Goal: Task Accomplishment & Management: Use online tool/utility

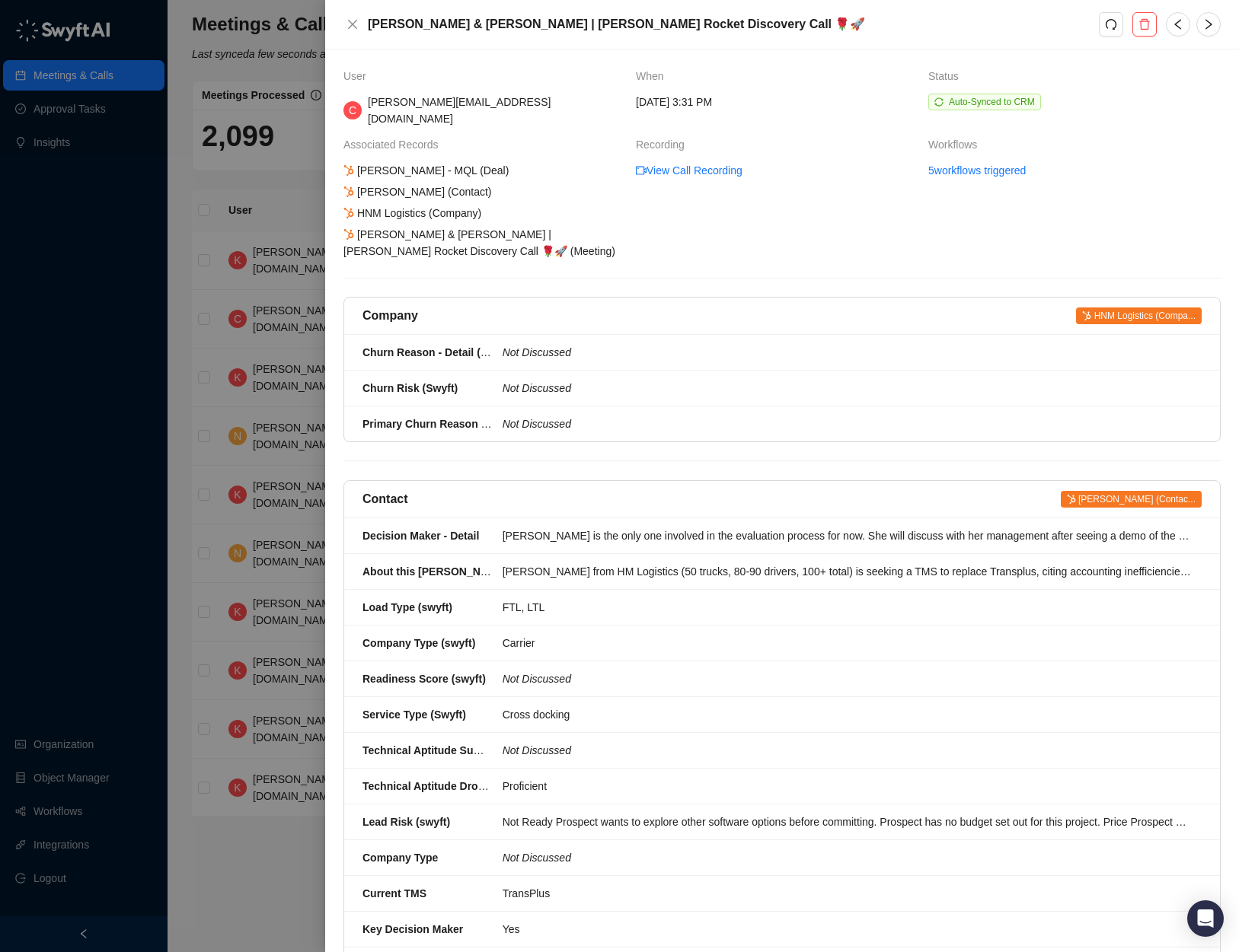
scroll to position [973, 0]
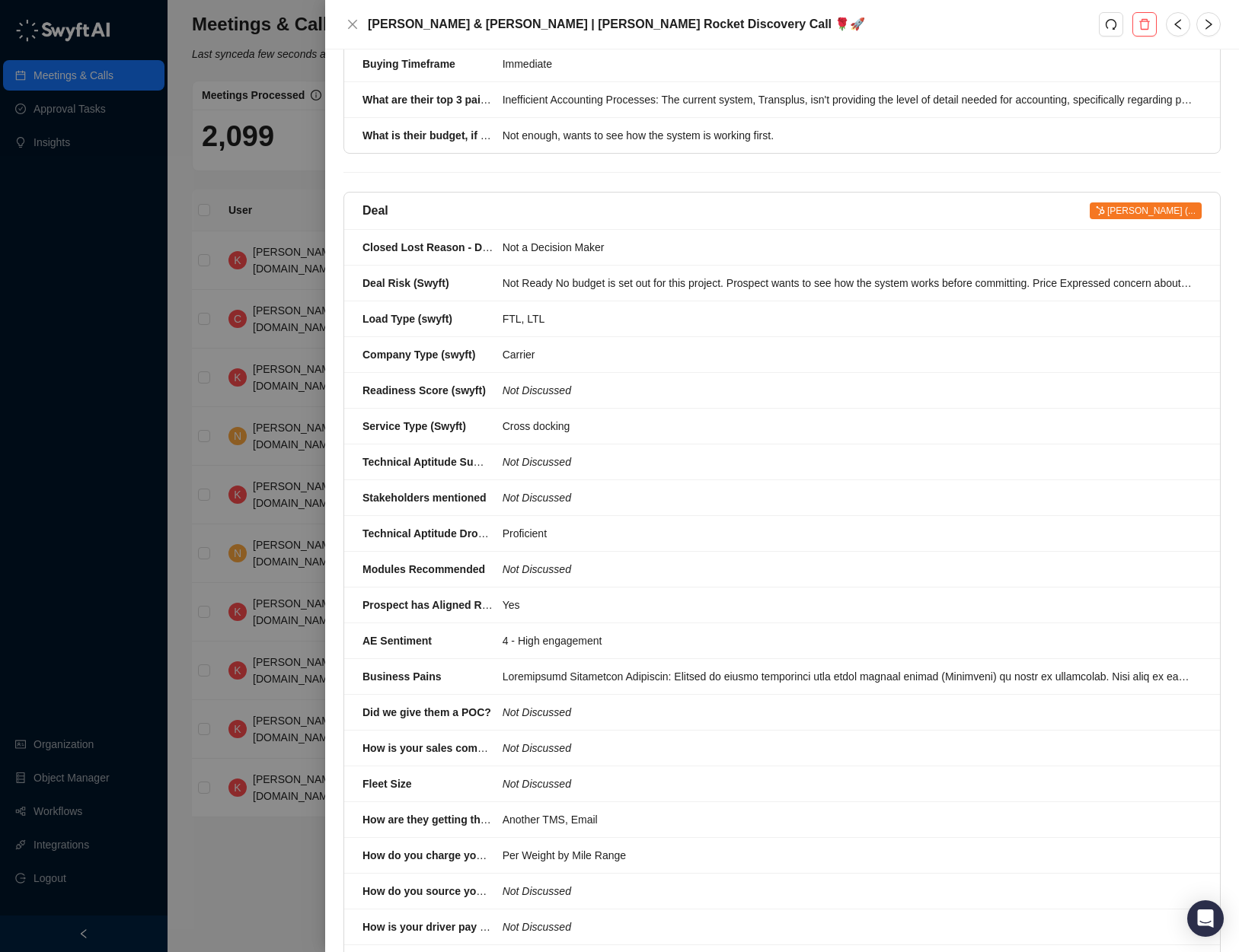
click at [109, 76] on div at bounding box center [619, 476] width 1239 height 952
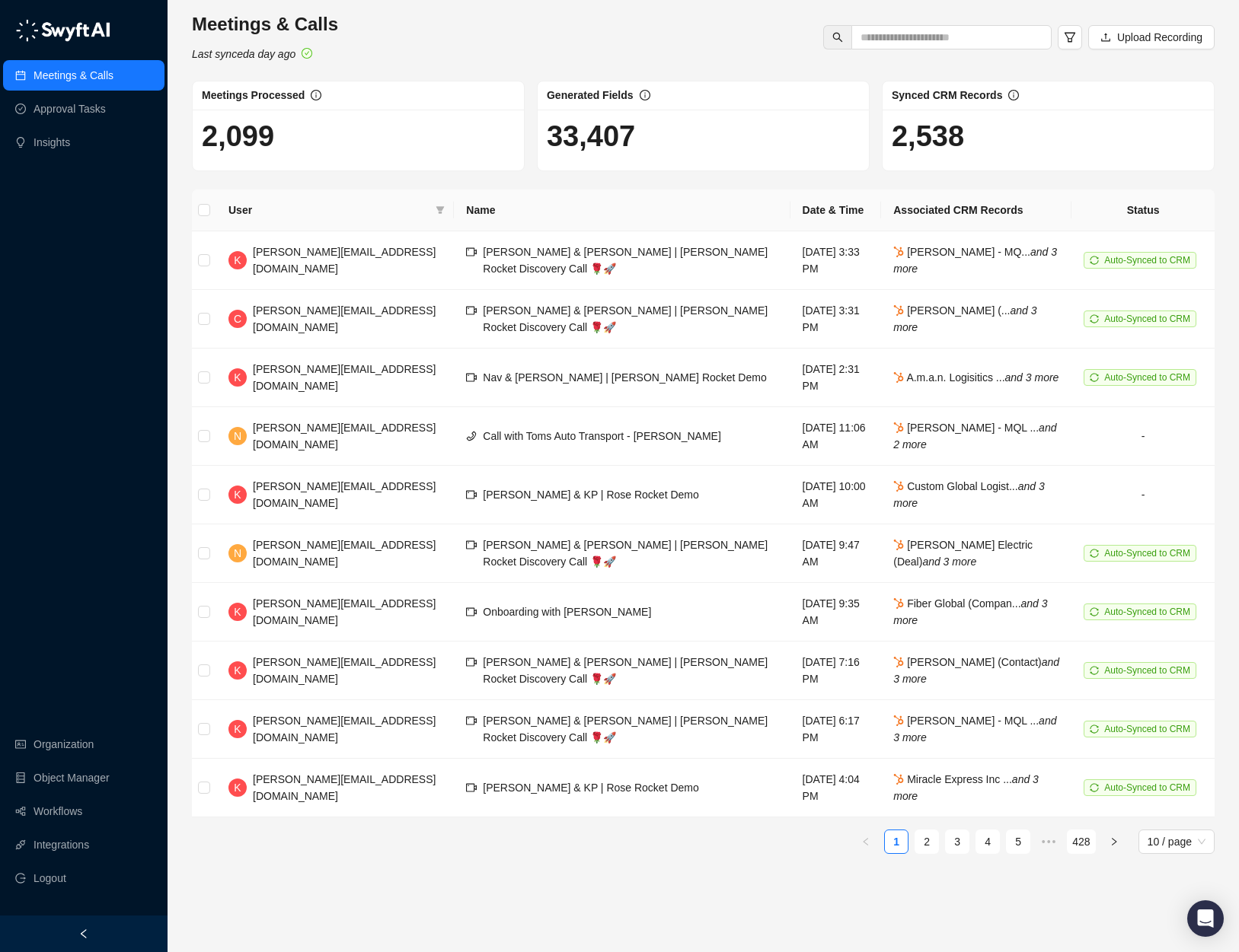
click at [87, 80] on link "Meetings & Calls" at bounding box center [74, 75] width 80 height 30
click at [110, 76] on link "Meetings & Calls" at bounding box center [74, 75] width 80 height 30
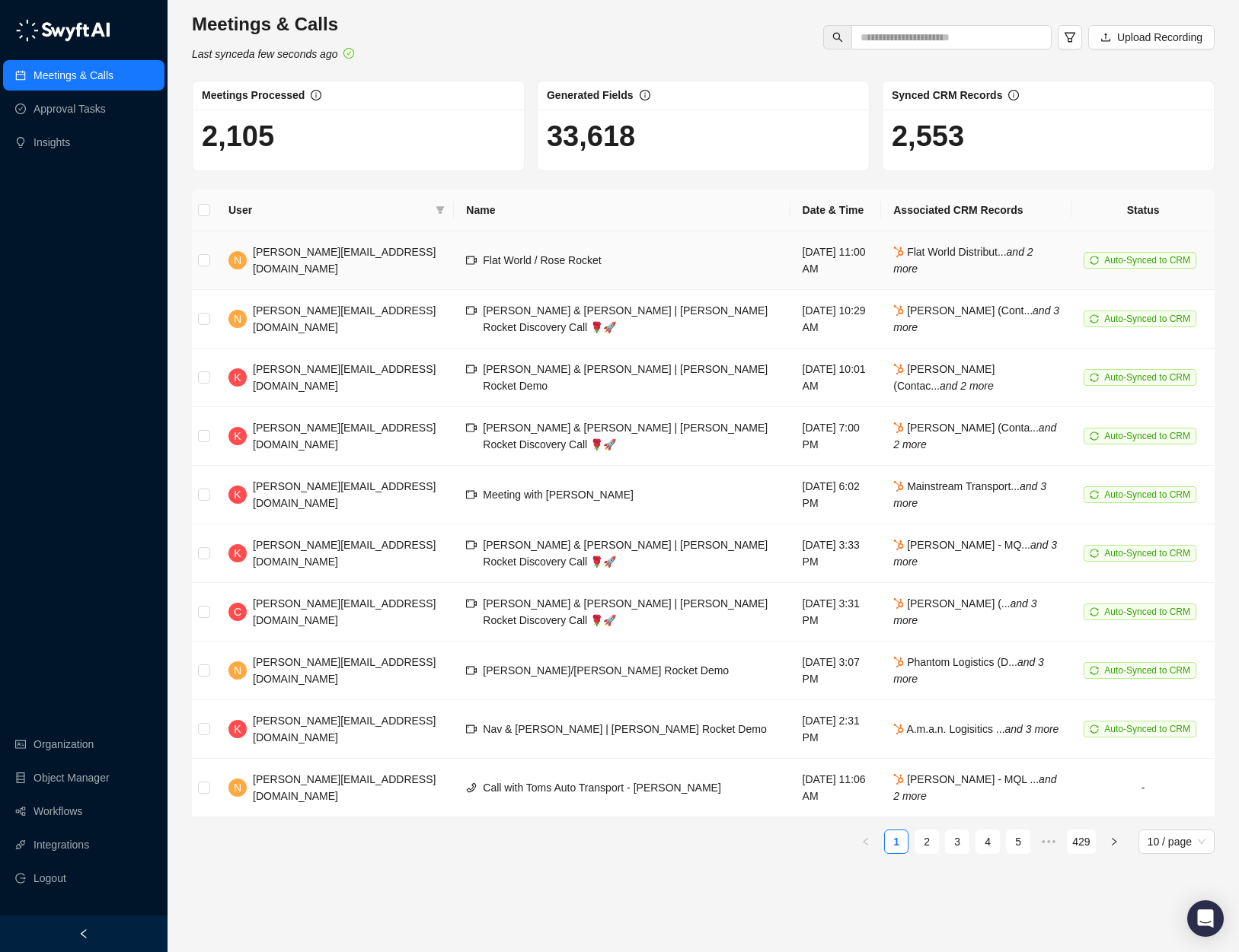
click at [588, 258] on td "Flat World / Rose Rocket" at bounding box center [621, 260] width 336 height 58
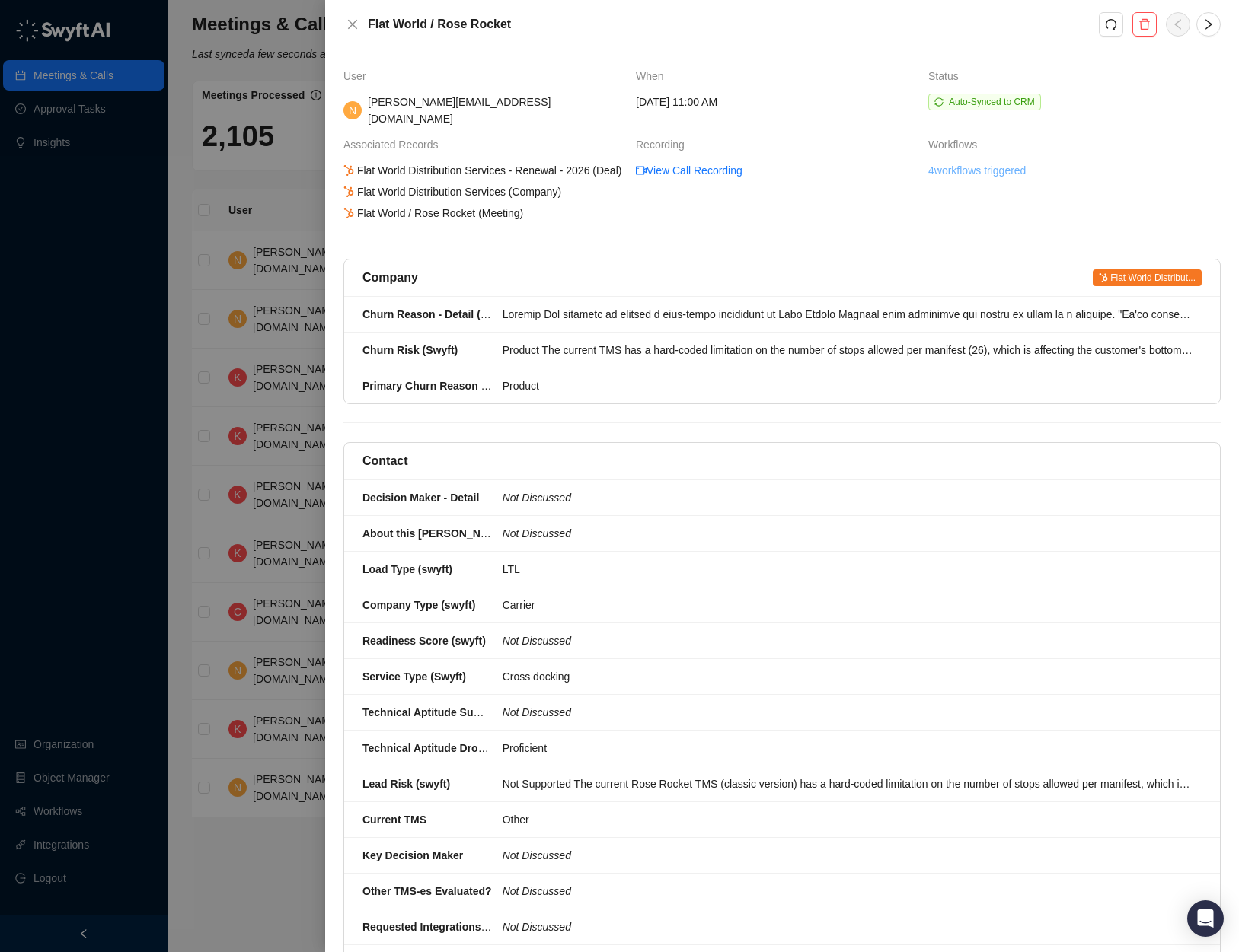
click at [994, 162] on link "4 workflows triggered" at bounding box center [976, 170] width 97 height 16
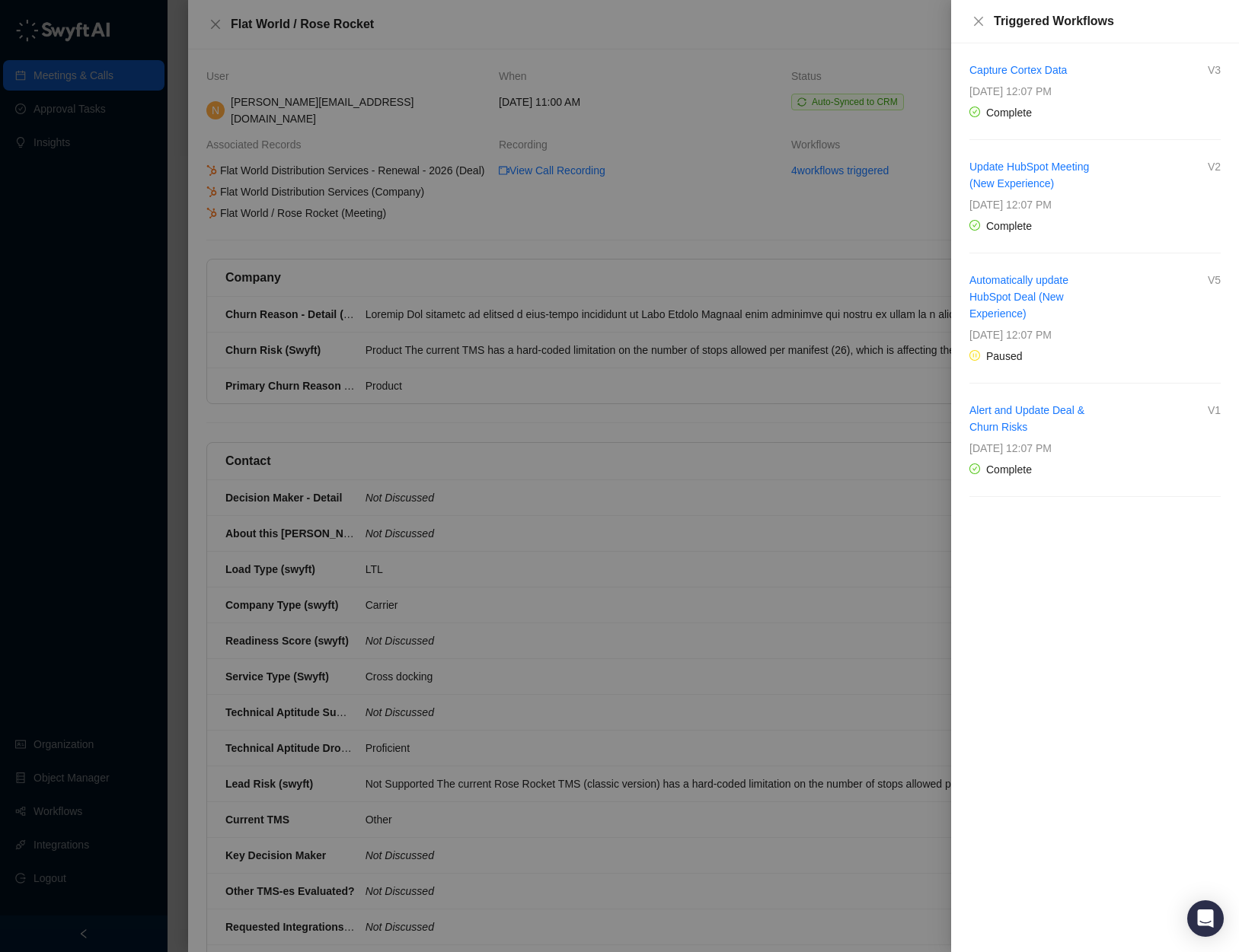
click at [841, 263] on div at bounding box center [619, 476] width 1239 height 952
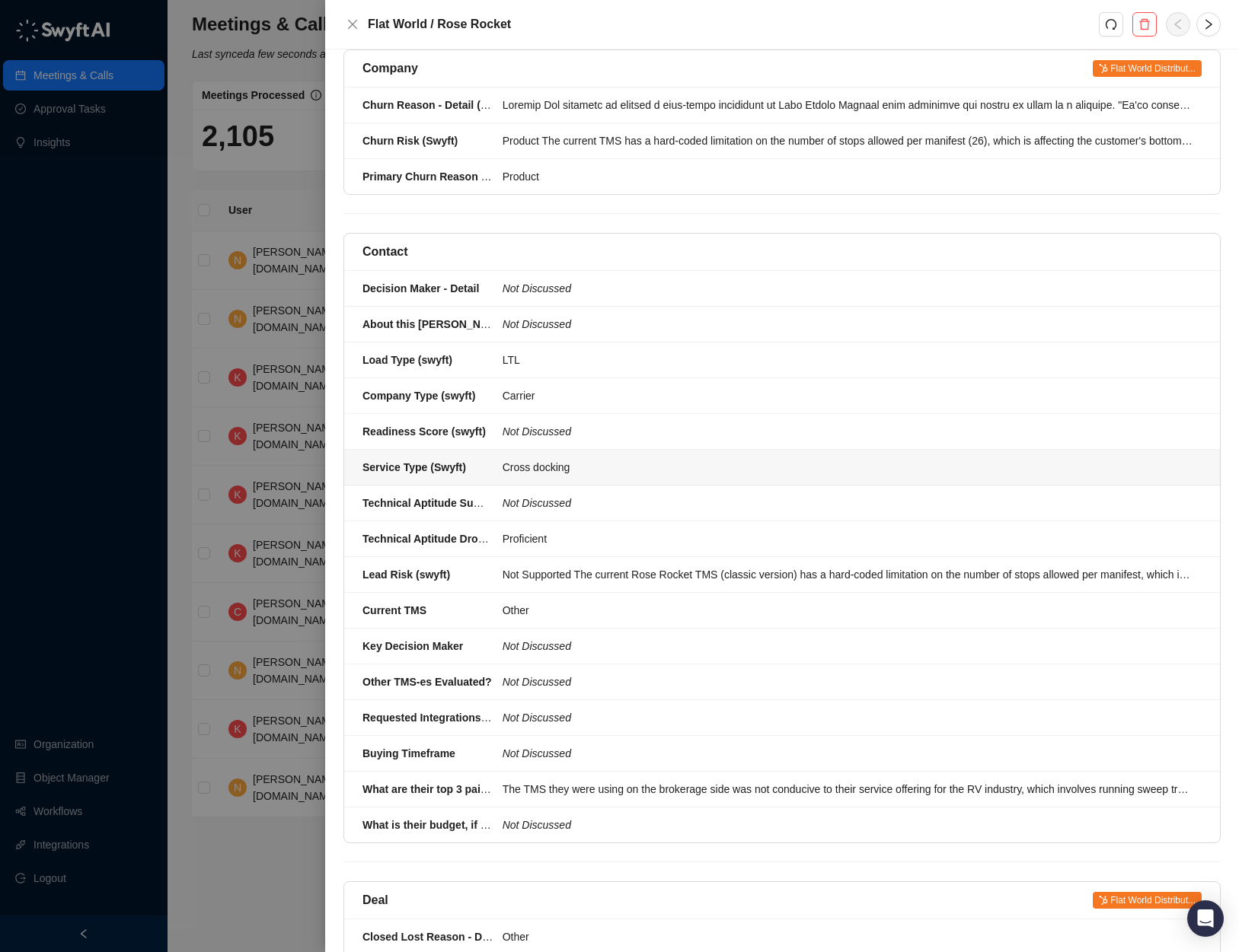
scroll to position [210, 0]
click at [266, 834] on div at bounding box center [619, 476] width 1239 height 952
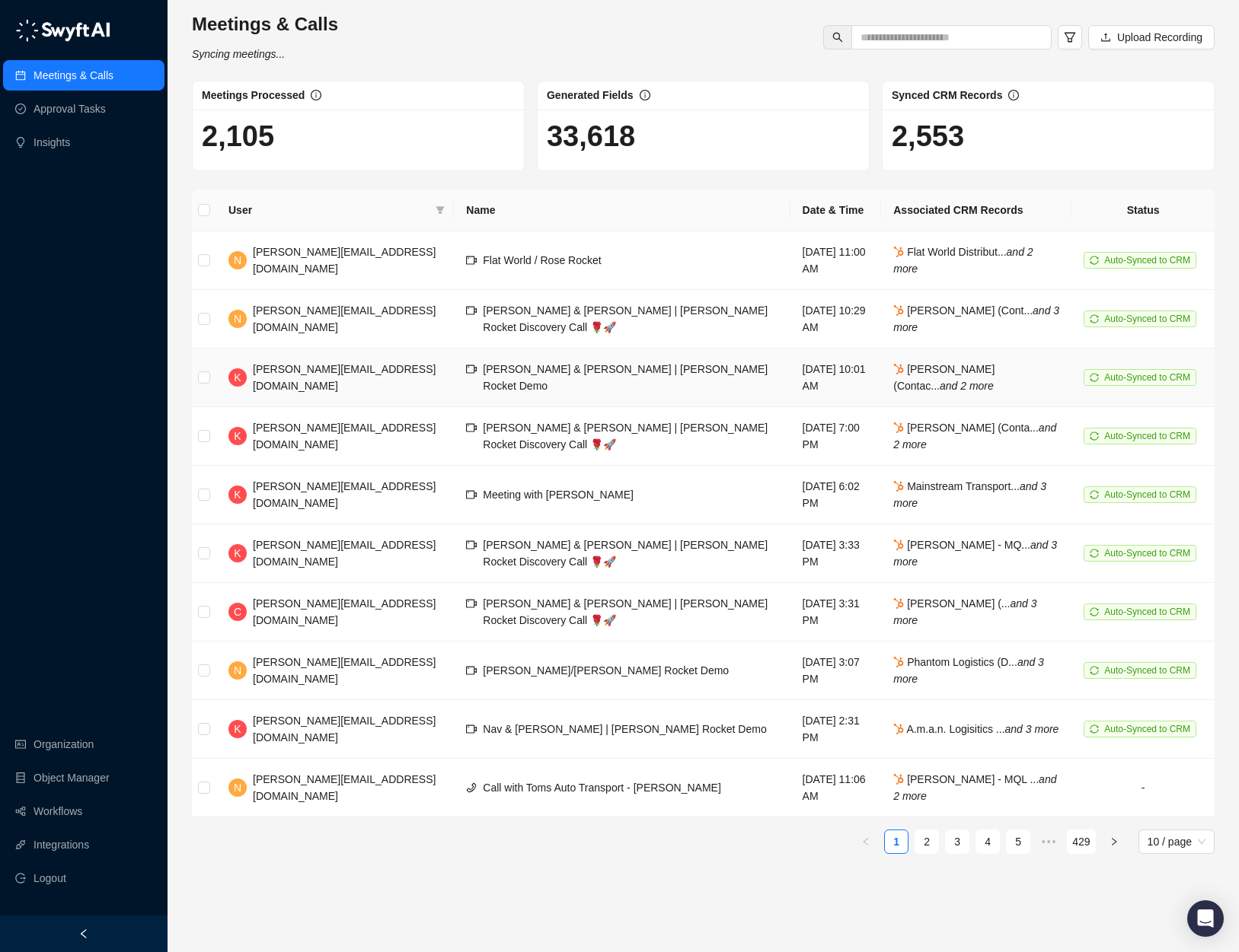
click at [1001, 397] on td "Andrew Floyd (Contac... and 2 more" at bounding box center [976, 378] width 190 height 58
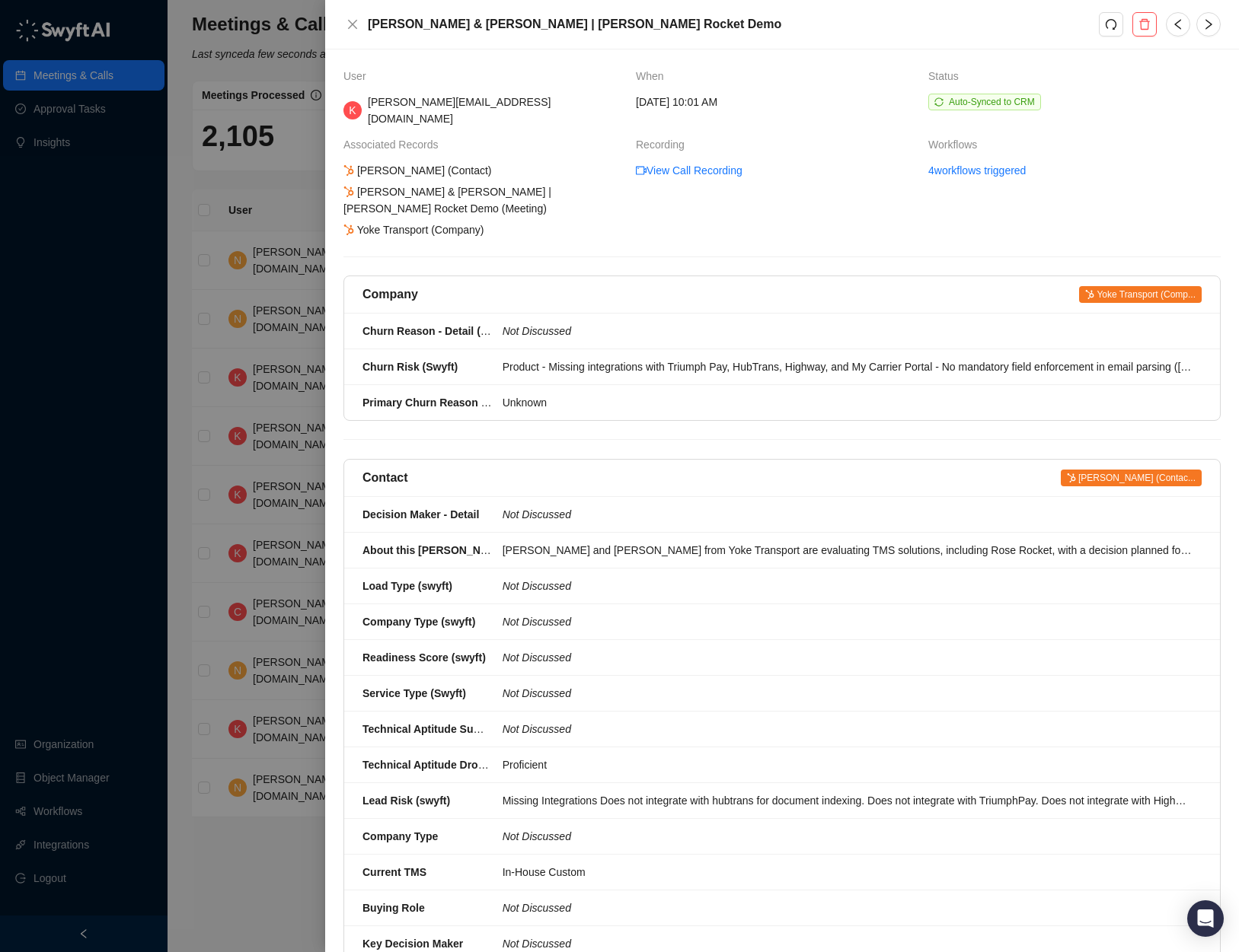
click at [1113, 286] on span "Yoke Transport (Comp..." at bounding box center [1140, 294] width 123 height 16
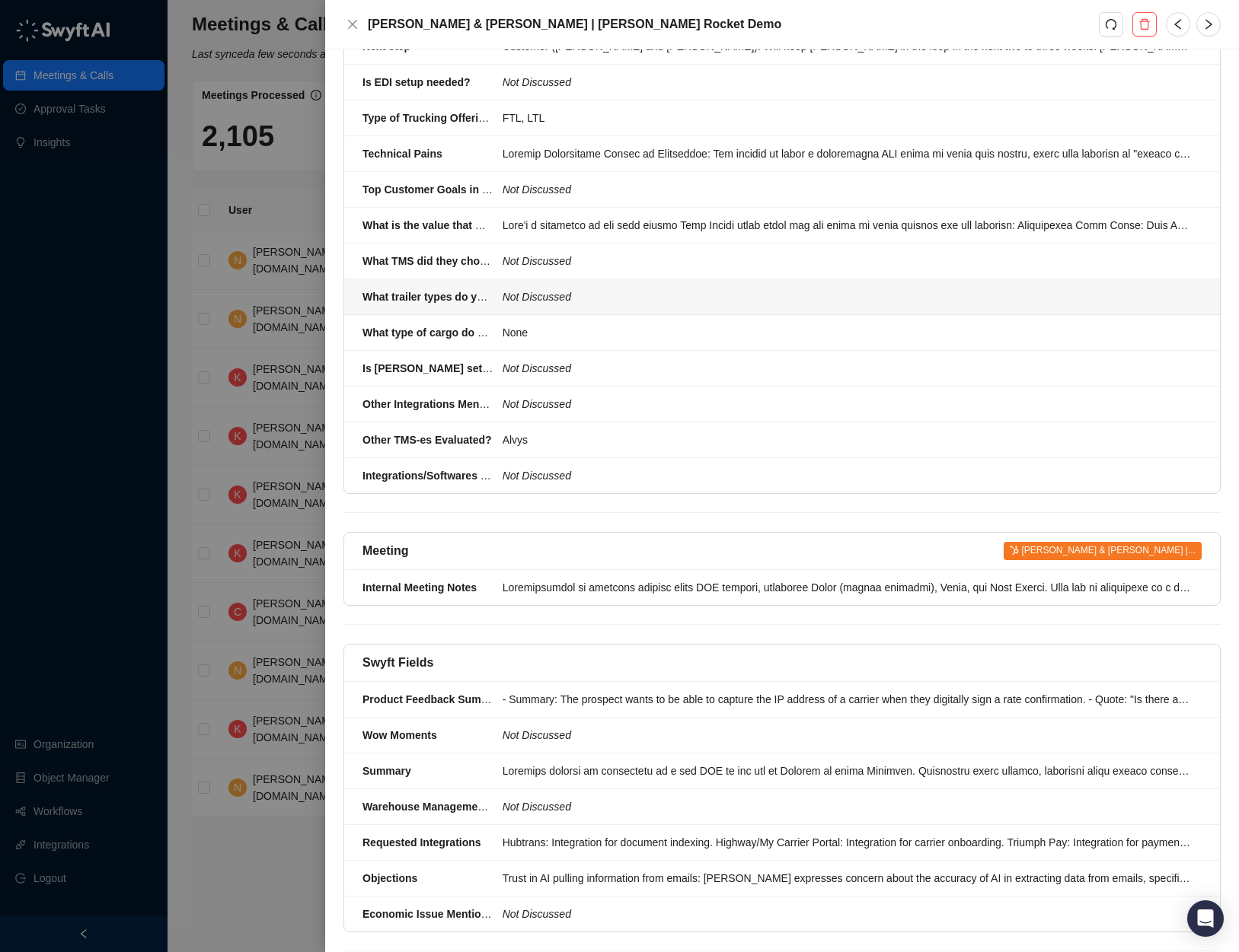
scroll to position [1944, 0]
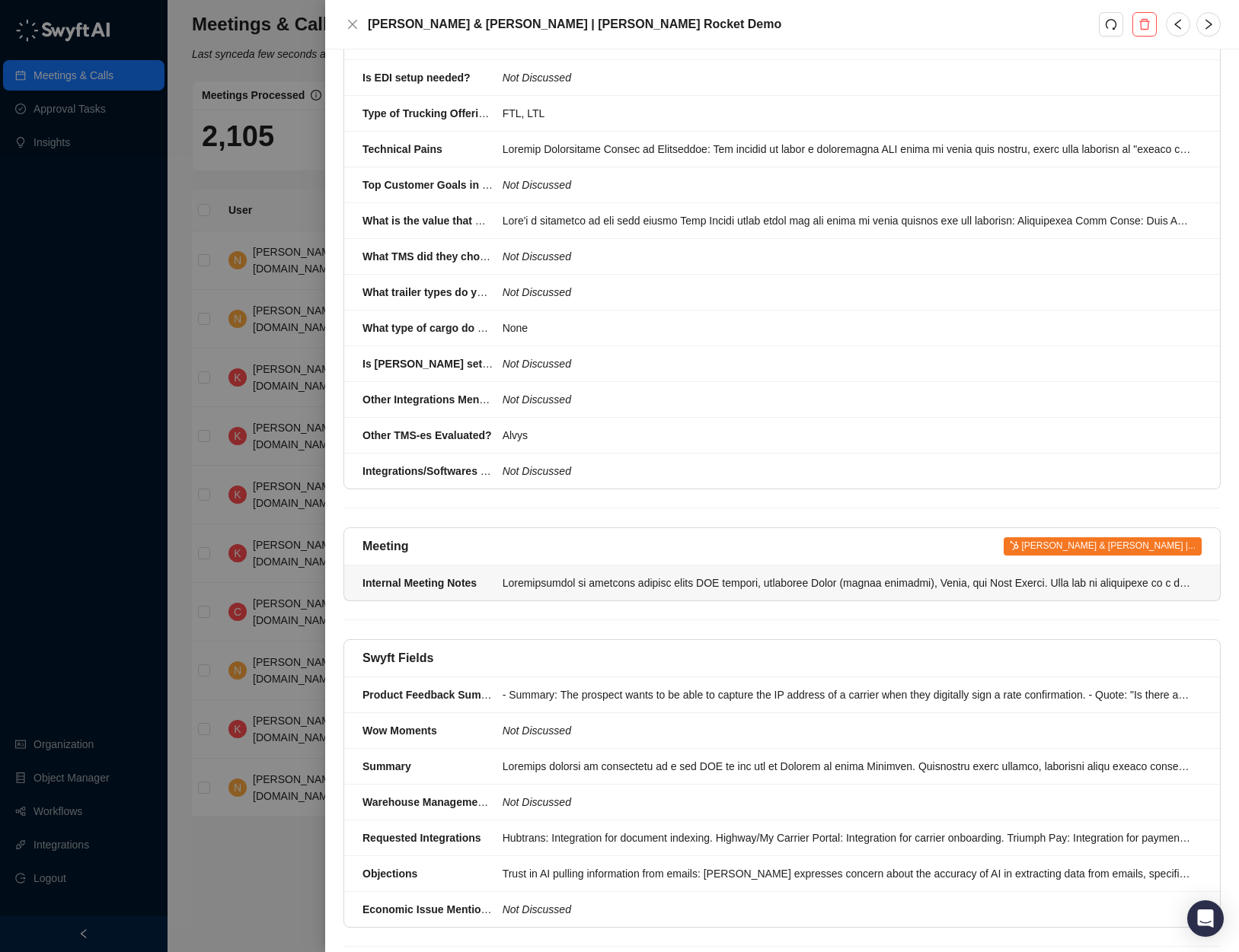
click at [868, 574] on div at bounding box center [848, 582] width 690 height 16
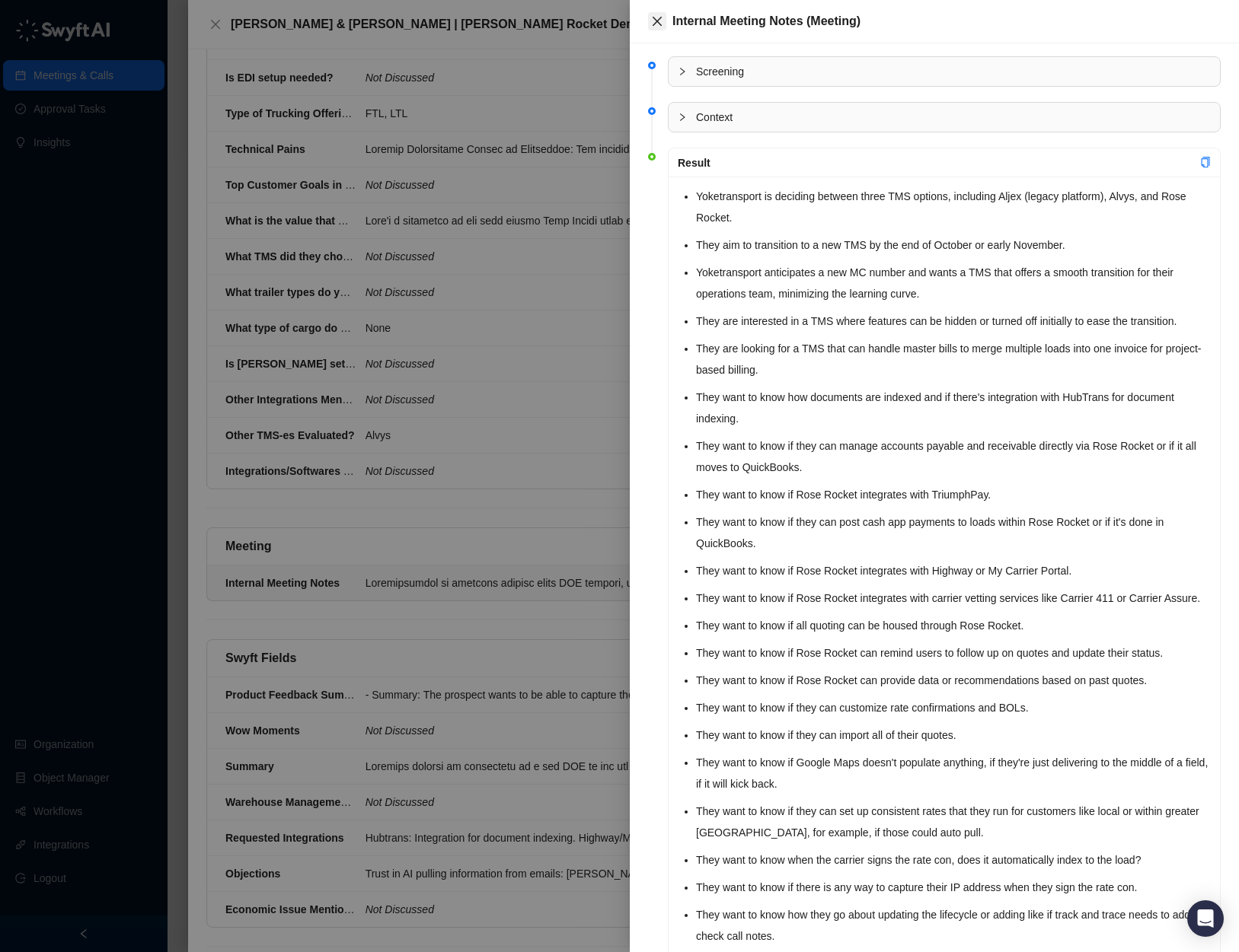
click at [655, 16] on icon "close" at bounding box center [656, 21] width 12 height 12
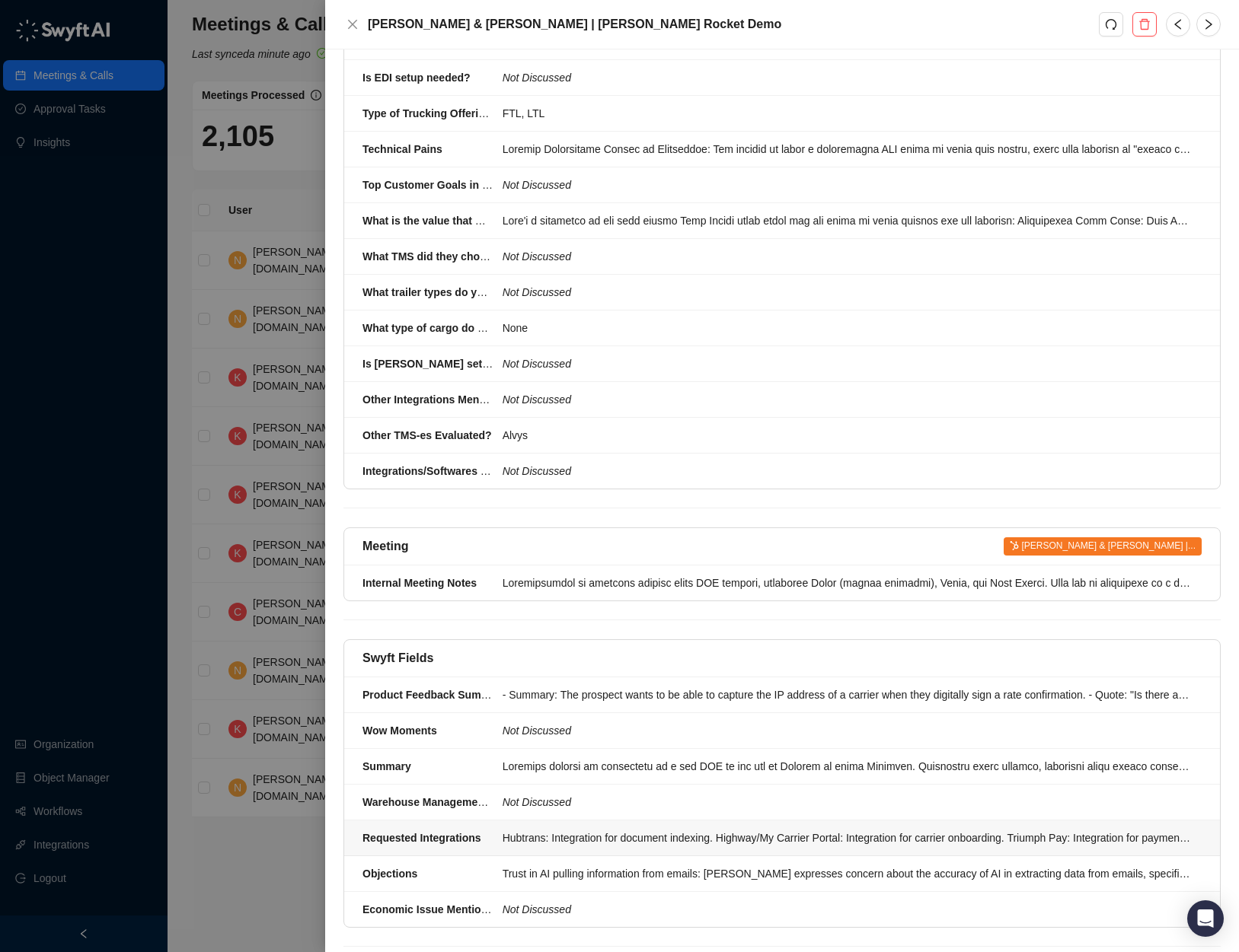
click at [876, 830] on div "Hubtrans: Integration for document indexing. Highway/My Carrier Portal: Integra…" at bounding box center [848, 838] width 690 height 16
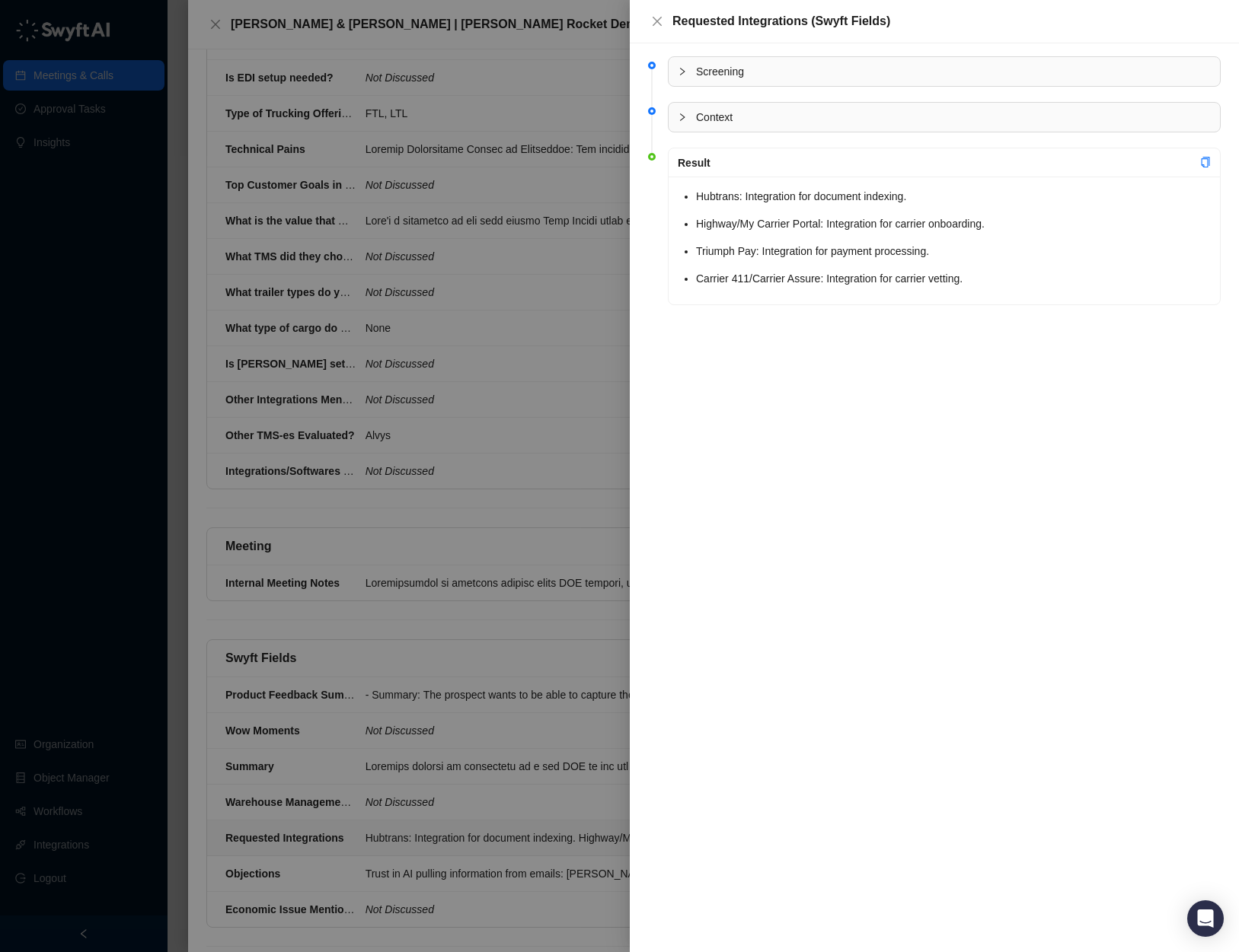
click at [564, 397] on div at bounding box center [619, 476] width 1239 height 952
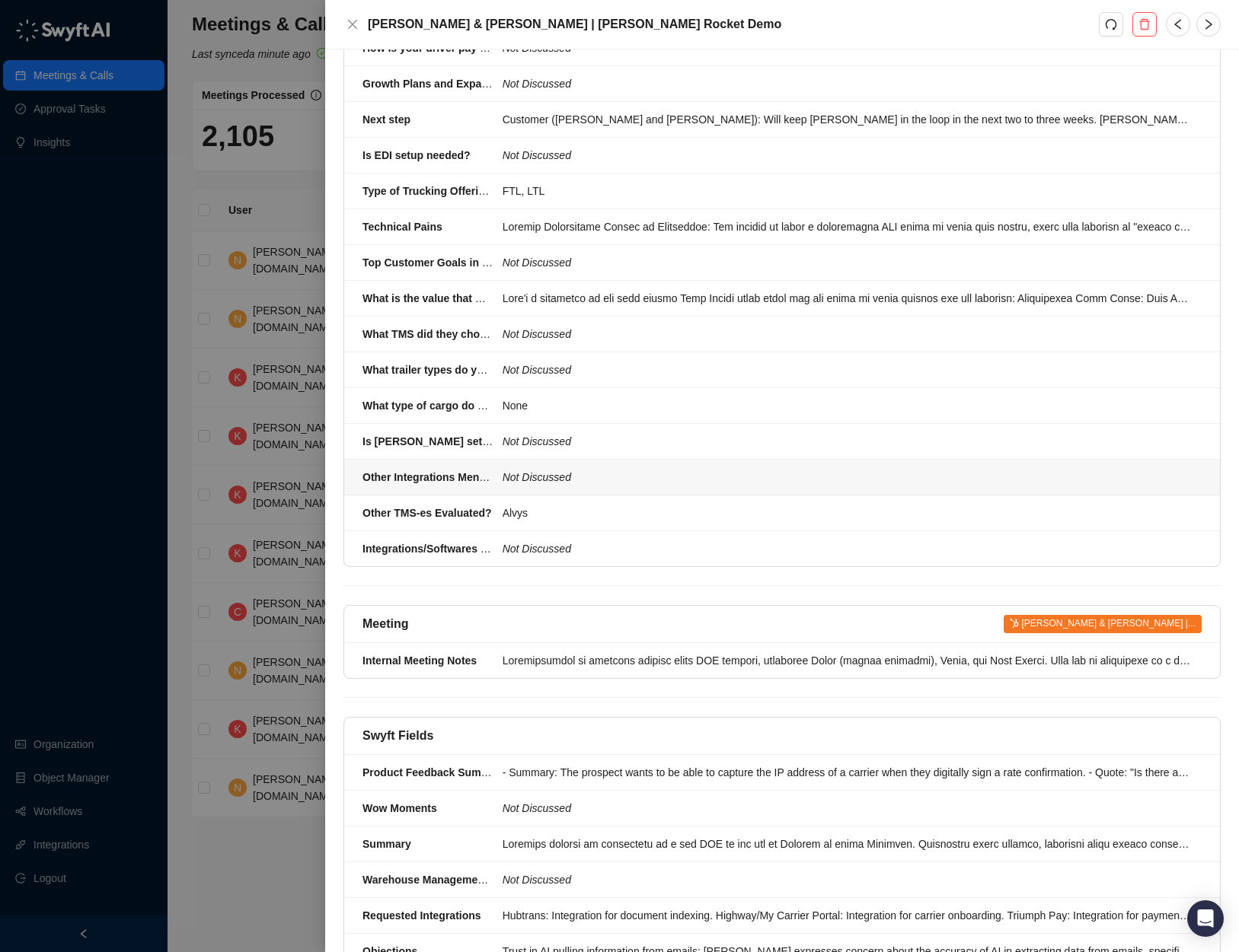
scroll to position [1849, 0]
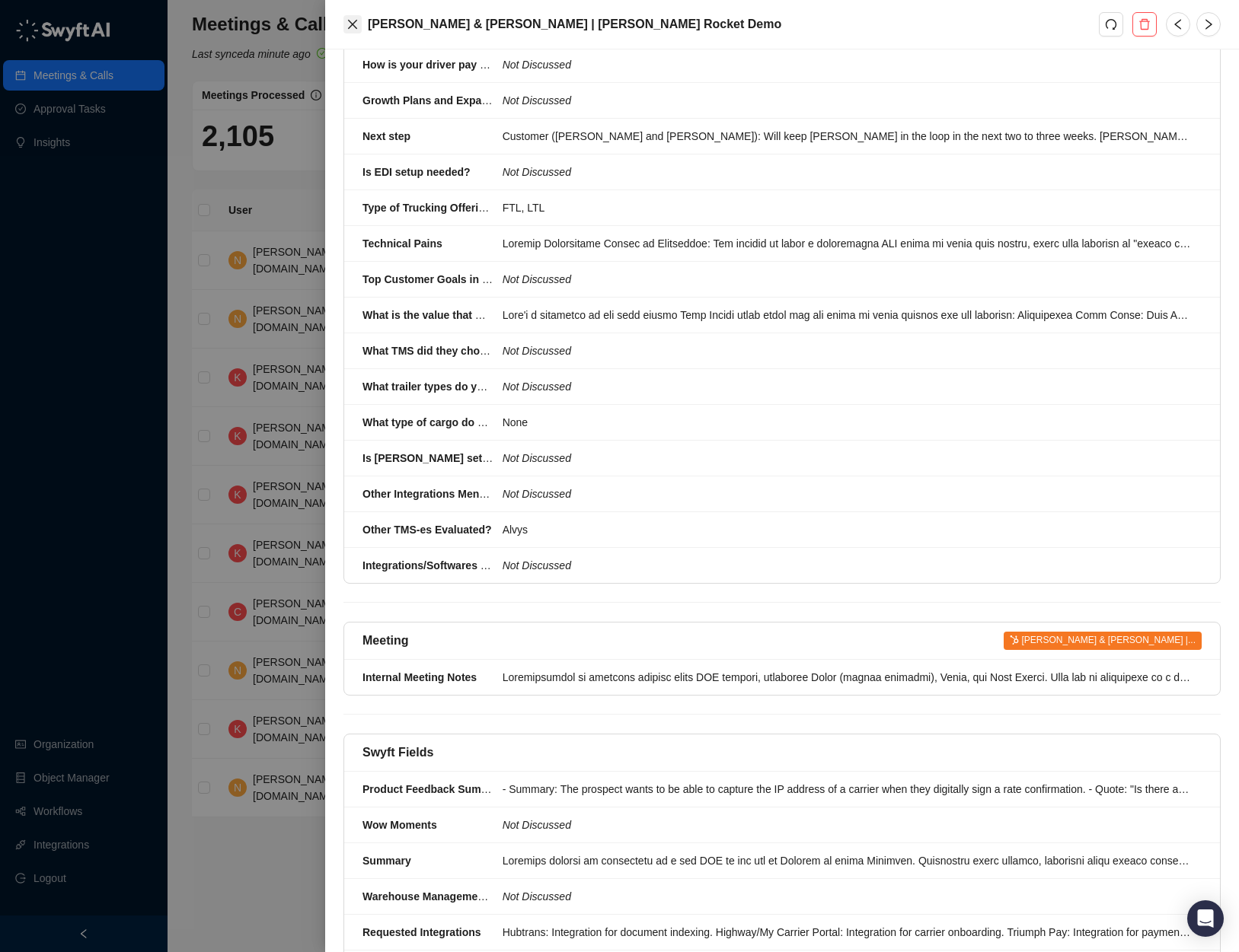
click at [352, 31] on button "Close" at bounding box center [352, 25] width 18 height 18
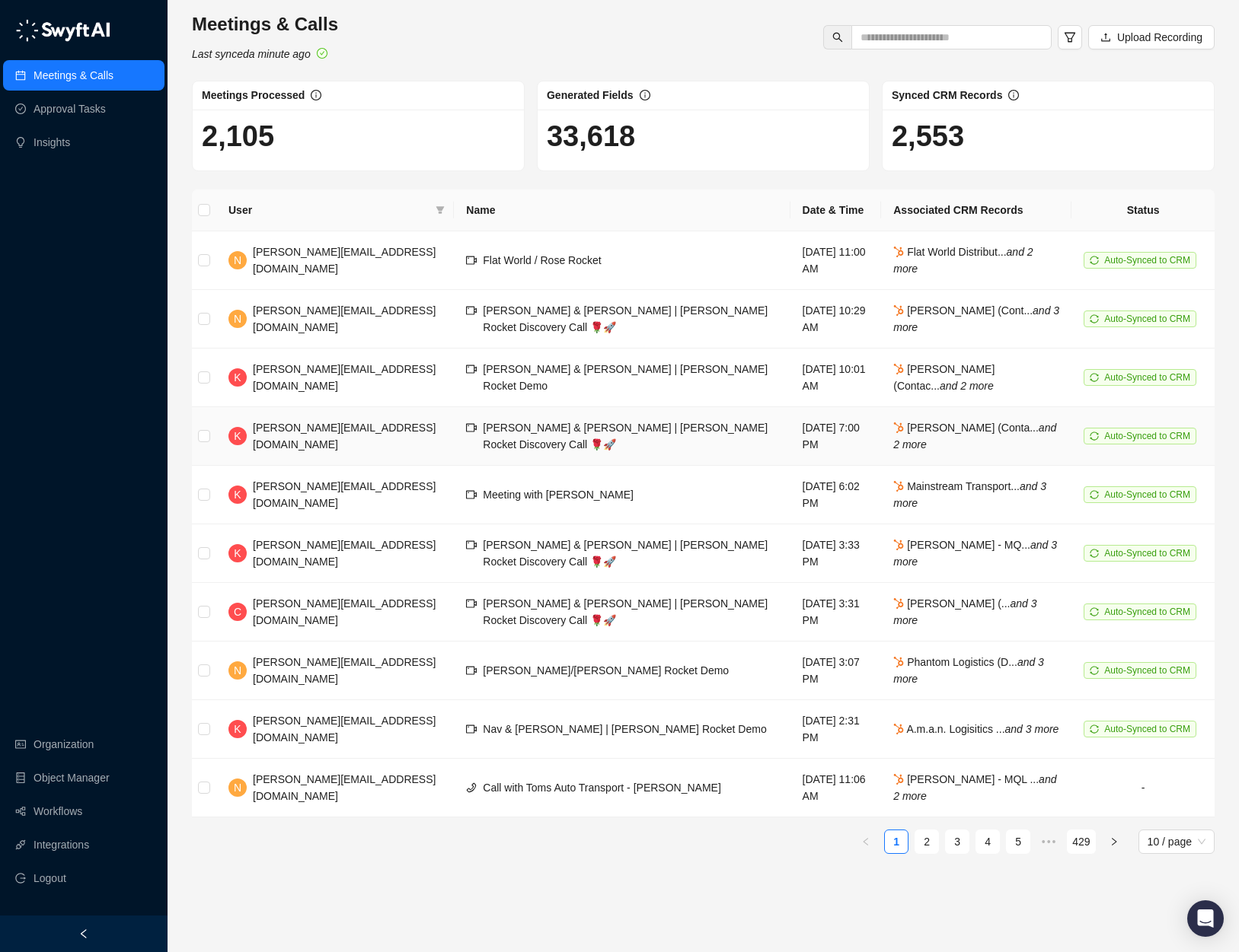
click at [557, 423] on span "Samiee & Karandeep | Rose Rocket Discovery Call 🌹🚀" at bounding box center [625, 436] width 285 height 29
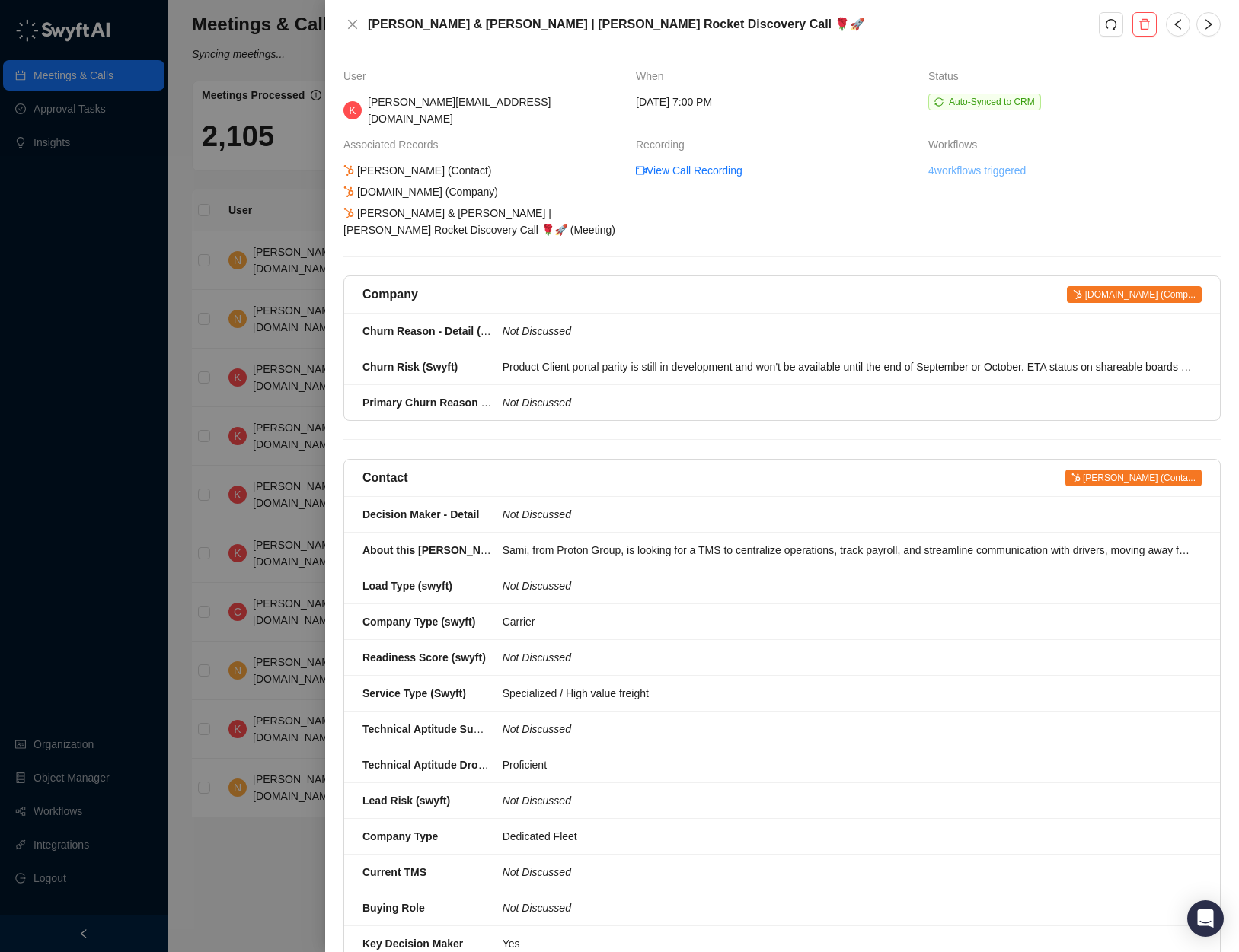
click at [989, 162] on link "4 workflows triggered" at bounding box center [976, 170] width 97 height 16
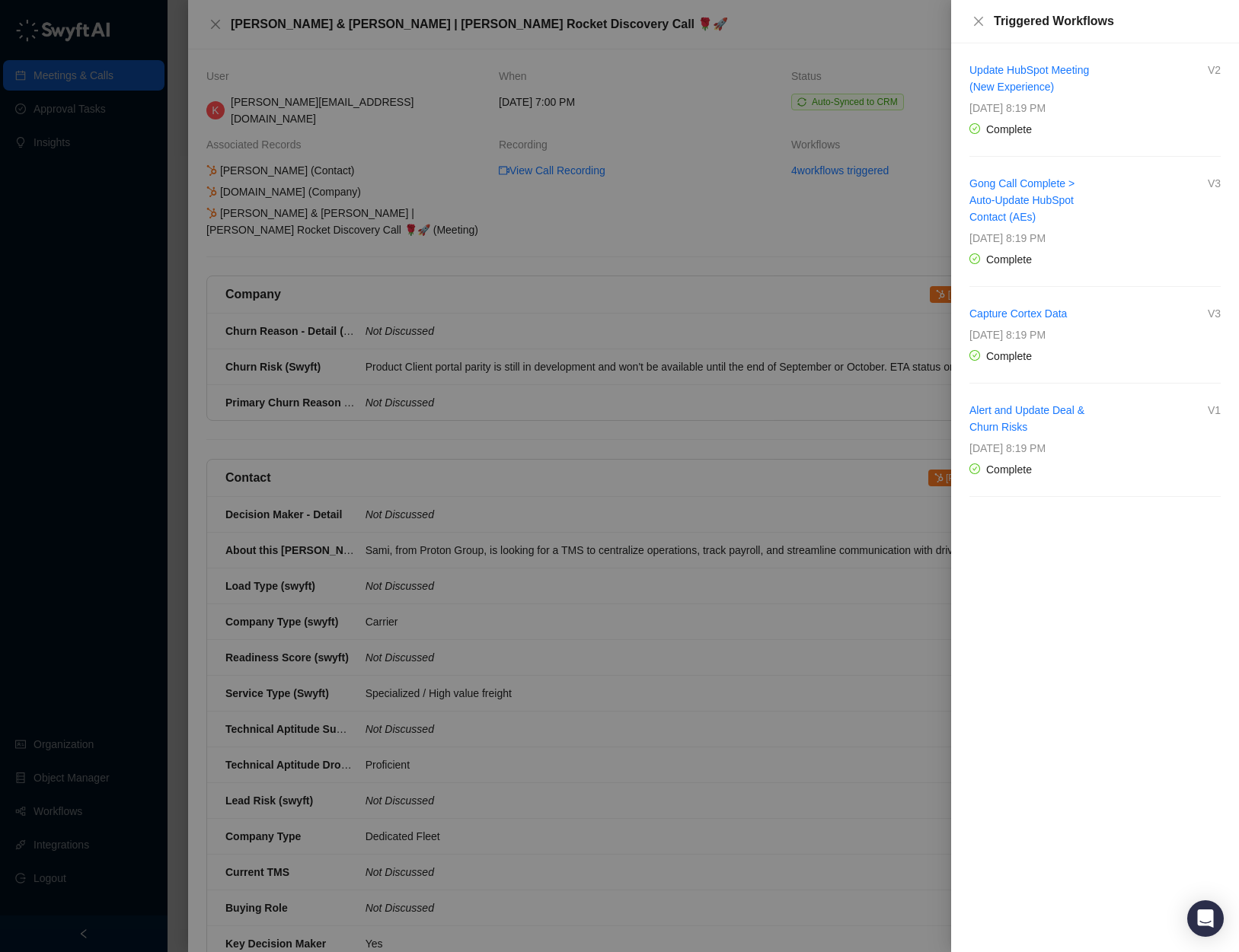
click at [828, 226] on div at bounding box center [619, 476] width 1239 height 952
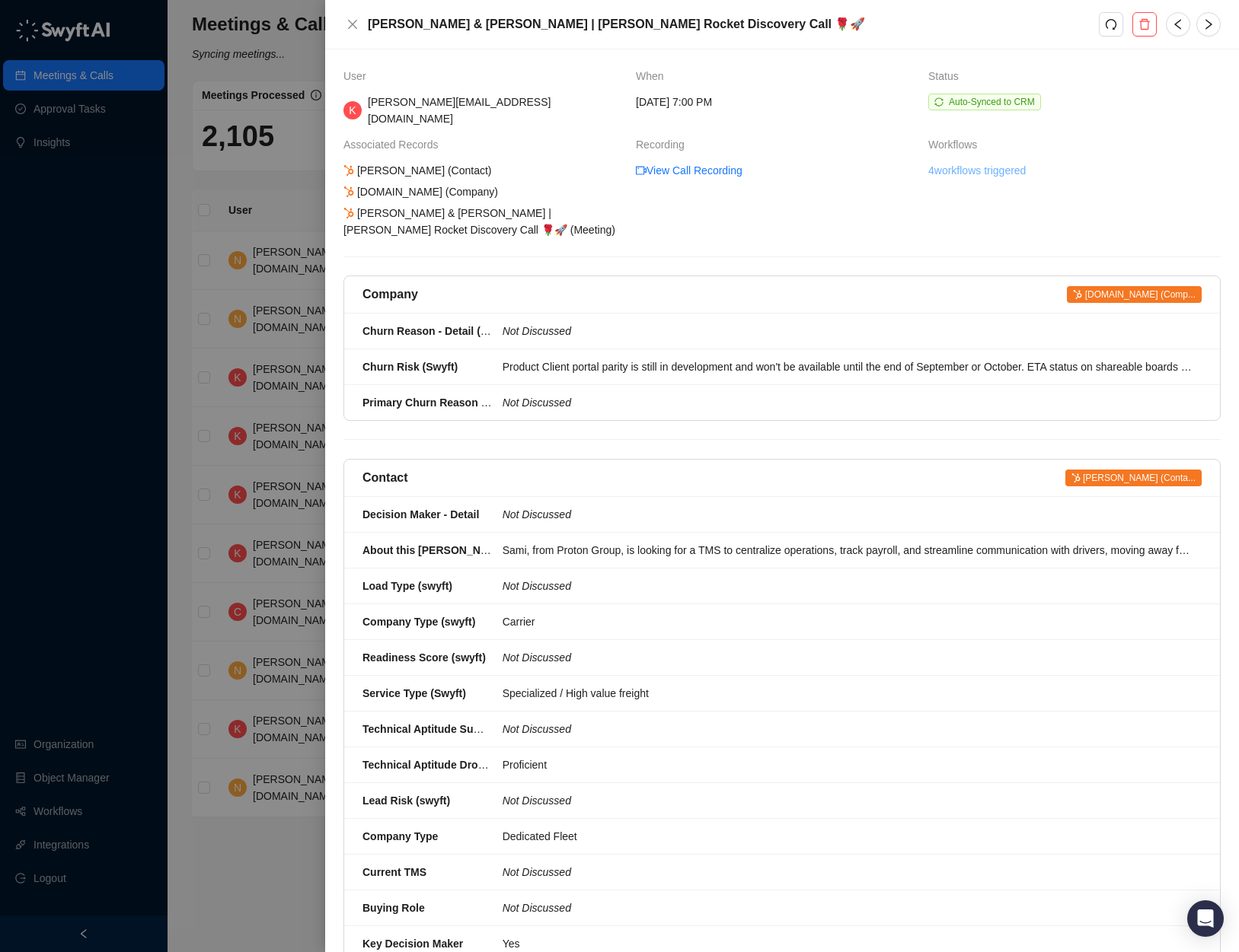
click at [962, 162] on link "4 workflows triggered" at bounding box center [976, 170] width 97 height 16
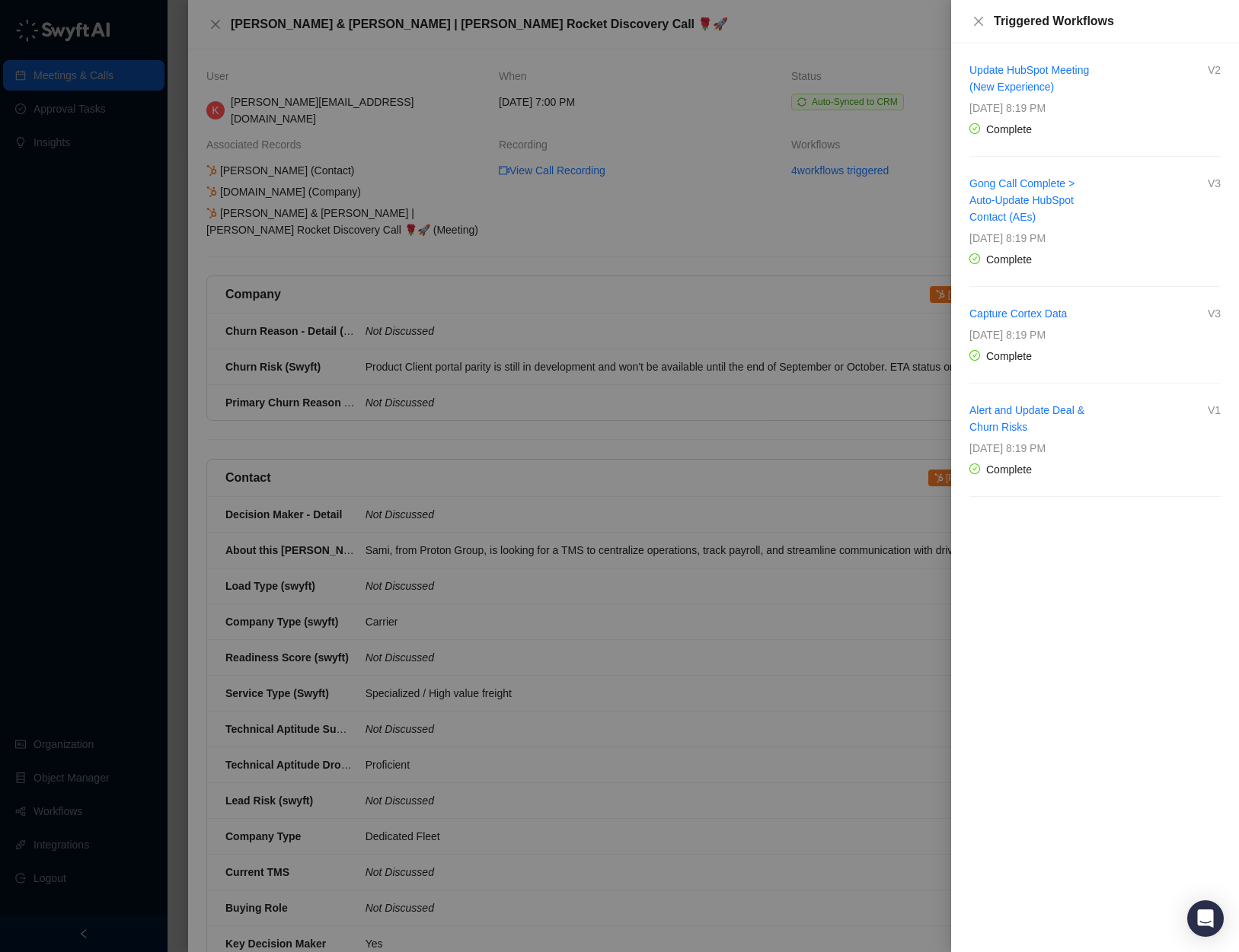
click at [817, 194] on div at bounding box center [619, 476] width 1239 height 952
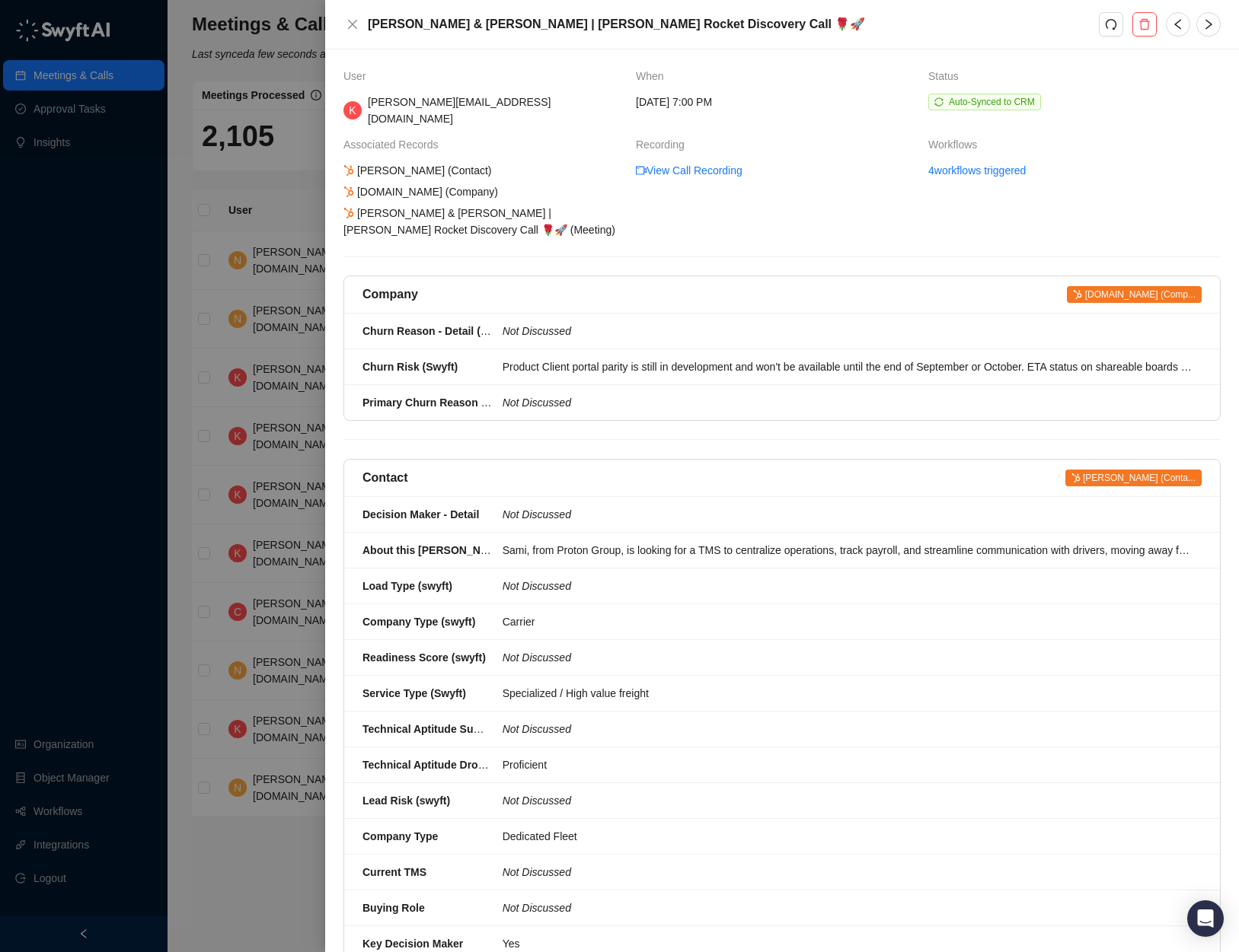
click at [1100, 286] on span "Protongroup.ca (Comp..." at bounding box center [1134, 294] width 135 height 16
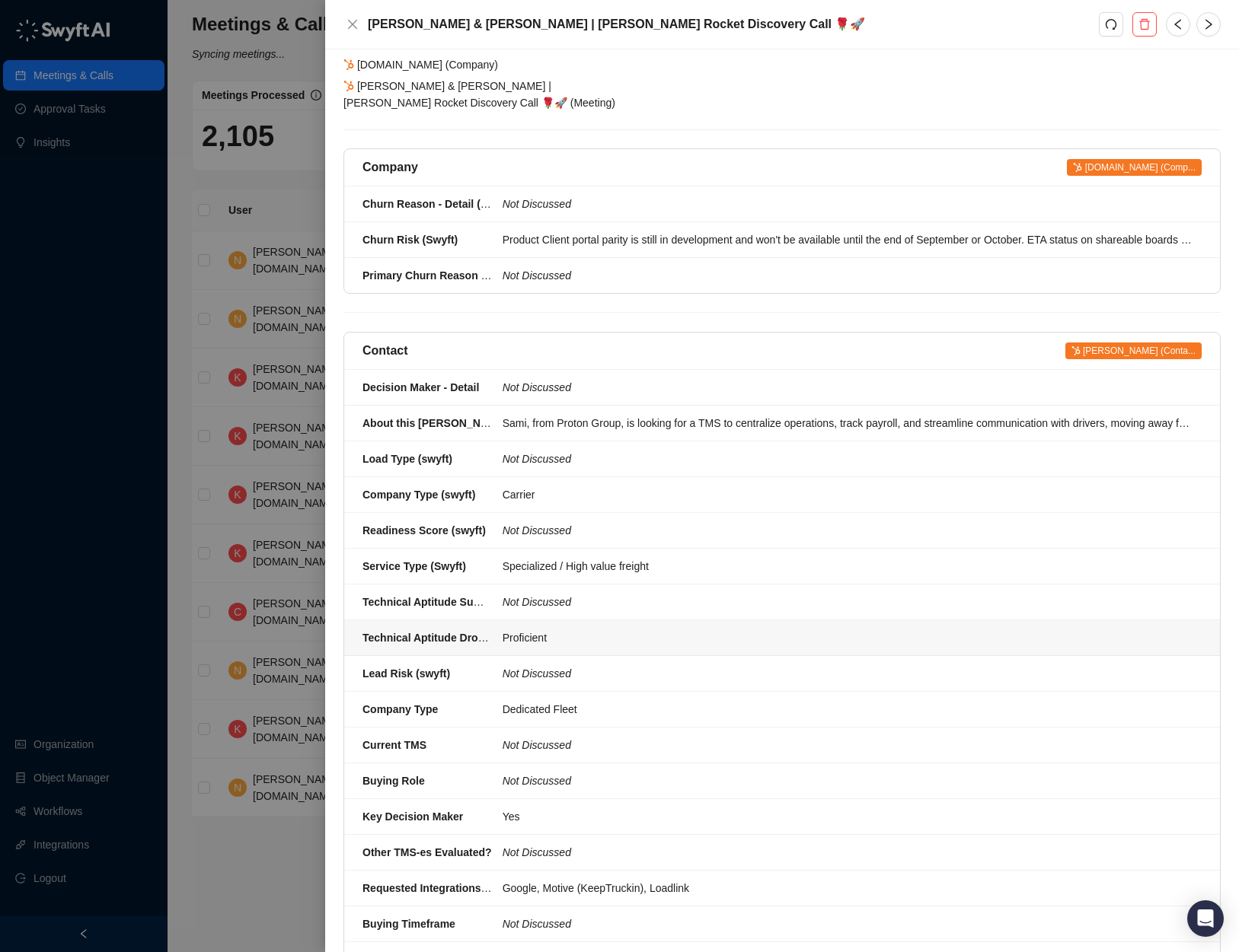
scroll to position [500, 0]
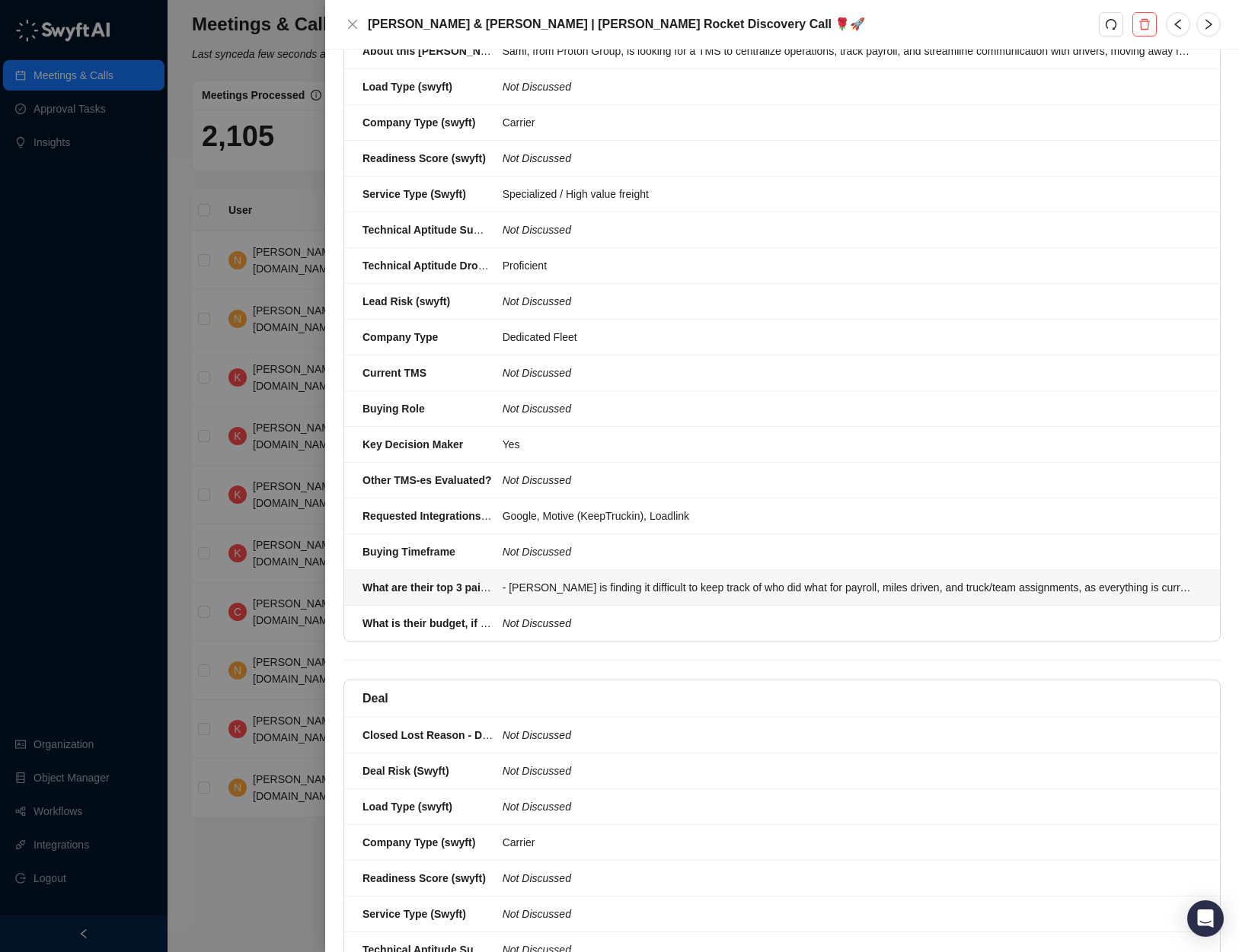
click at [899, 579] on div "- Sami is finding it difficult to keep track of who did what for payroll, miles…" at bounding box center [848, 587] width 690 height 16
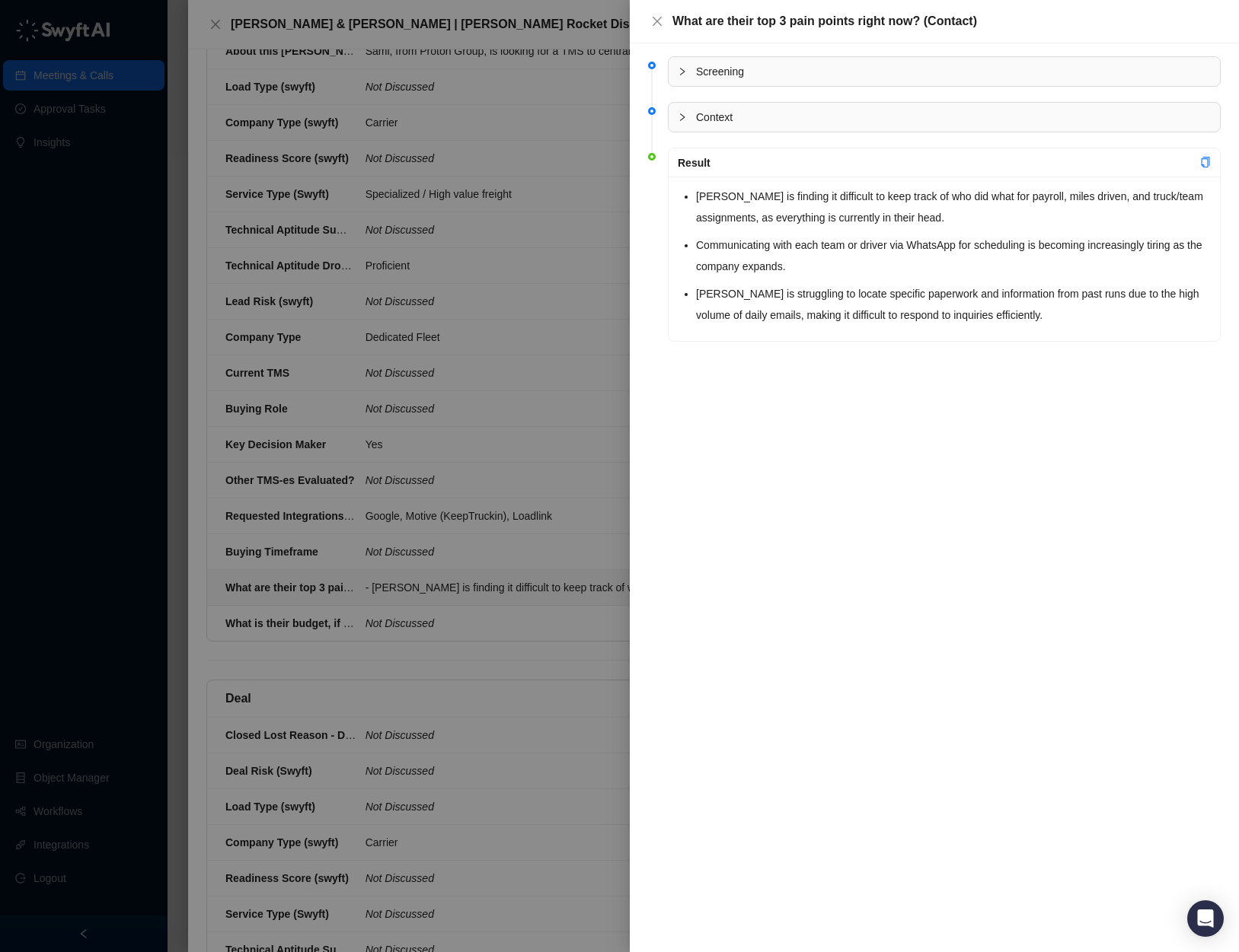
click at [523, 329] on div at bounding box center [619, 476] width 1239 height 952
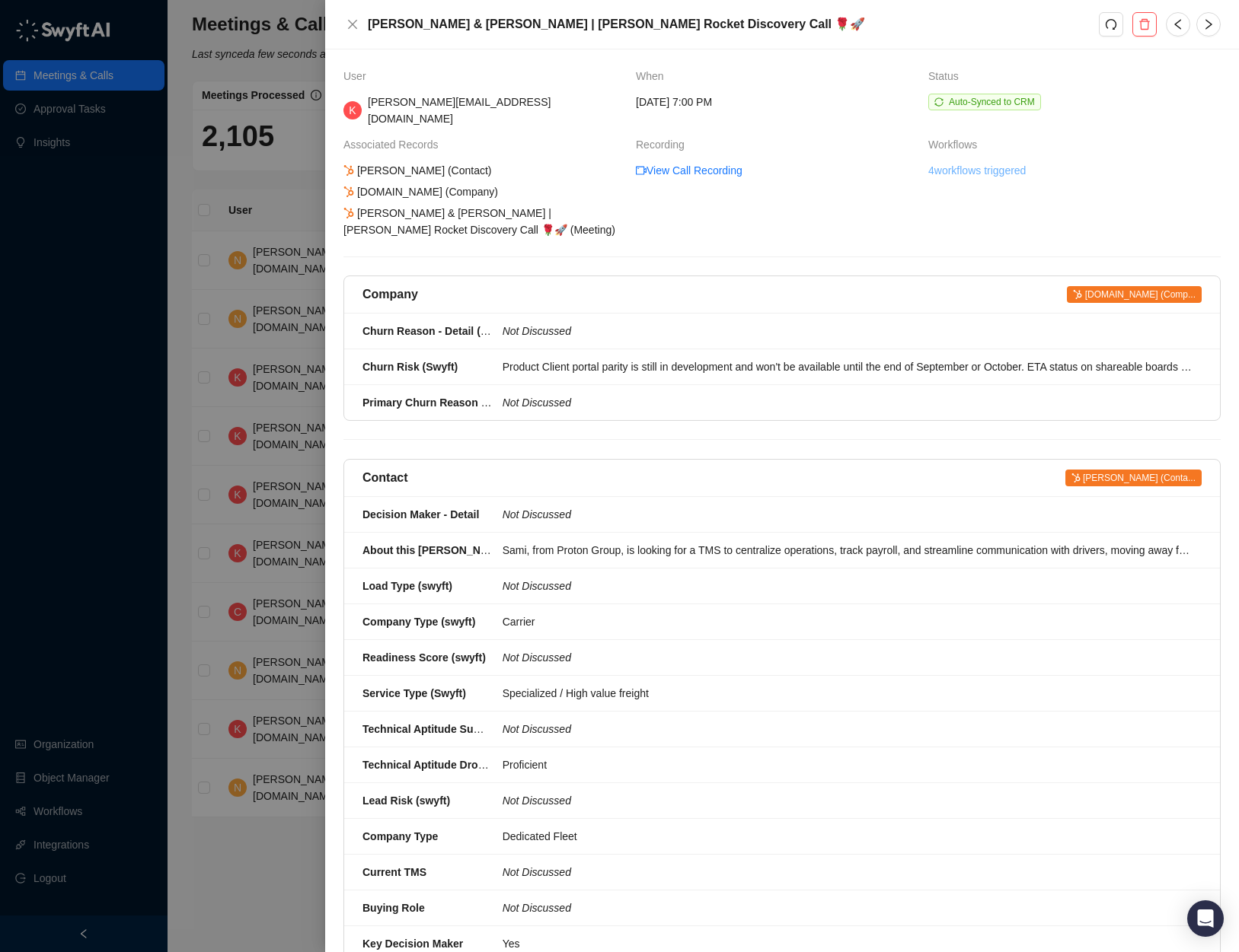
click at [991, 162] on link "4 workflows triggered" at bounding box center [976, 170] width 97 height 16
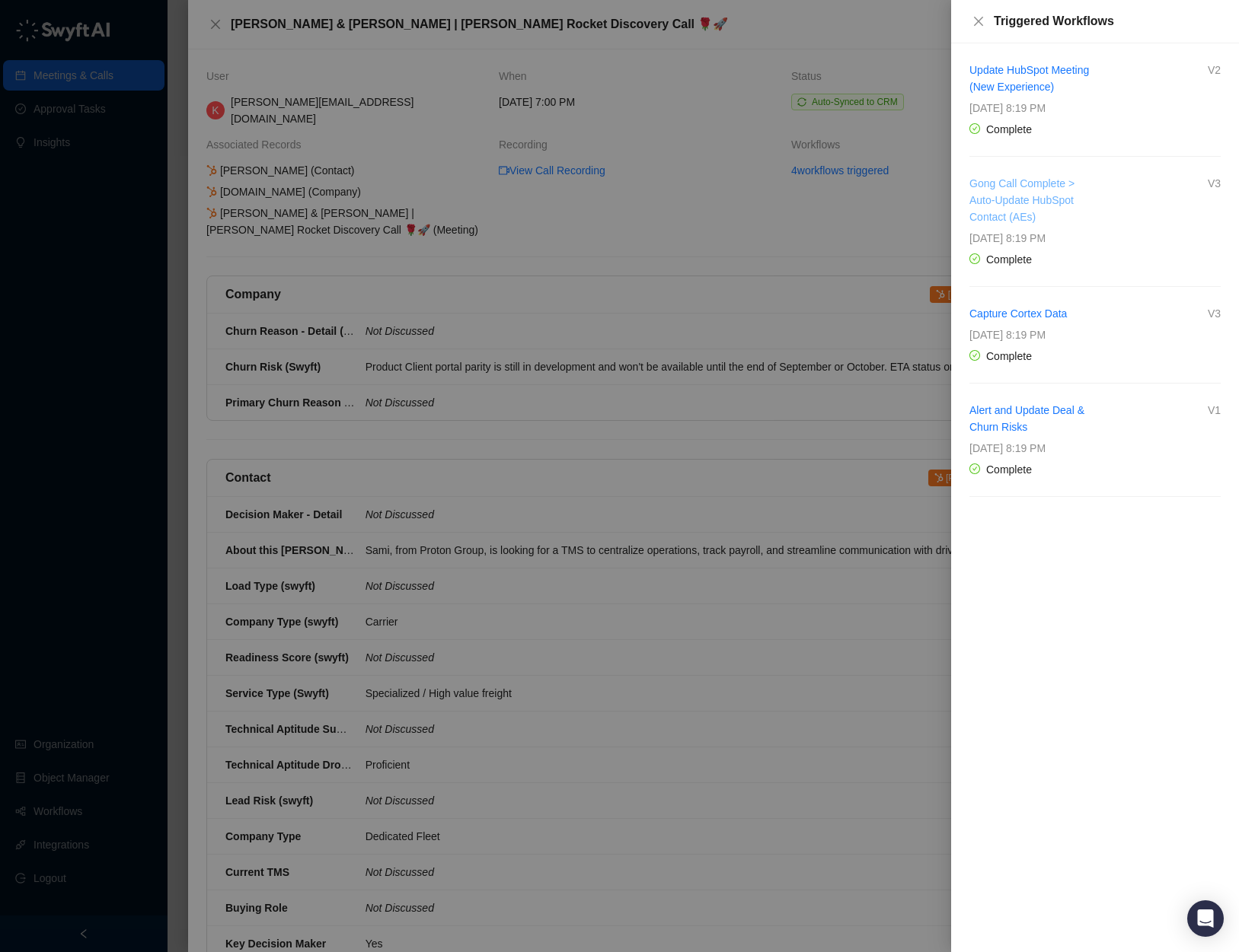
click at [1030, 200] on link "Gong Call Complete > Auto-Update HubSpot Contact (AEs)" at bounding box center [1021, 200] width 105 height 46
click at [641, 242] on div at bounding box center [619, 476] width 1239 height 952
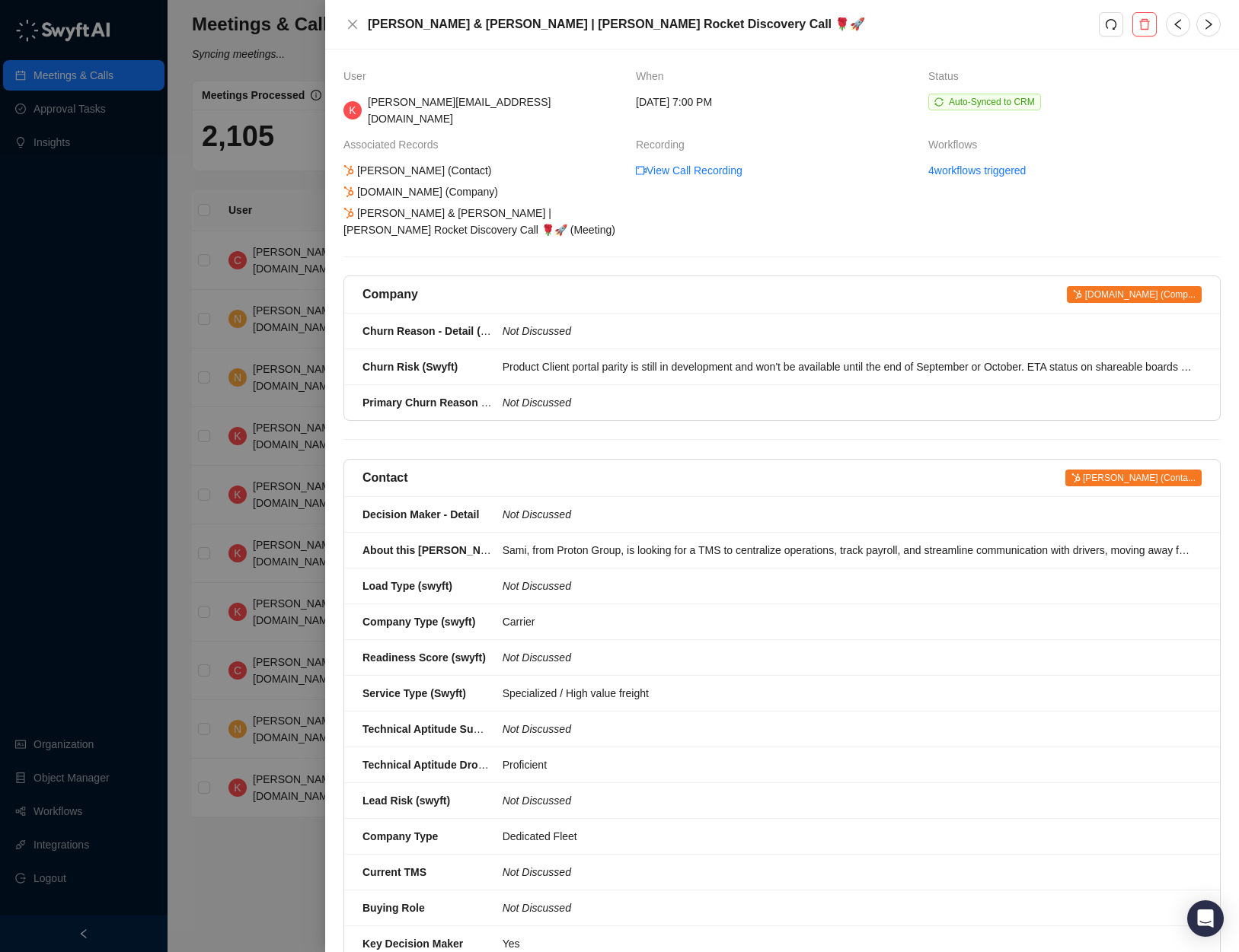
click at [325, 134] on div "User When Status K karandeep.p@roserocket.com Wednesday, 08/20/25, 7:00 PM Auto…" at bounding box center [781, 501] width 913 height 903
click at [316, 168] on div at bounding box center [619, 476] width 1239 height 952
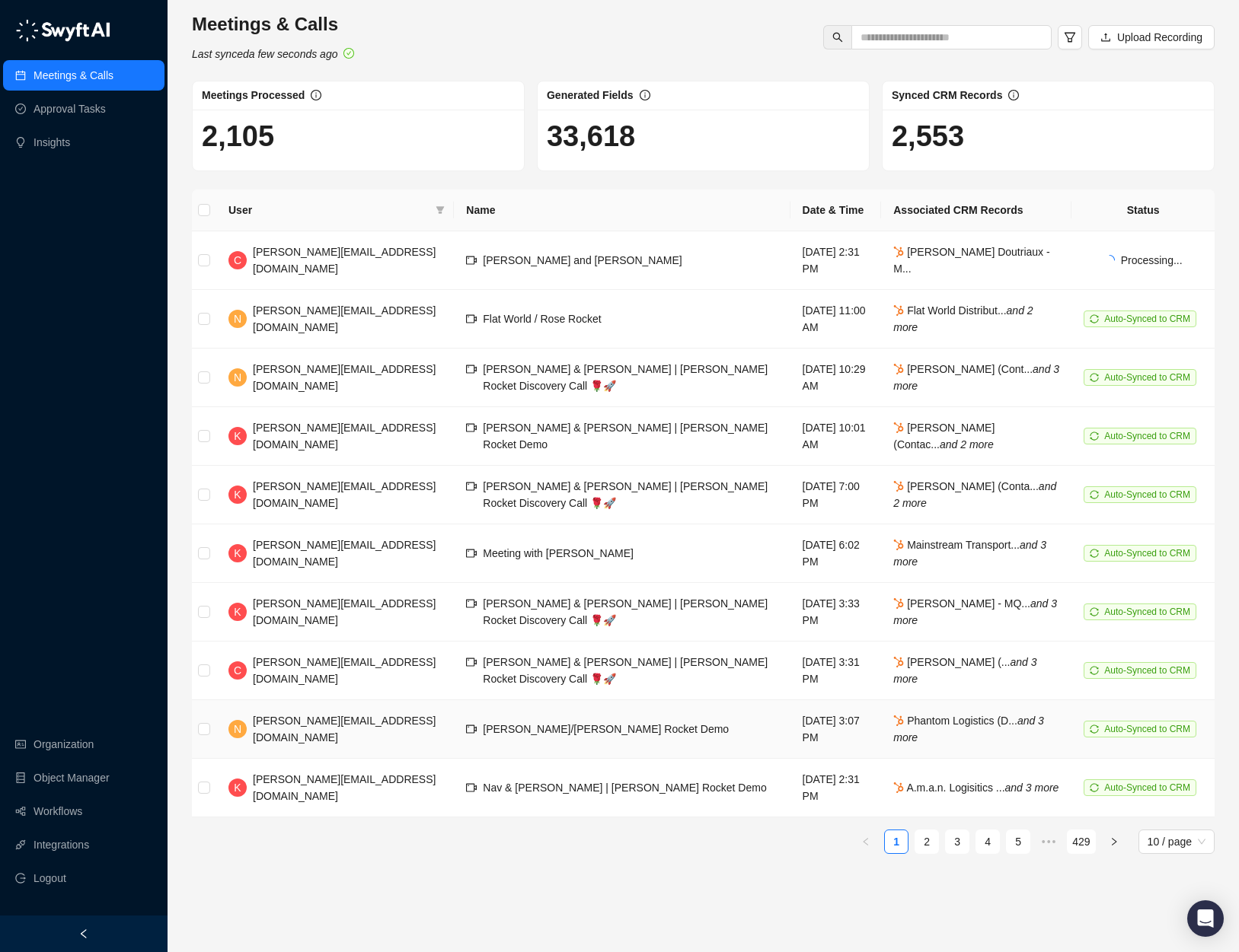
click at [553, 723] on span "Ayush/Nicolas Rose Rocket Demo" at bounding box center [605, 728] width 246 height 12
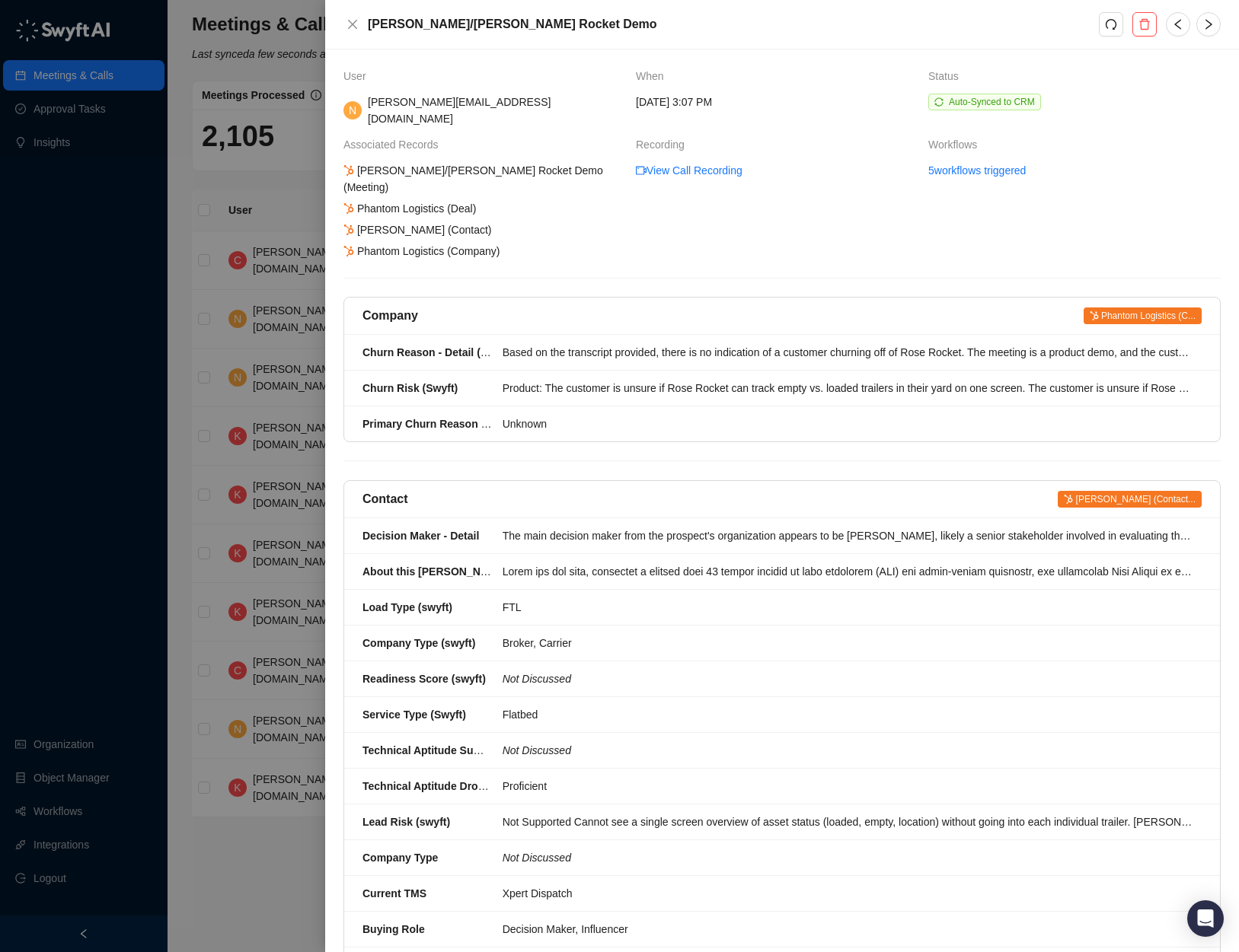
click at [1137, 491] on span "Ayush Verma (Contact..." at bounding box center [1130, 499] width 144 height 16
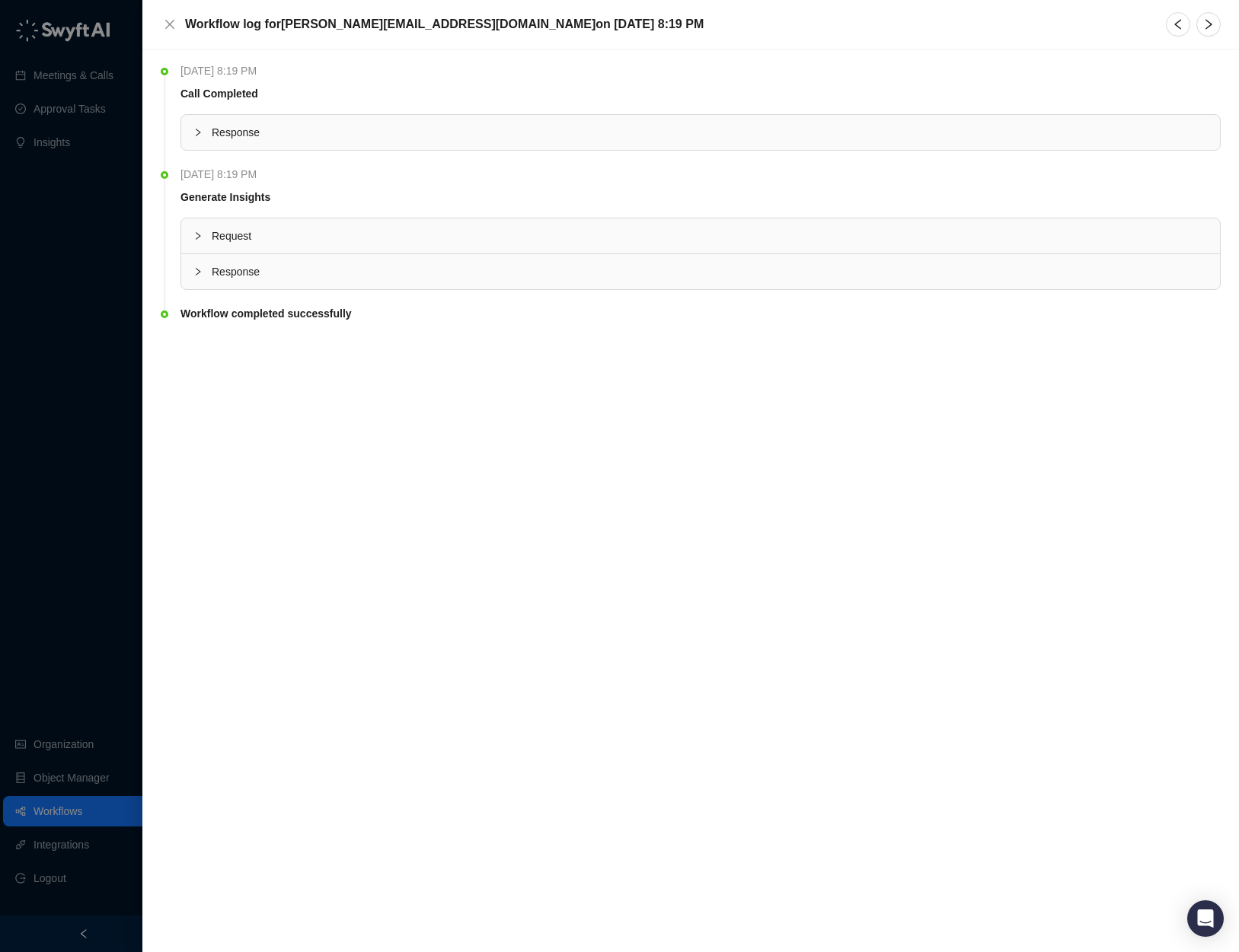
click at [269, 129] on span "Response" at bounding box center [709, 132] width 996 height 16
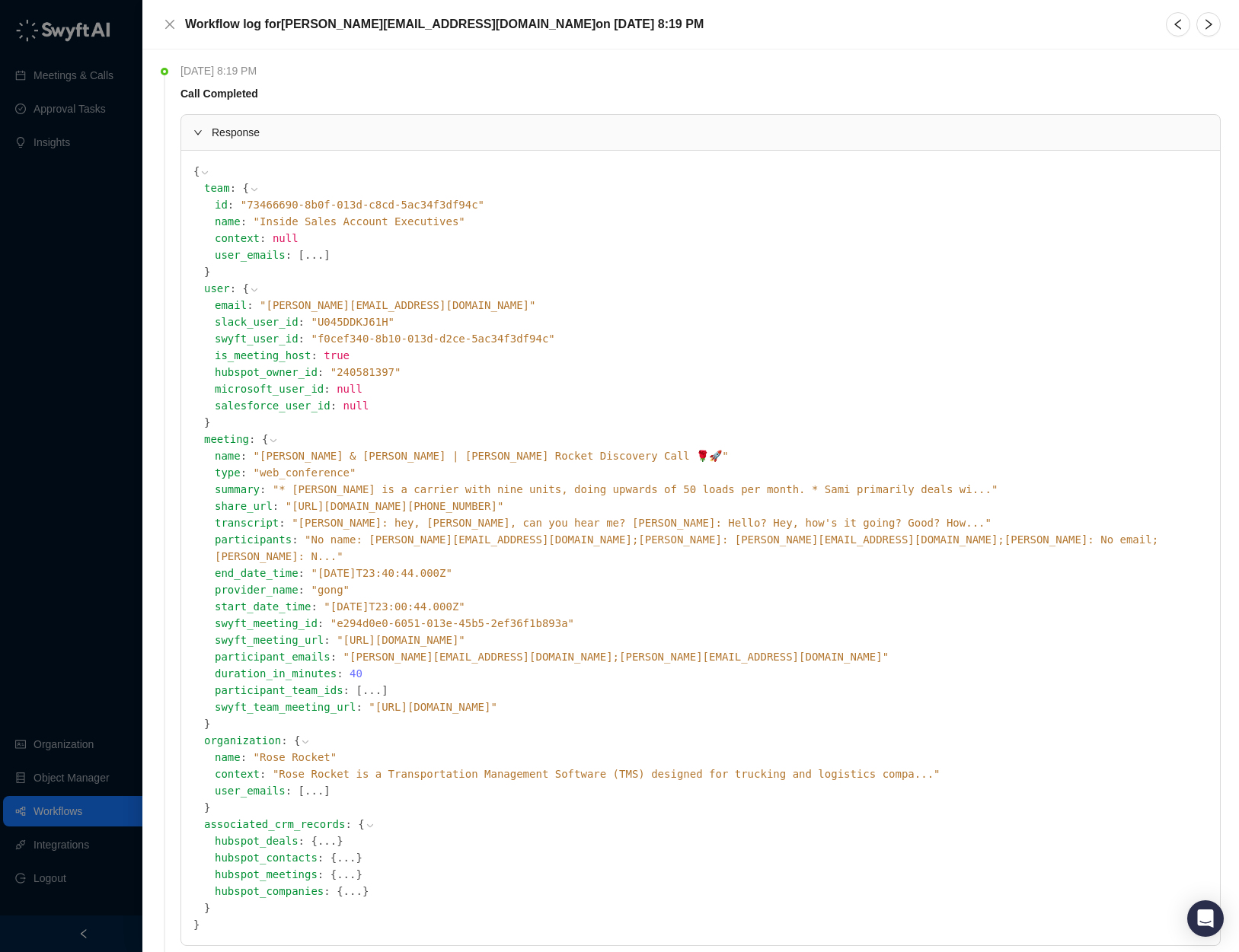
click at [317, 143] on div "Response" at bounding box center [700, 132] width 1039 height 35
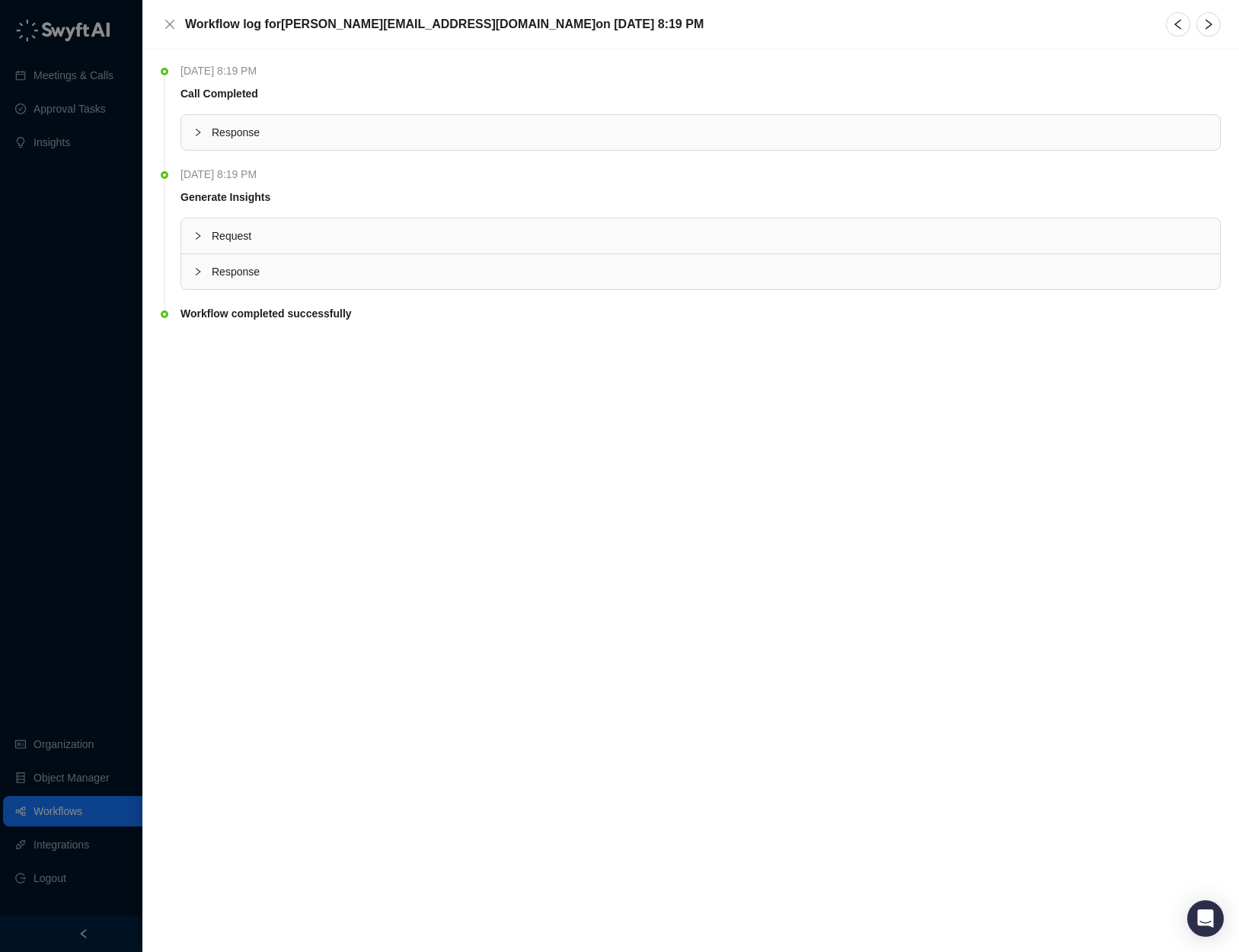
click at [319, 144] on div "Response" at bounding box center [700, 132] width 1039 height 35
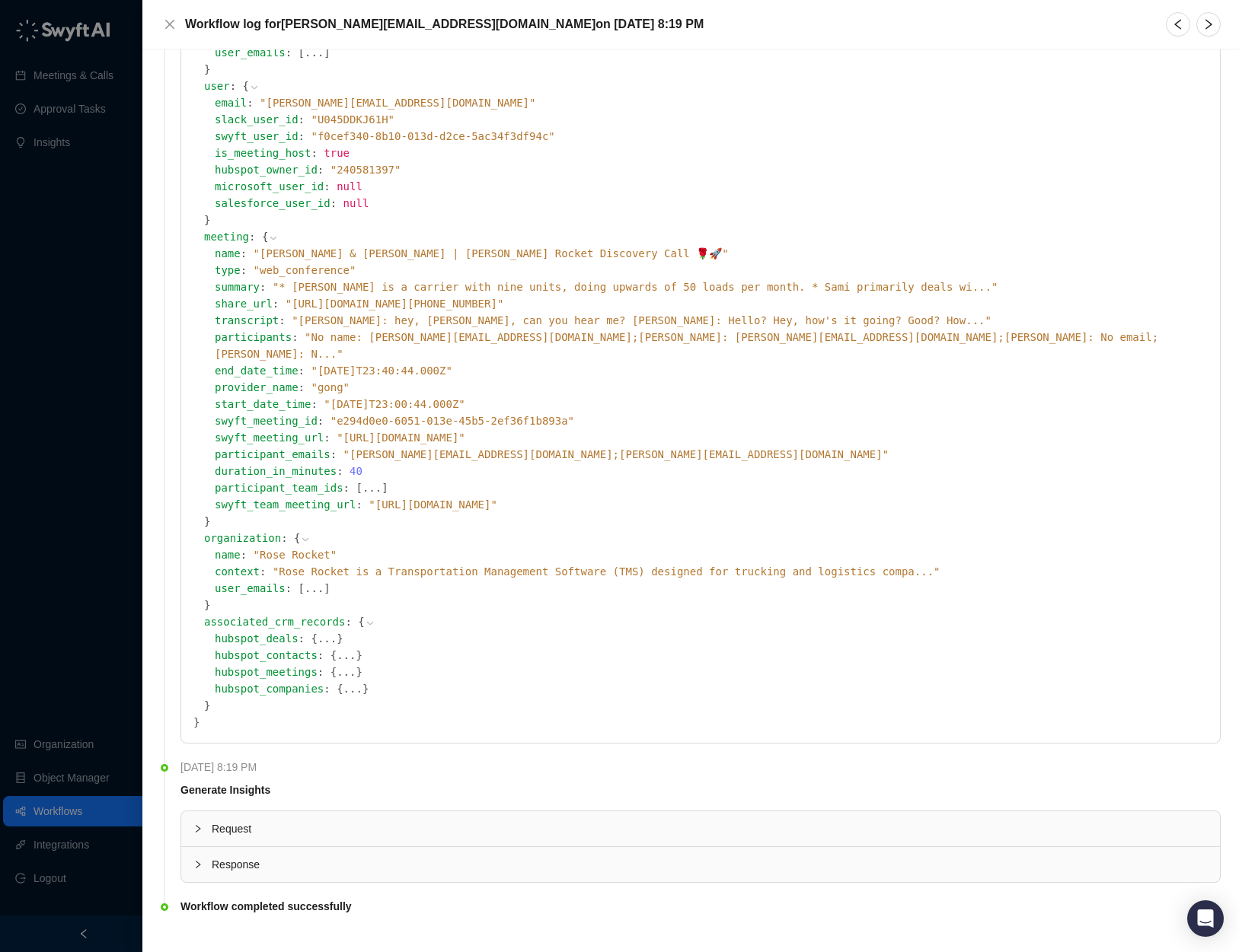
scroll to position [207, 0]
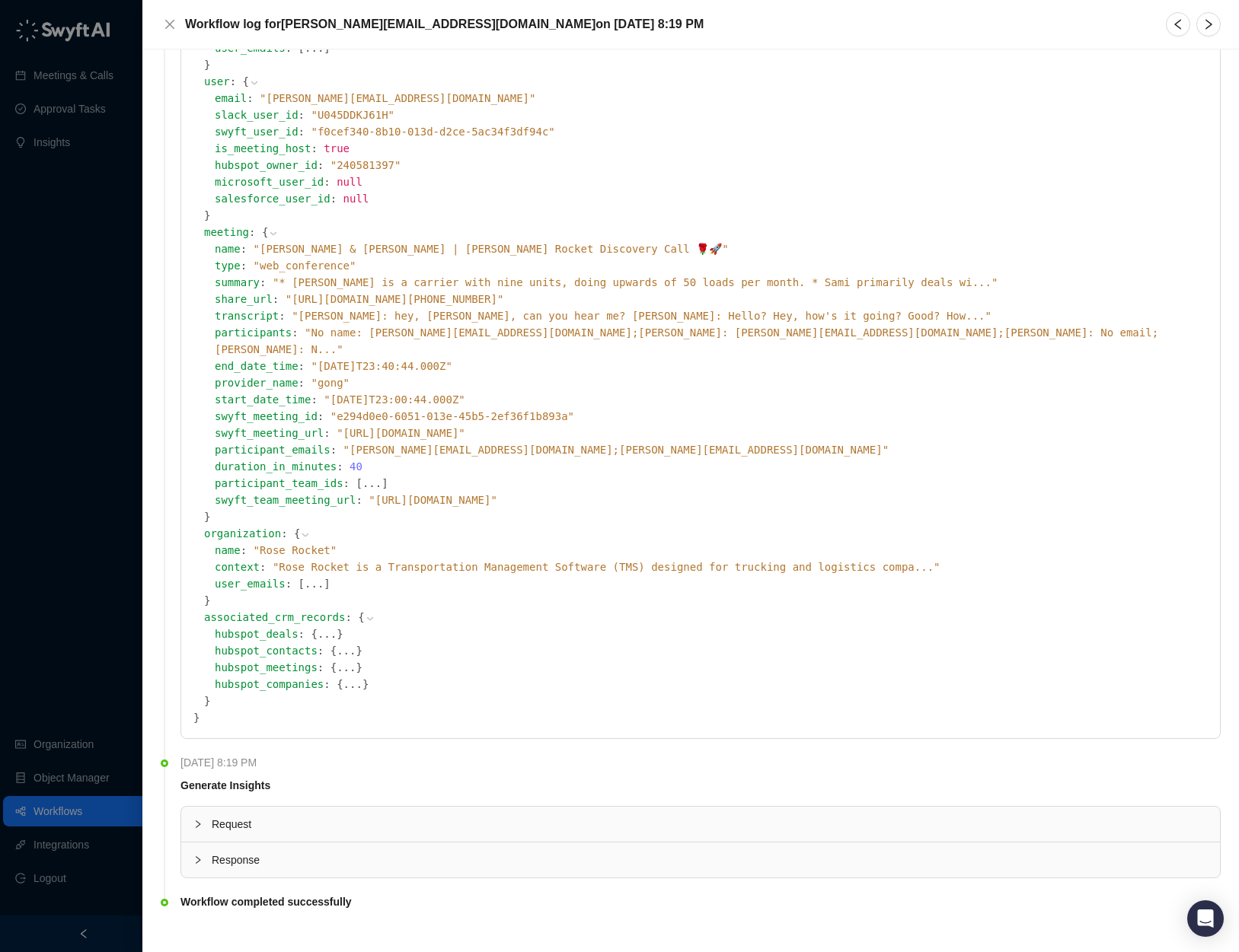
click at [351, 643] on button "..." at bounding box center [346, 651] width 19 height 16
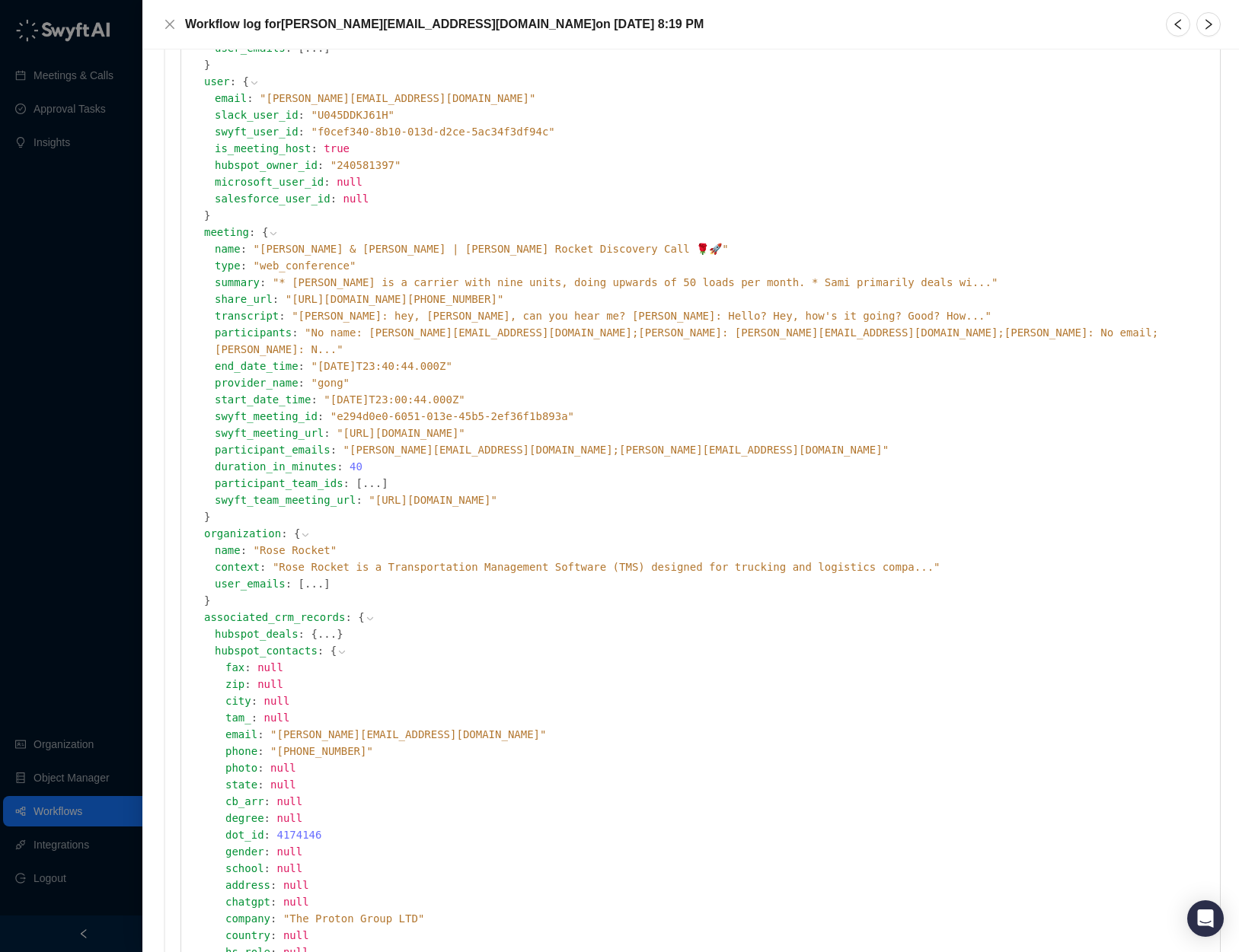
click at [346, 647] on icon at bounding box center [342, 653] width 11 height 11
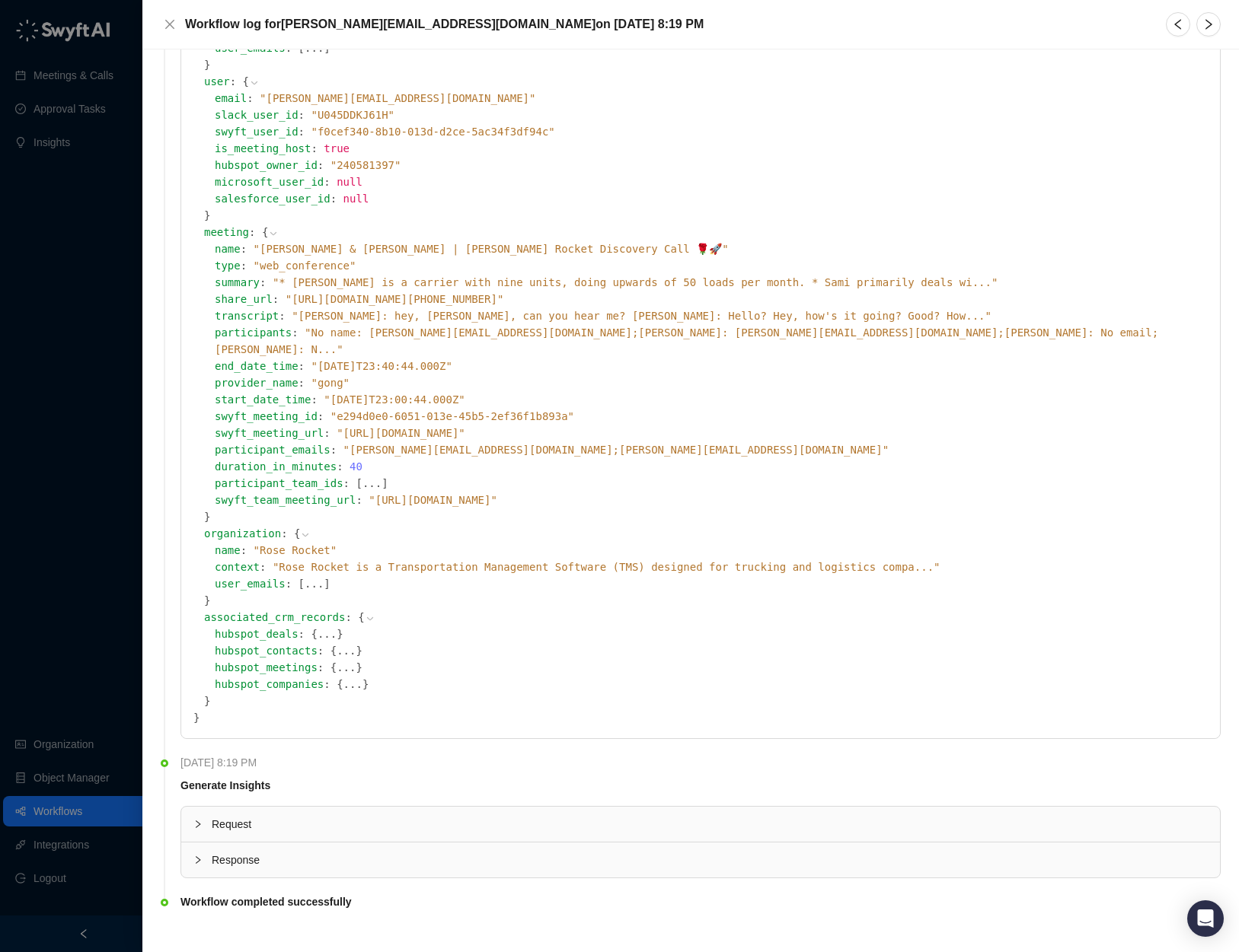
click at [216, 815] on div "Request" at bounding box center [700, 824] width 1039 height 35
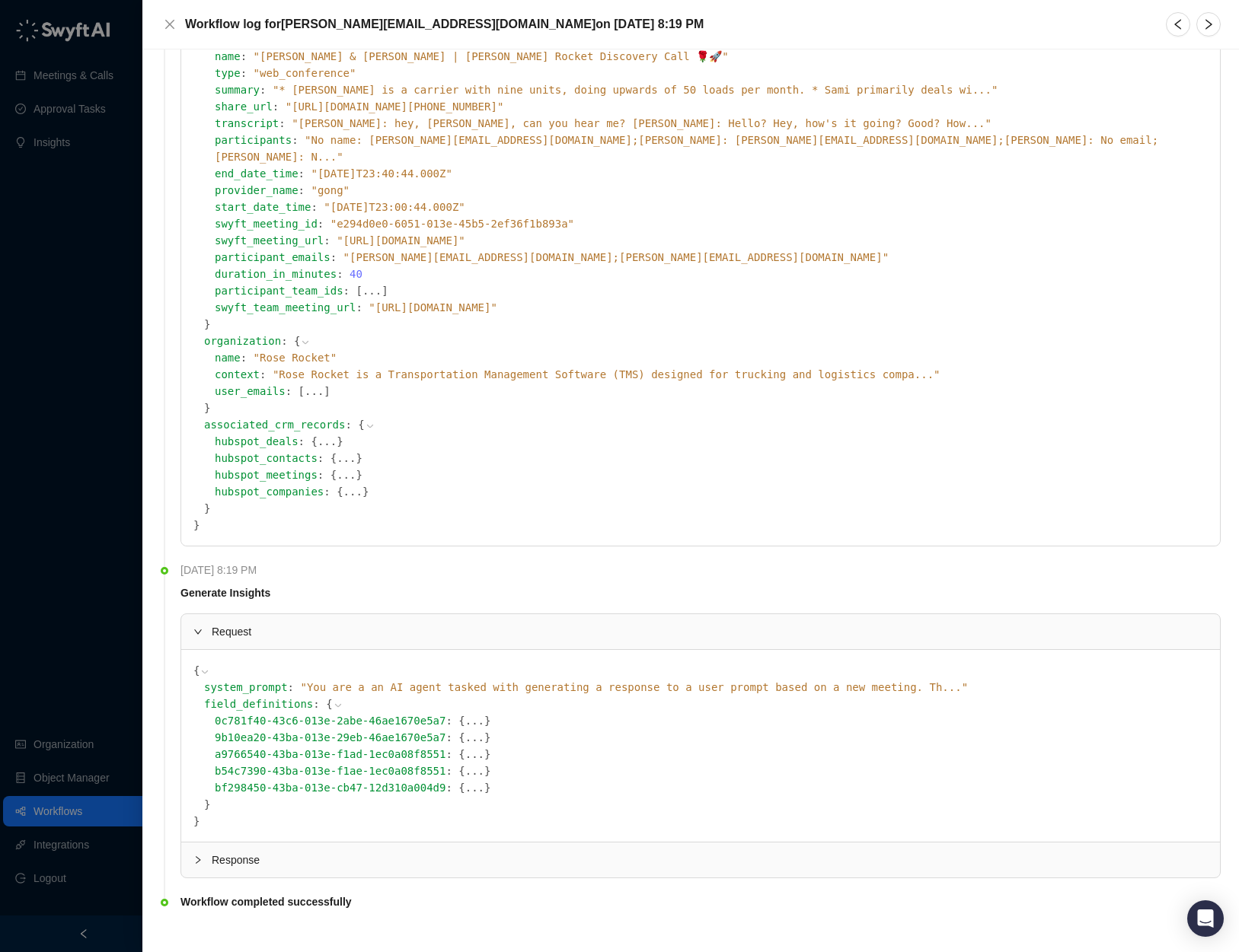
scroll to position [0, 0]
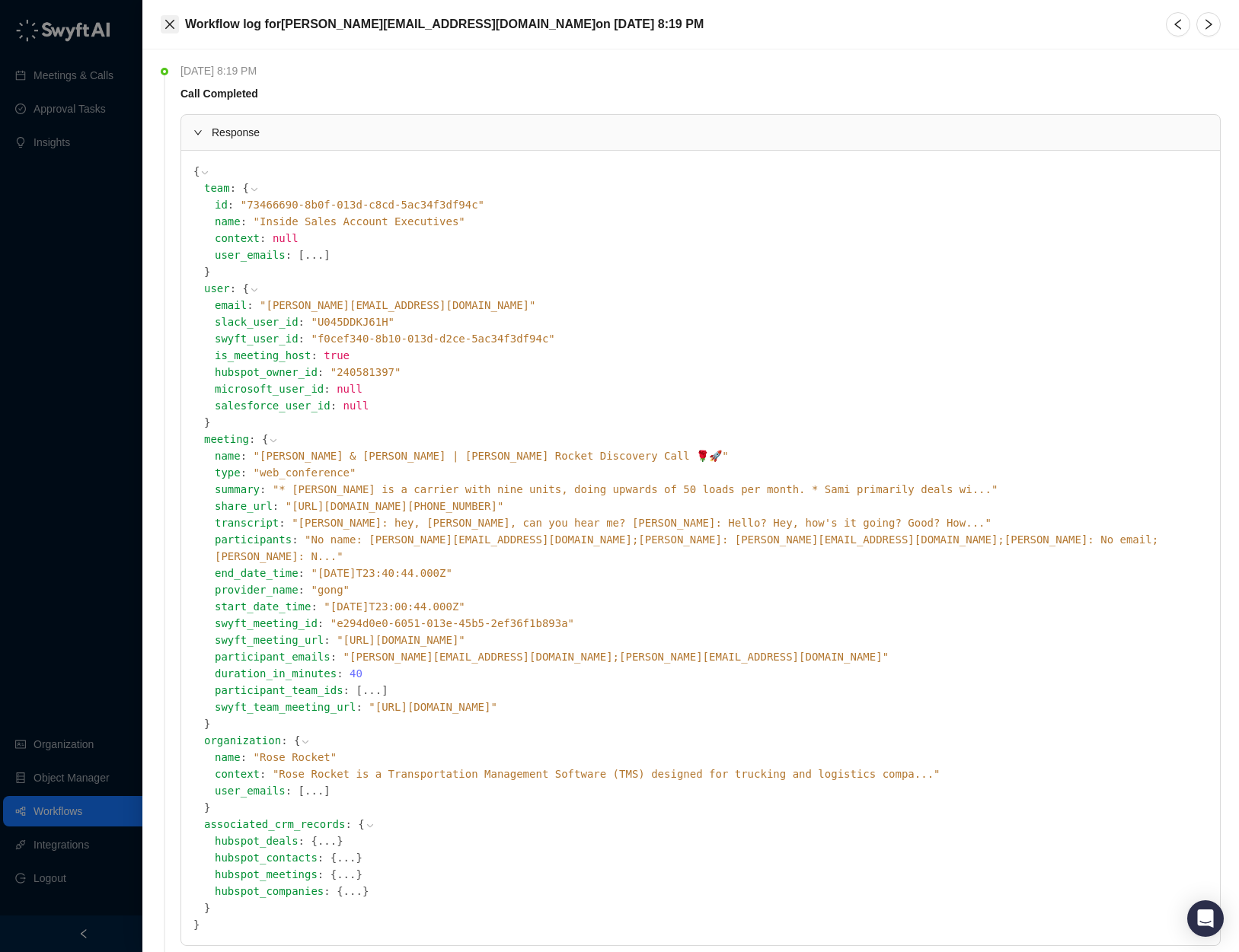
click at [165, 16] on button "Close" at bounding box center [169, 25] width 18 height 18
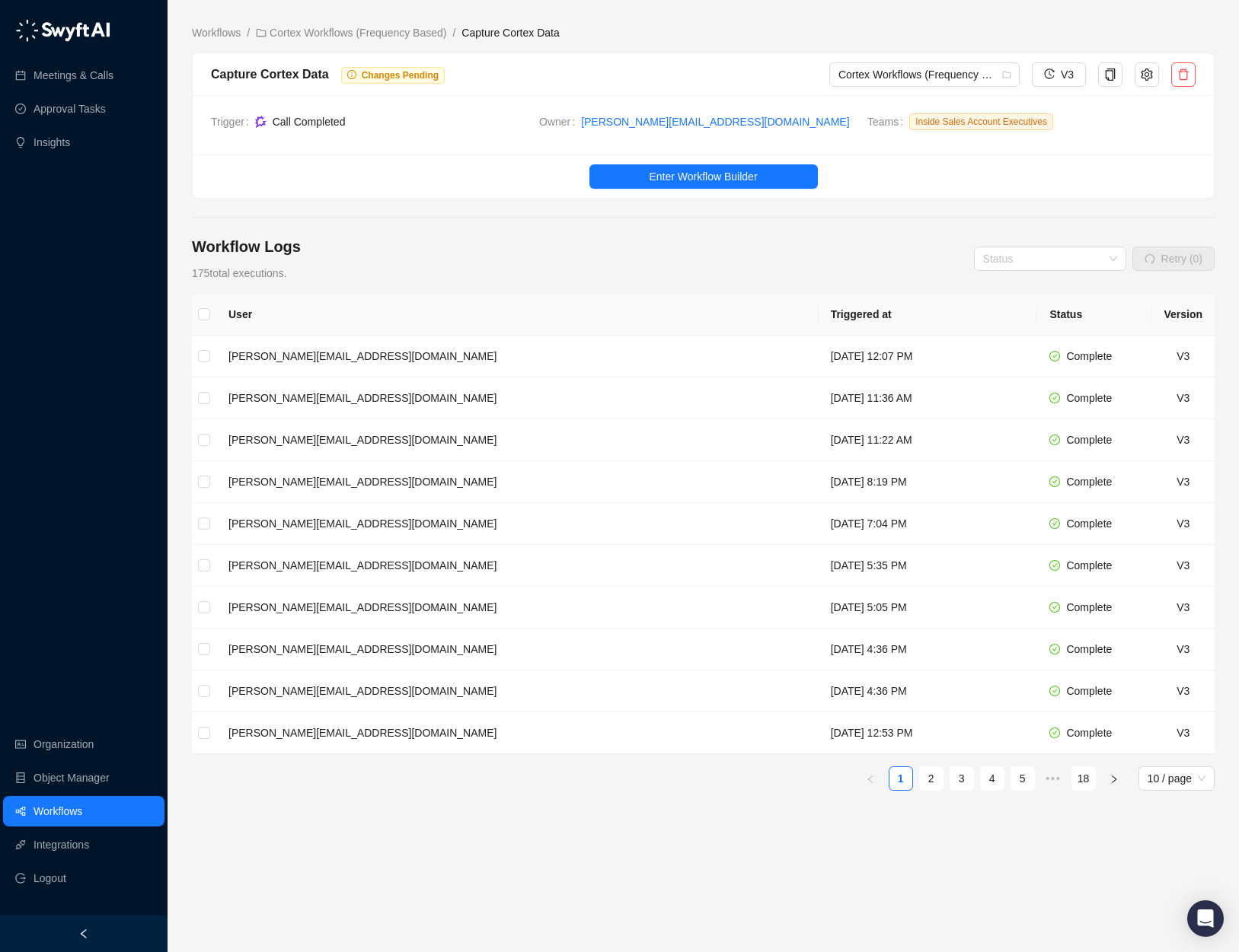
click at [814, 240] on div "Workflow Logs 175 total executions. Status Retry (0)" at bounding box center [703, 258] width 1022 height 46
click at [735, 175] on span "Enter Workflow Builder" at bounding box center [702, 177] width 108 height 16
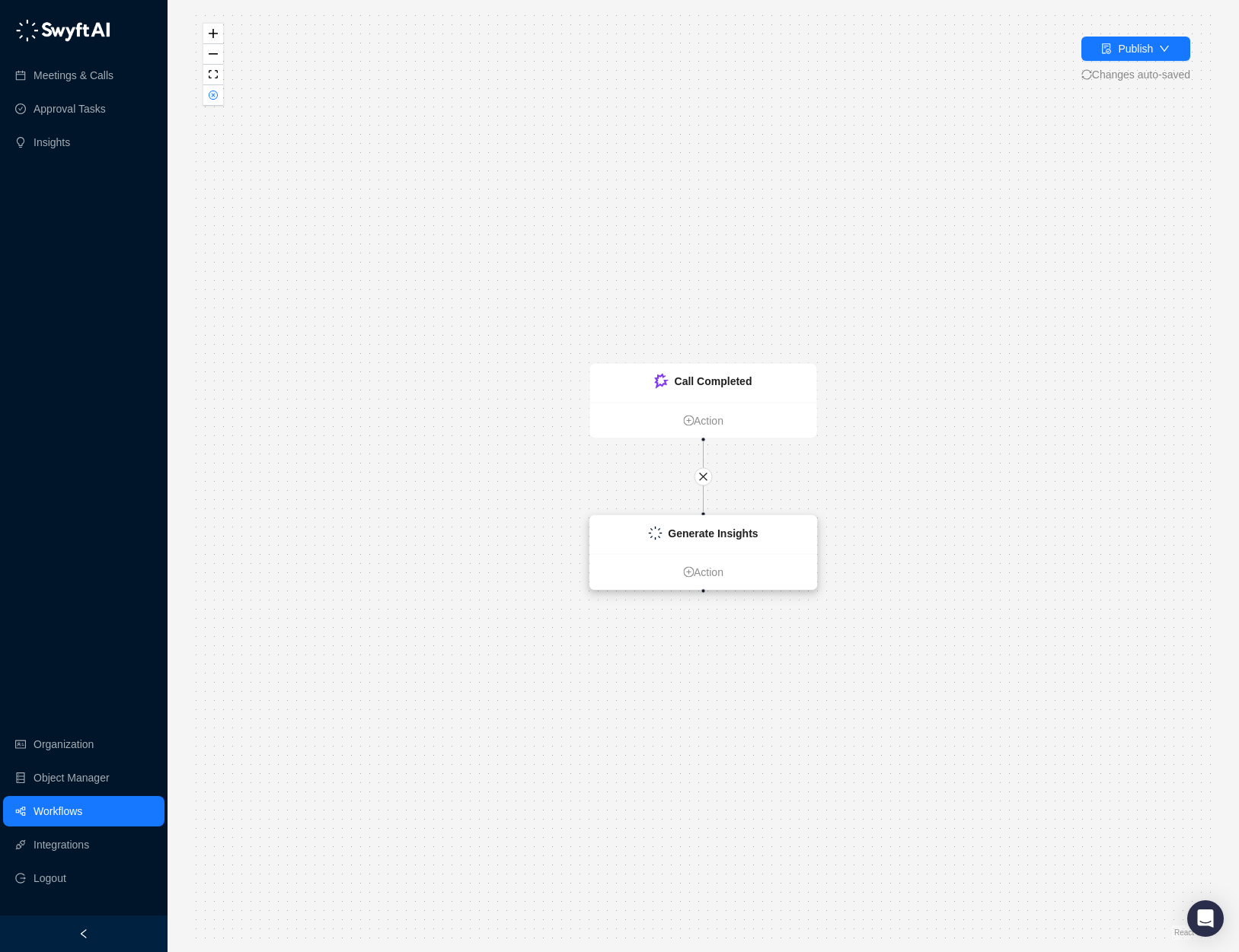
click at [723, 532] on strong "Generate Insights" at bounding box center [712, 533] width 90 height 12
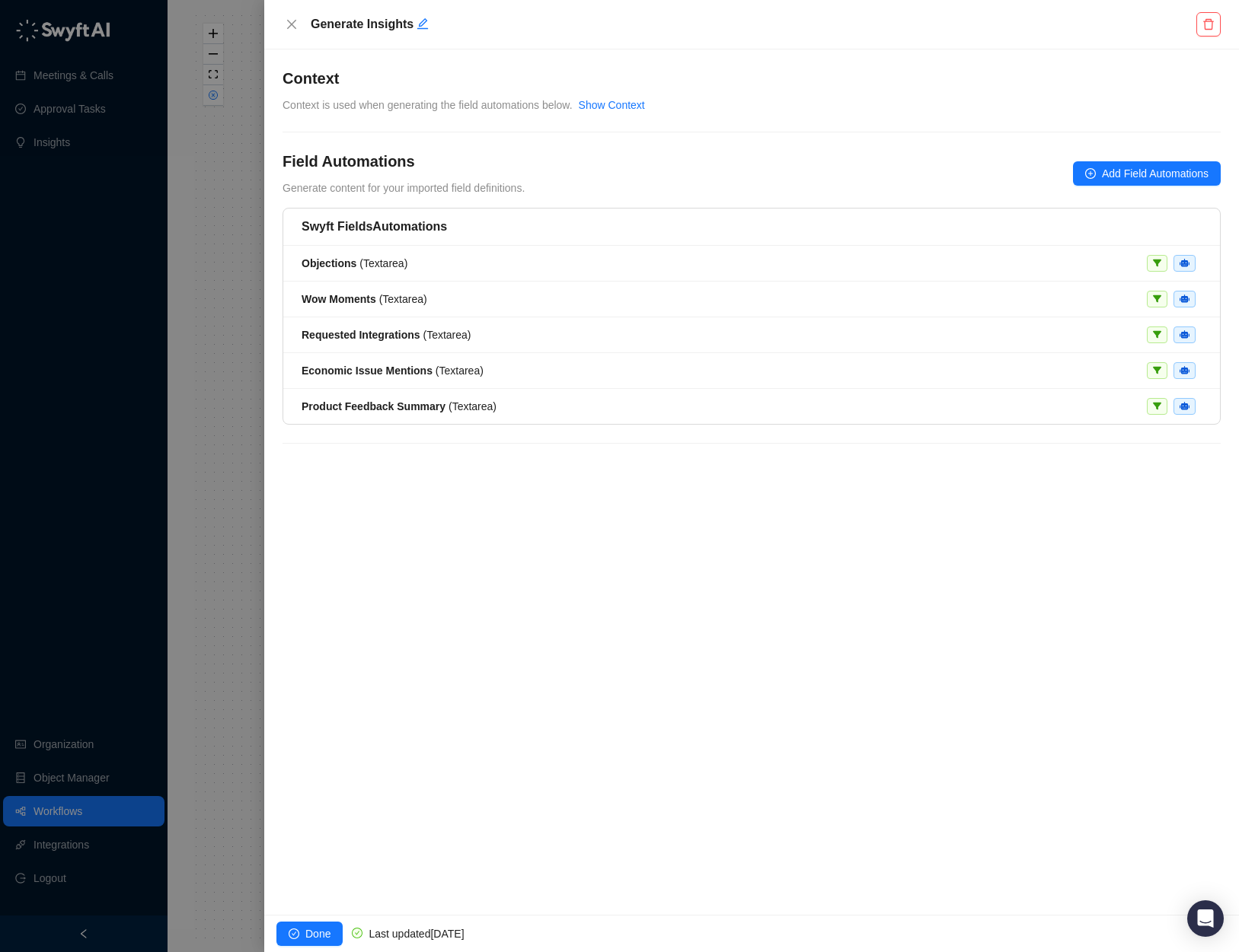
click at [221, 238] on div at bounding box center [619, 476] width 1239 height 952
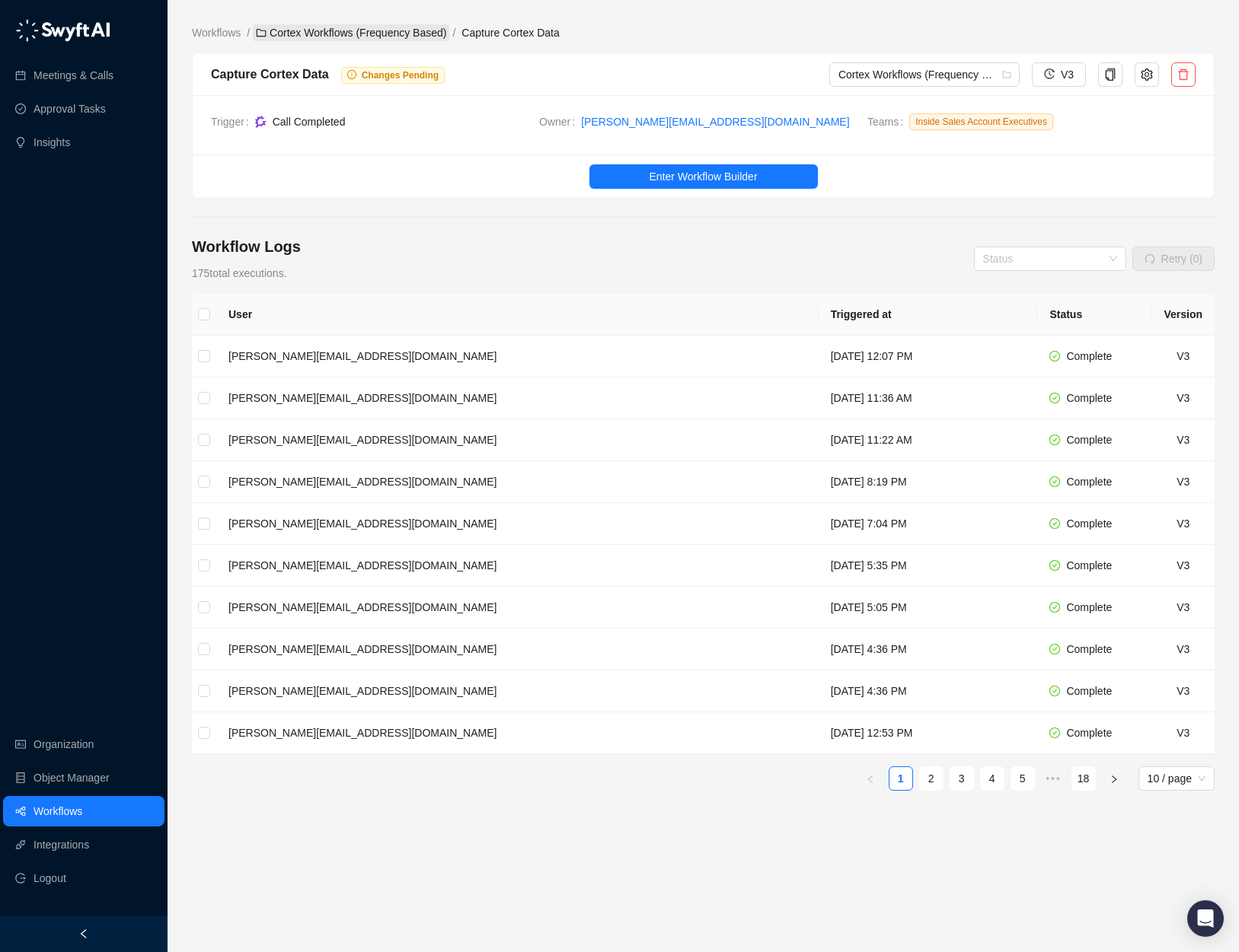
click at [337, 29] on link "Cortex Workflows (Frequency Based)" at bounding box center [351, 33] width 197 height 16
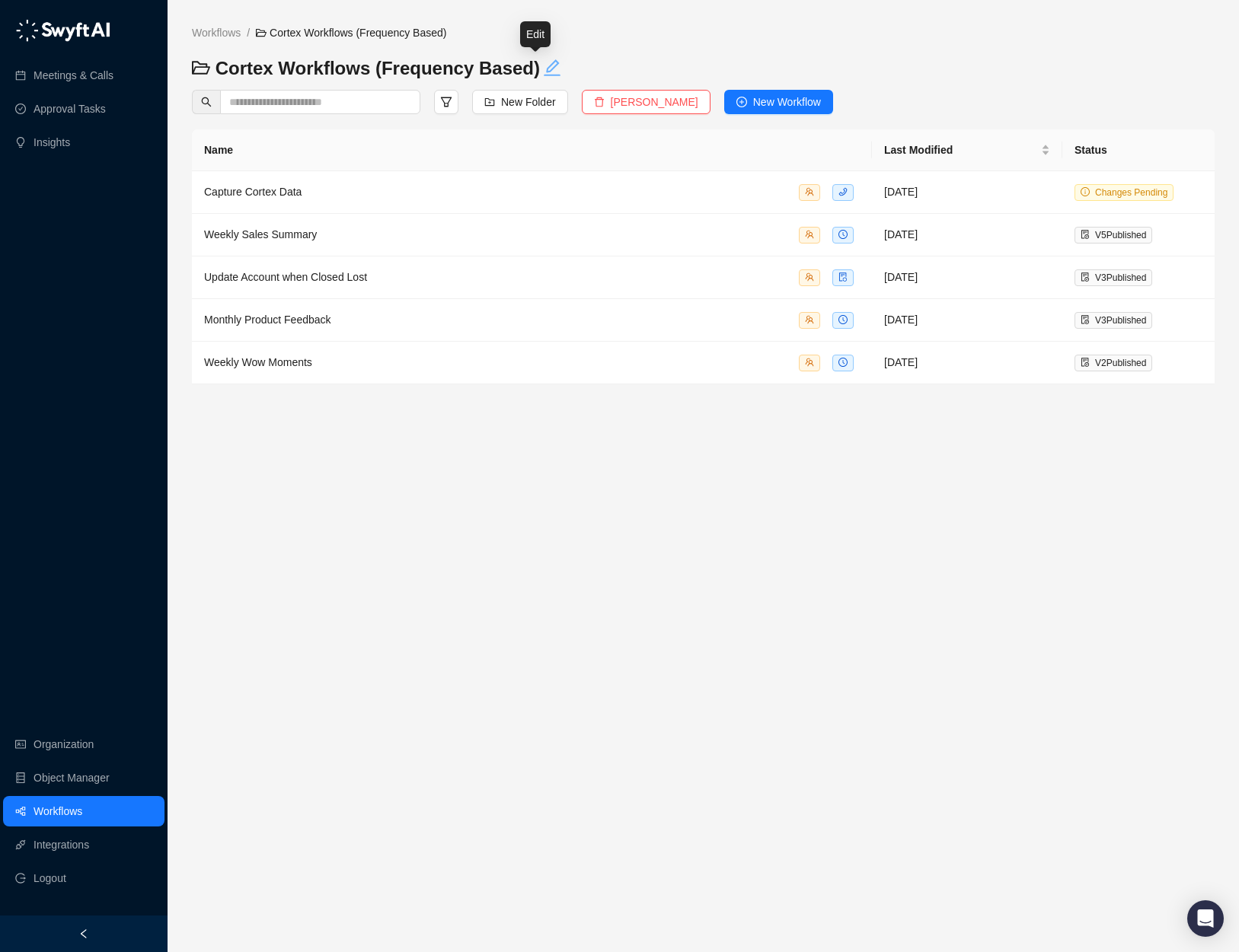
click at [543, 70] on icon "edit" at bounding box center [552, 67] width 18 height 18
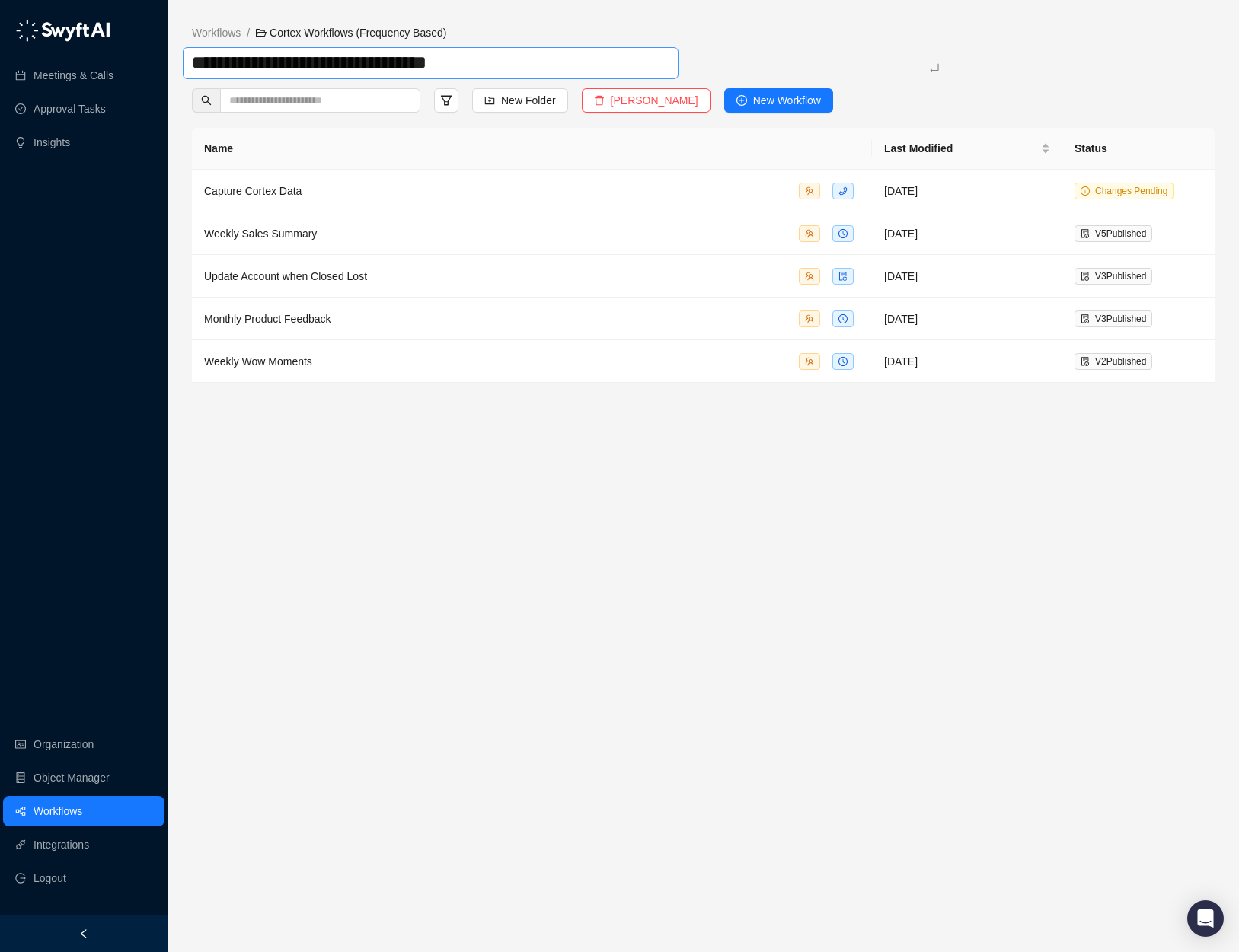
drag, startPoint x: 341, startPoint y: 64, endPoint x: 594, endPoint y: 68, distance: 253.0
click at [594, 68] on textarea "**********" at bounding box center [431, 63] width 495 height 32
type textarea "**********"
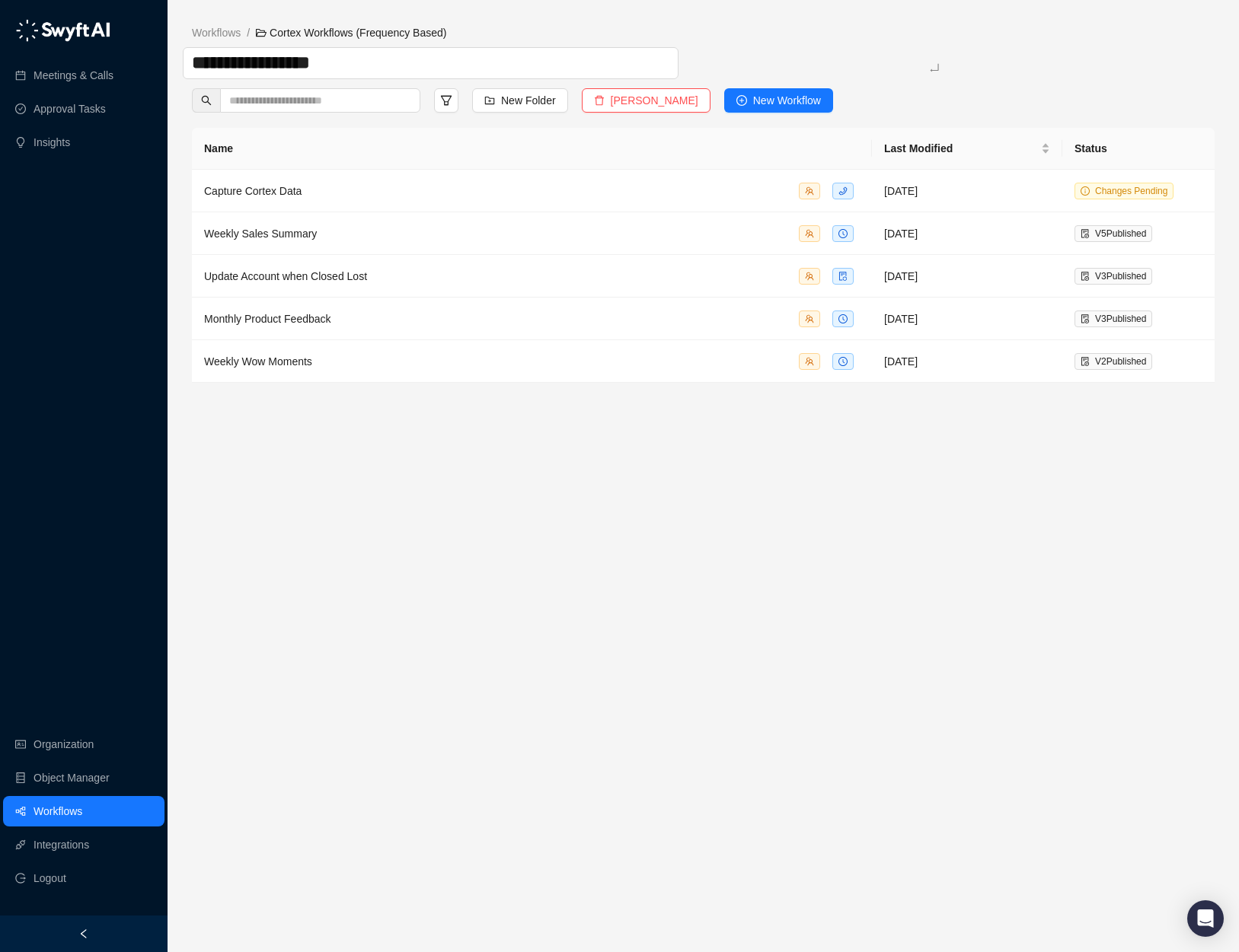
type textarea "**********"
click at [926, 77] on div "Workflows / Cortex Workflows (Frequency Based) Cortex Workflows (Frequency Base…" at bounding box center [703, 69] width 1022 height 90
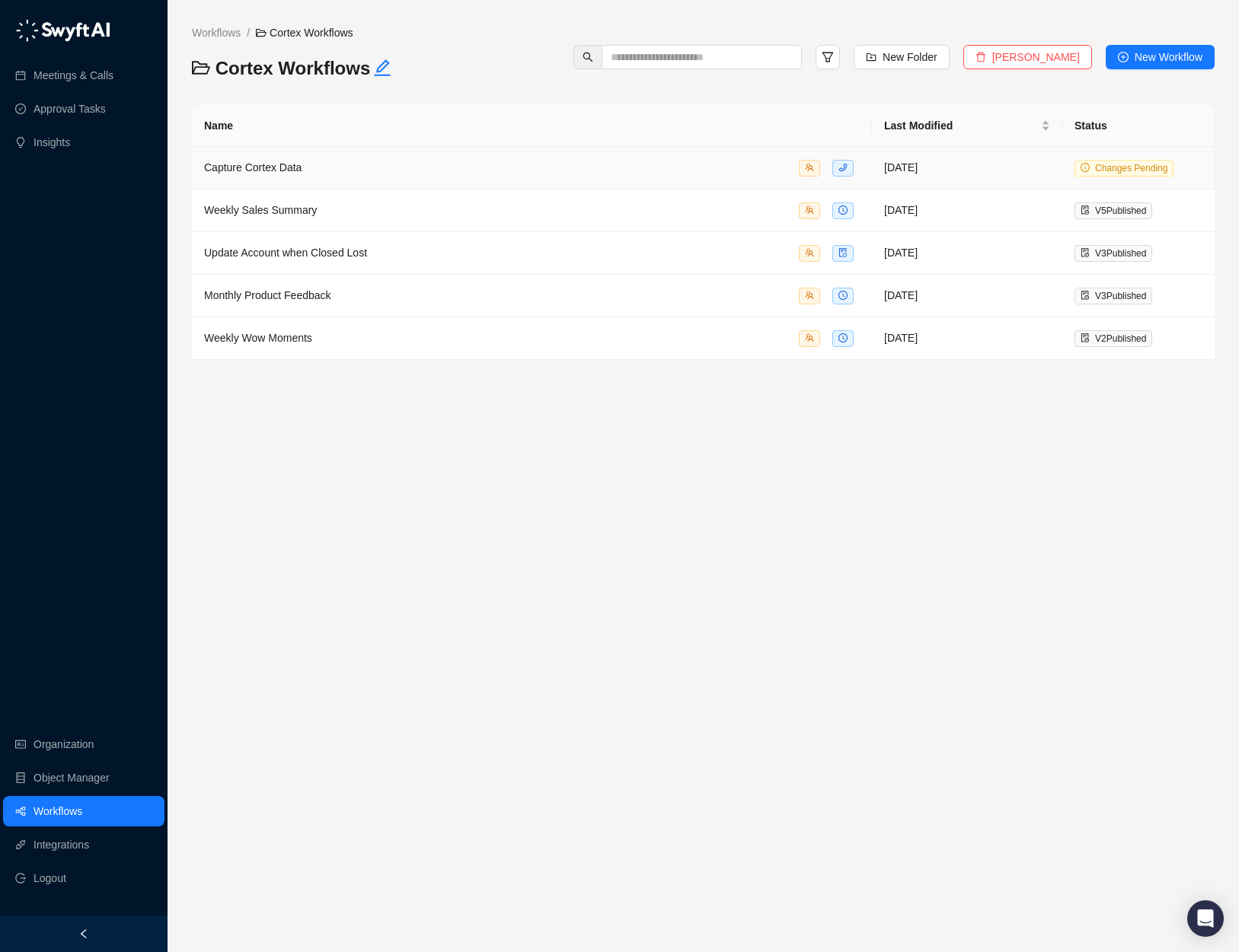
click at [539, 172] on div "Capture Cortex Data" at bounding box center [532, 167] width 655 height 17
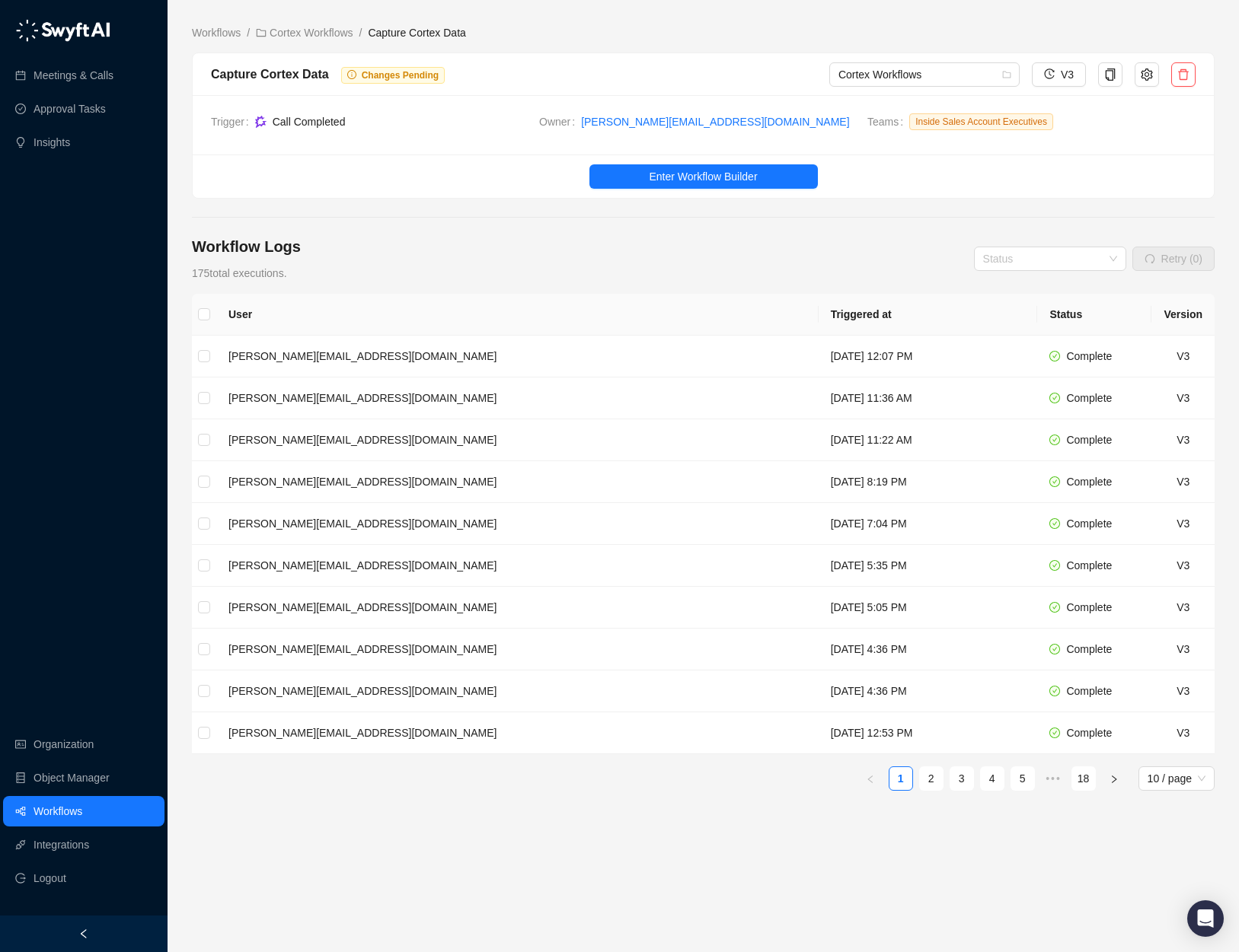
click at [392, 72] on span "Changes Pending" at bounding box center [400, 76] width 76 height 11
drag, startPoint x: 359, startPoint y: 69, endPoint x: 391, endPoint y: 69, distance: 32.0
click at [359, 69] on span "Changes Pending" at bounding box center [393, 76] width 104 height 16
click at [1034, 76] on button "V3" at bounding box center [1058, 75] width 54 height 25
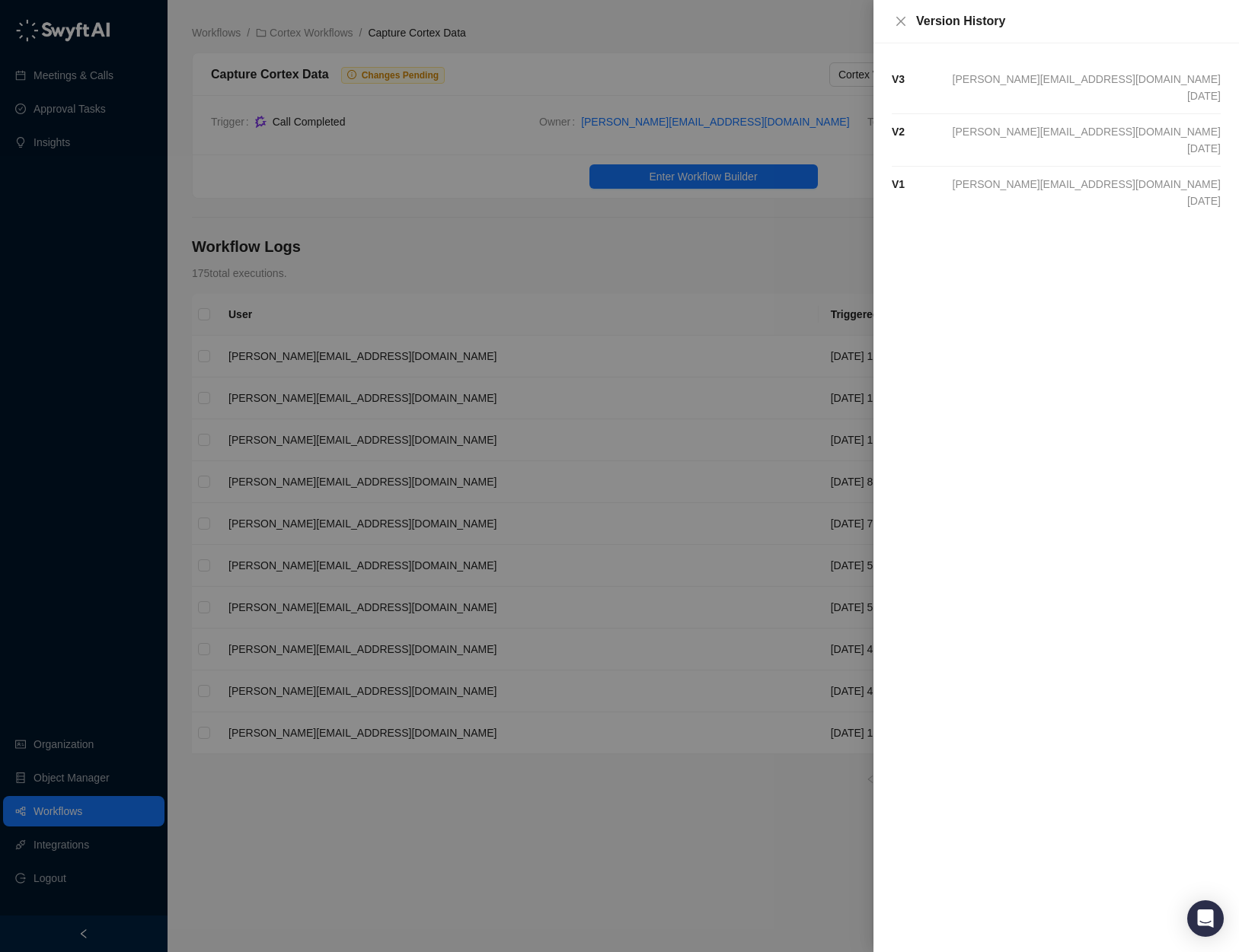
click at [894, 10] on div "Version History" at bounding box center [1055, 22] width 365 height 44
click at [899, 18] on icon "close" at bounding box center [900, 21] width 12 height 12
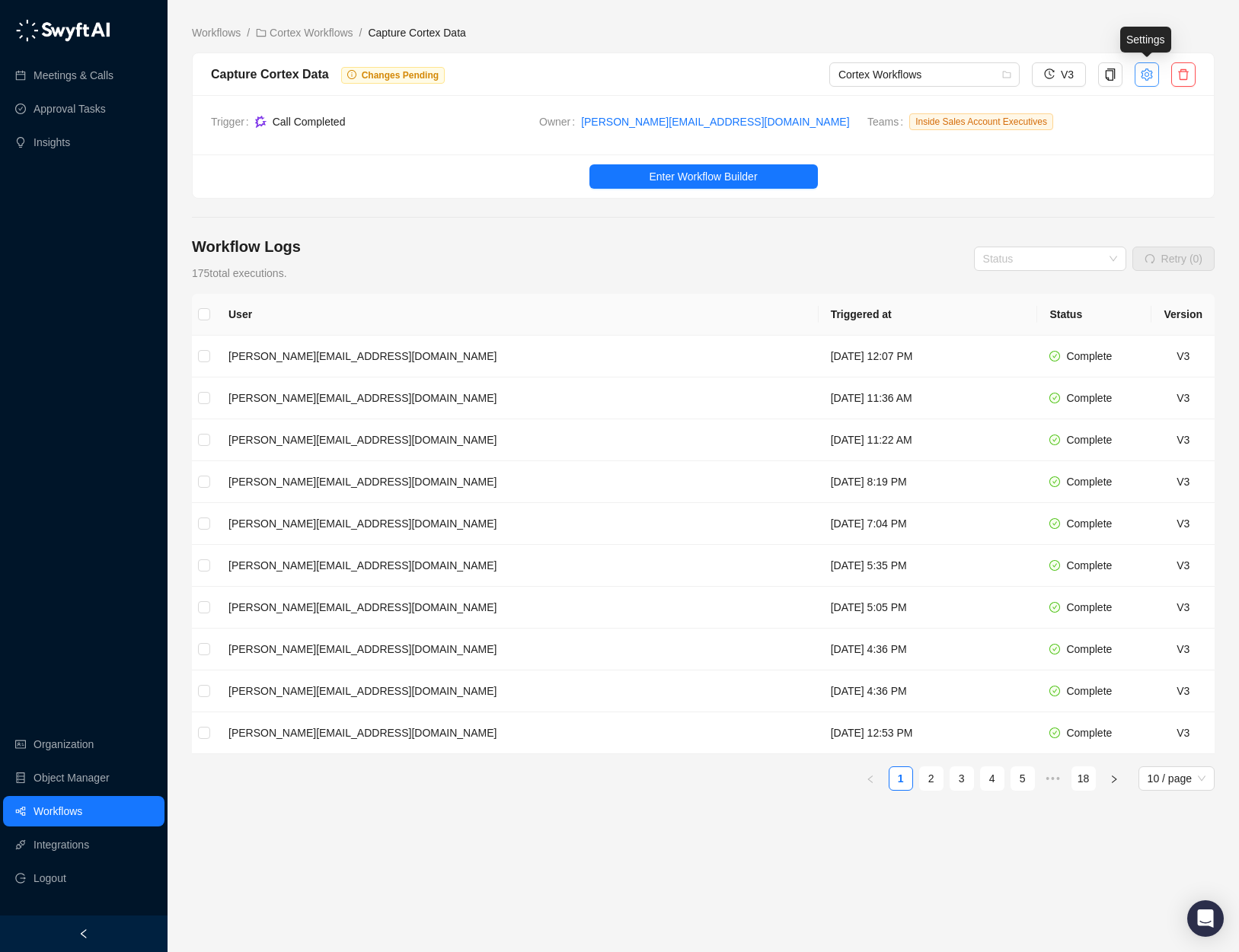
click at [1144, 74] on icon "setting" at bounding box center [1146, 73] width 12 height 12
type textarea "**********"
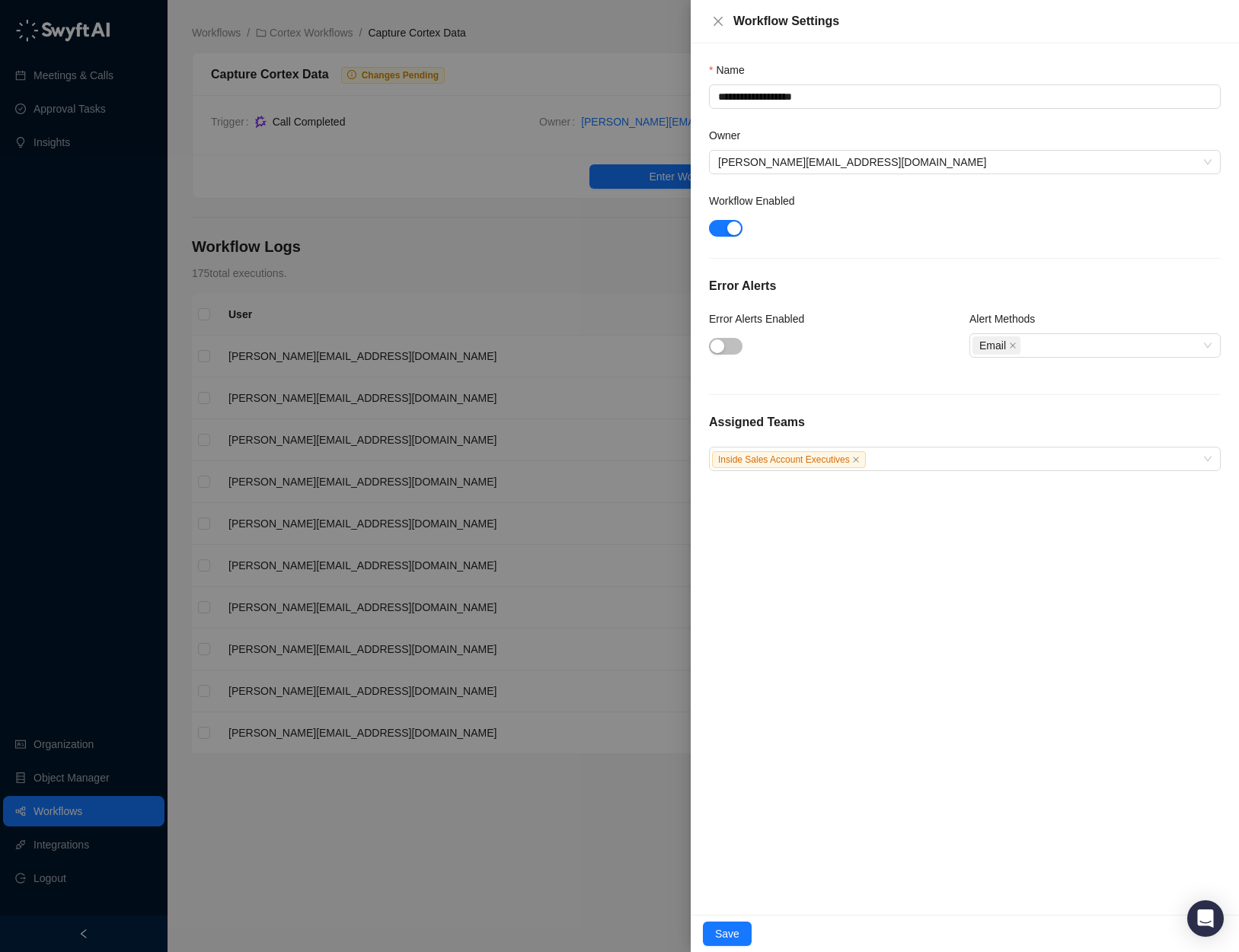
click at [546, 57] on div at bounding box center [619, 476] width 1239 height 952
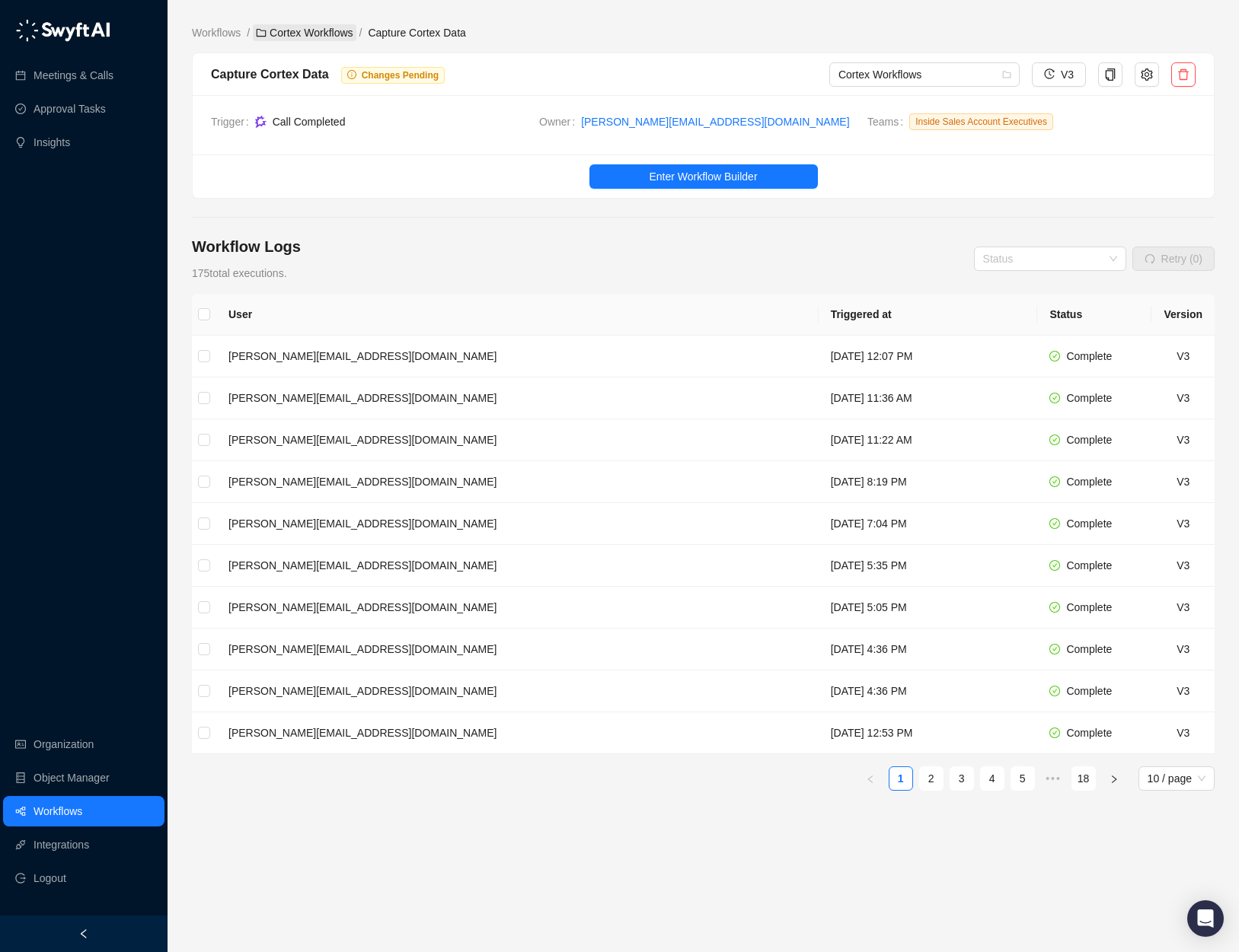
click at [345, 35] on link "Cortex Workflows" at bounding box center [304, 33] width 103 height 16
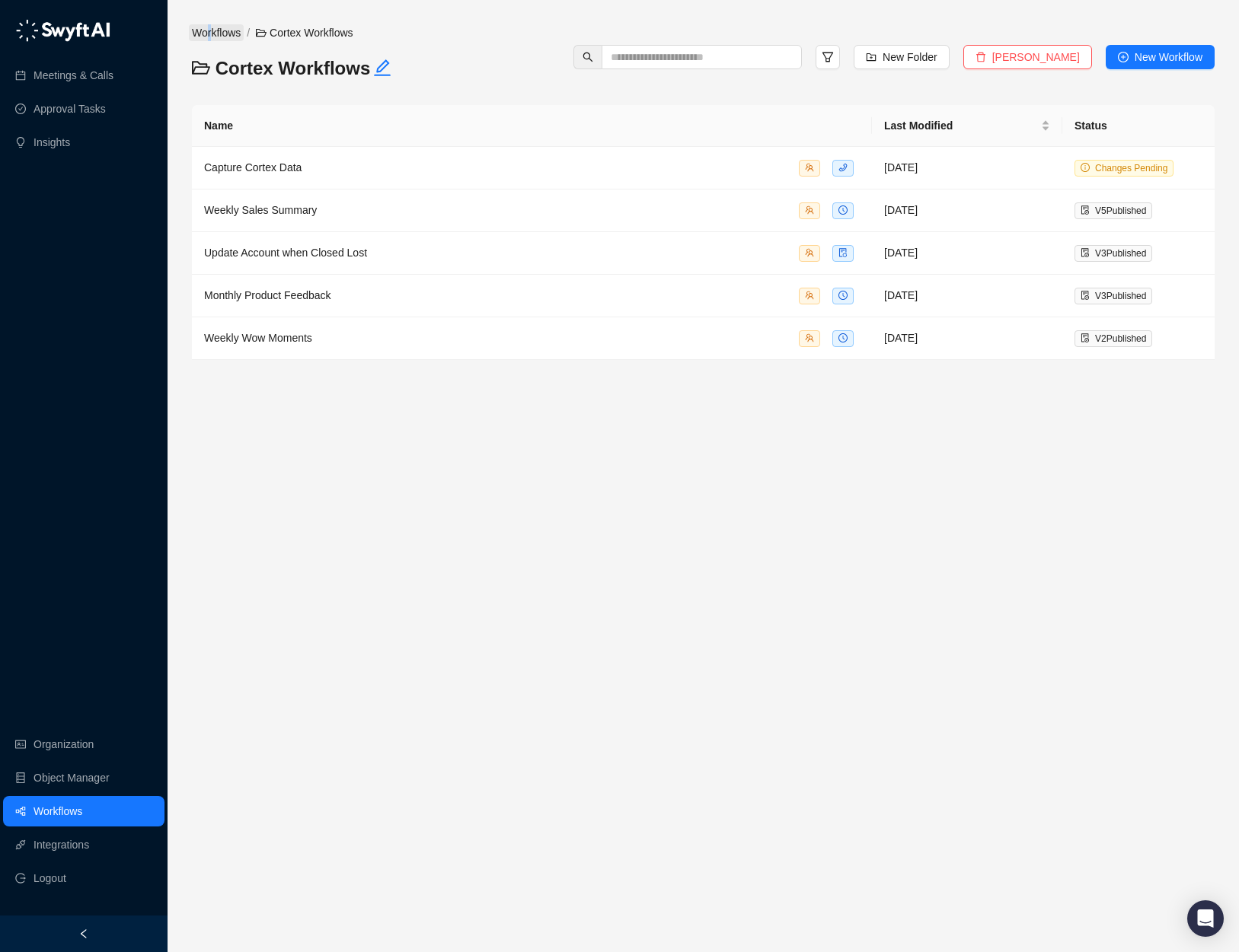
click at [210, 25] on link "Workflows" at bounding box center [216, 33] width 55 height 16
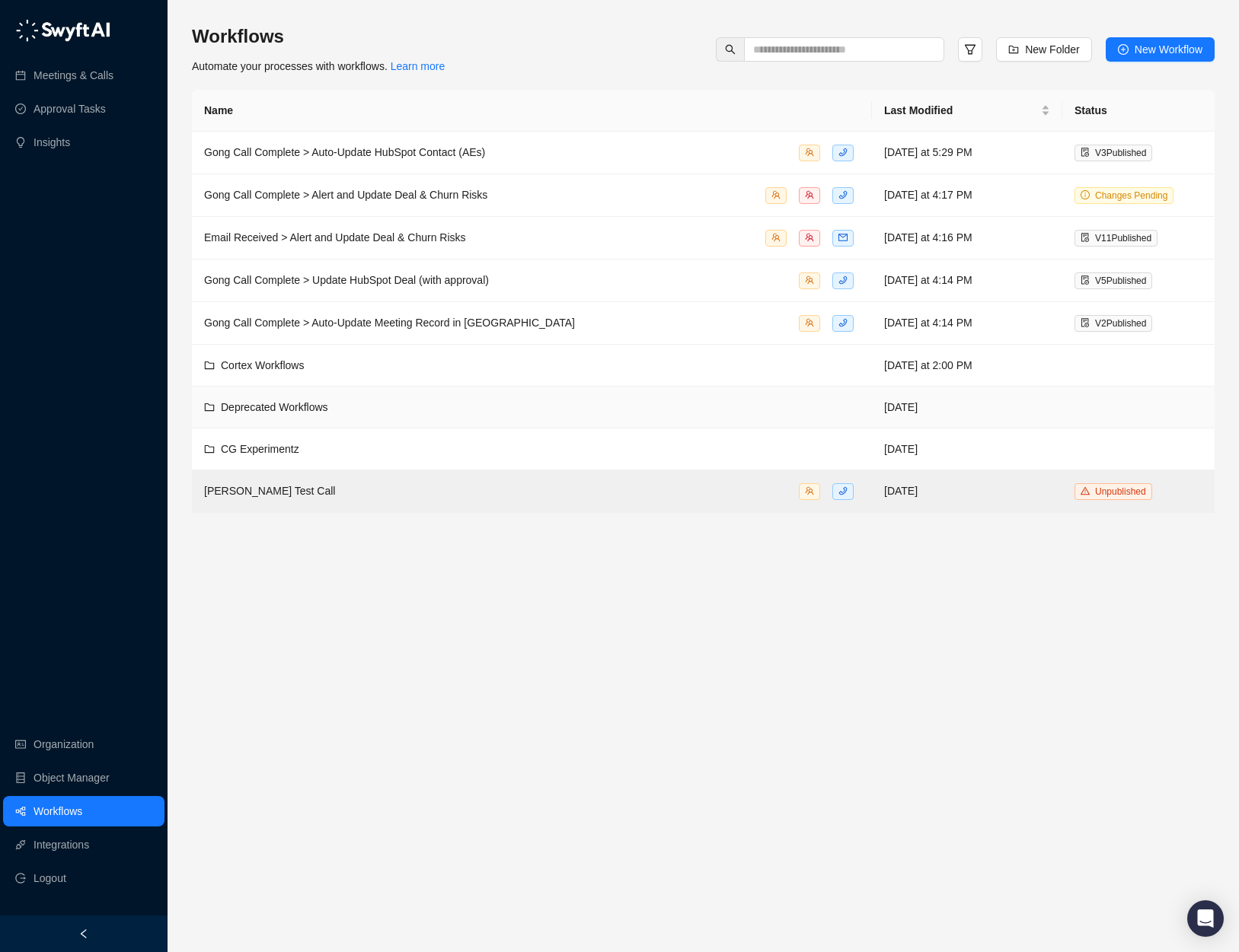
click at [268, 414] on div "Deprecated Workflows" at bounding box center [275, 407] width 107 height 16
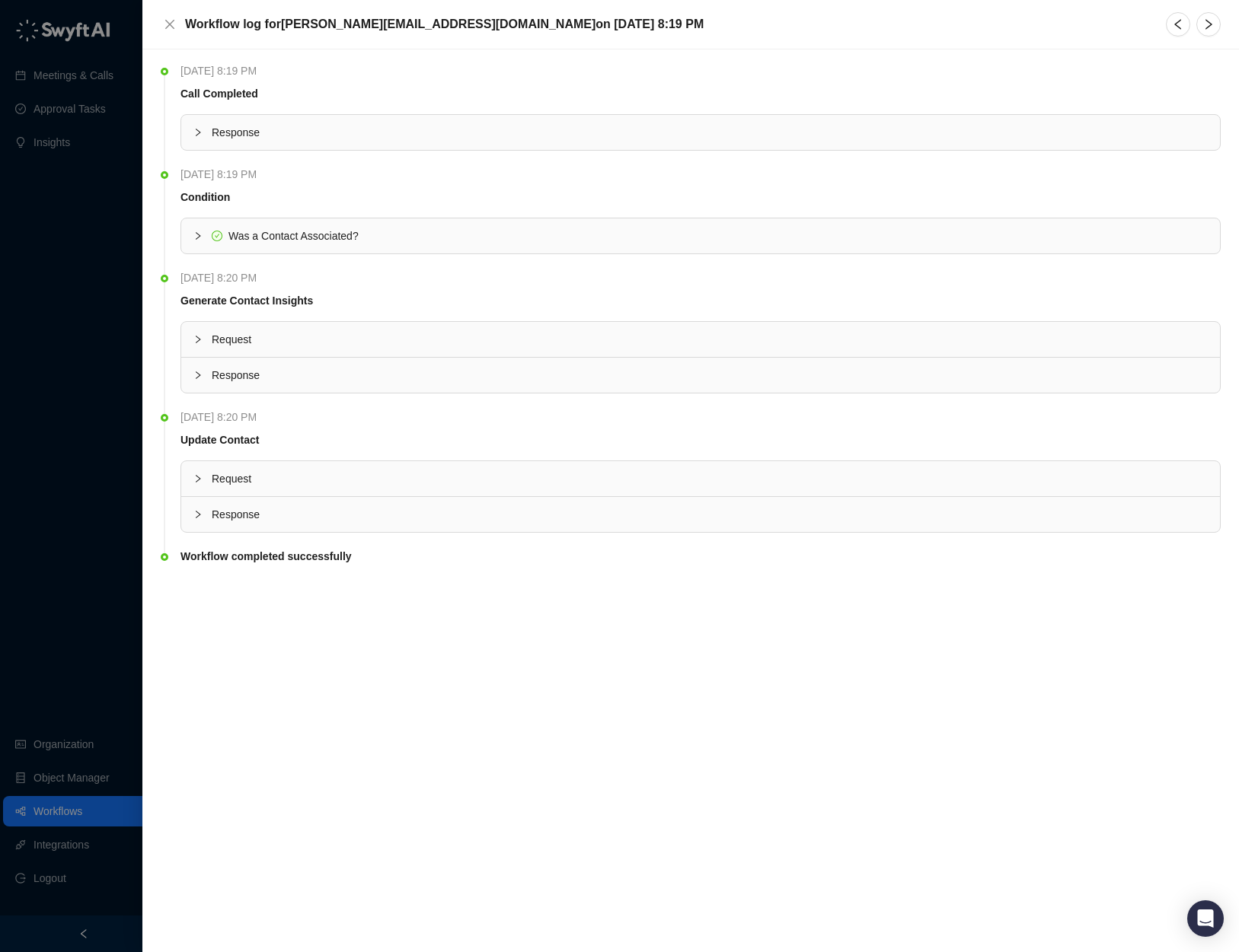
click at [251, 337] on span "Request" at bounding box center [709, 339] width 996 height 16
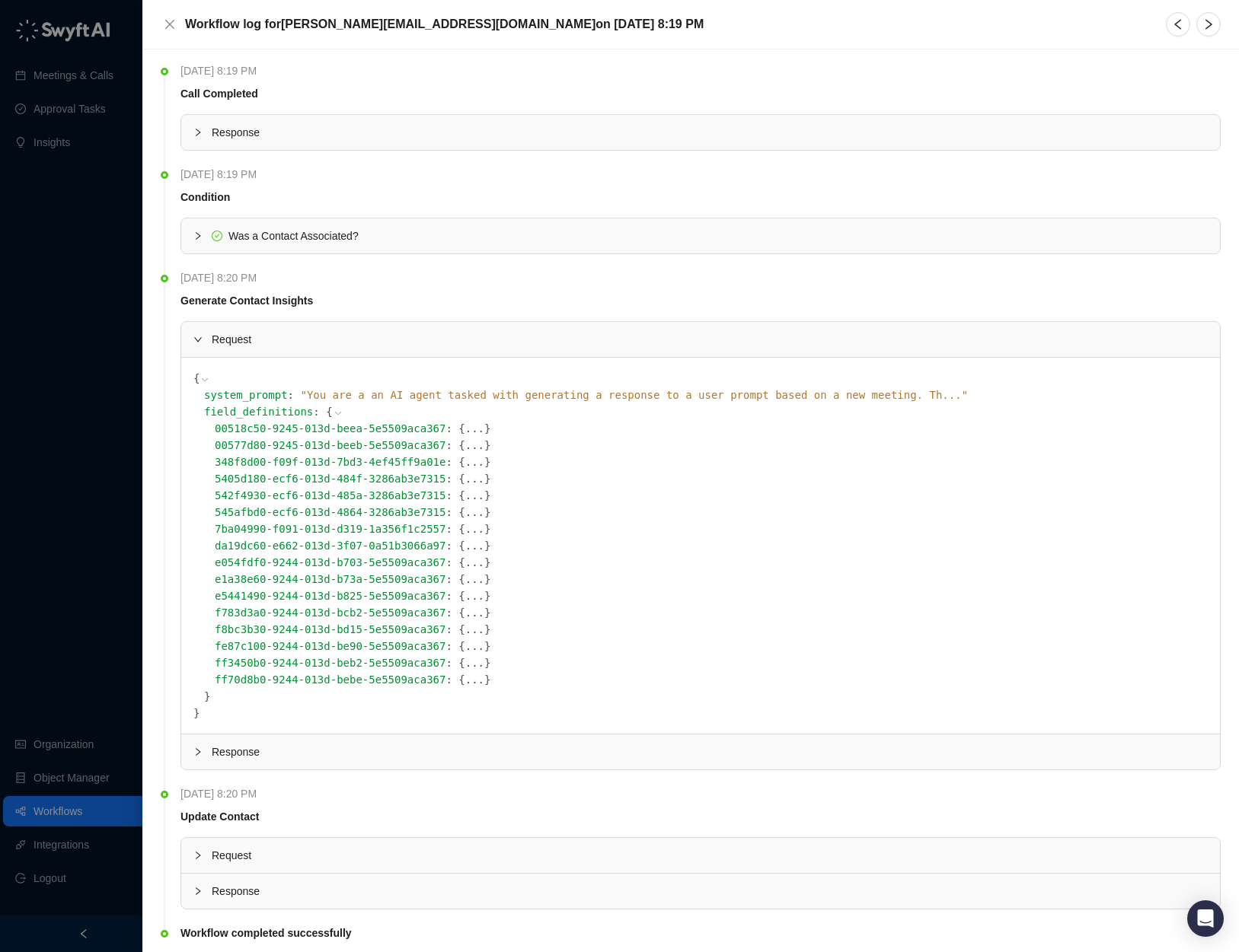
click at [440, 559] on span "e054fdf0-9244-013d-b703-5e5509aca367" at bounding box center [330, 562] width 230 height 12
click at [468, 561] on button "..." at bounding box center [474, 562] width 19 height 16
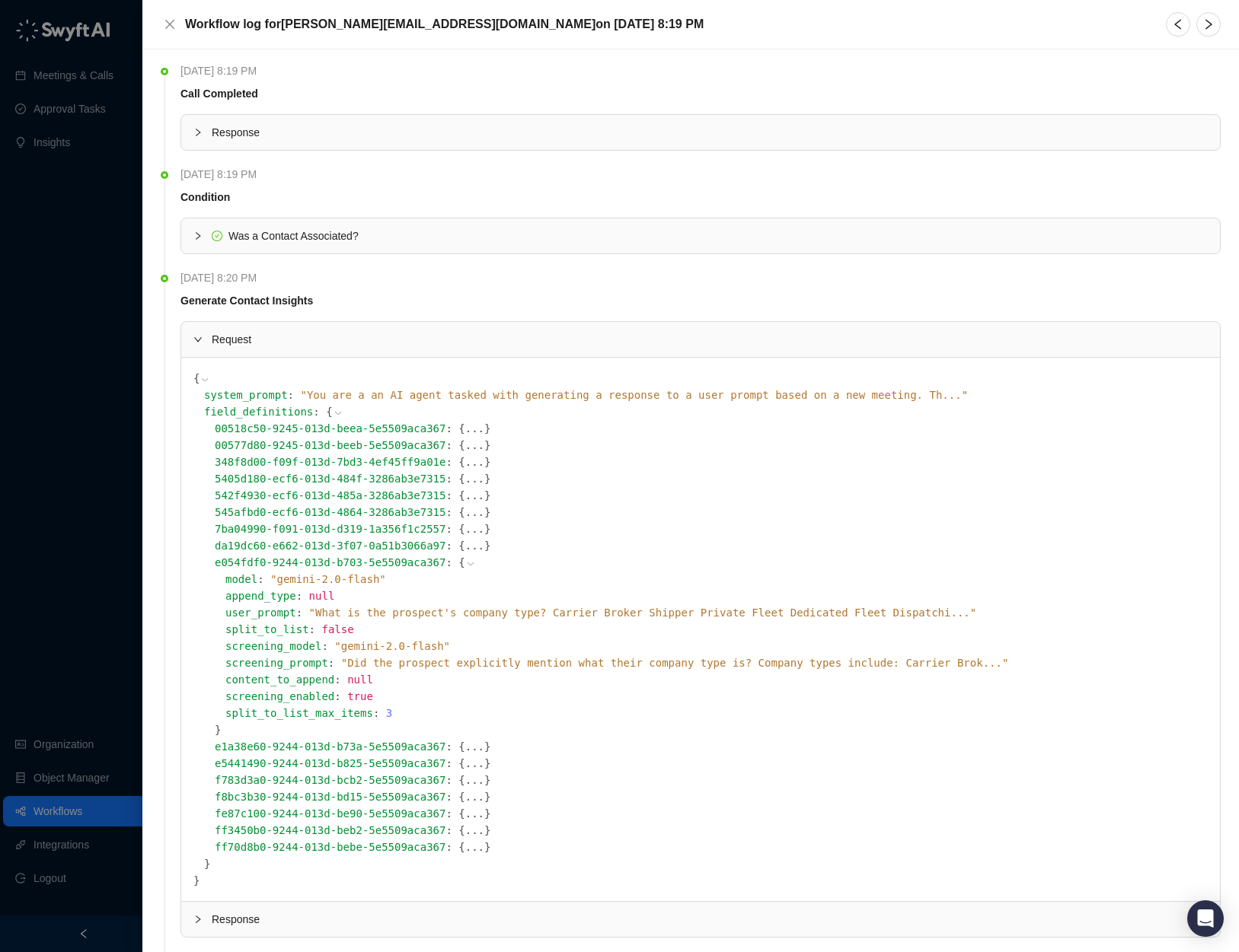
click at [469, 561] on icon at bounding box center [471, 564] width 11 height 11
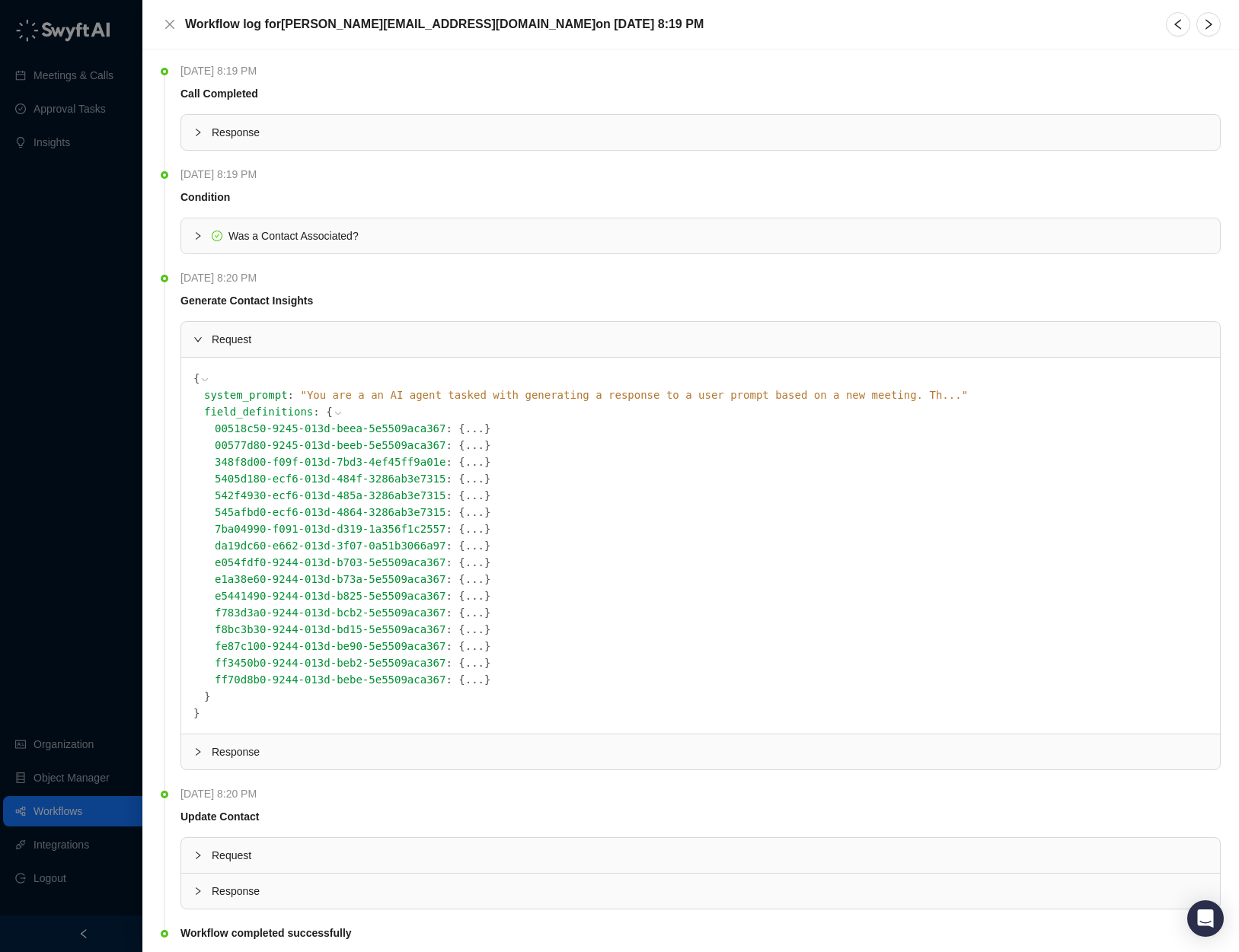
click at [474, 683] on button "..." at bounding box center [474, 680] width 19 height 16
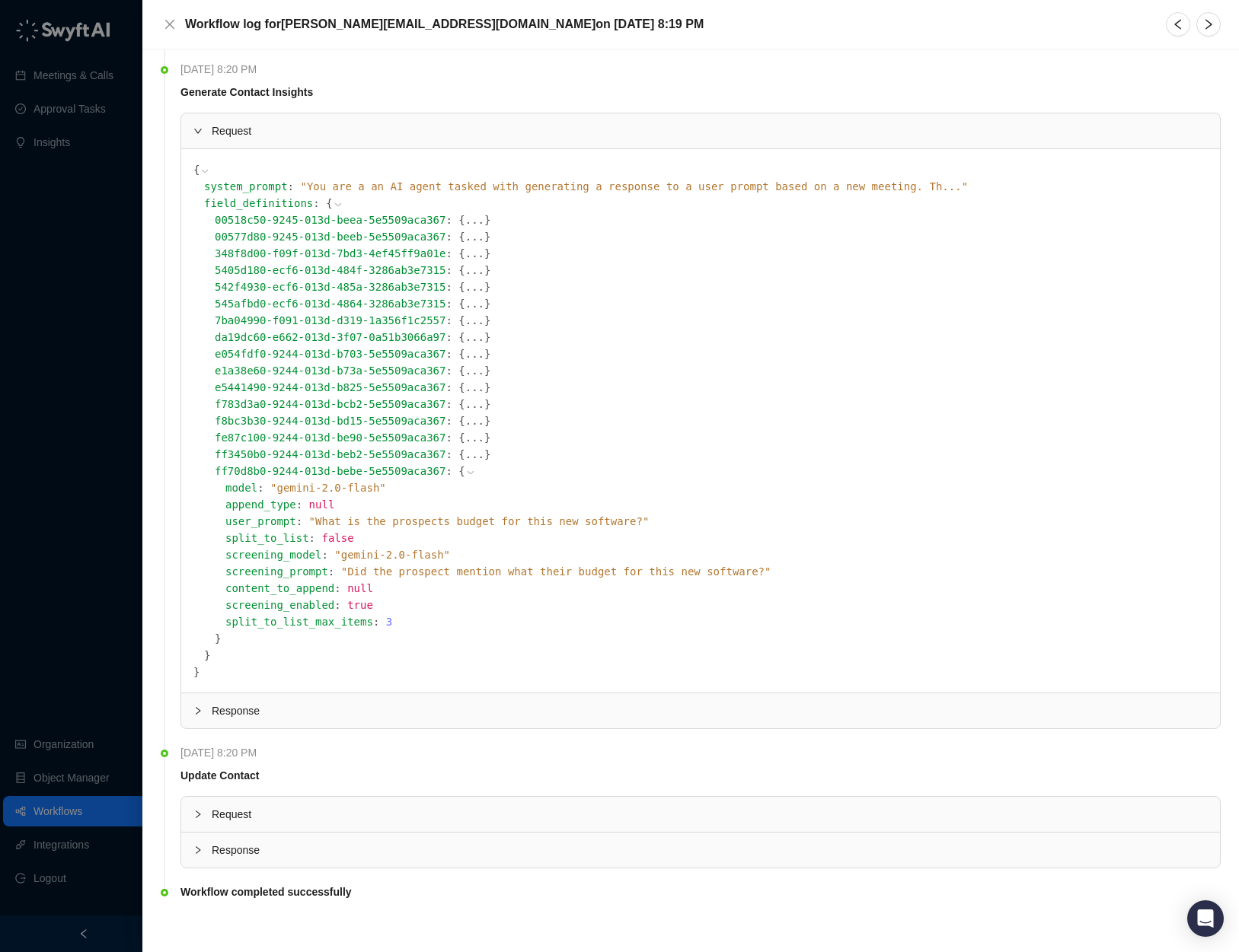
scroll to position [216, 0]
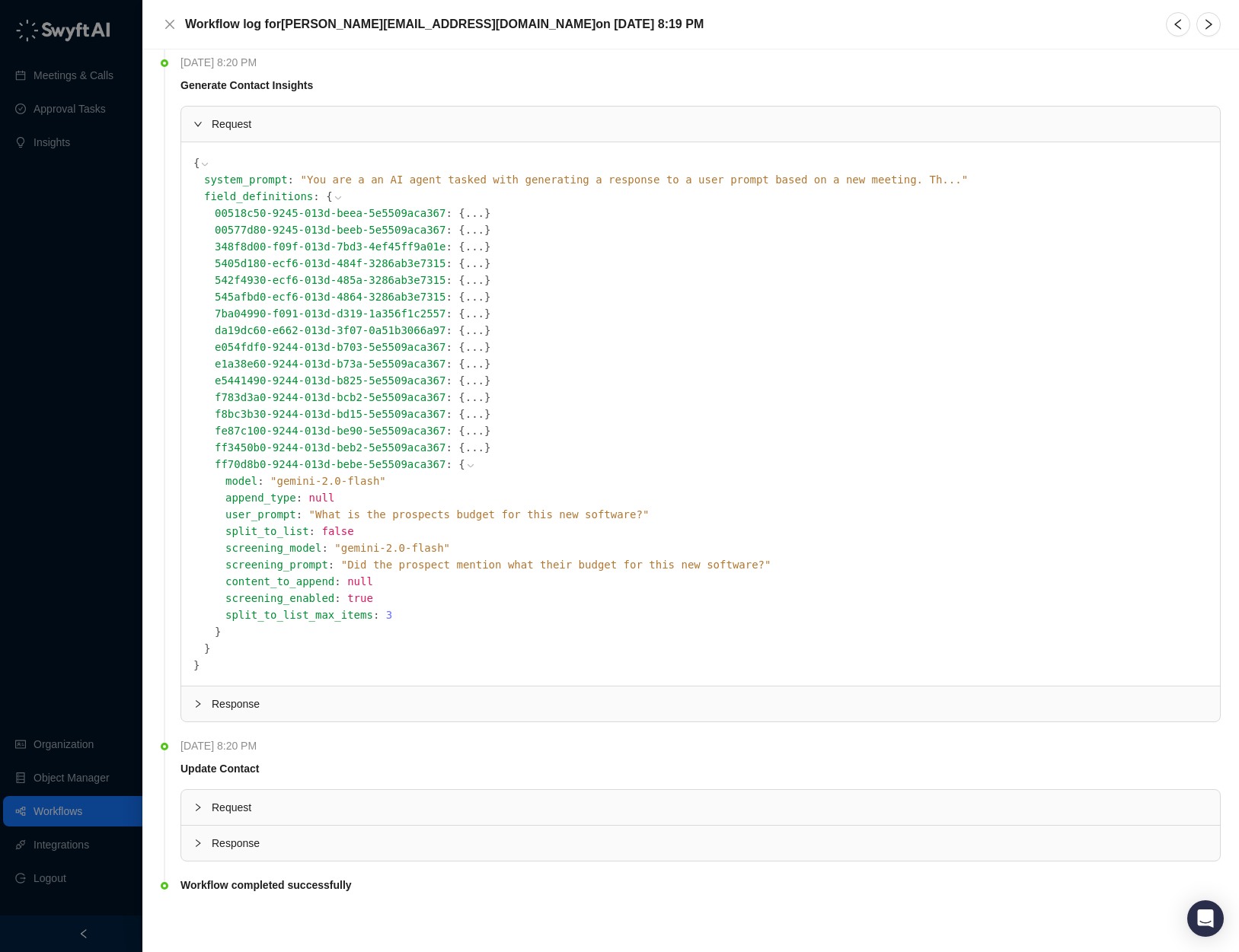
click at [472, 441] on button "..." at bounding box center [474, 448] width 19 height 16
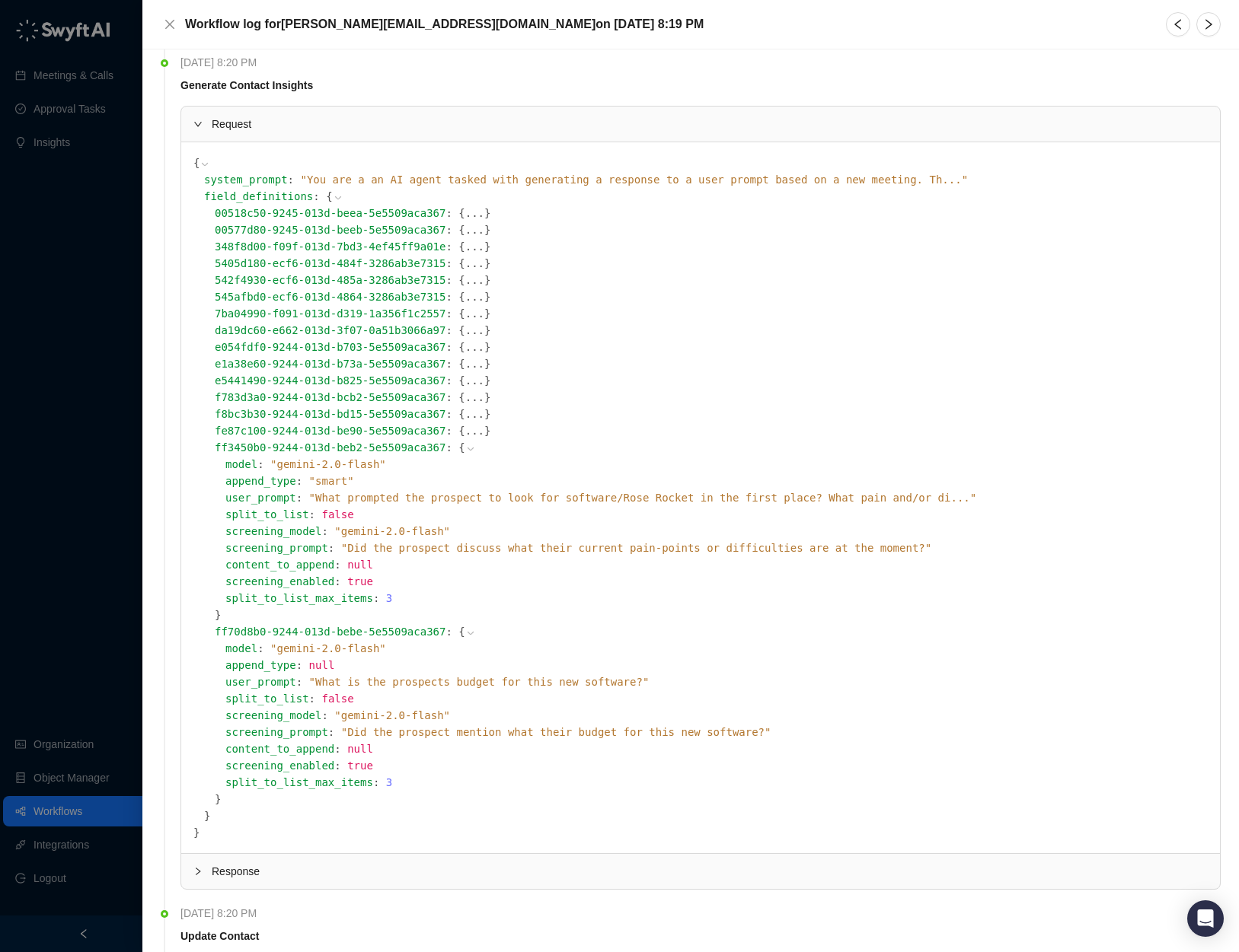
click at [472, 445] on icon at bounding box center [471, 450] width 11 height 11
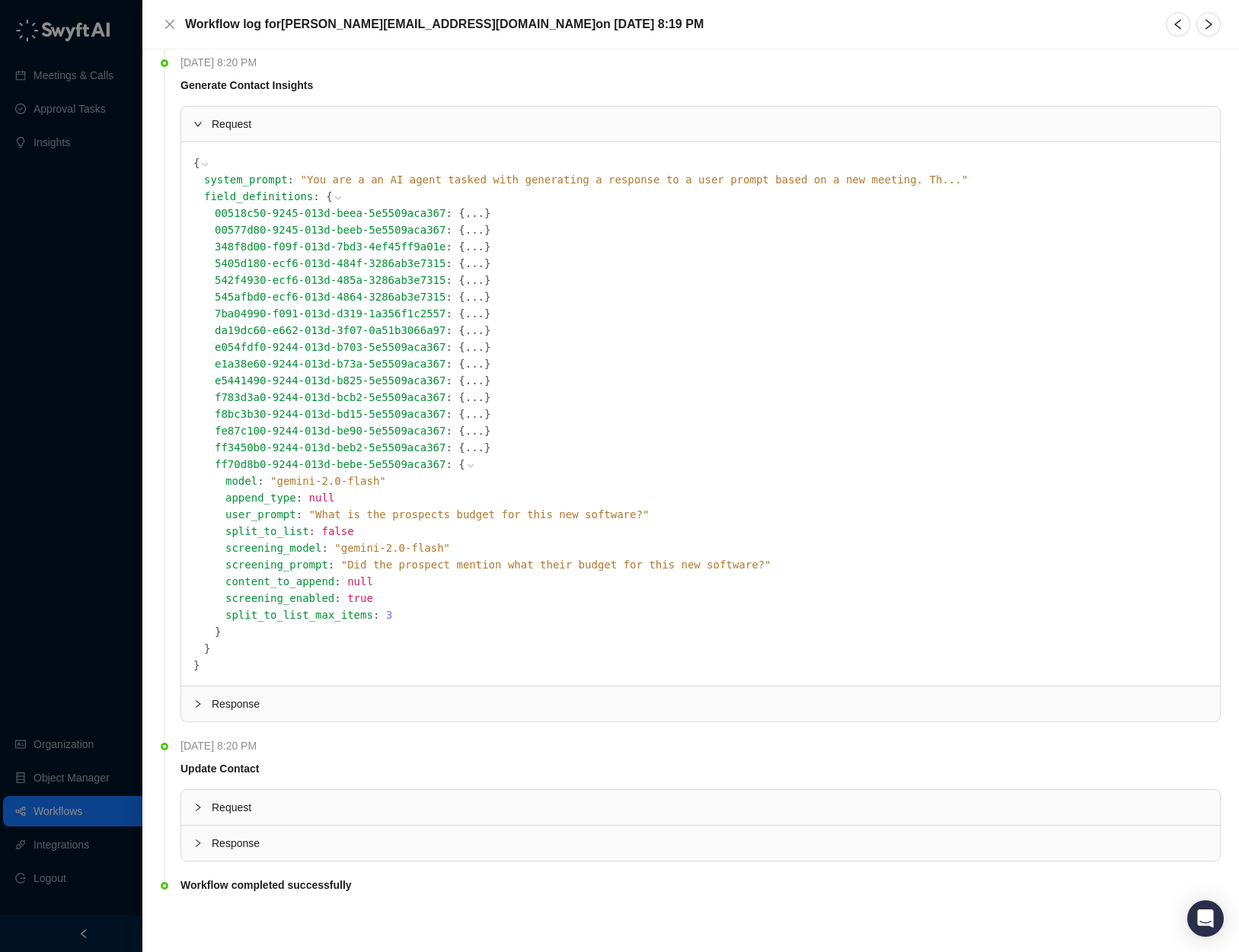
click at [470, 461] on icon at bounding box center [471, 466] width 11 height 11
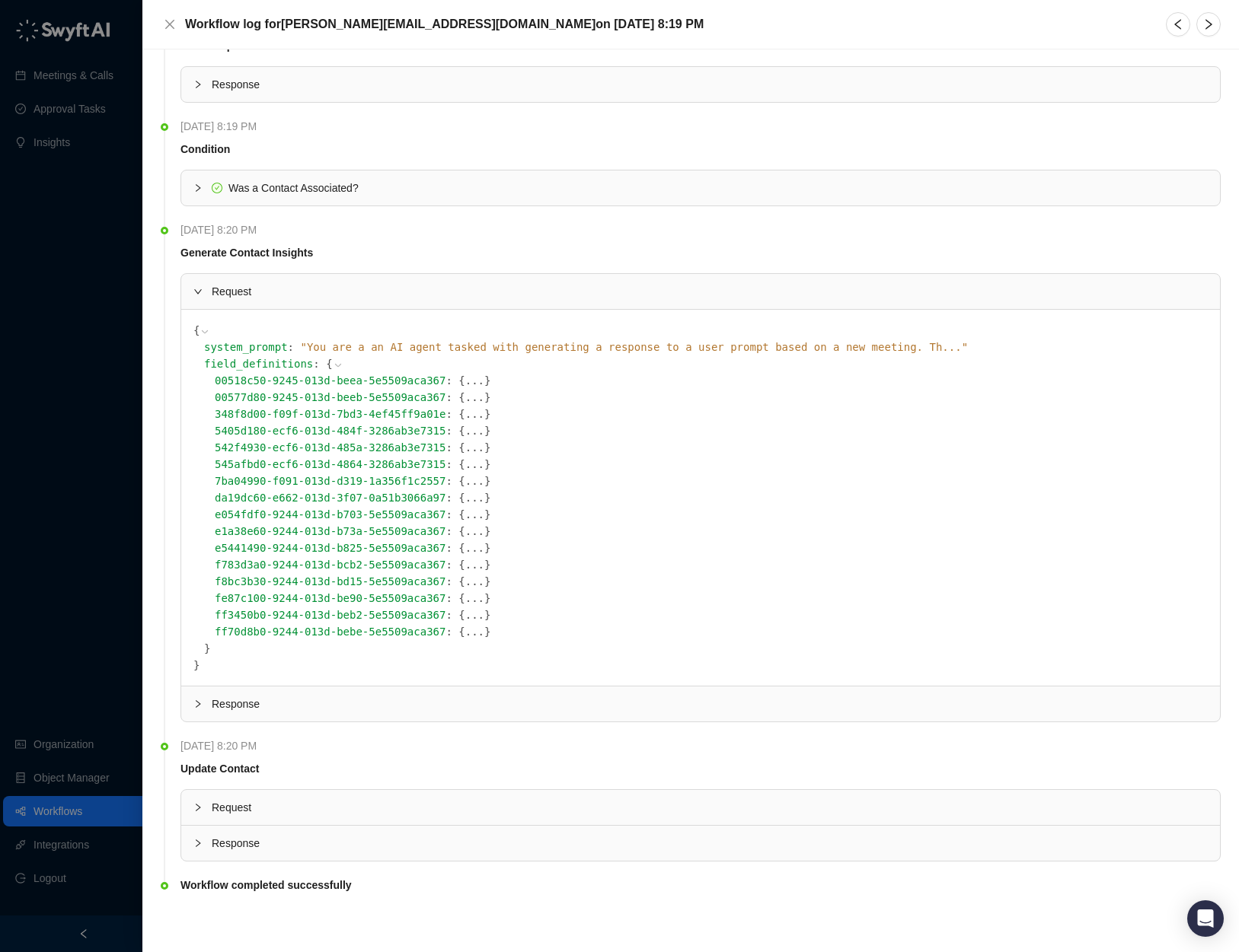
click at [476, 613] on button "..." at bounding box center [474, 614] width 19 height 16
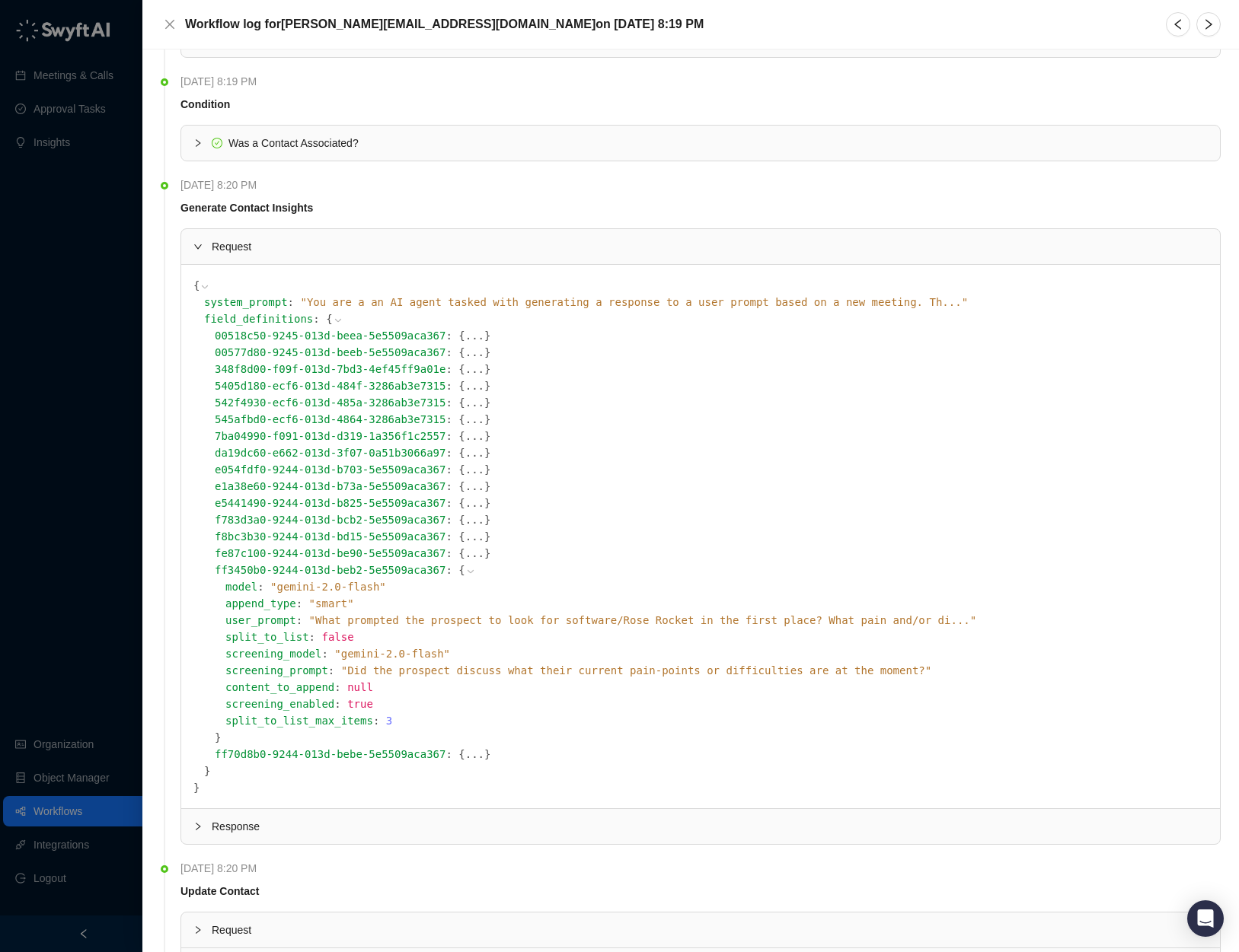
scroll to position [0, 0]
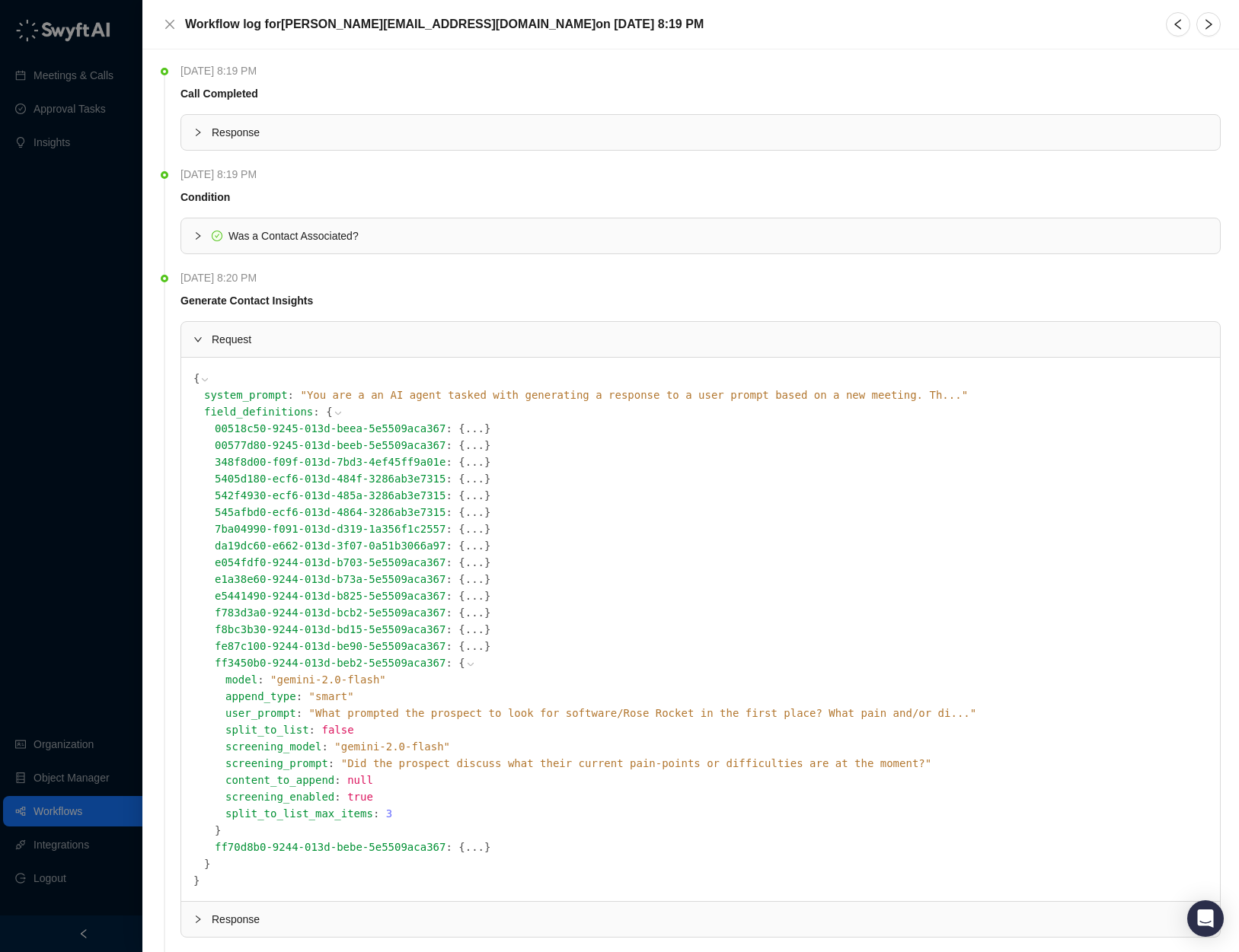
click at [283, 15] on h5 "Workflow log for karandeep.p@roserocket.com on Wednesday, 08/20/25, 8:19 PM" at bounding box center [443, 25] width 518 height 18
click at [289, 17] on h5 "Workflow log for karandeep.p@roserocket.com on Wednesday, 08/20/25, 8:19 PM" at bounding box center [443, 25] width 518 height 18
drag, startPoint x: 289, startPoint y: 17, endPoint x: 405, endPoint y: 30, distance: 116.7
click at [289, 18] on h5 "Workflow log for karandeep.p@roserocket.com on Wednesday, 08/20/25, 8:19 PM" at bounding box center [443, 25] width 518 height 18
click at [452, 33] on h5 "Workflow log for karandeep.p@roserocket.com on Wednesday, 08/20/25, 8:19 PM" at bounding box center [443, 25] width 518 height 18
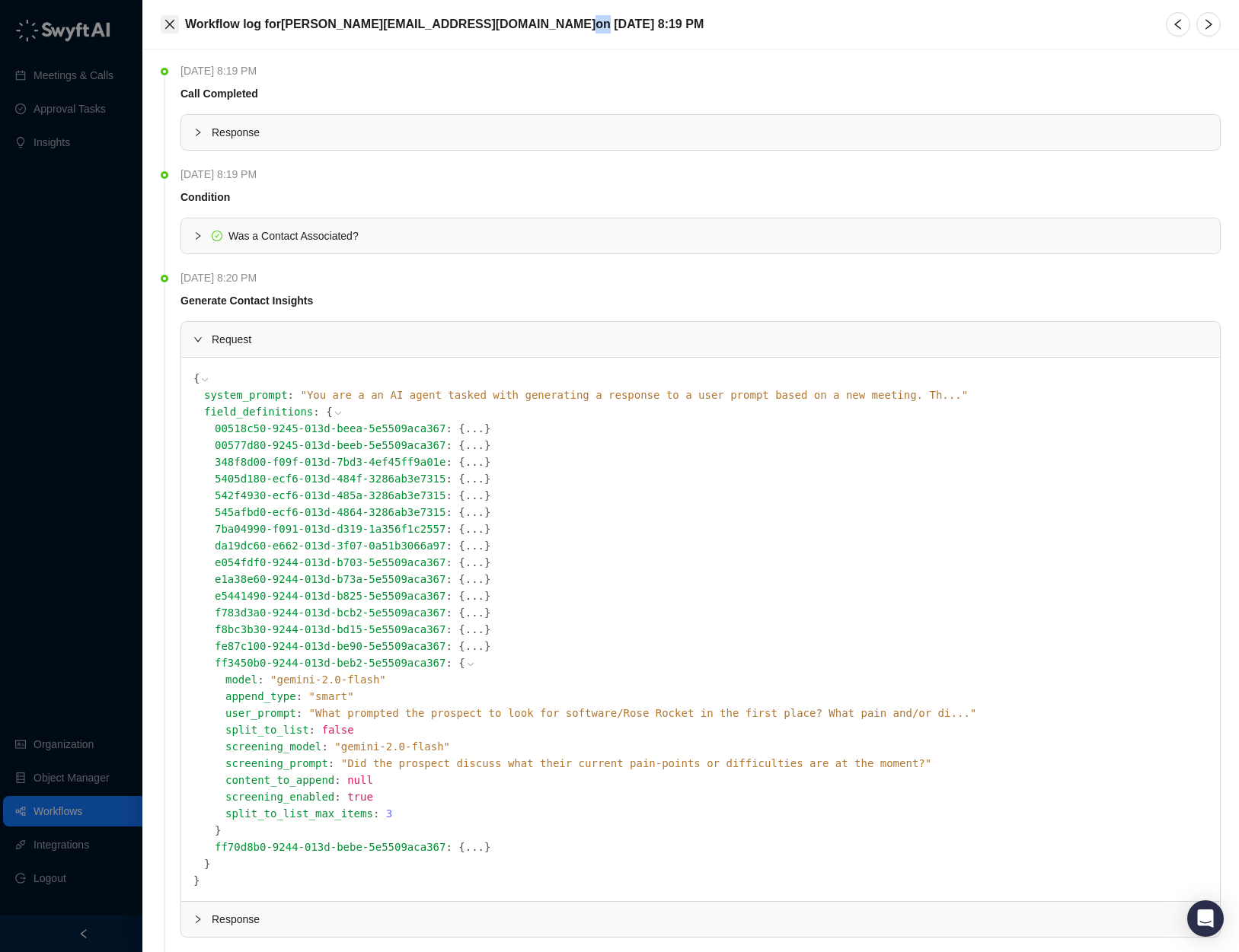
click at [172, 18] on icon "close" at bounding box center [169, 24] width 12 height 12
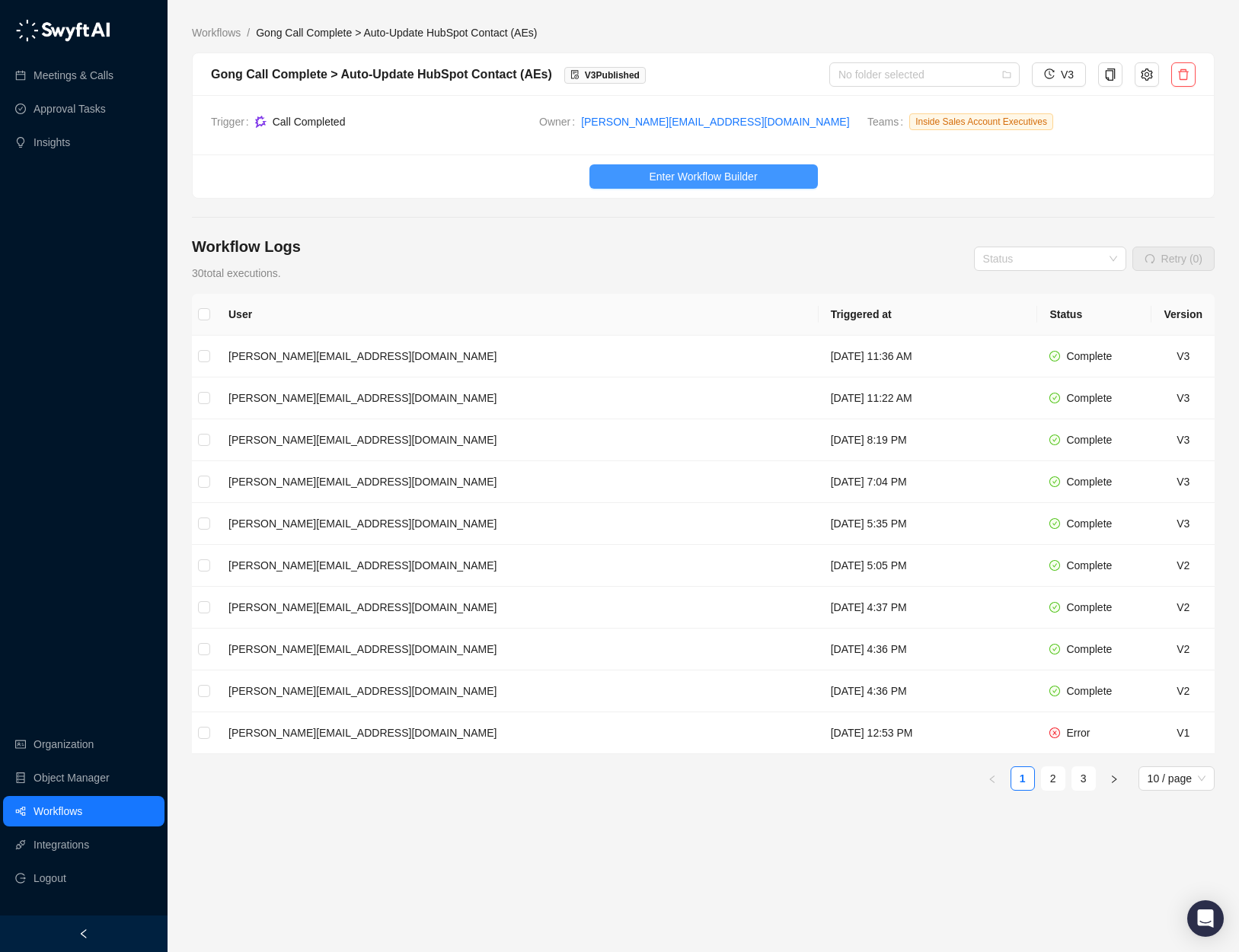
click at [725, 181] on span "Enter Workflow Builder" at bounding box center [702, 177] width 108 height 16
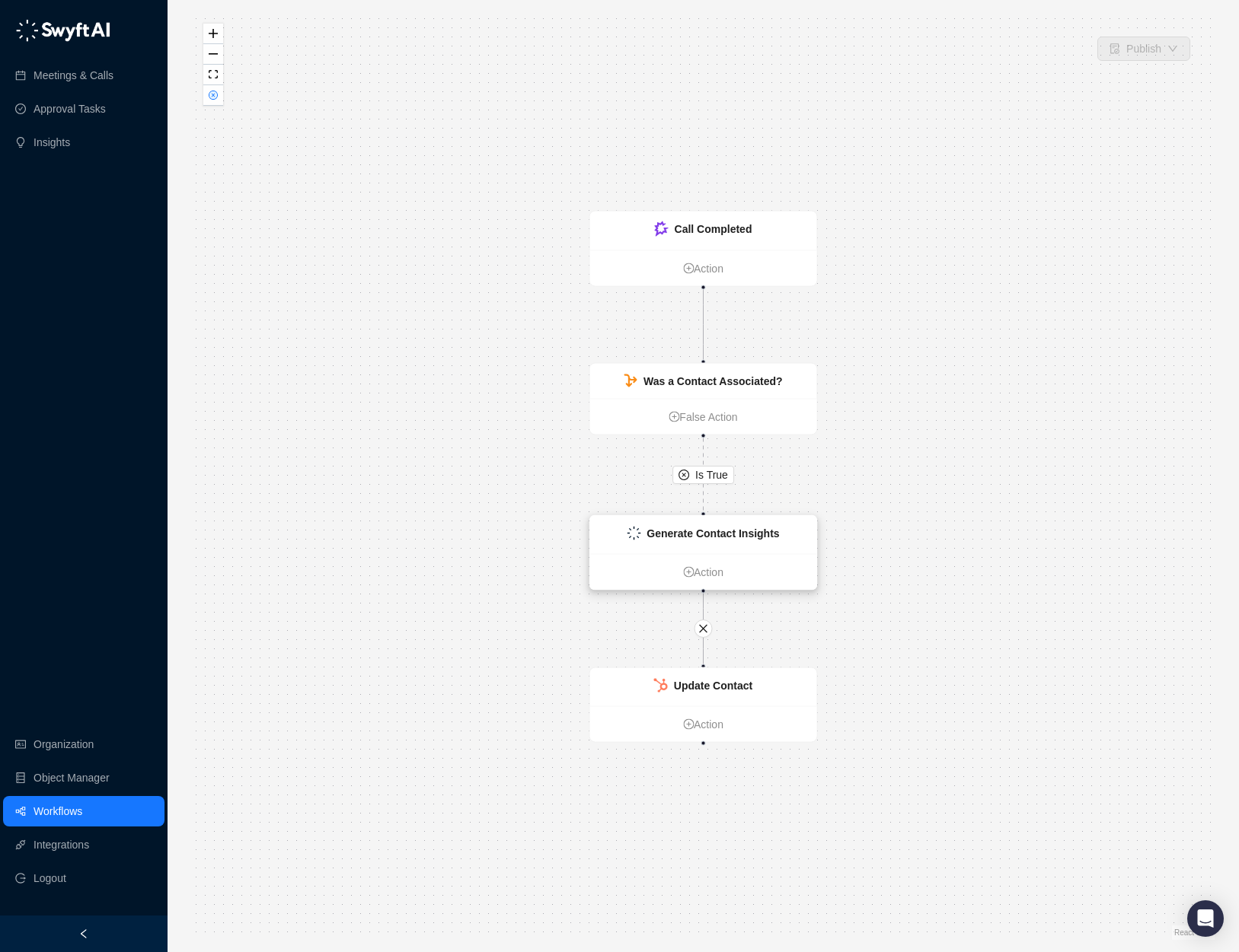
click at [764, 537] on strong "Generate Contact Insights" at bounding box center [713, 533] width 133 height 12
click at [692, 507] on div "Is True Call Completed Action Was a Contact Associated? False Action Update Con…" at bounding box center [703, 475] width 1022 height 927
click at [686, 544] on div "Generate Contact Insights" at bounding box center [704, 535] width 227 height 38
click at [218, 95] on button "button" at bounding box center [213, 96] width 20 height 21
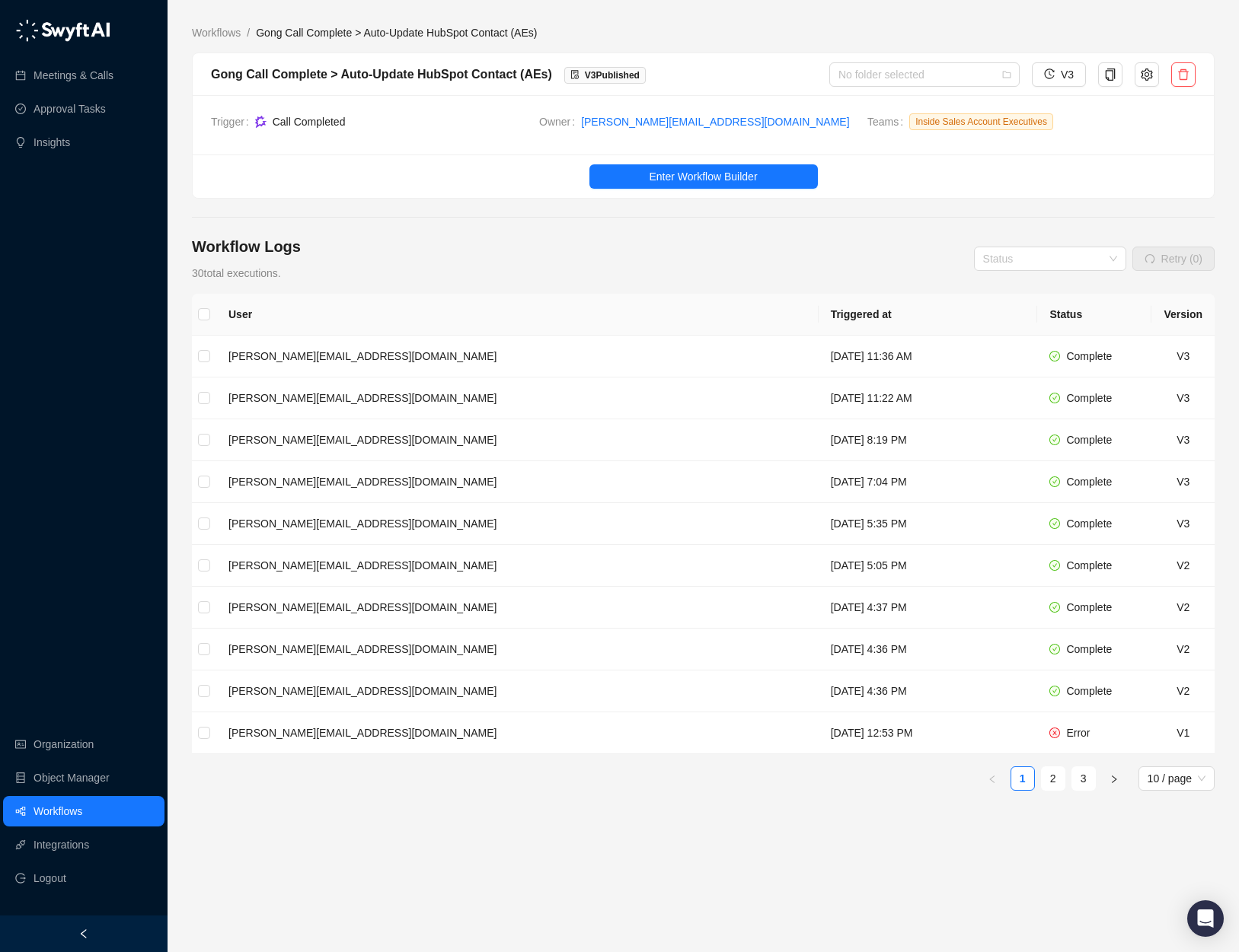
click at [920, 244] on div "Workflow Logs 30 total executions. Status Retry (0)" at bounding box center [703, 258] width 1022 height 46
click at [667, 171] on span "Enter Workflow Builder" at bounding box center [702, 177] width 108 height 16
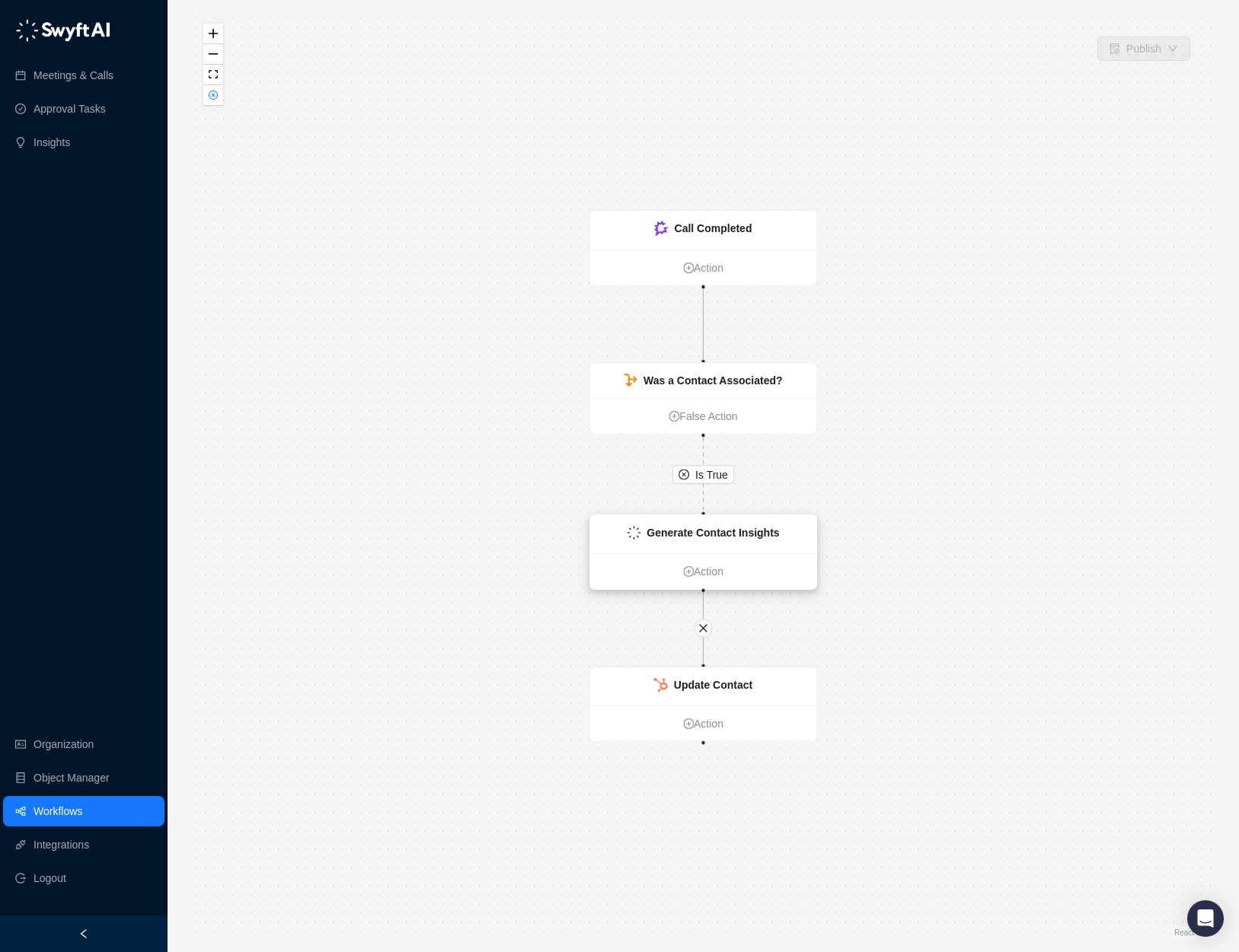
click at [718, 522] on div "Generate Contact Insights" at bounding box center [703, 534] width 227 height 38
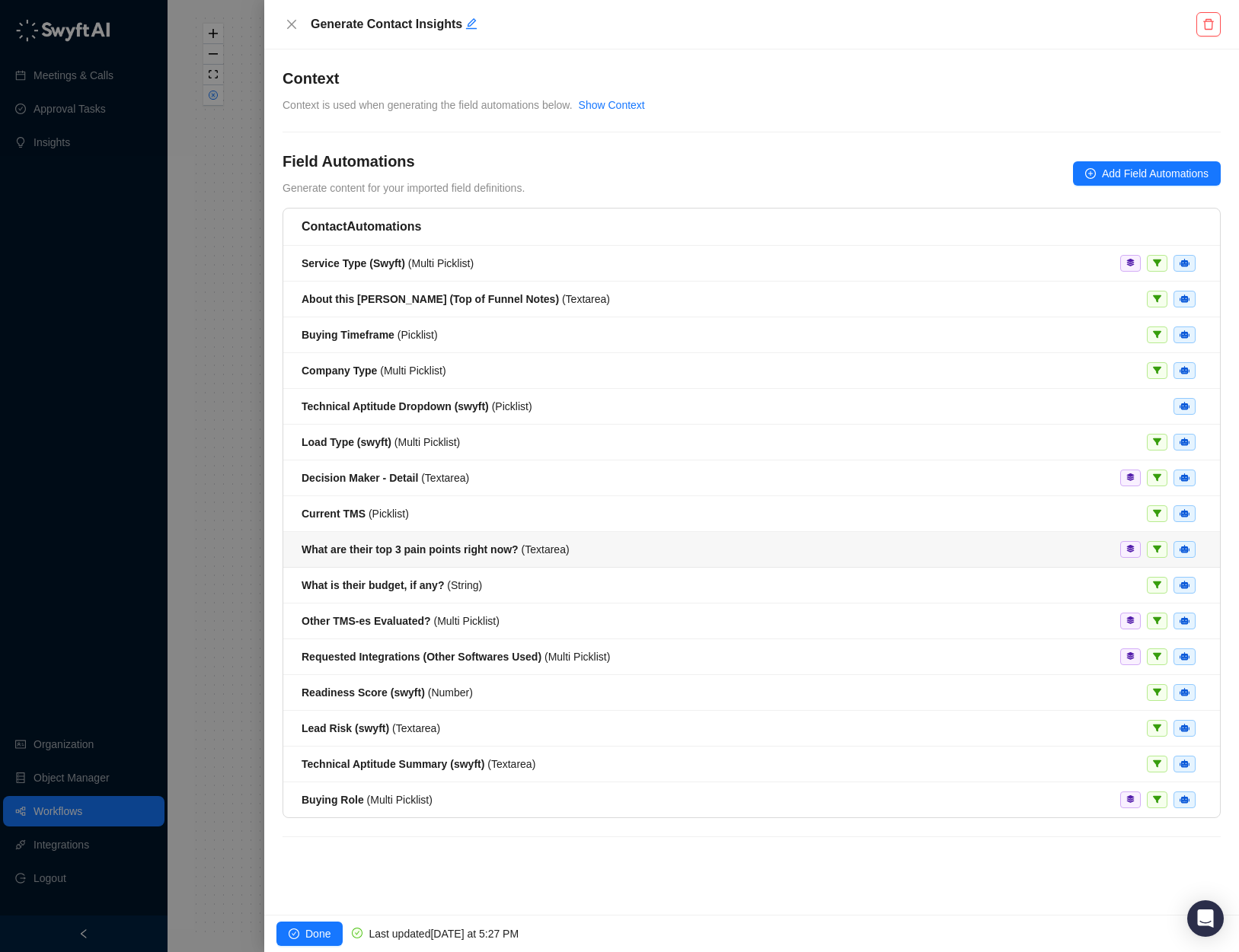
click at [525, 555] on span "What are their top 3 pain points right now? ( Textarea )" at bounding box center [435, 549] width 268 height 12
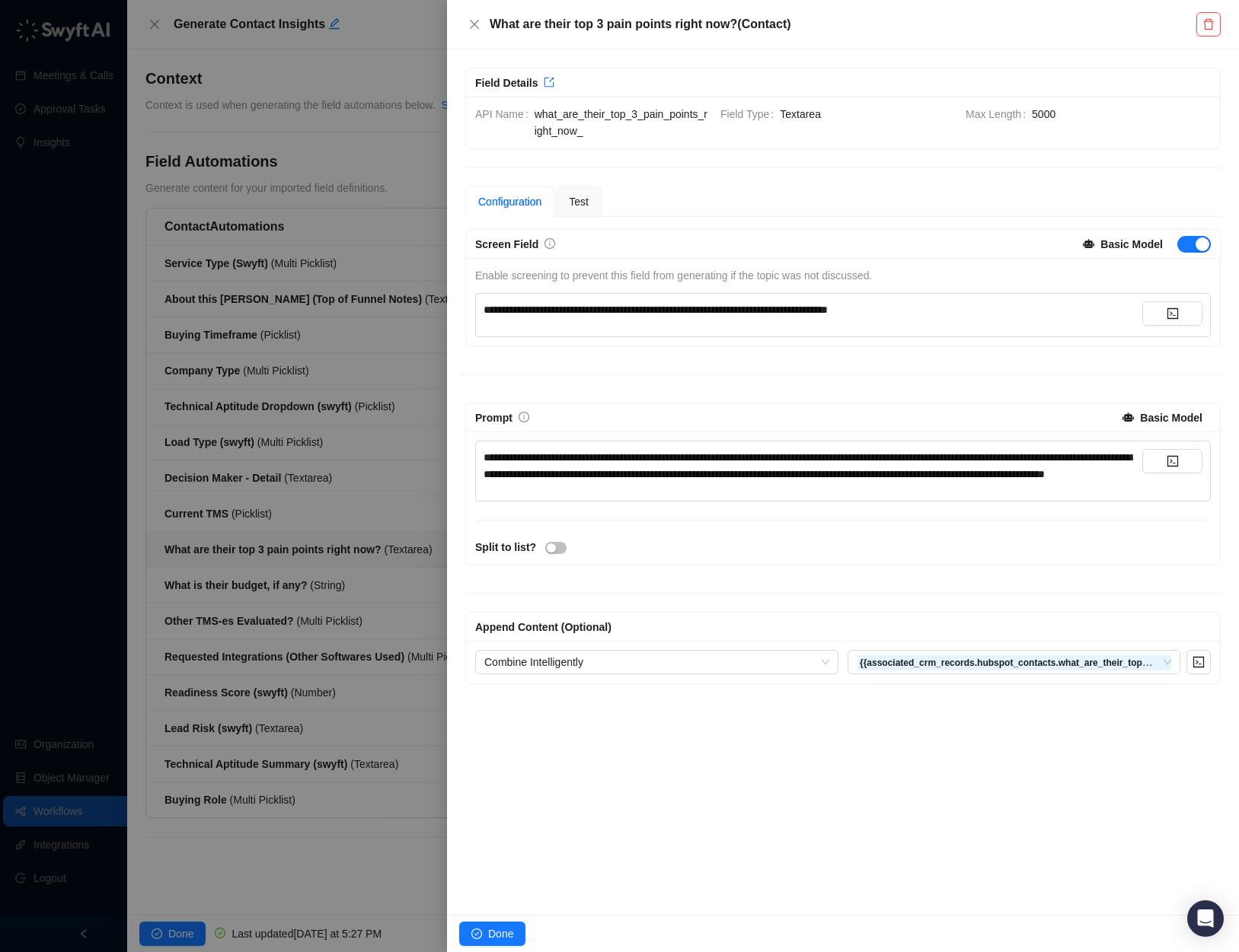
click at [251, 174] on div at bounding box center [619, 476] width 1239 height 952
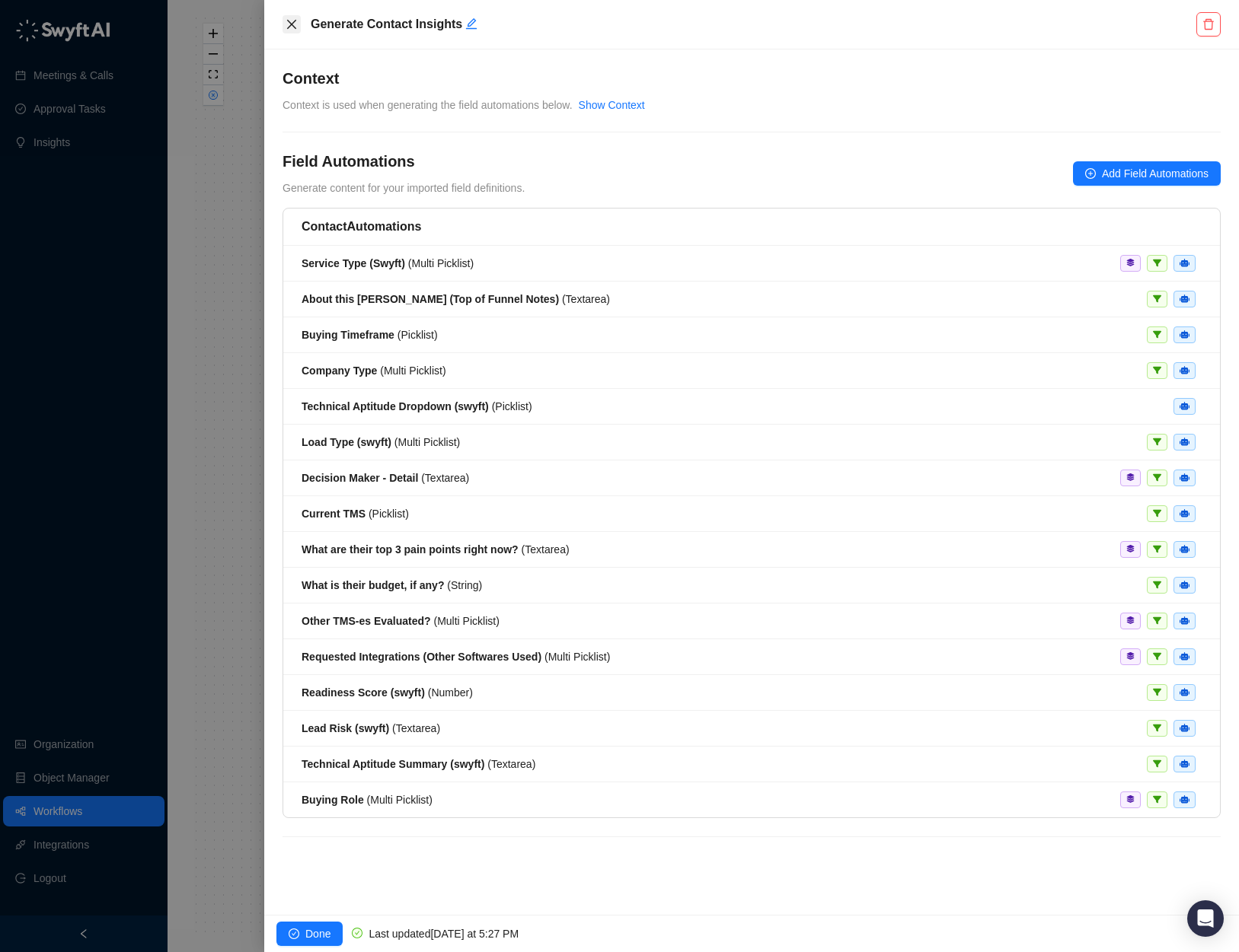
click at [284, 25] on button "Close" at bounding box center [291, 25] width 18 height 18
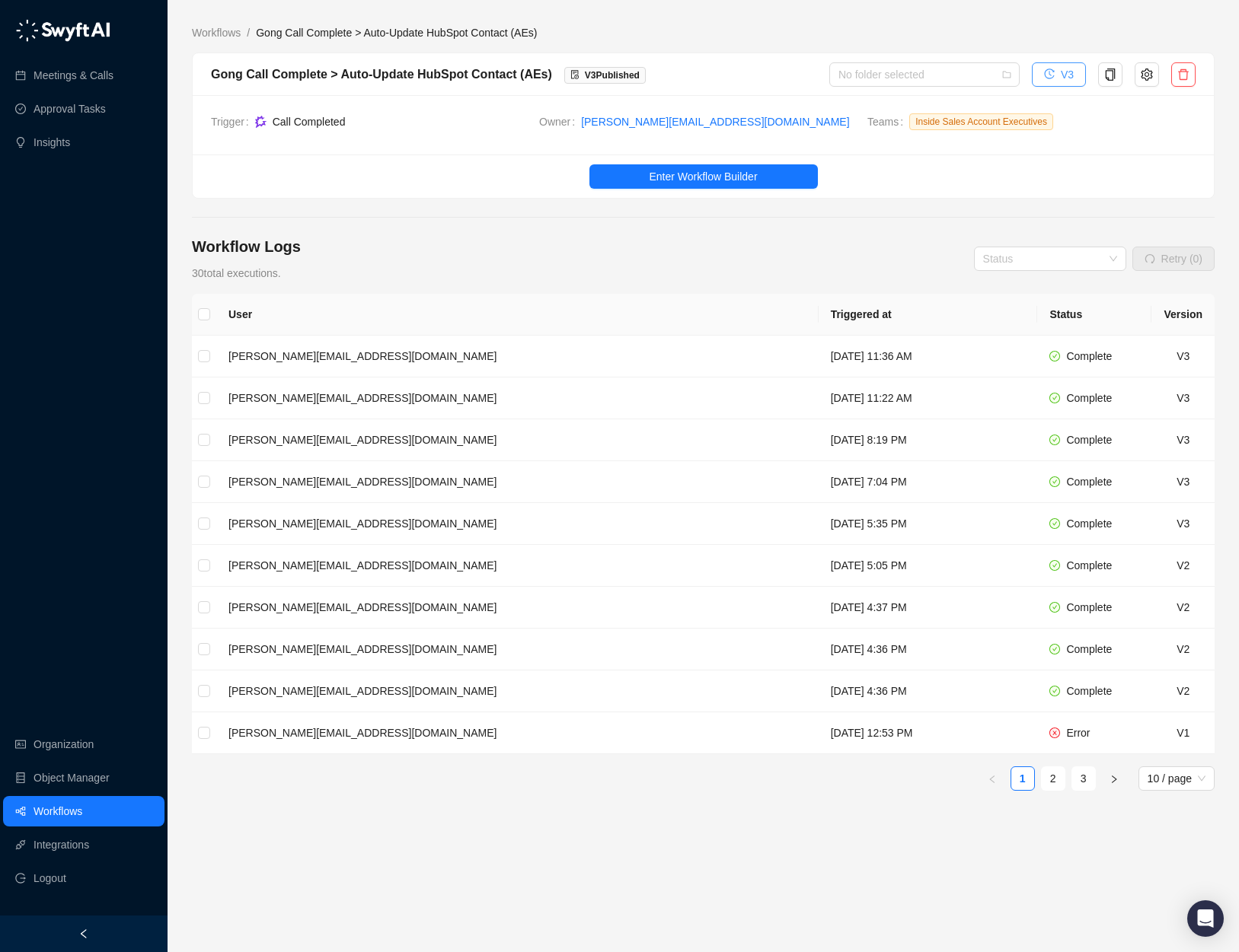
click at [1076, 76] on button "V3" at bounding box center [1058, 75] width 54 height 25
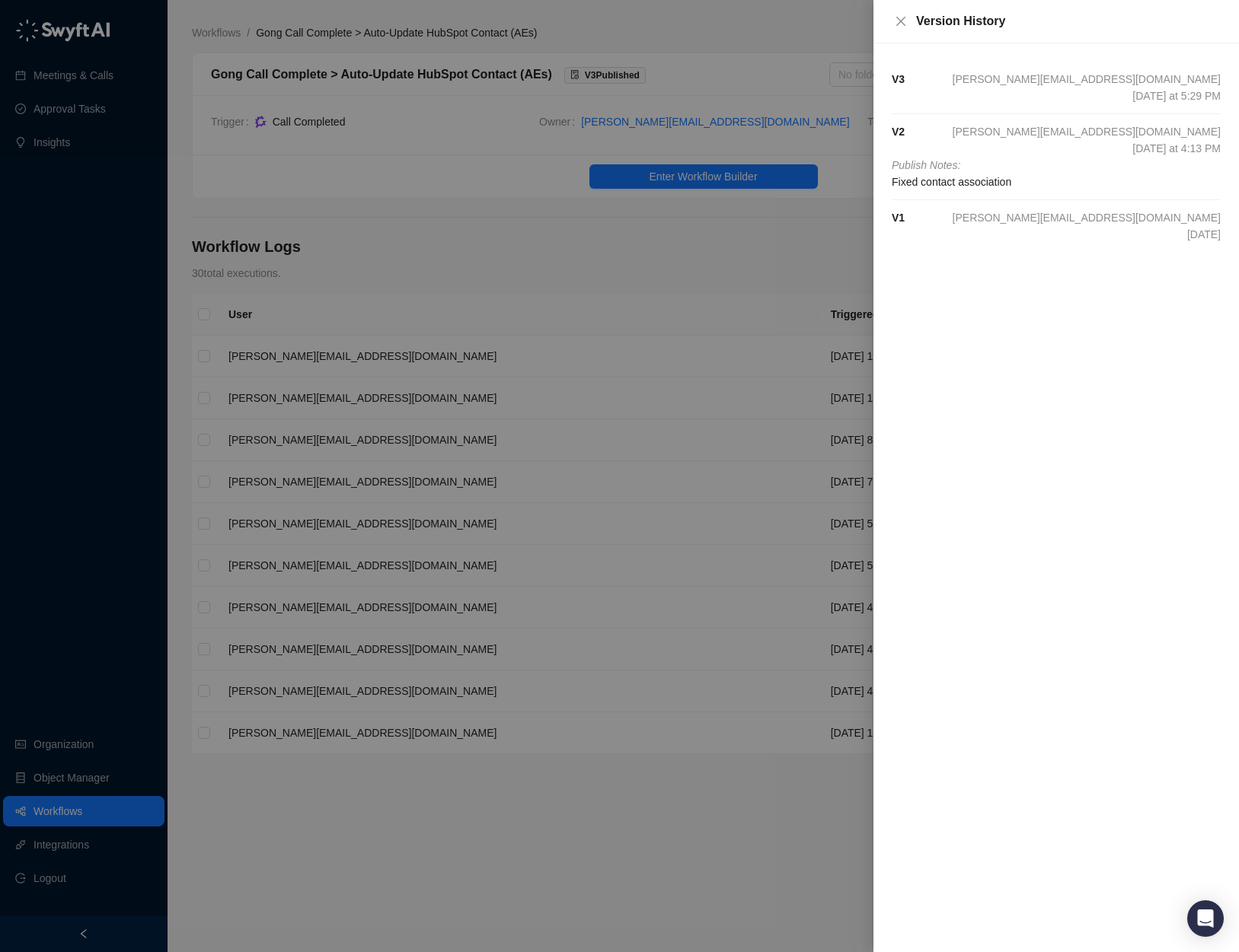
drag, startPoint x: 919, startPoint y: 183, endPoint x: 1044, endPoint y: 184, distance: 125.0
click at [920, 184] on span "Fixed contact association" at bounding box center [1055, 182] width 329 height 16
click at [1048, 184] on span "Fixed contact association" at bounding box center [1055, 182] width 329 height 16
click at [1125, 137] on span "leah.p@roserocket.com" at bounding box center [1086, 131] width 268 height 16
click at [901, 129] on strong "V 2" at bounding box center [898, 131] width 13 height 12
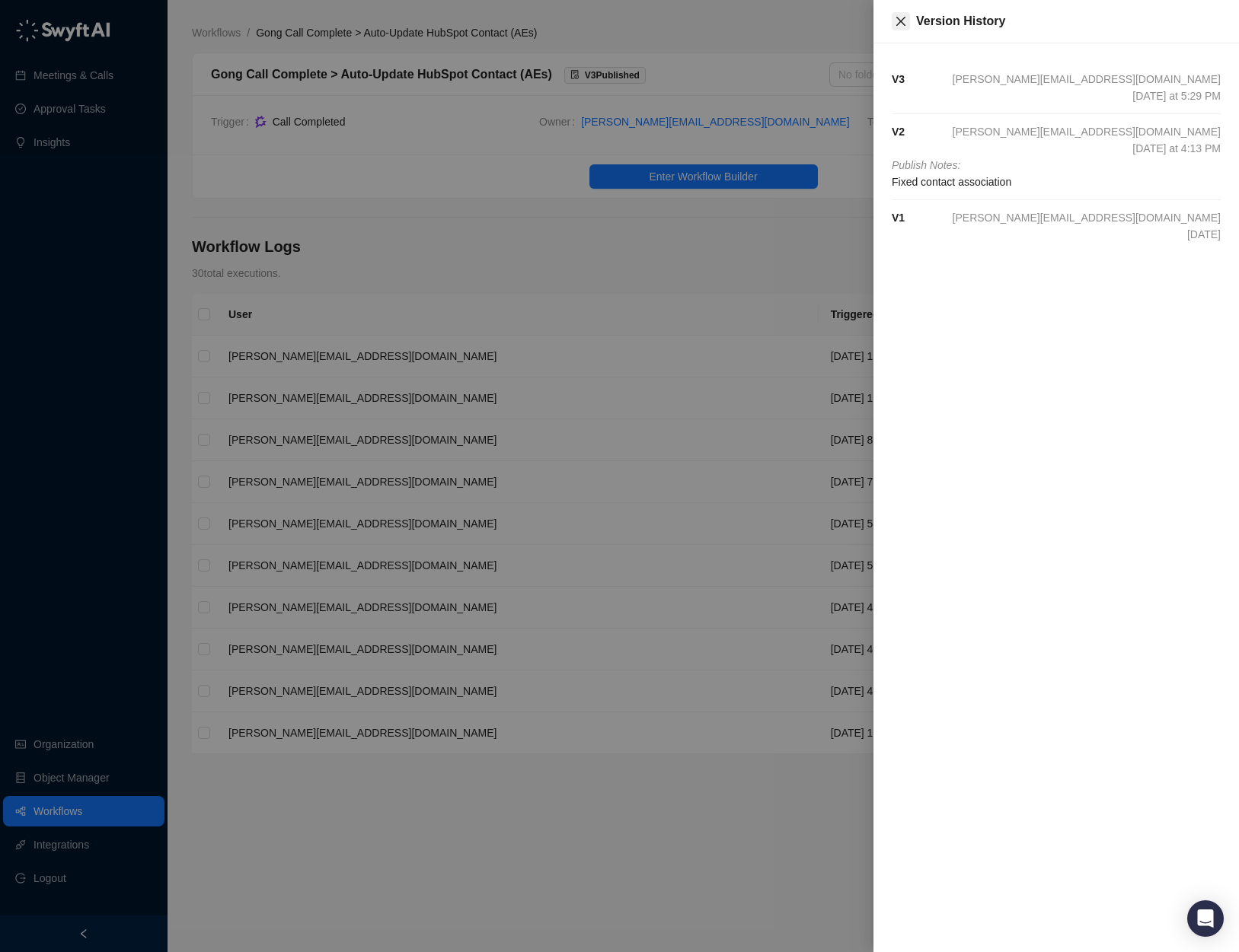
click at [895, 20] on icon "close" at bounding box center [900, 21] width 12 height 12
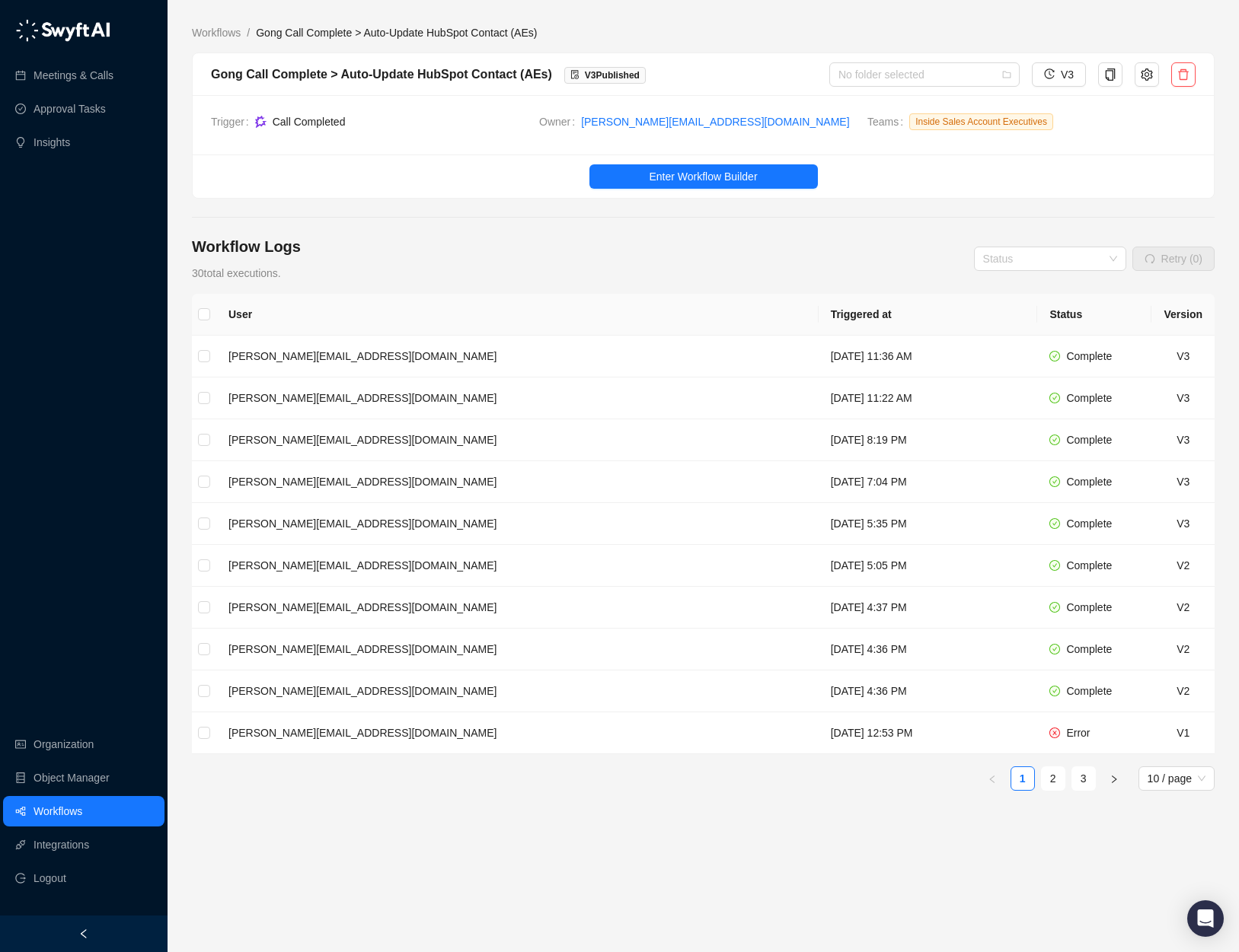
click at [820, 238] on div "Workflow Logs 30 total executions. Status Retry (0)" at bounding box center [703, 258] width 1022 height 46
click at [818, 728] on td "[DATE] 12:53 PM" at bounding box center [928, 734] width 219 height 42
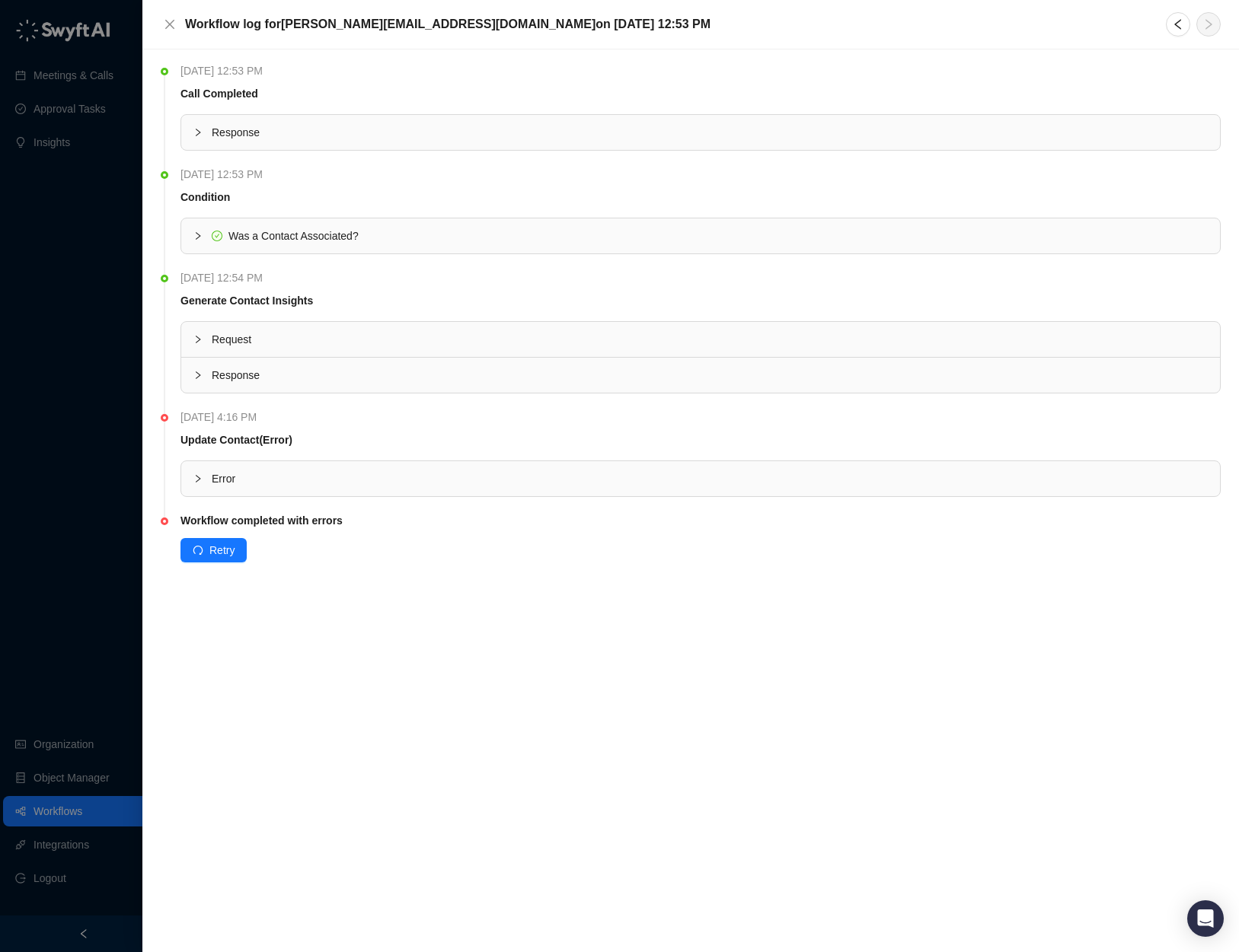
click at [225, 339] on span "Request" at bounding box center [709, 339] width 996 height 16
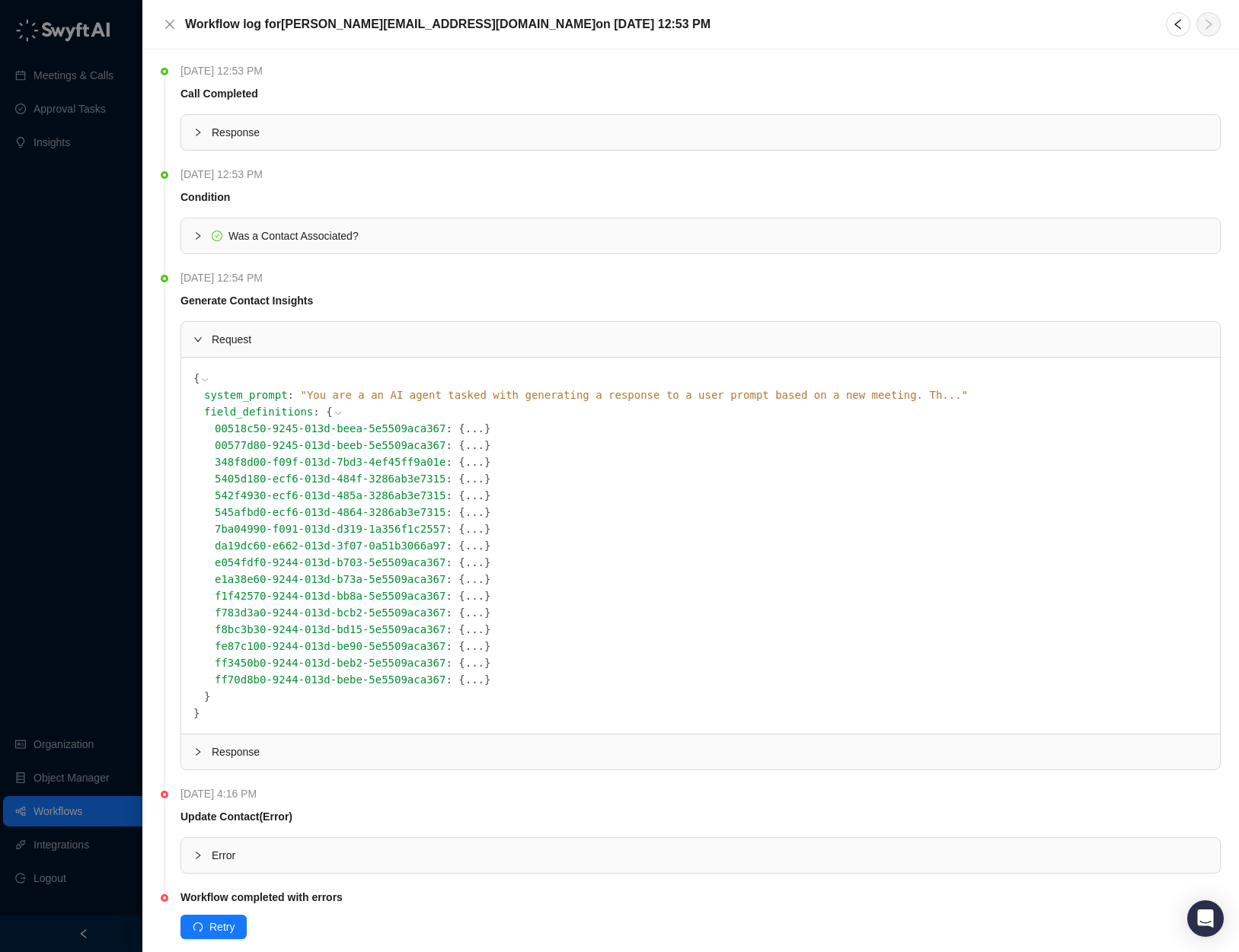
click at [477, 610] on button "..." at bounding box center [474, 613] width 19 height 16
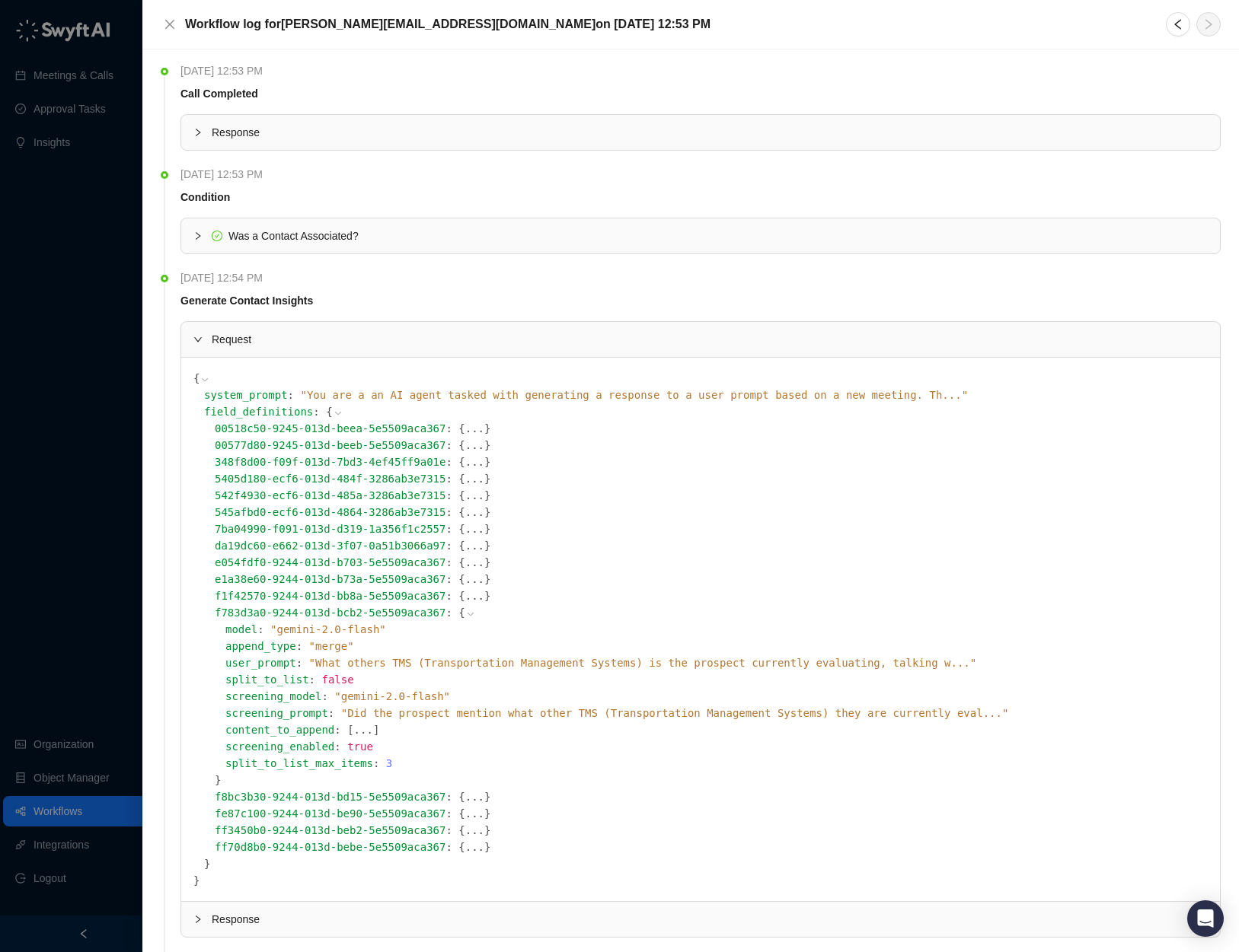
click at [475, 612] on icon at bounding box center [471, 614] width 11 height 11
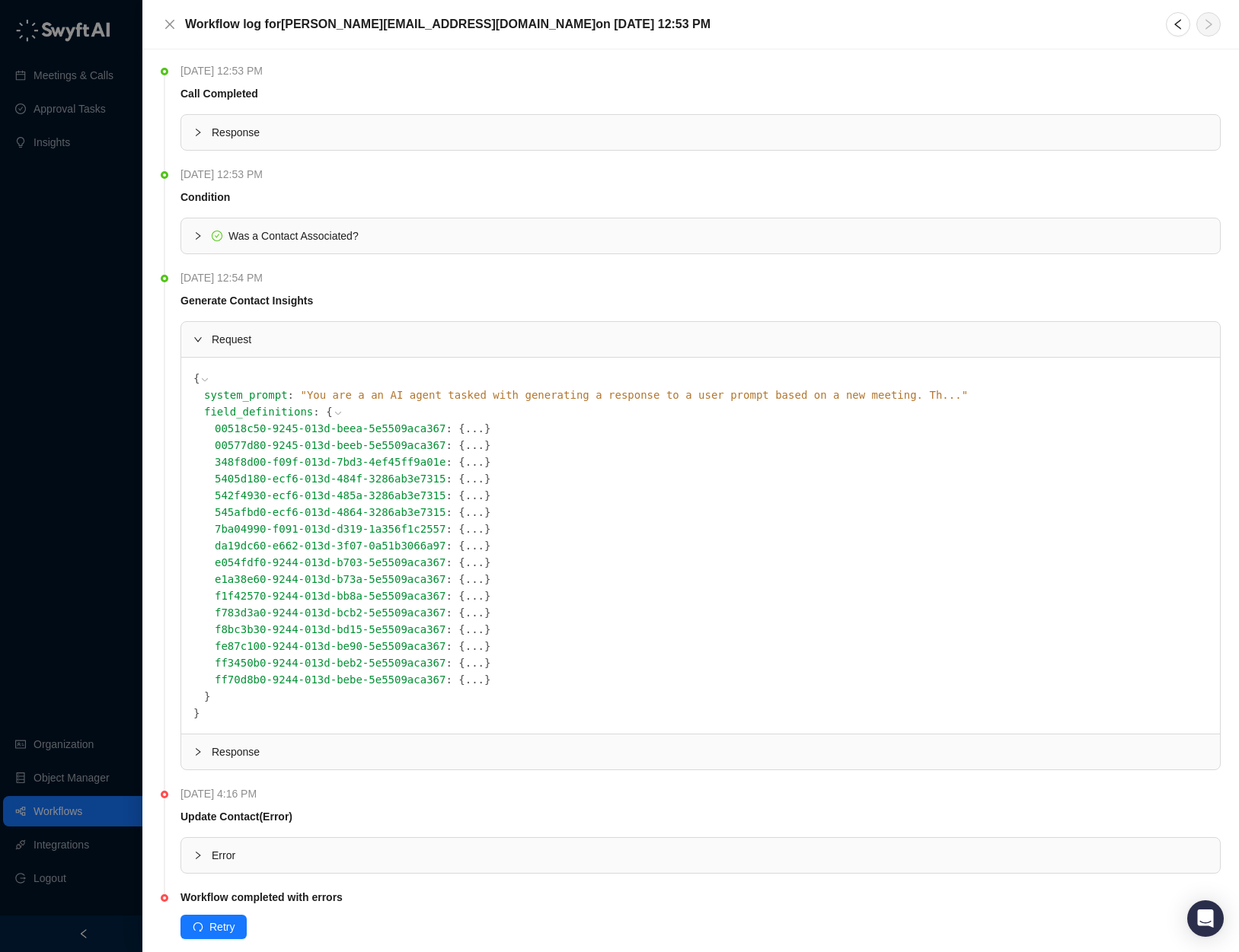
click at [476, 632] on button "..." at bounding box center [474, 629] width 19 height 16
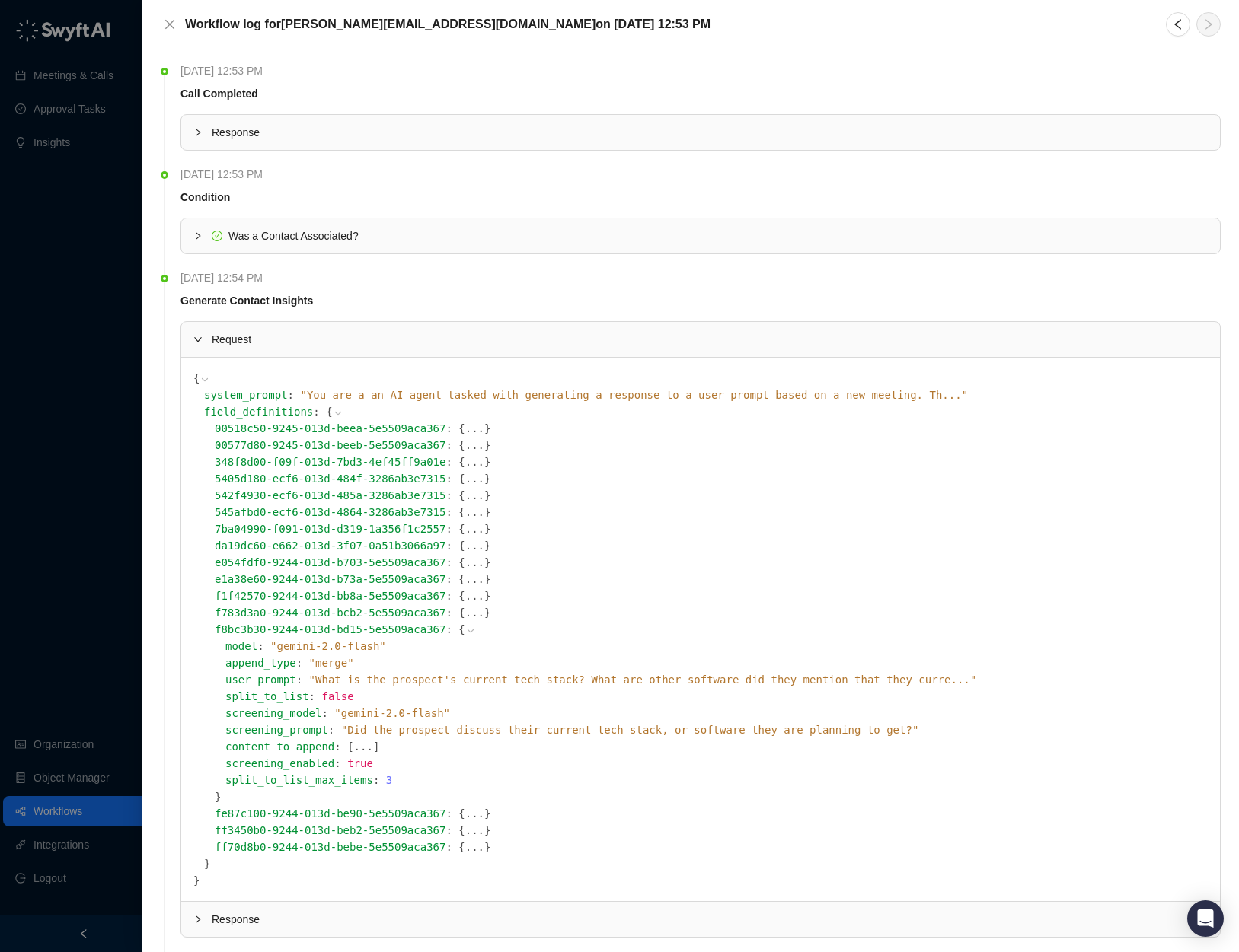
click at [470, 633] on icon at bounding box center [470, 631] width 6 height 3
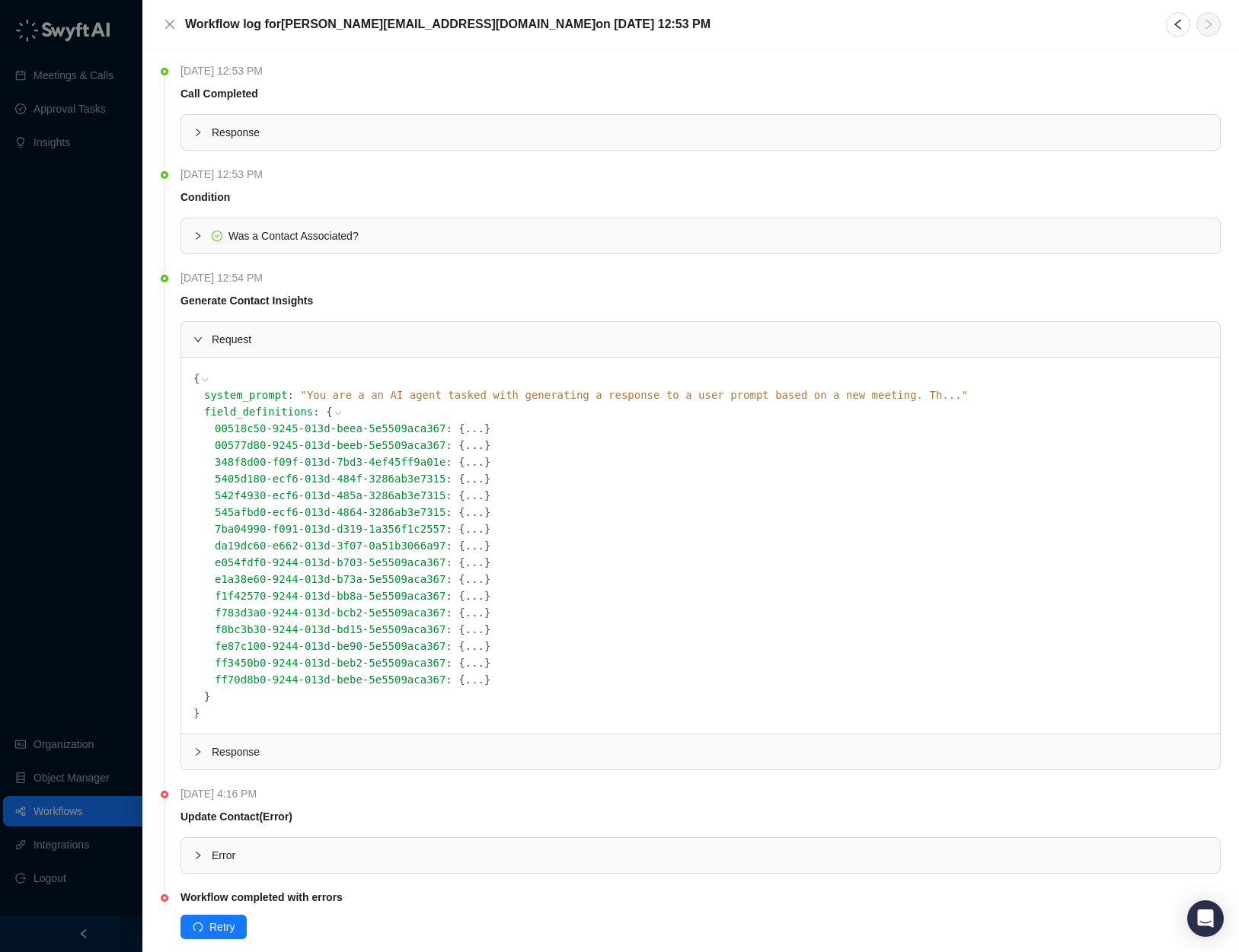
click at [472, 648] on button "..." at bounding box center [474, 646] width 19 height 16
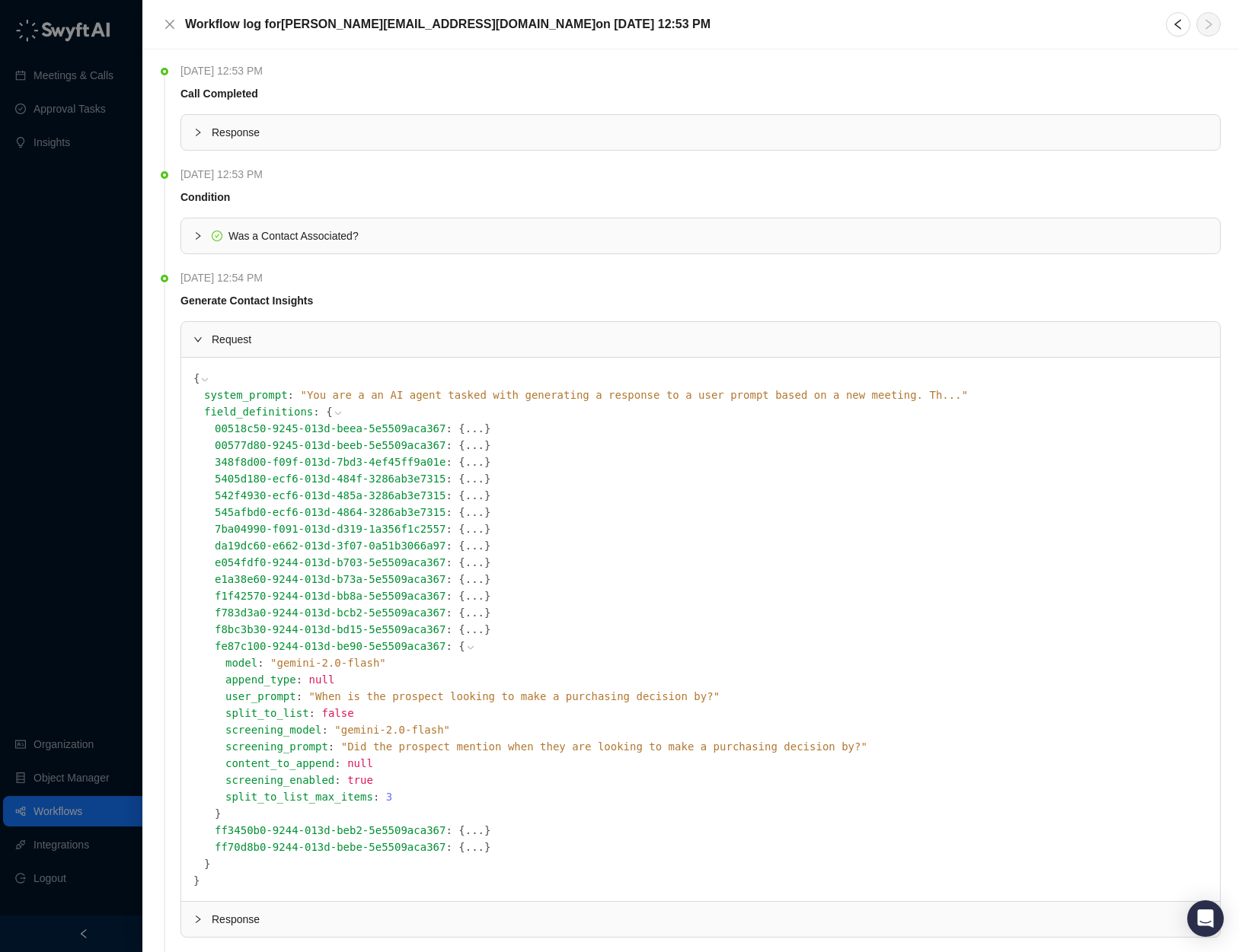
click at [470, 830] on button "..." at bounding box center [474, 830] width 19 height 16
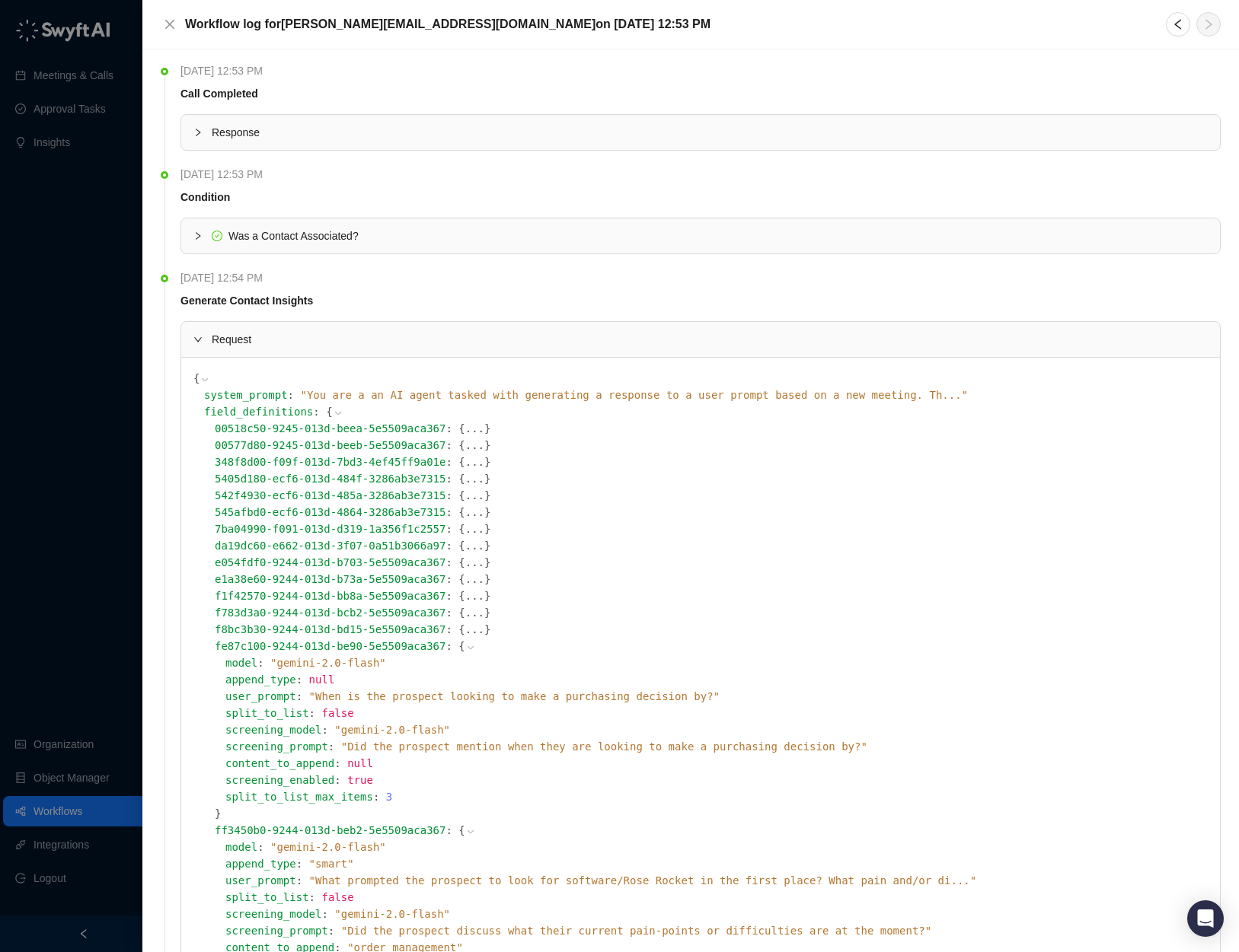
click at [468, 648] on icon at bounding box center [471, 648] width 11 height 11
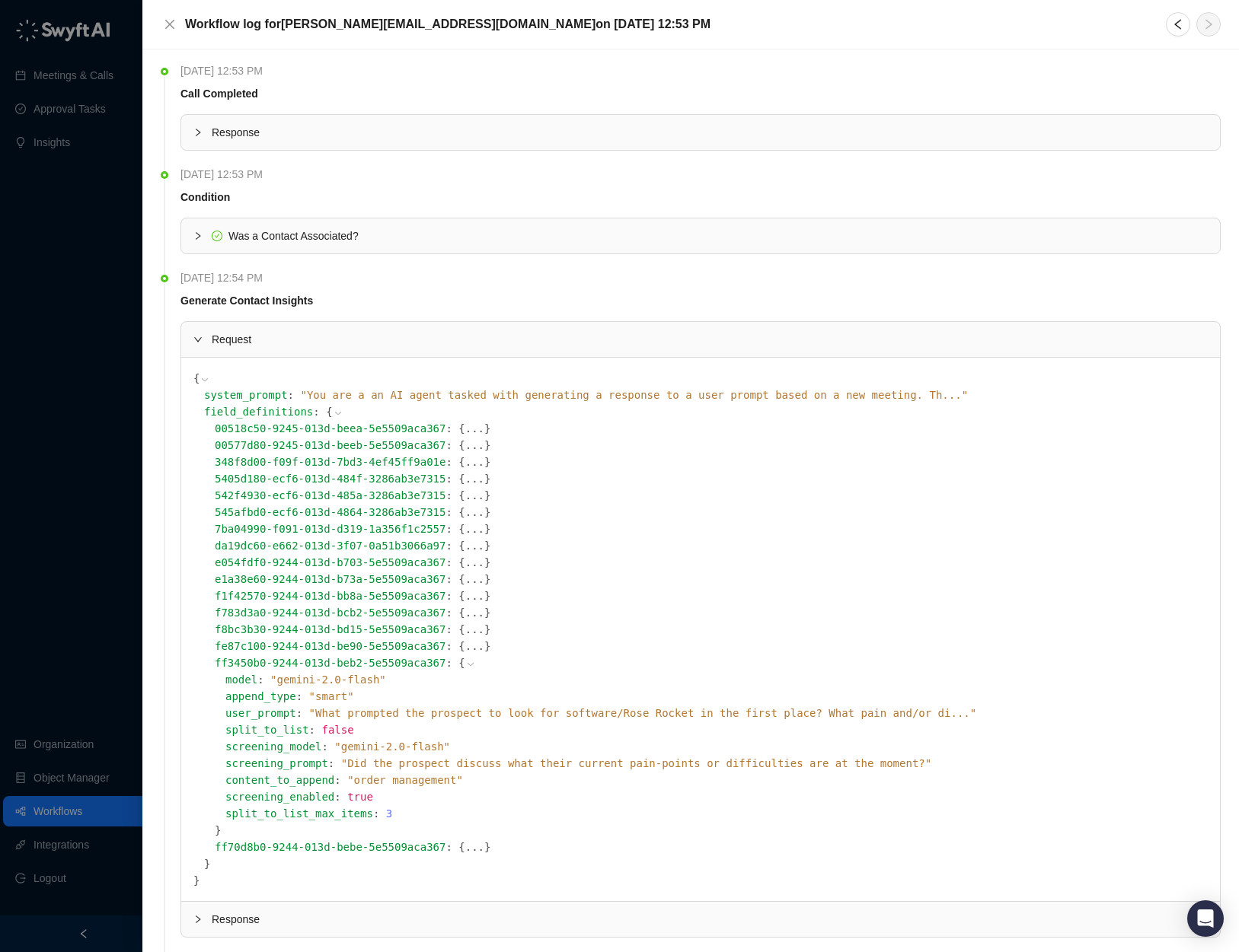
click at [815, 713] on span "" What prompted the prospect to look for software/Rose Rocket in the first plac…" at bounding box center [643, 713] width 667 height 12
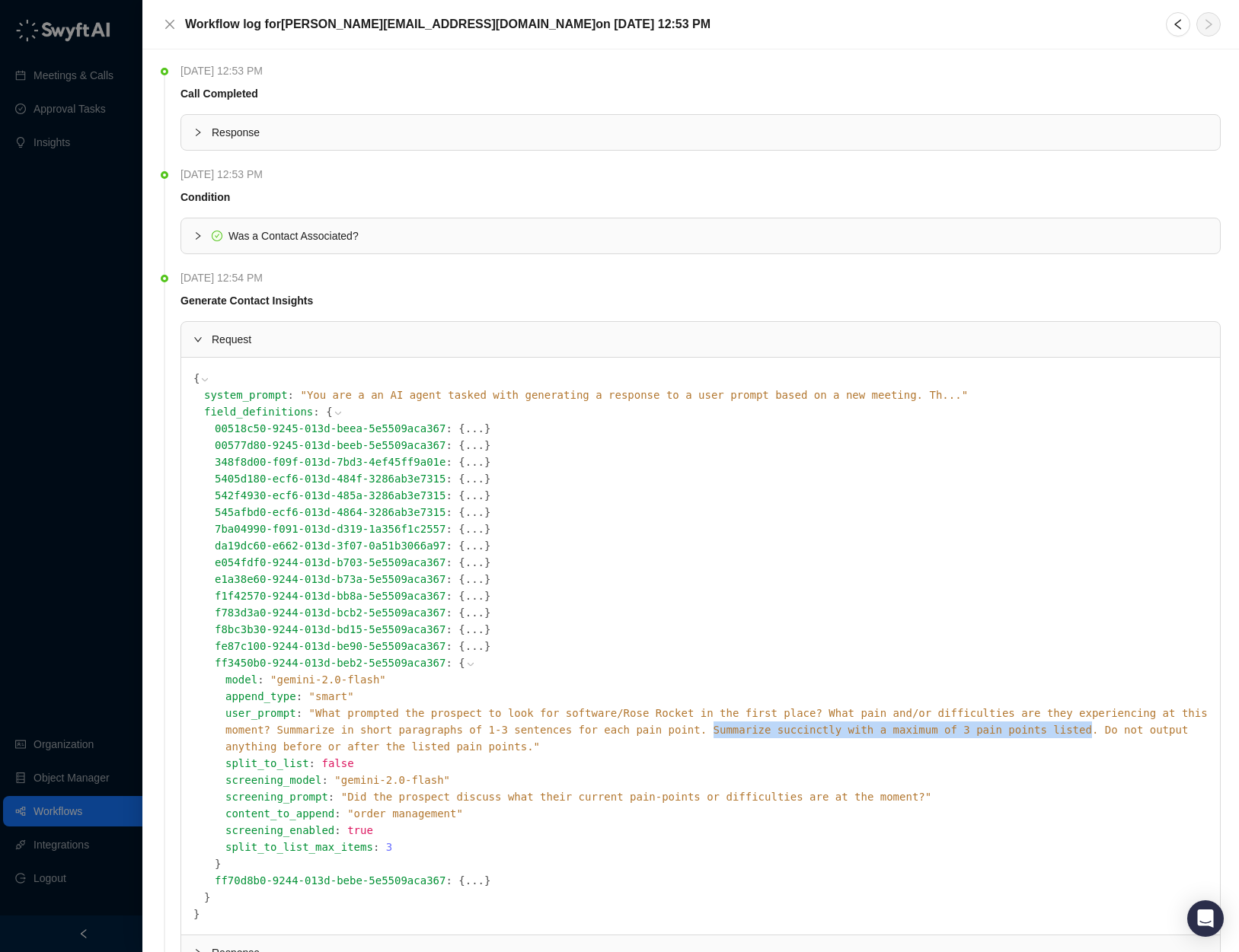
drag, startPoint x: 745, startPoint y: 727, endPoint x: 1121, endPoint y: 729, distance: 376.0
click at [1121, 729] on span "" What prompted the prospect to look for software/Rose Rocket in the first plac…" at bounding box center [716, 730] width 982 height 46
copy span "Summarize succinctly with a maximum of 3 pain points listed"
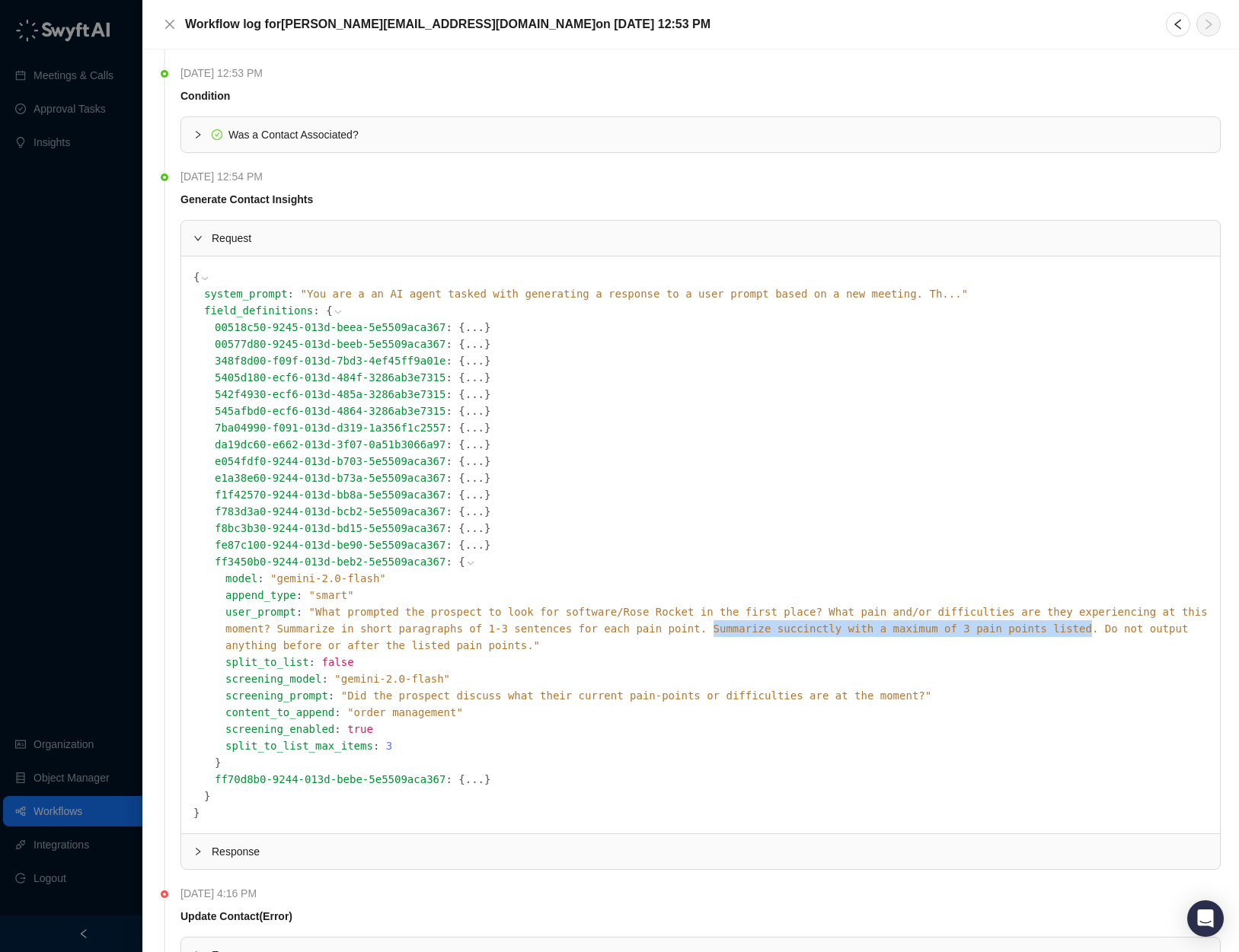
scroll to position [227, 0]
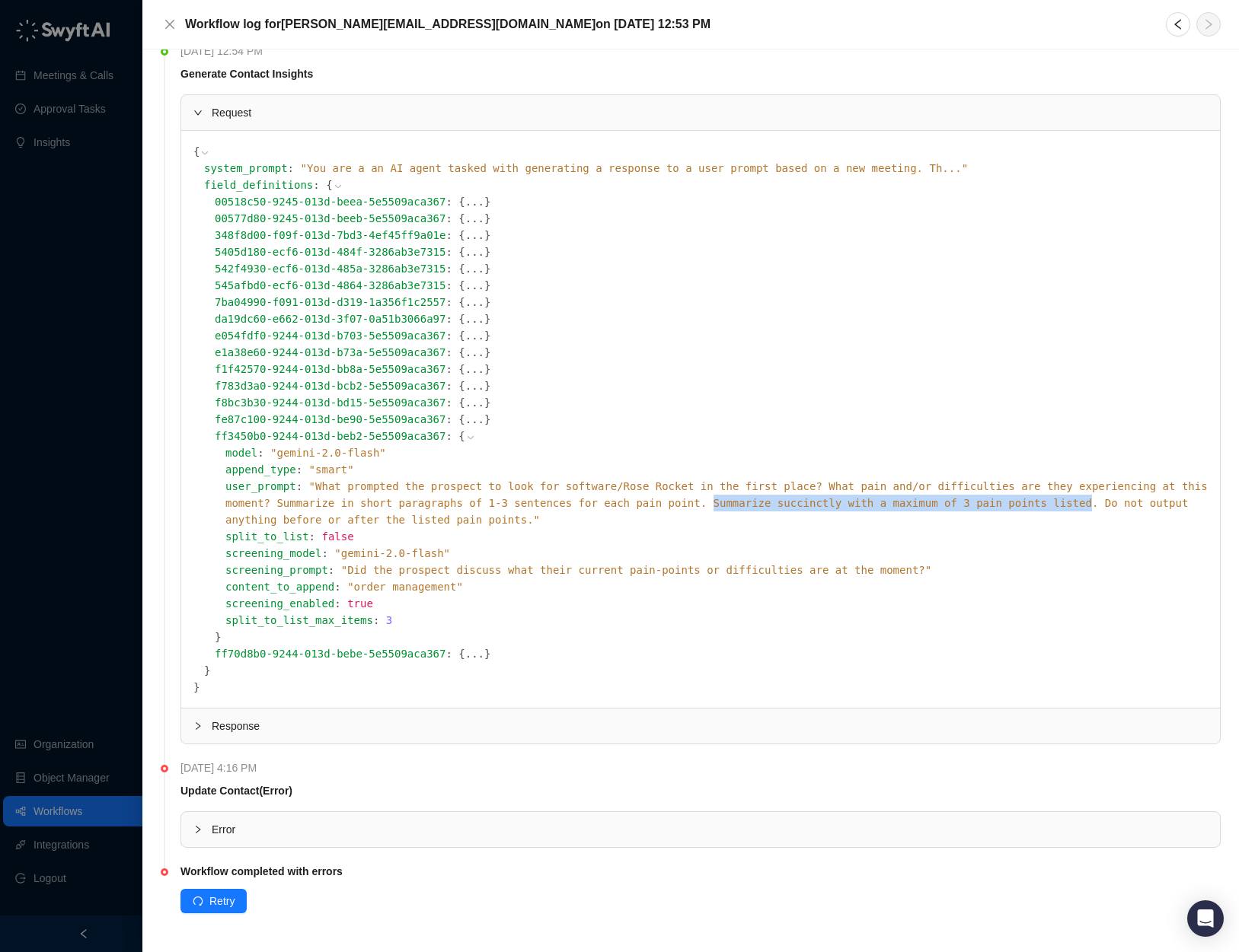
click at [478, 219] on button "..." at bounding box center [474, 218] width 19 height 16
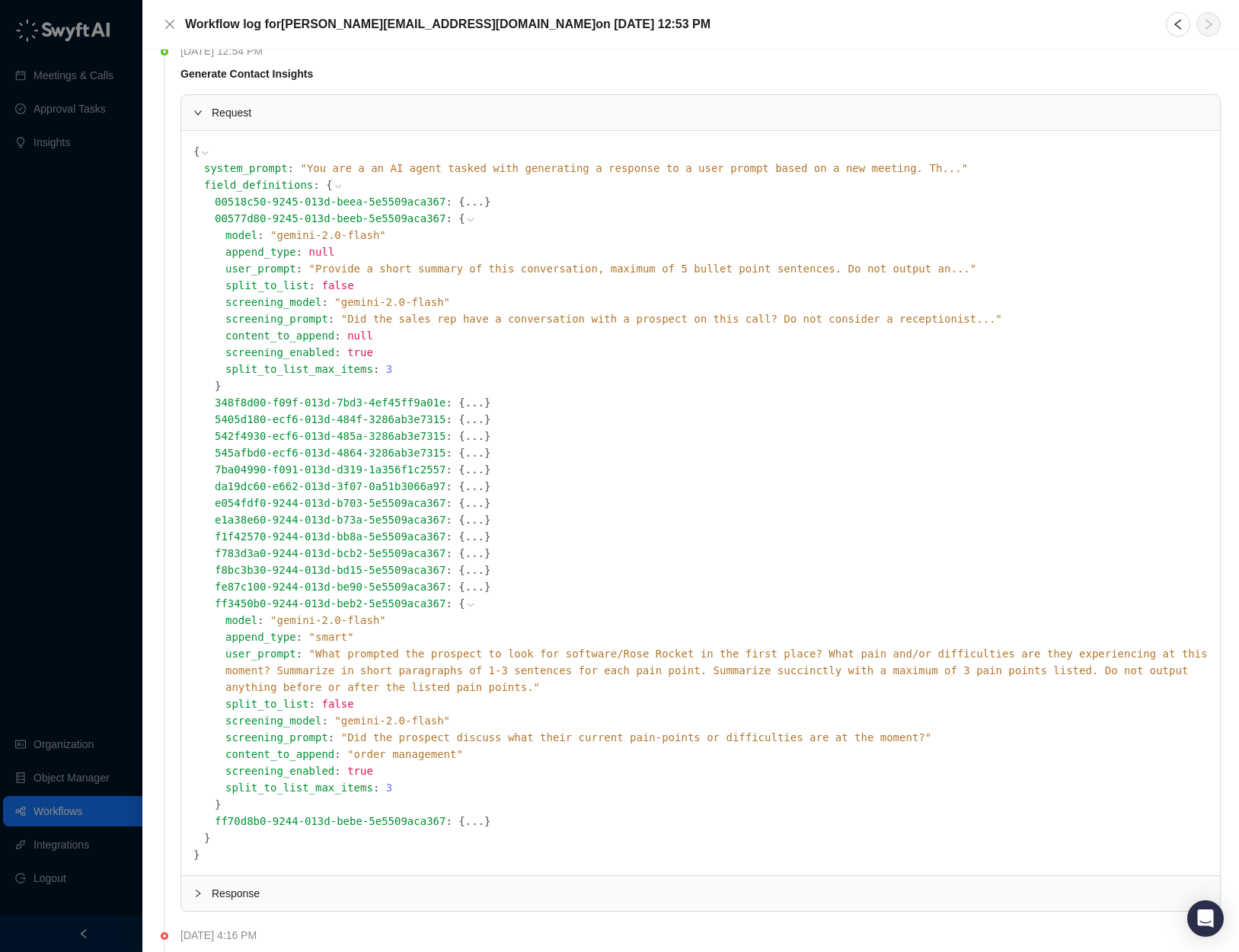
click at [595, 270] on span "" Provide a short summary of this conversation, maximum of 5 bullet point sente…" at bounding box center [643, 268] width 667 height 12
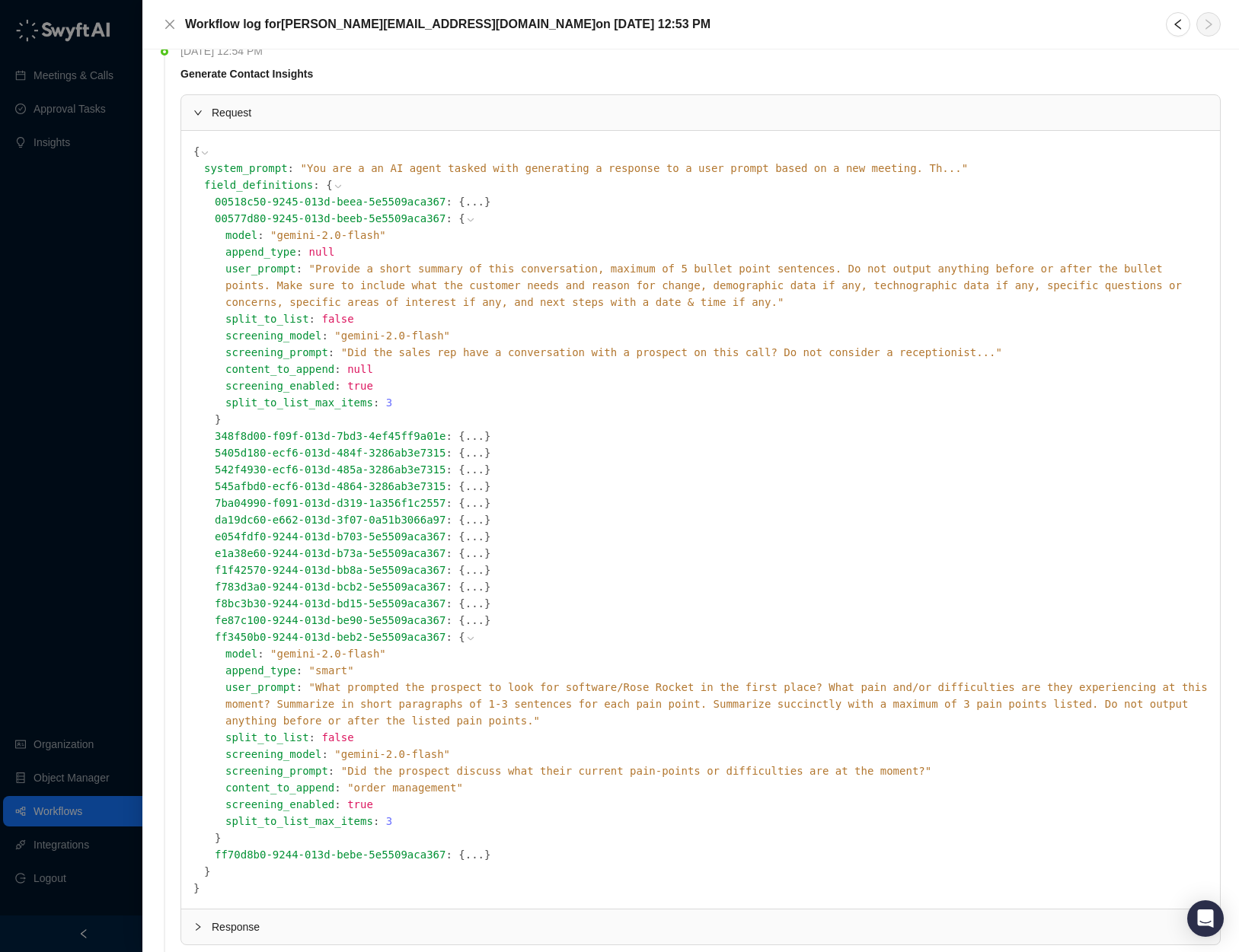
click at [479, 434] on button "..." at bounding box center [474, 436] width 19 height 16
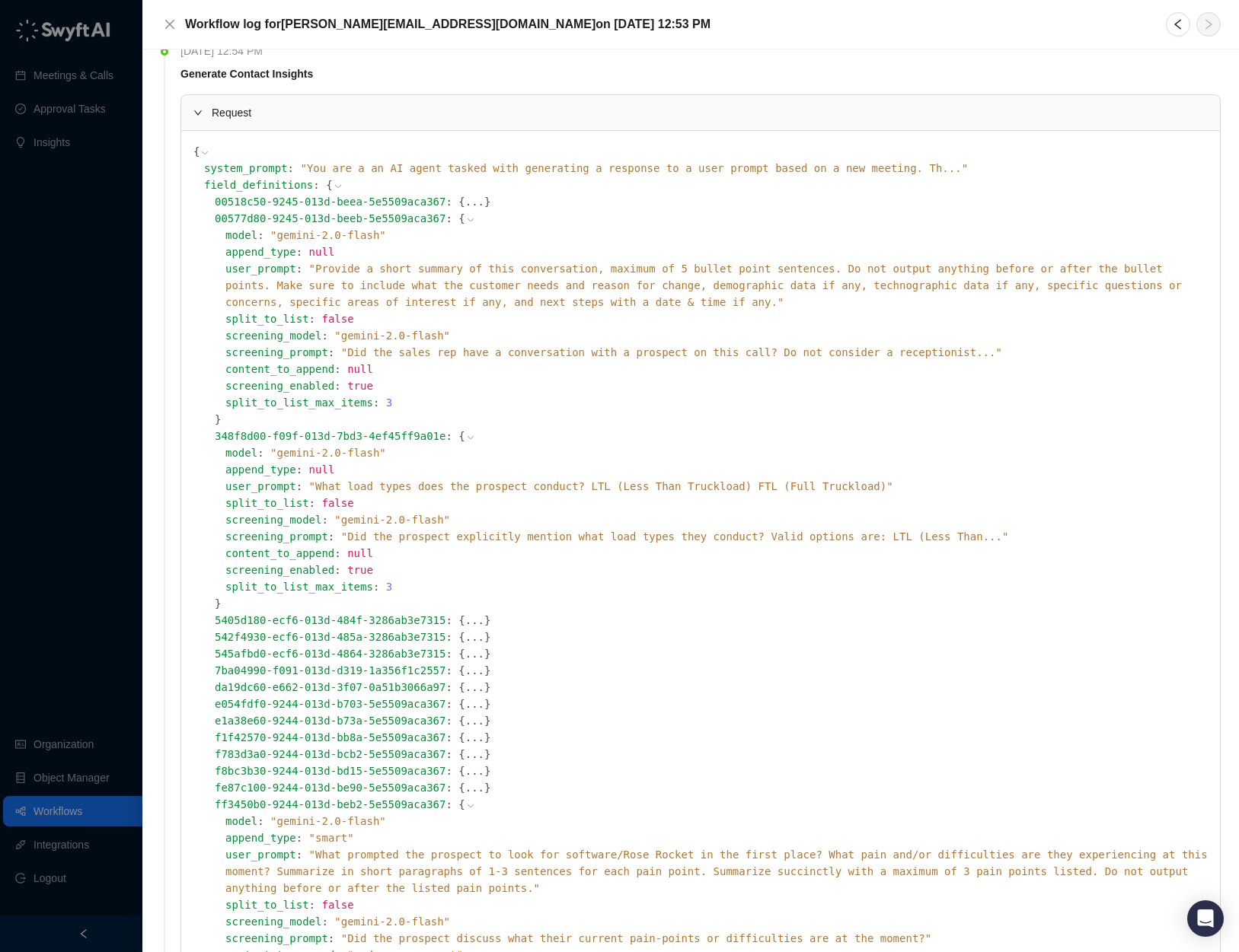
click at [470, 434] on icon at bounding box center [471, 438] width 11 height 11
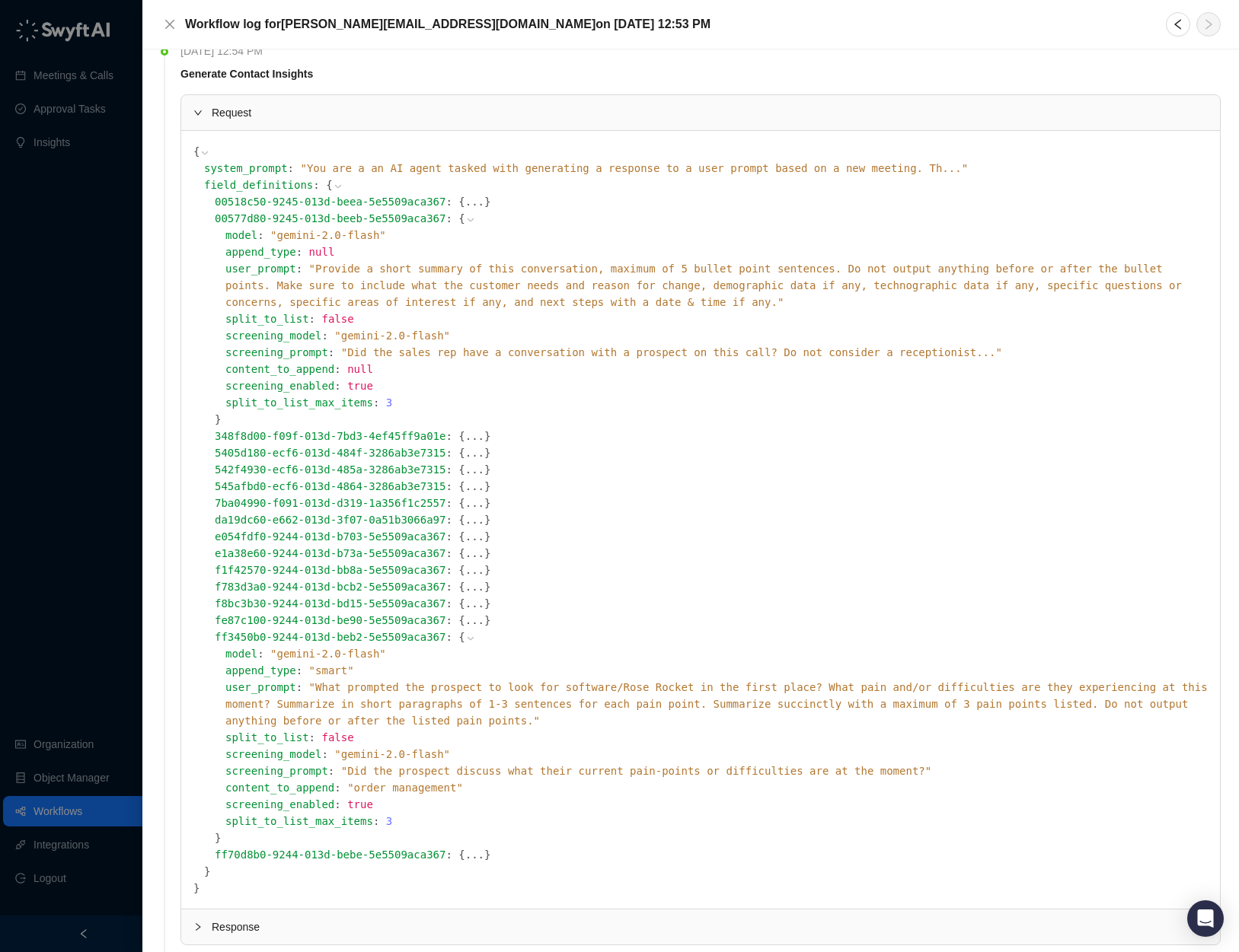
click at [201, 154] on icon at bounding box center [205, 153] width 11 height 11
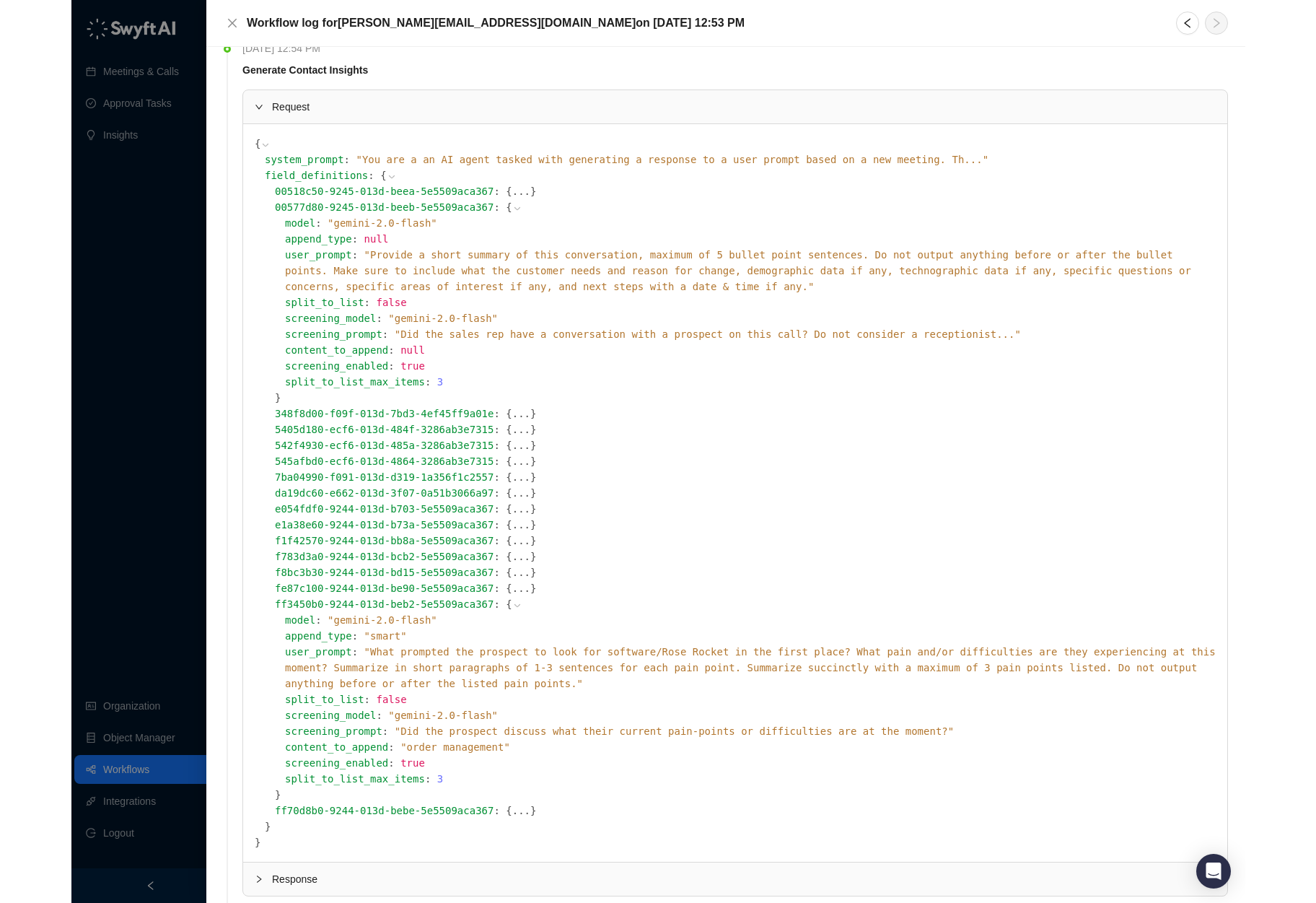
scroll to position [0, 0]
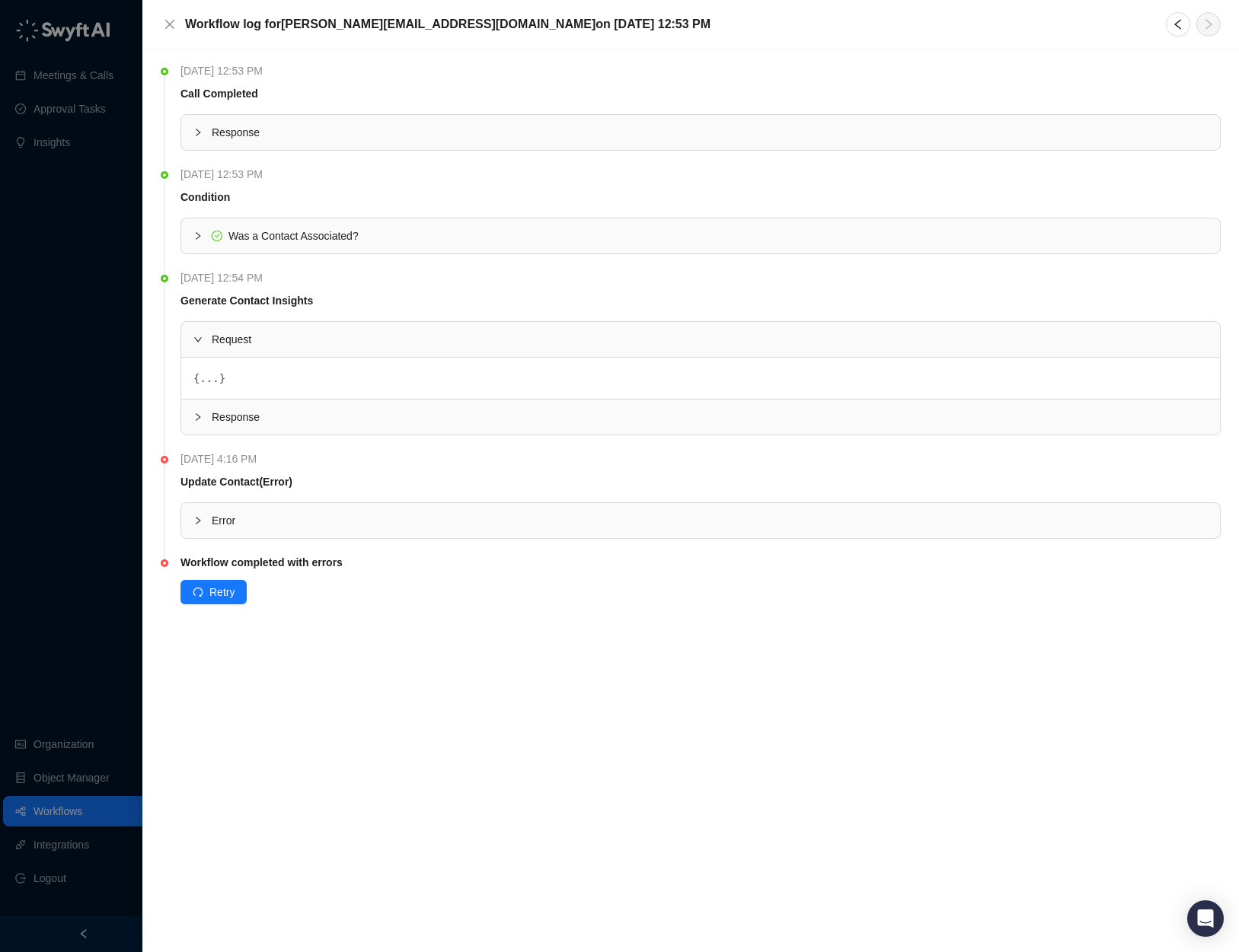
click at [216, 342] on span "Request" at bounding box center [709, 339] width 996 height 16
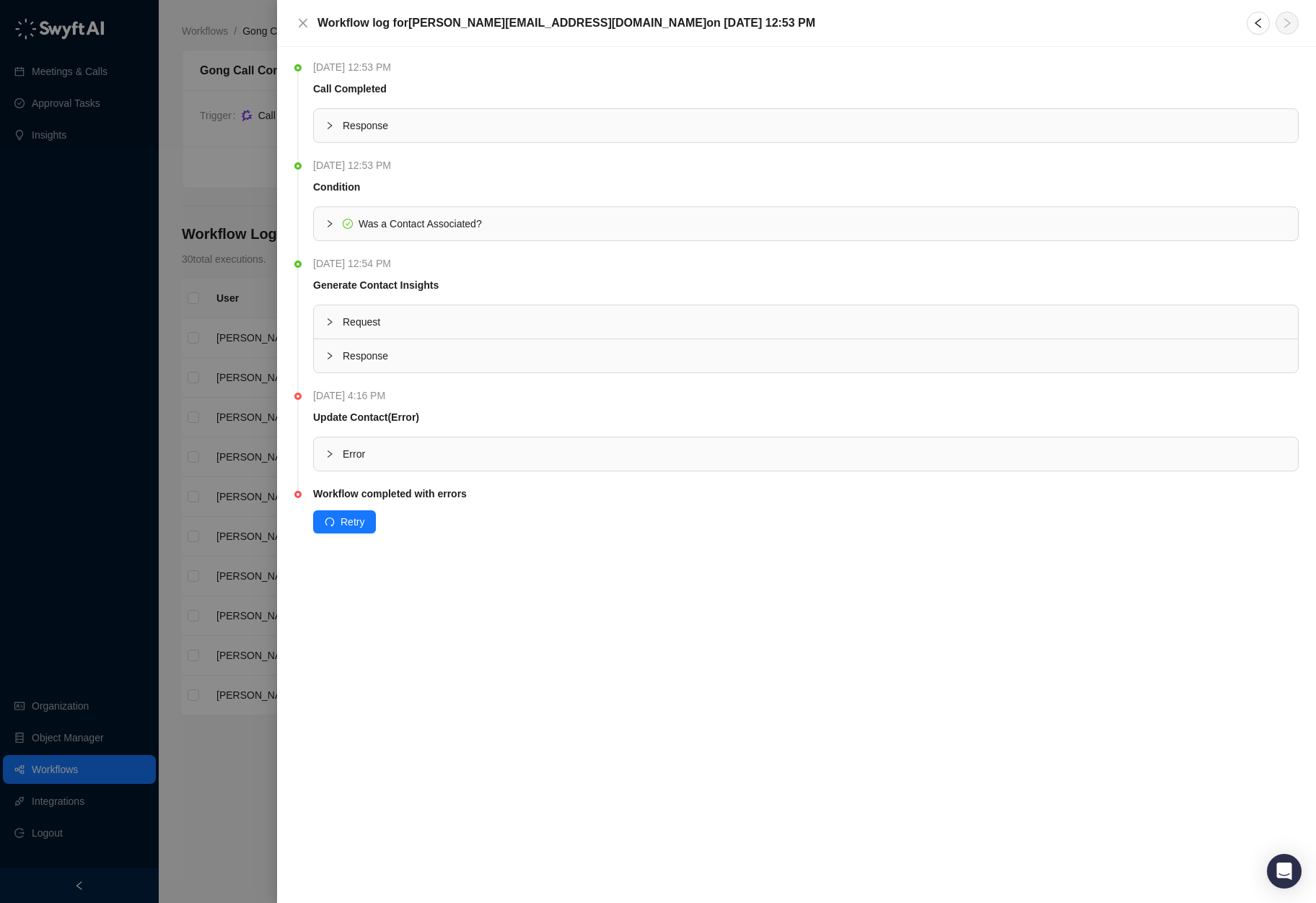
click at [234, 157] on div at bounding box center [658, 452] width 1316 height 903
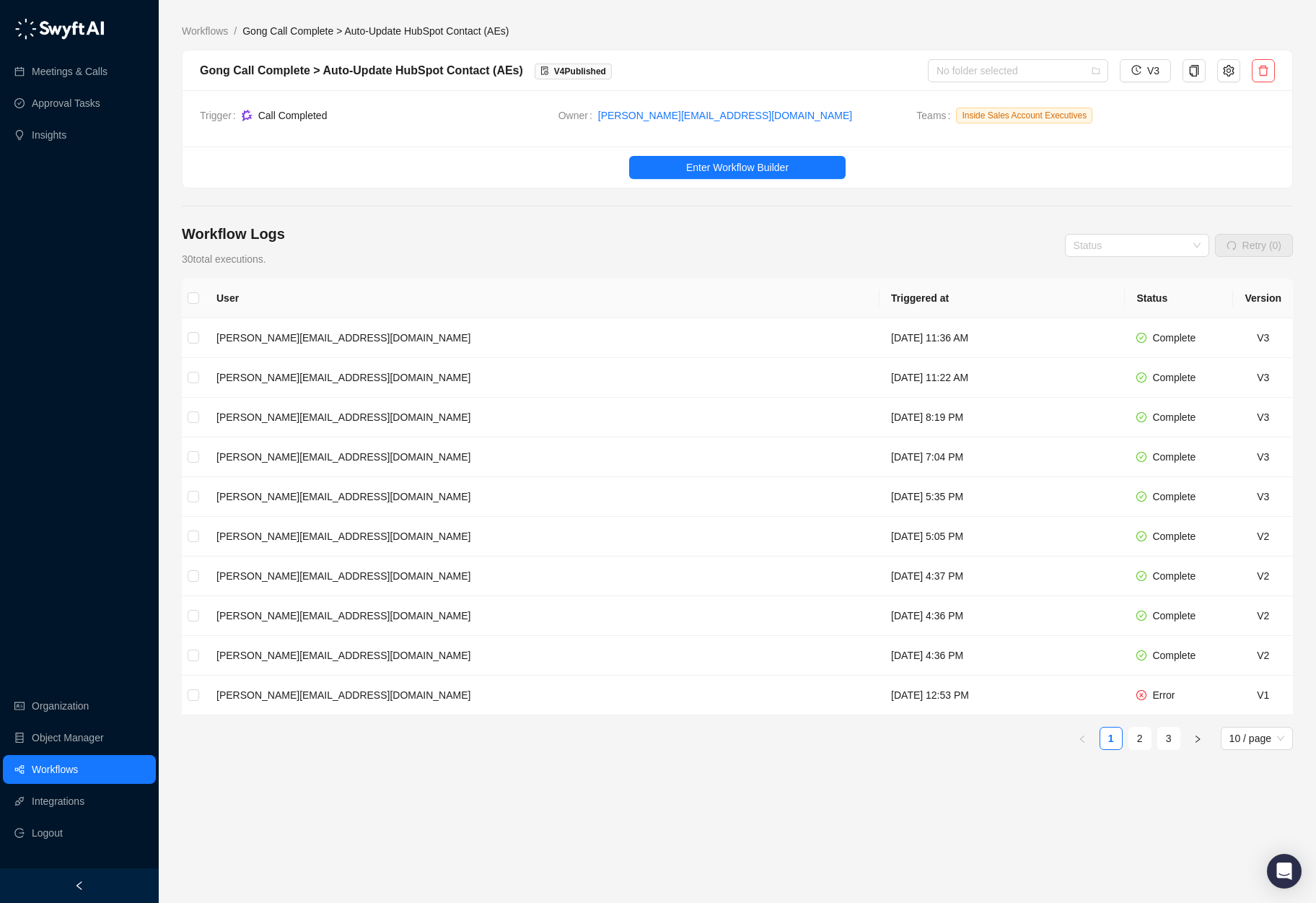
click at [727, 180] on ul "Enter Workflow Builder" at bounding box center [738, 167] width 1110 height 41
click at [744, 163] on span "Enter Workflow Builder" at bounding box center [737, 167] width 103 height 16
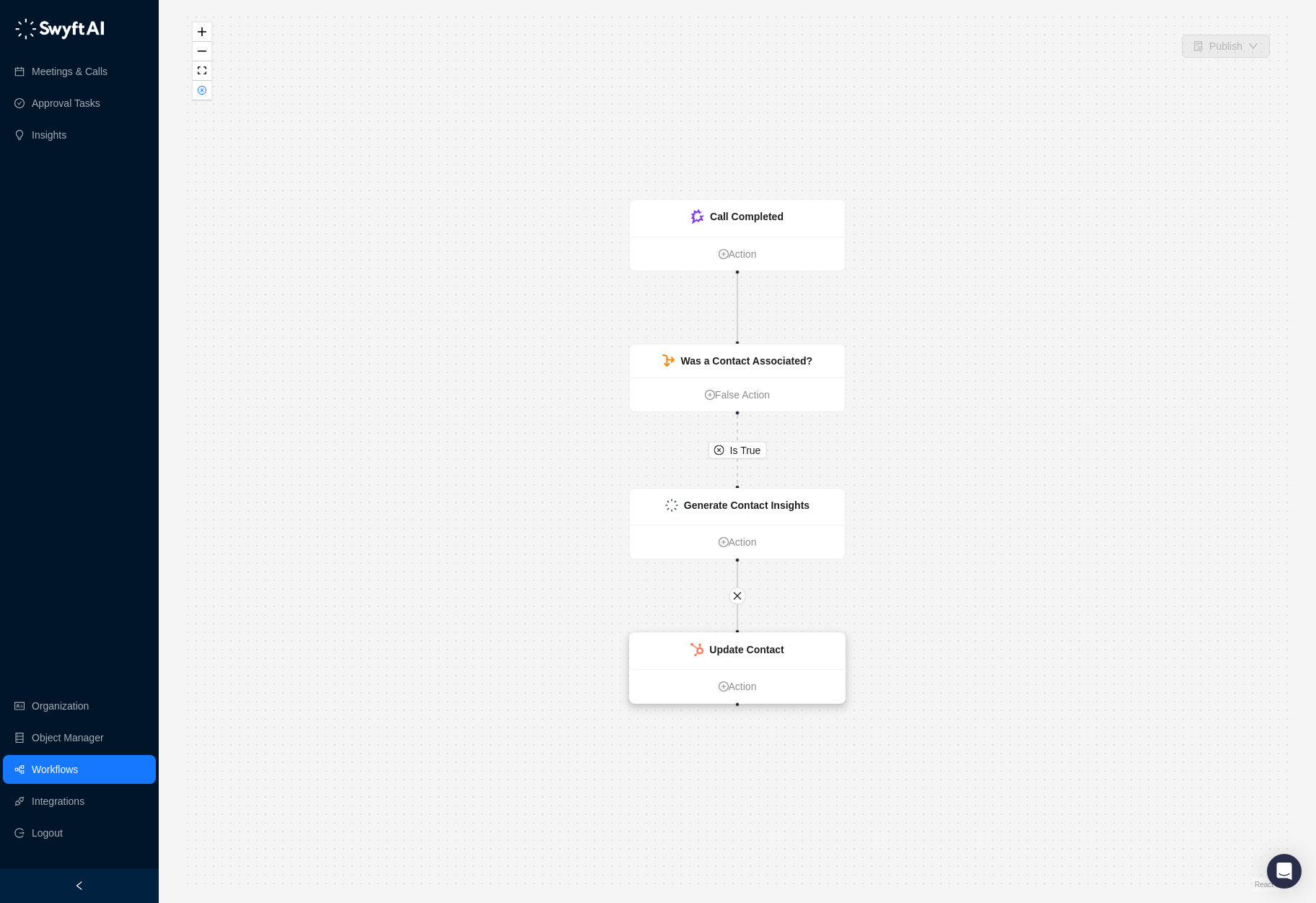
click at [694, 660] on div "Update Contact" at bounding box center [737, 651] width 215 height 36
click at [759, 664] on div "Update Contact" at bounding box center [737, 652] width 215 height 36
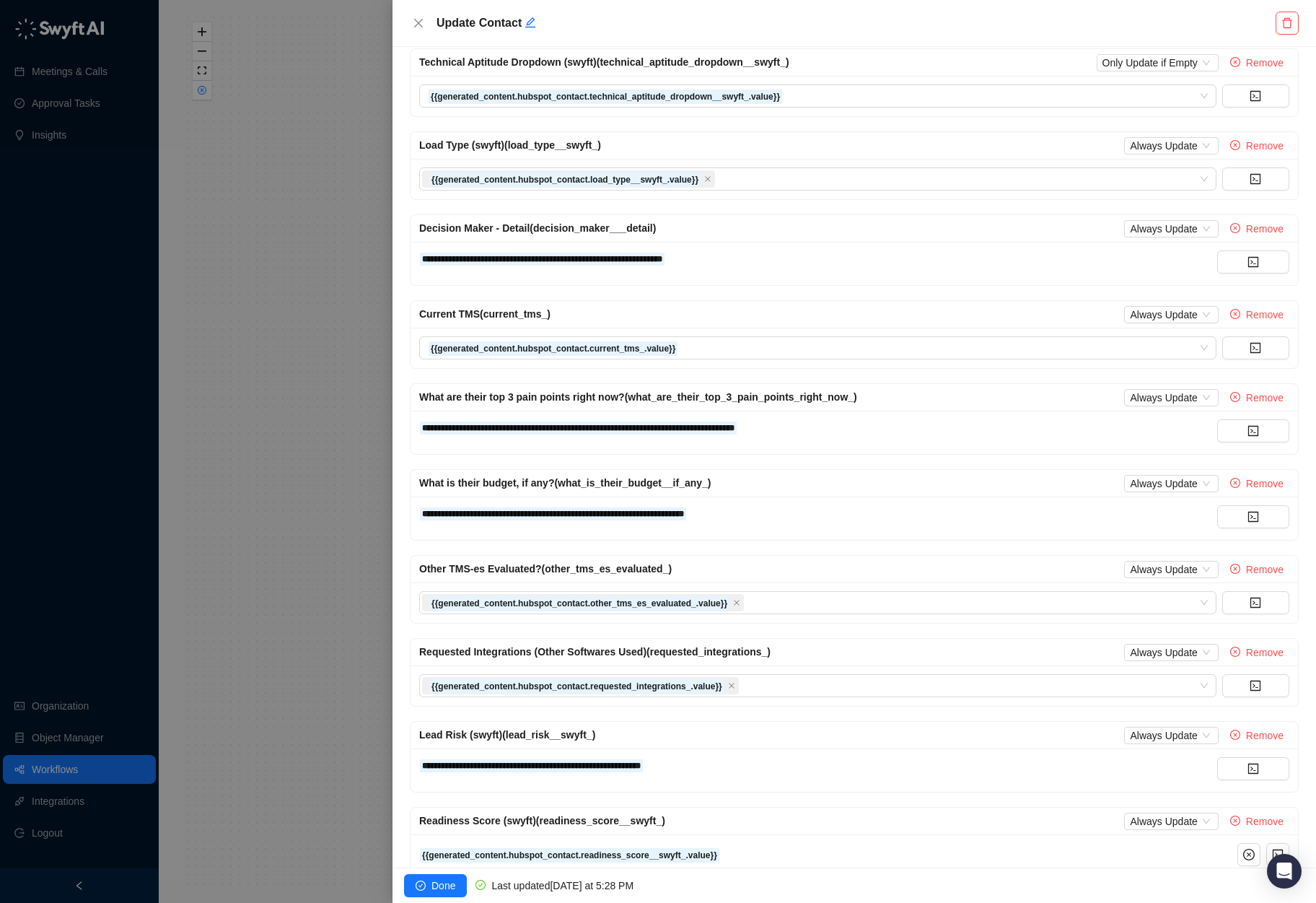
scroll to position [88, 0]
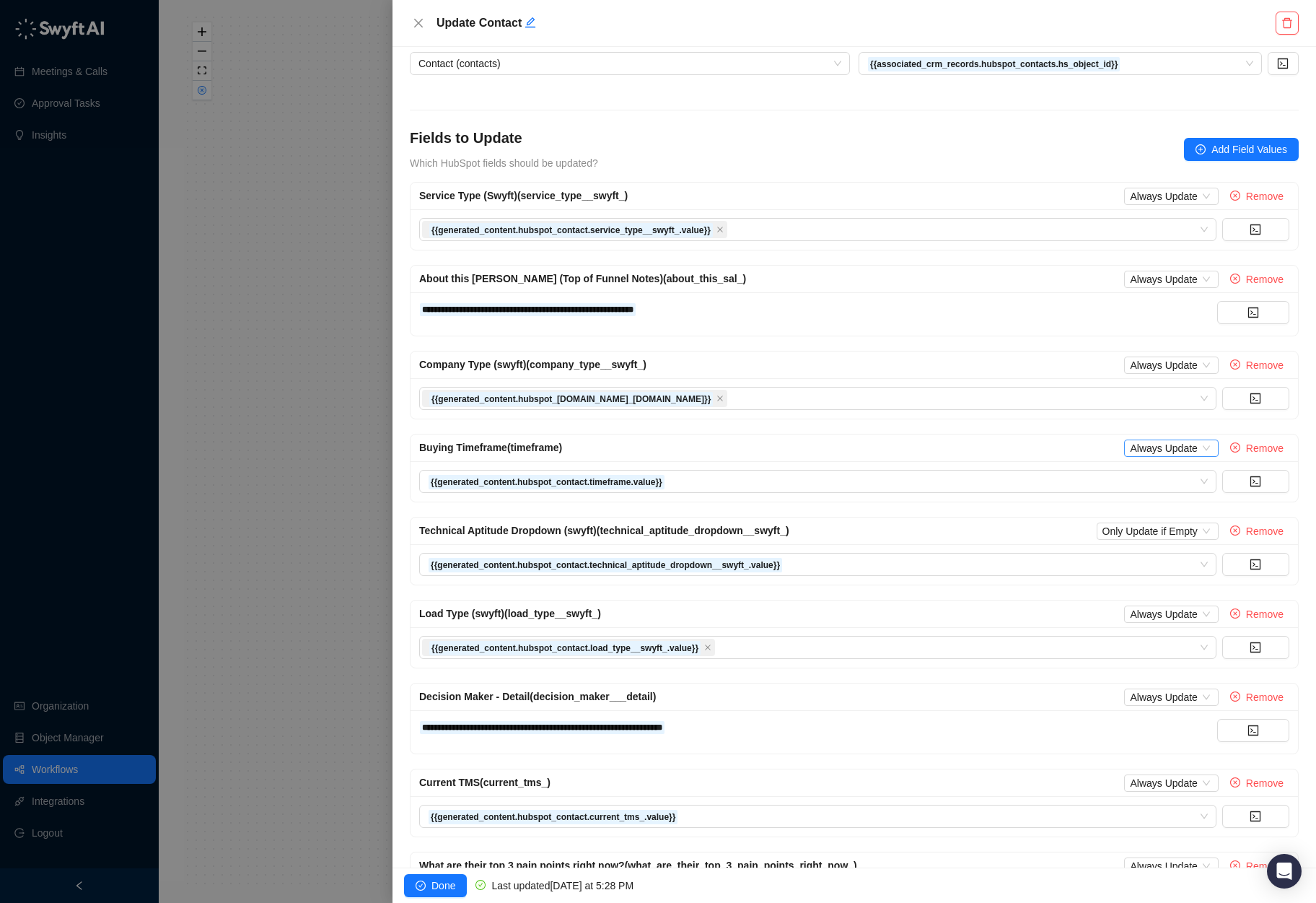
click at [1162, 443] on span "Always Update" at bounding box center [1171, 448] width 82 height 16
click at [1168, 499] on div "Only Update if Empty" at bounding box center [1172, 497] width 95 height 16
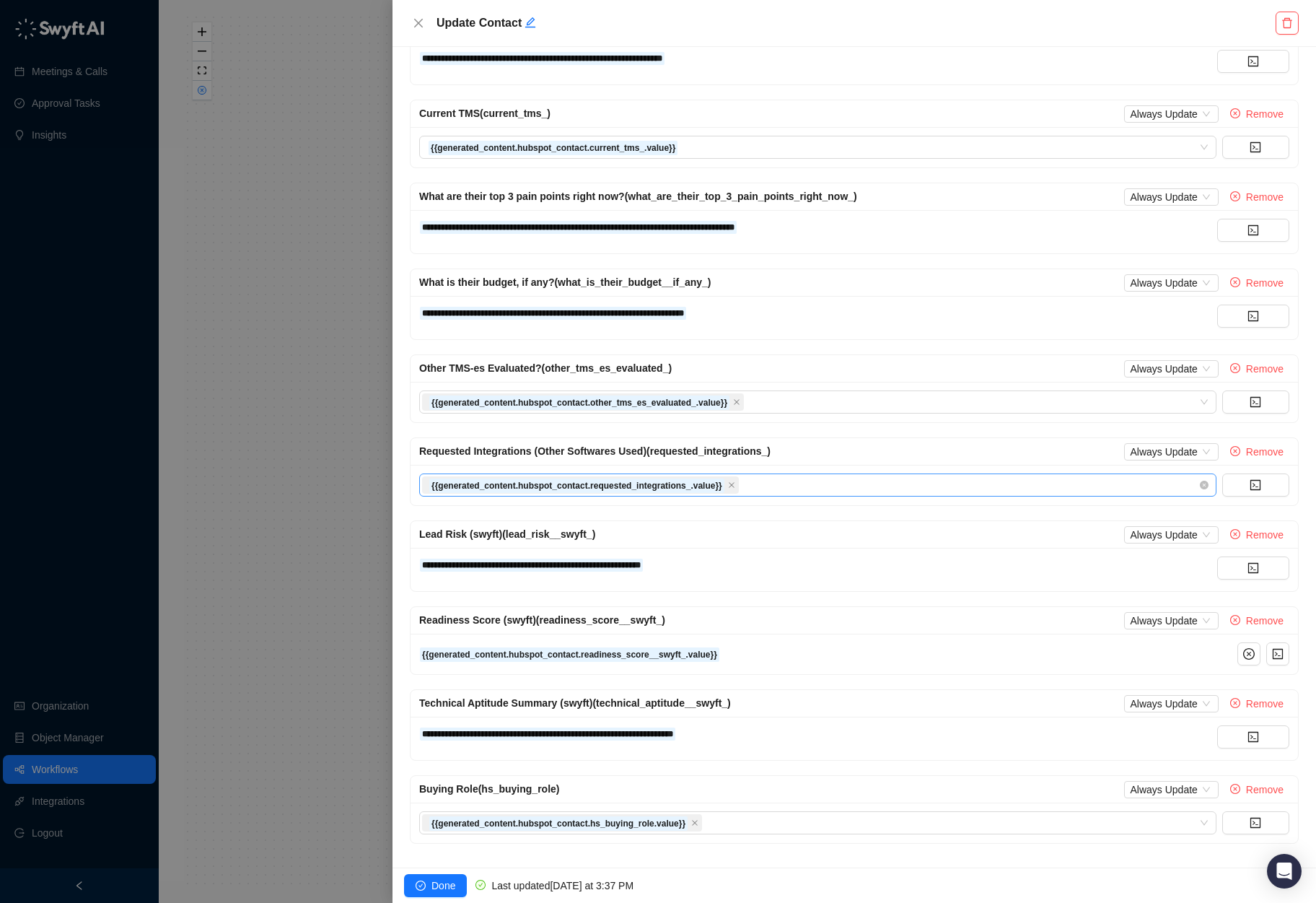
scroll to position [746, 0]
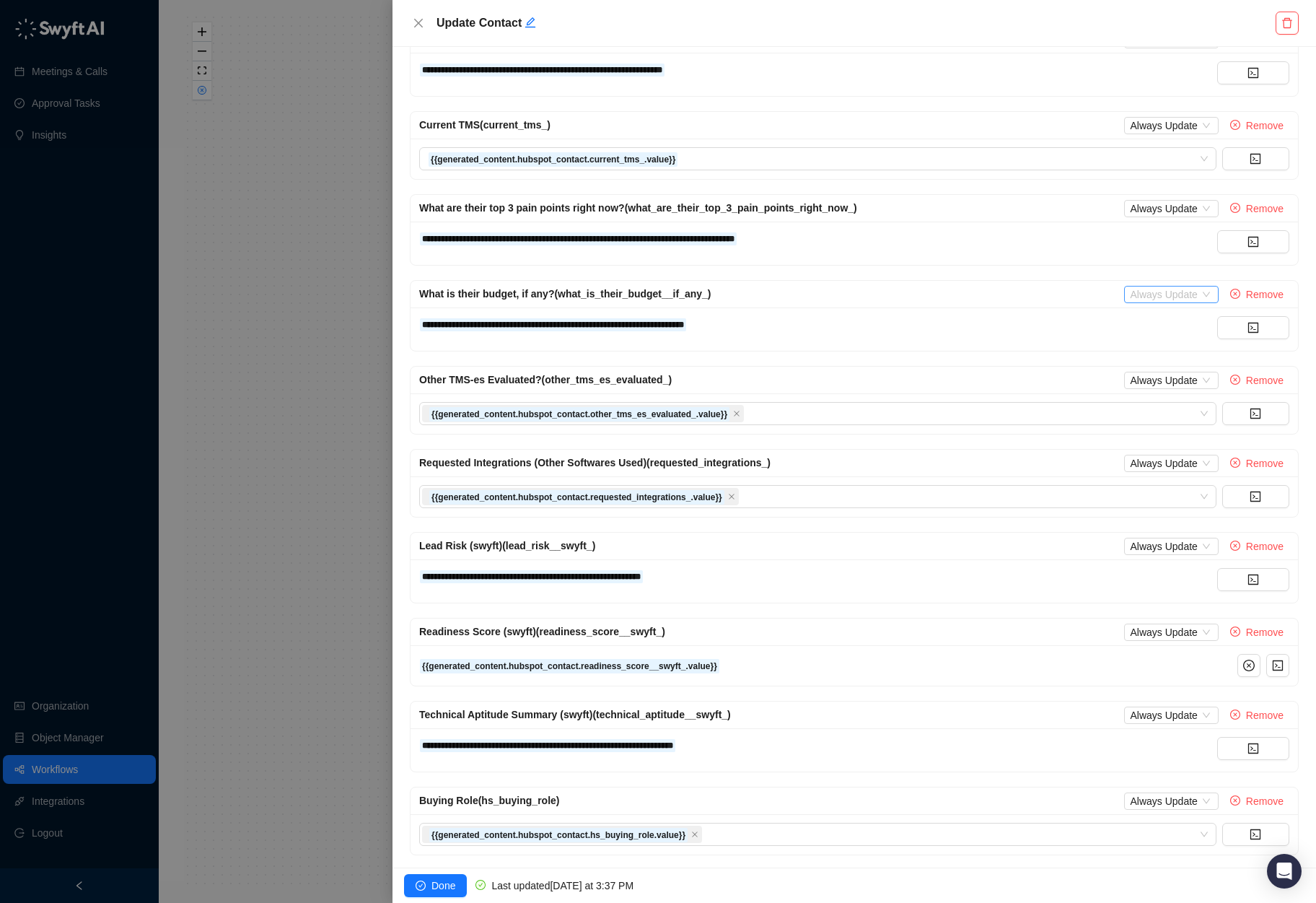
click at [1168, 294] on span "Always Update" at bounding box center [1171, 294] width 82 height 16
click at [1170, 343] on div "Only Update if Empty" at bounding box center [1172, 344] width 95 height 16
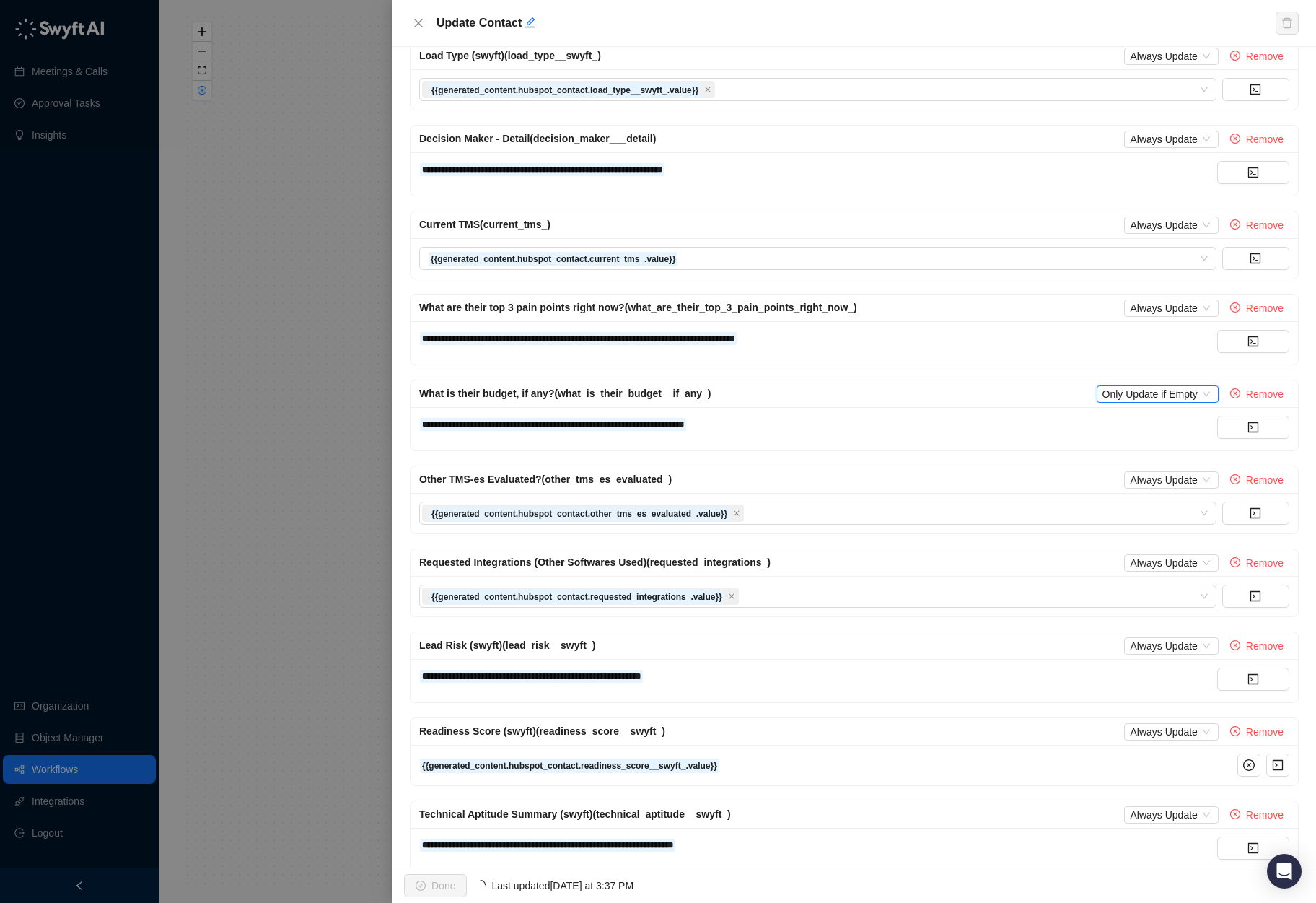
scroll to position [628, 0]
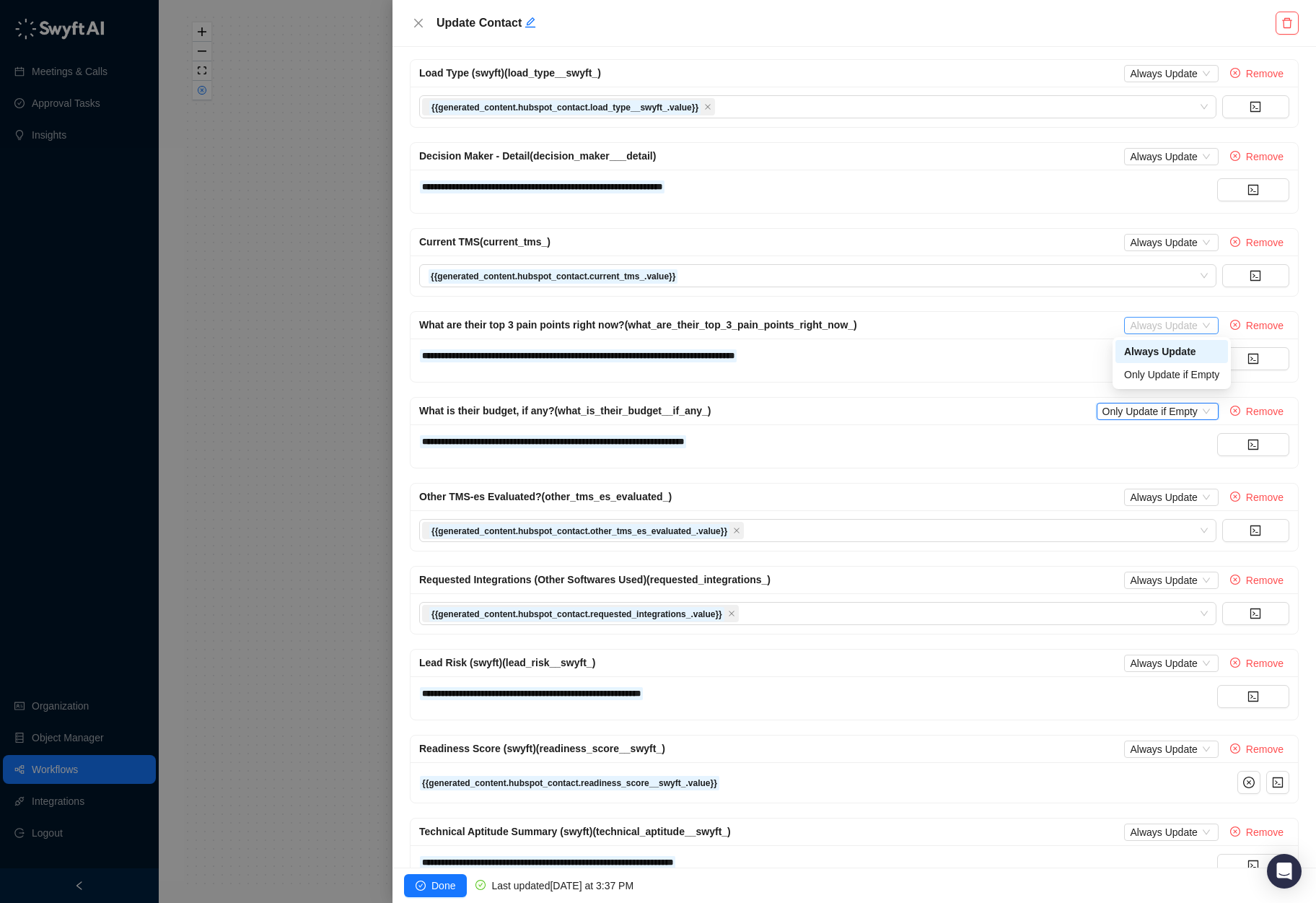
click at [1162, 324] on span "Always Update" at bounding box center [1171, 325] width 82 height 16
click at [1155, 372] on div "Only Update if Empty" at bounding box center [1172, 375] width 95 height 16
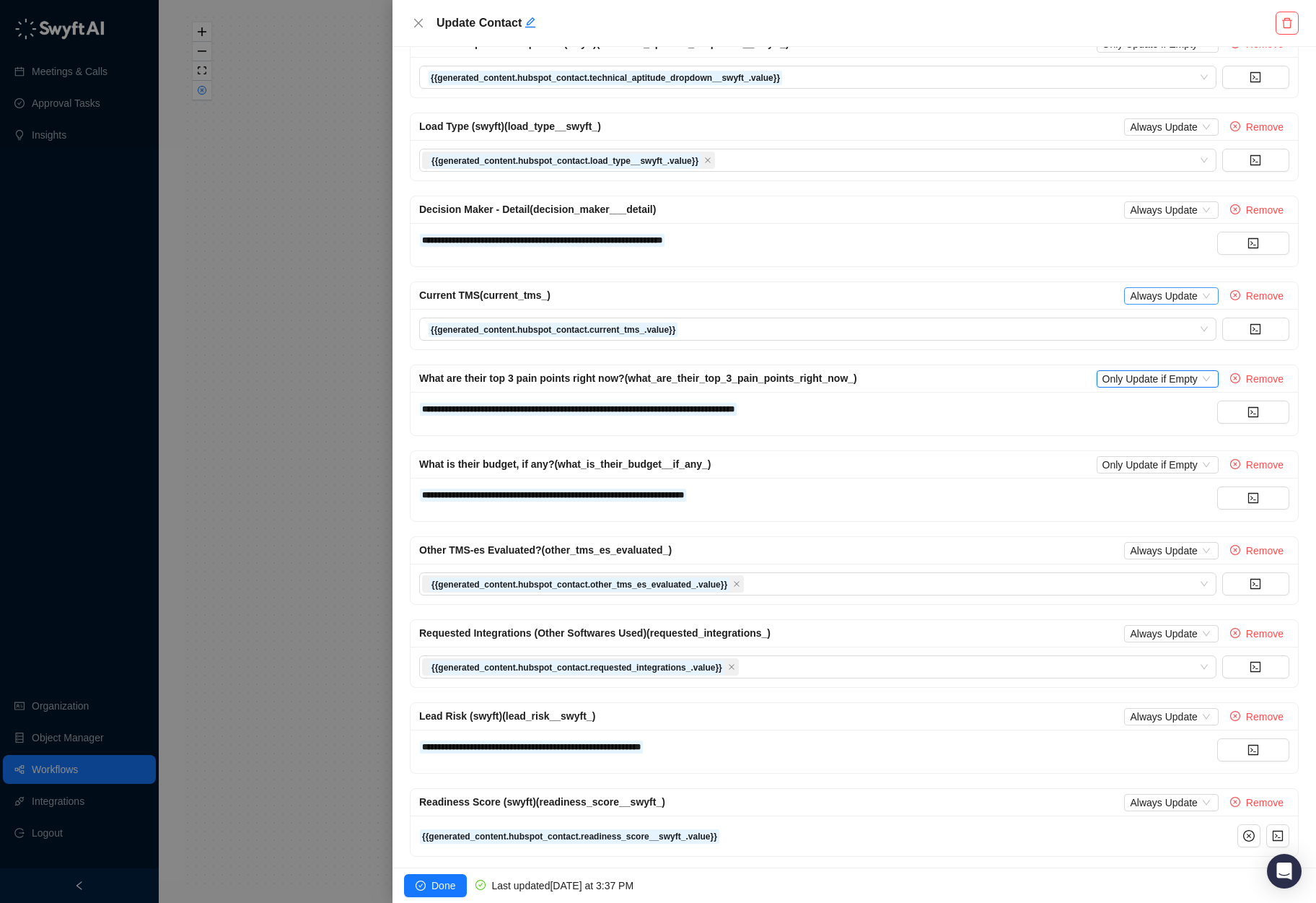
scroll to position [489, 0]
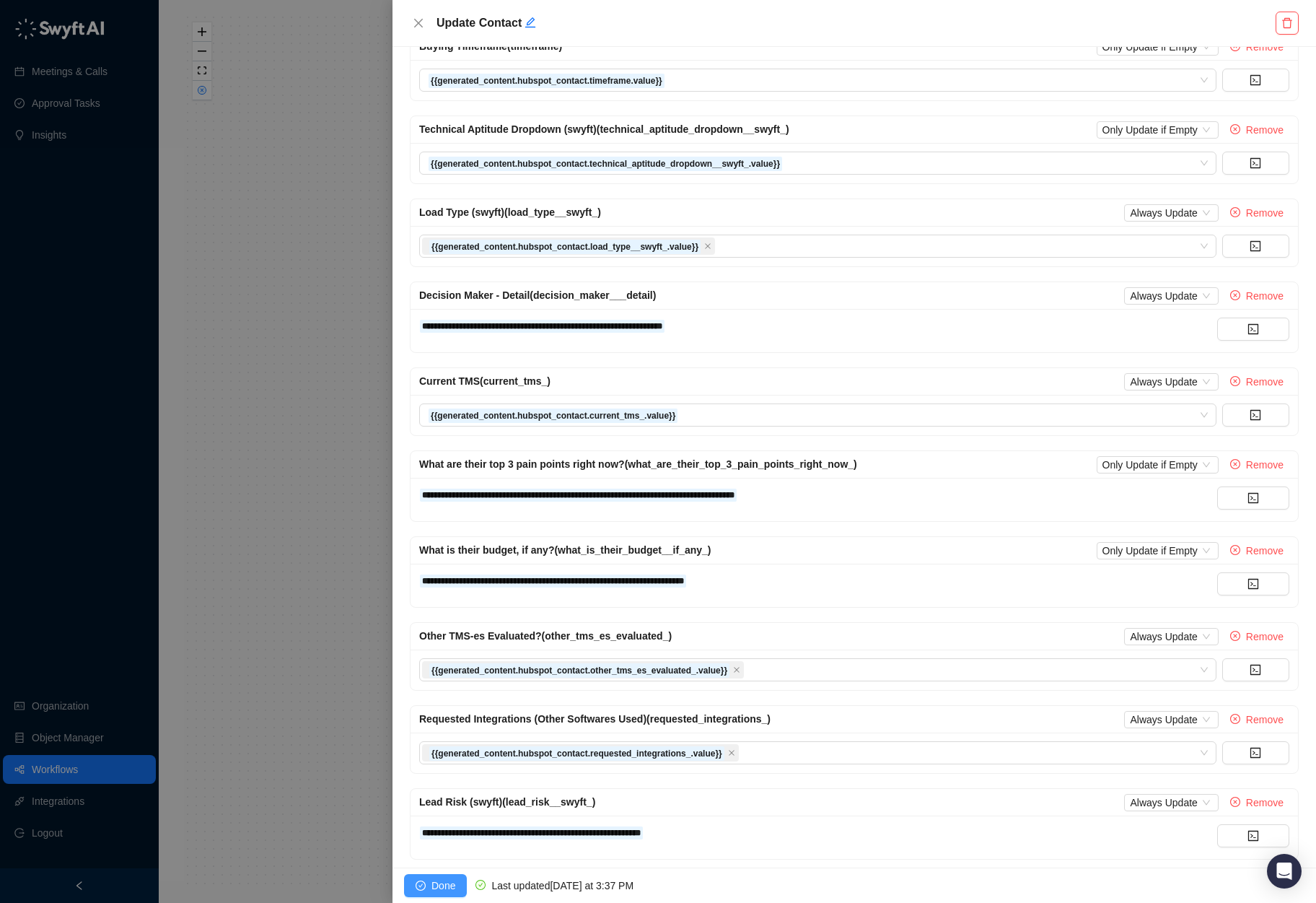
click at [427, 884] on button "Done" at bounding box center [435, 886] width 63 height 23
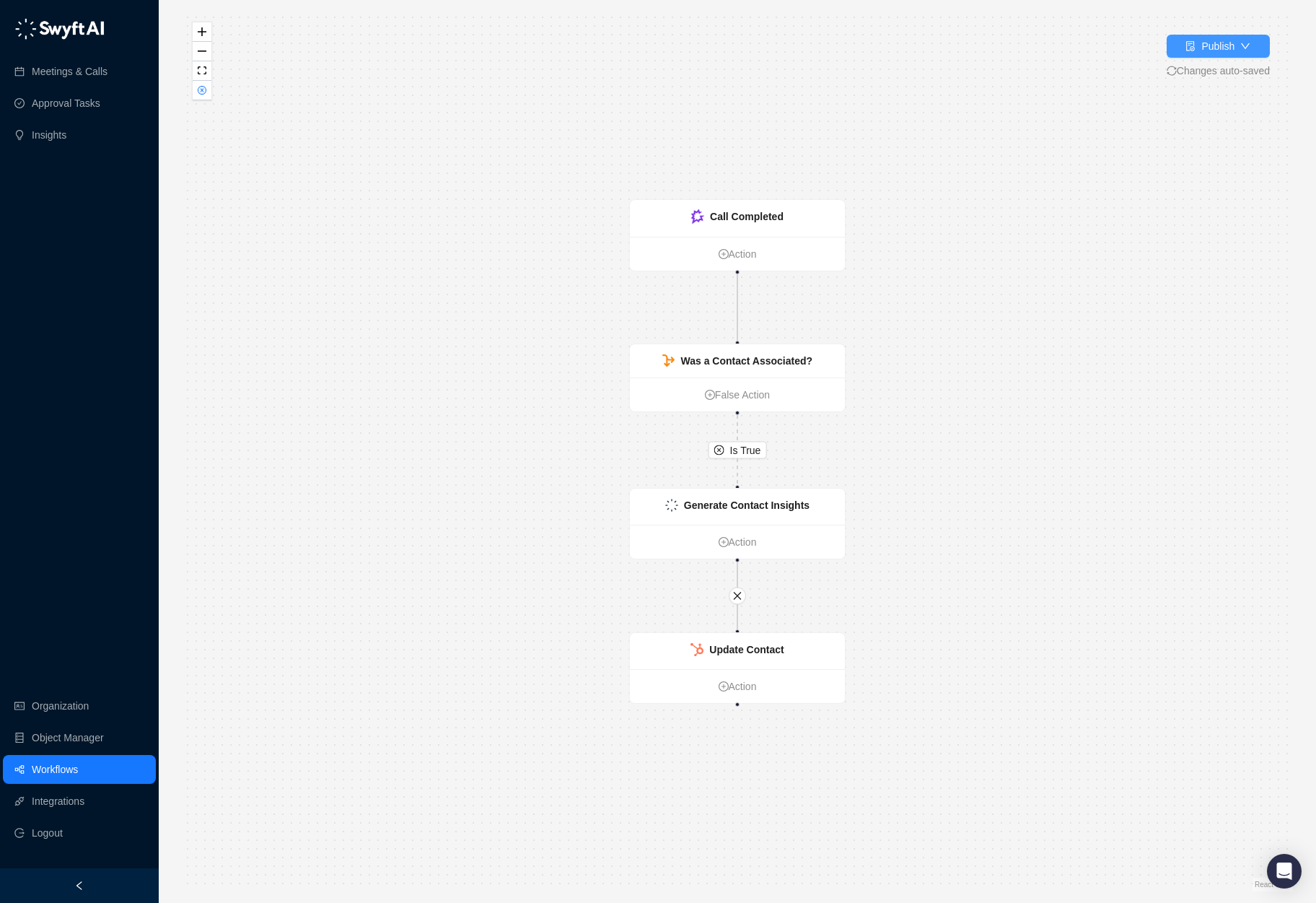
click at [1174, 54] on div "Publish" at bounding box center [1218, 46] width 33 height 16
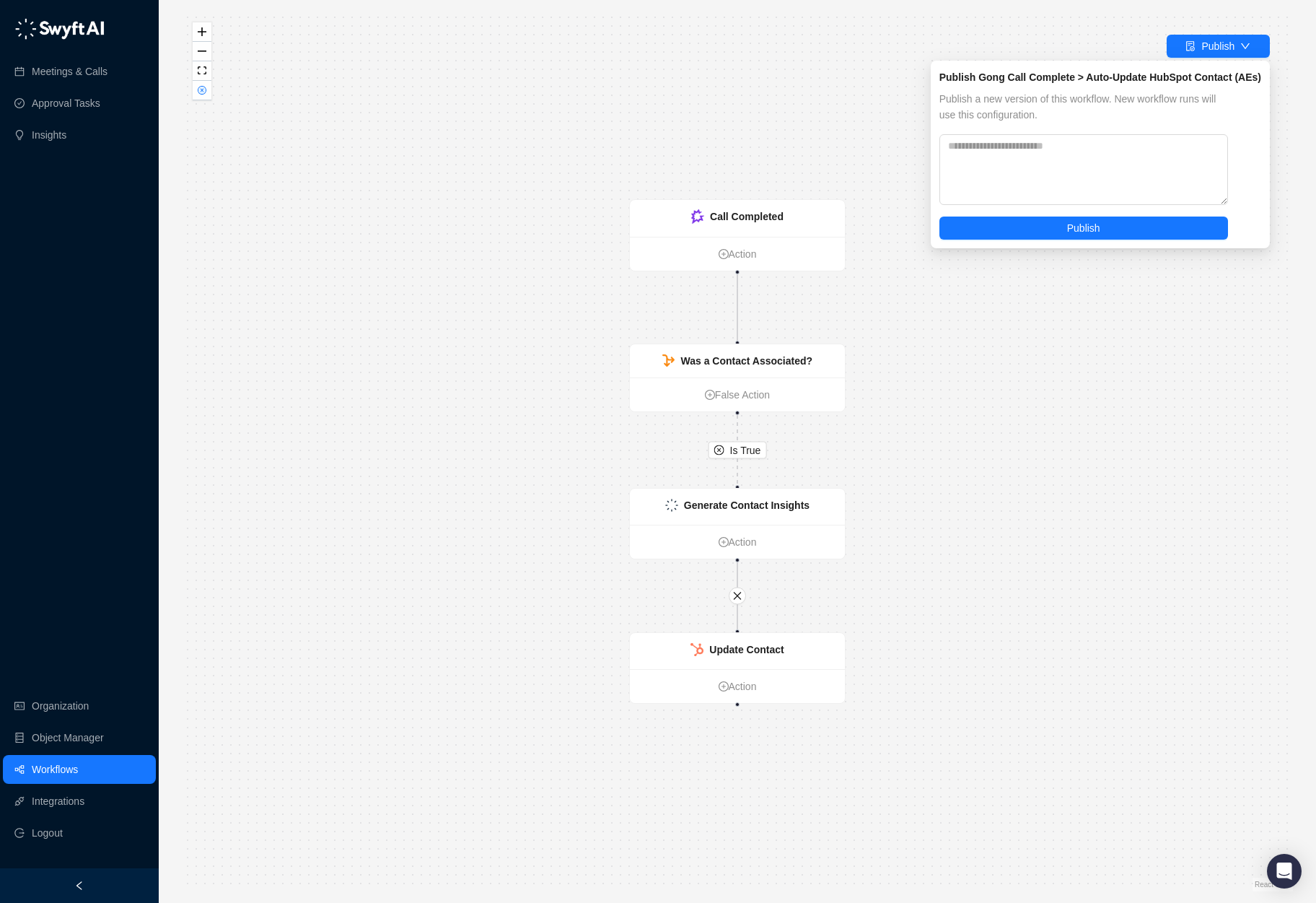
click at [1047, 245] on div "Publish Gong Call Complete > Auto-Update HubSpot Contact (AEs) Publish a new ve…" at bounding box center [1100, 154] width 339 height 187
click at [1100, 218] on button "Publish" at bounding box center [1084, 228] width 288 height 23
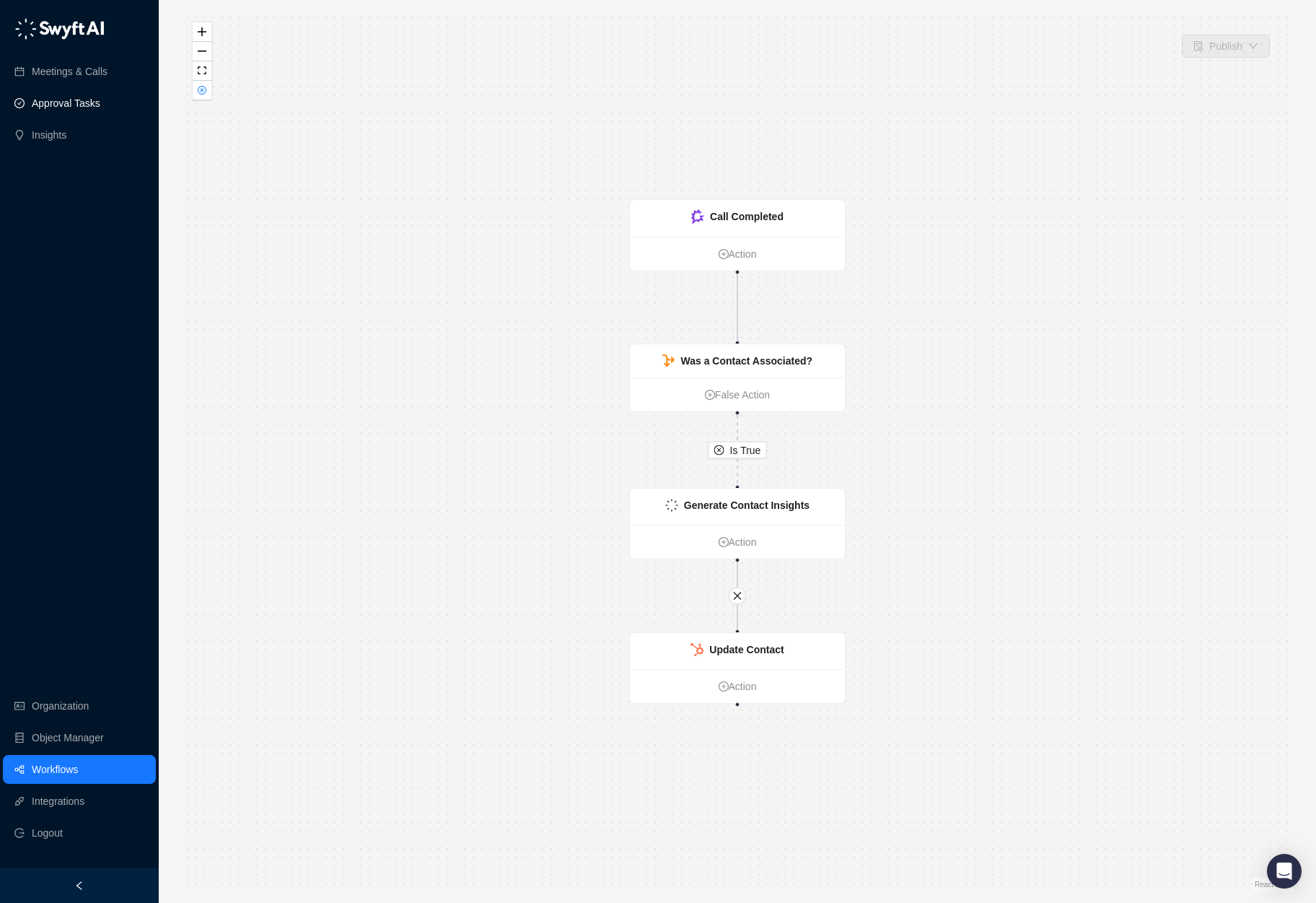
click at [71, 106] on link "Approval Tasks" at bounding box center [66, 103] width 68 height 28
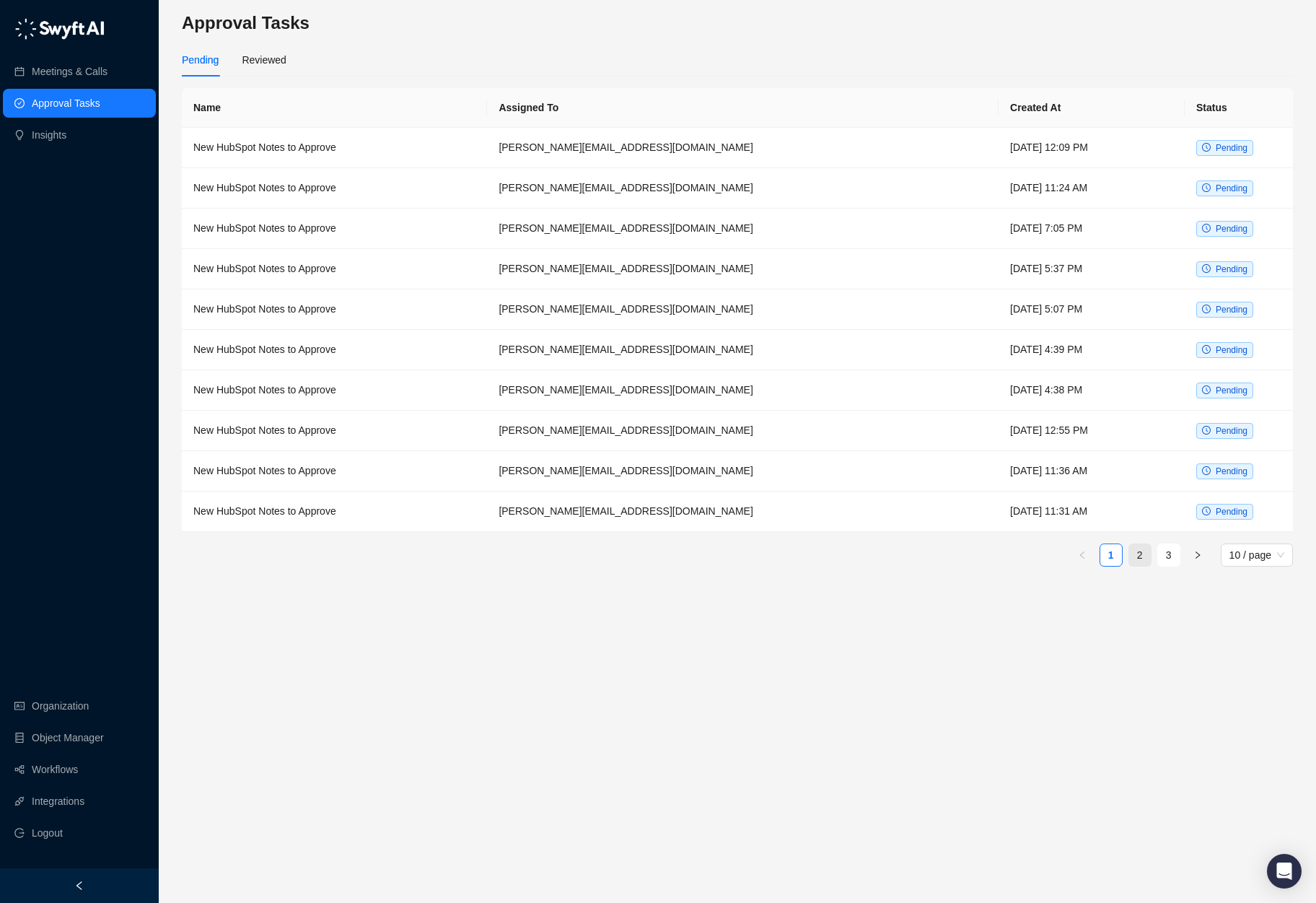
click at [1143, 553] on link "2" at bounding box center [1140, 555] width 22 height 22
click at [1164, 558] on link "3" at bounding box center [1168, 555] width 22 height 22
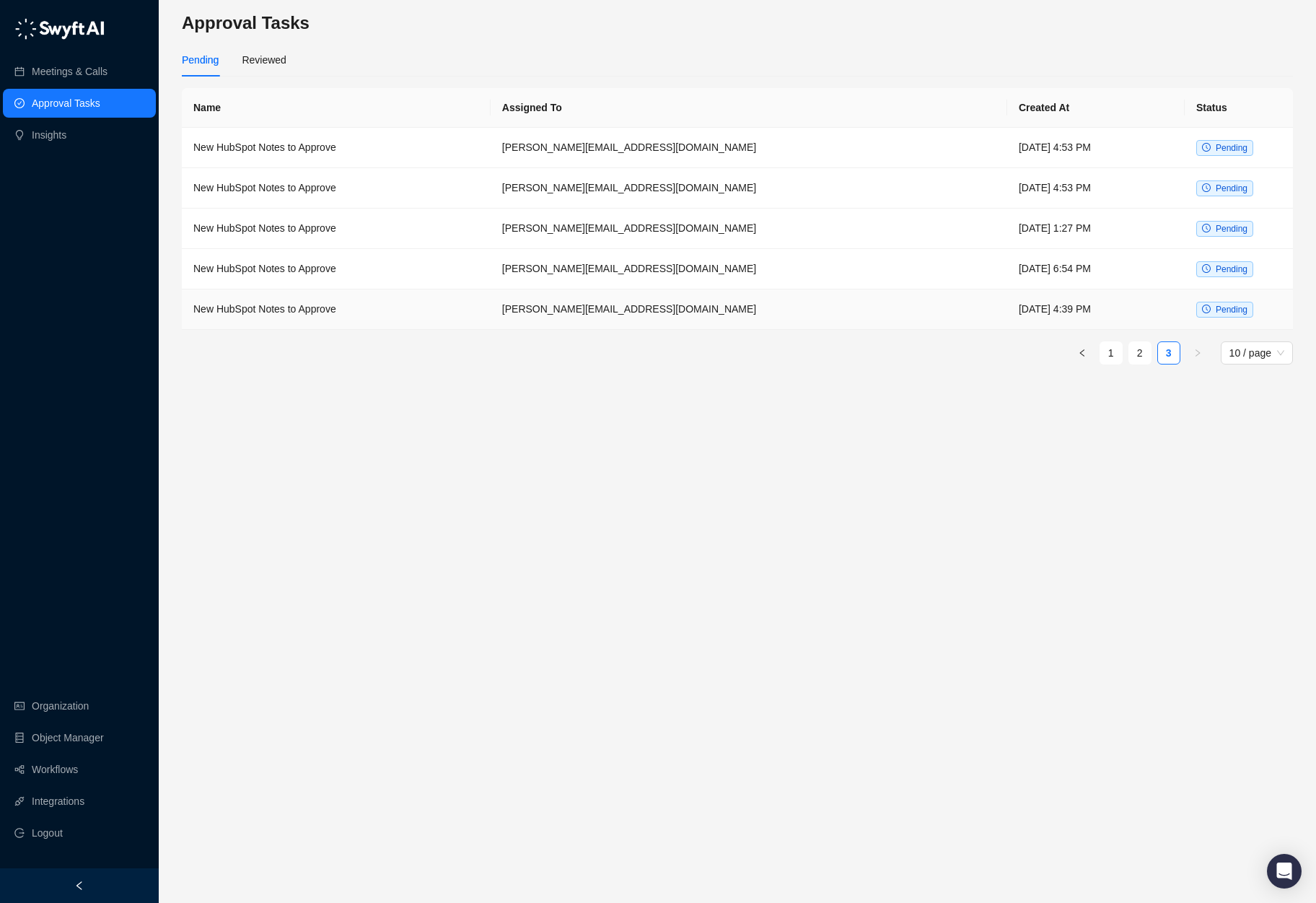
click at [712, 309] on td "karandeep.p@roserocket.com" at bounding box center [749, 309] width 517 height 41
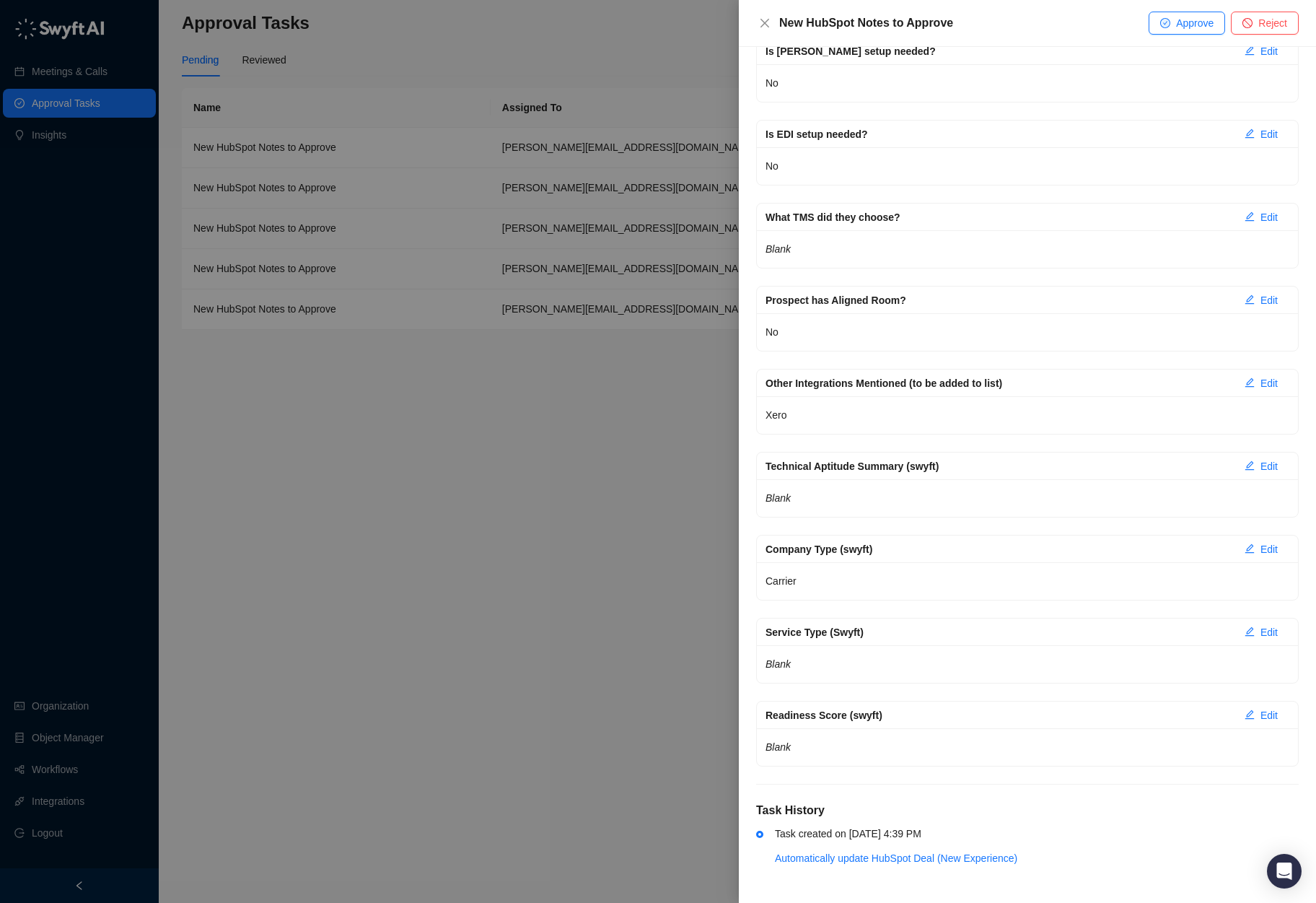
scroll to position [3560, 0]
click at [515, 578] on div at bounding box center [658, 452] width 1316 height 903
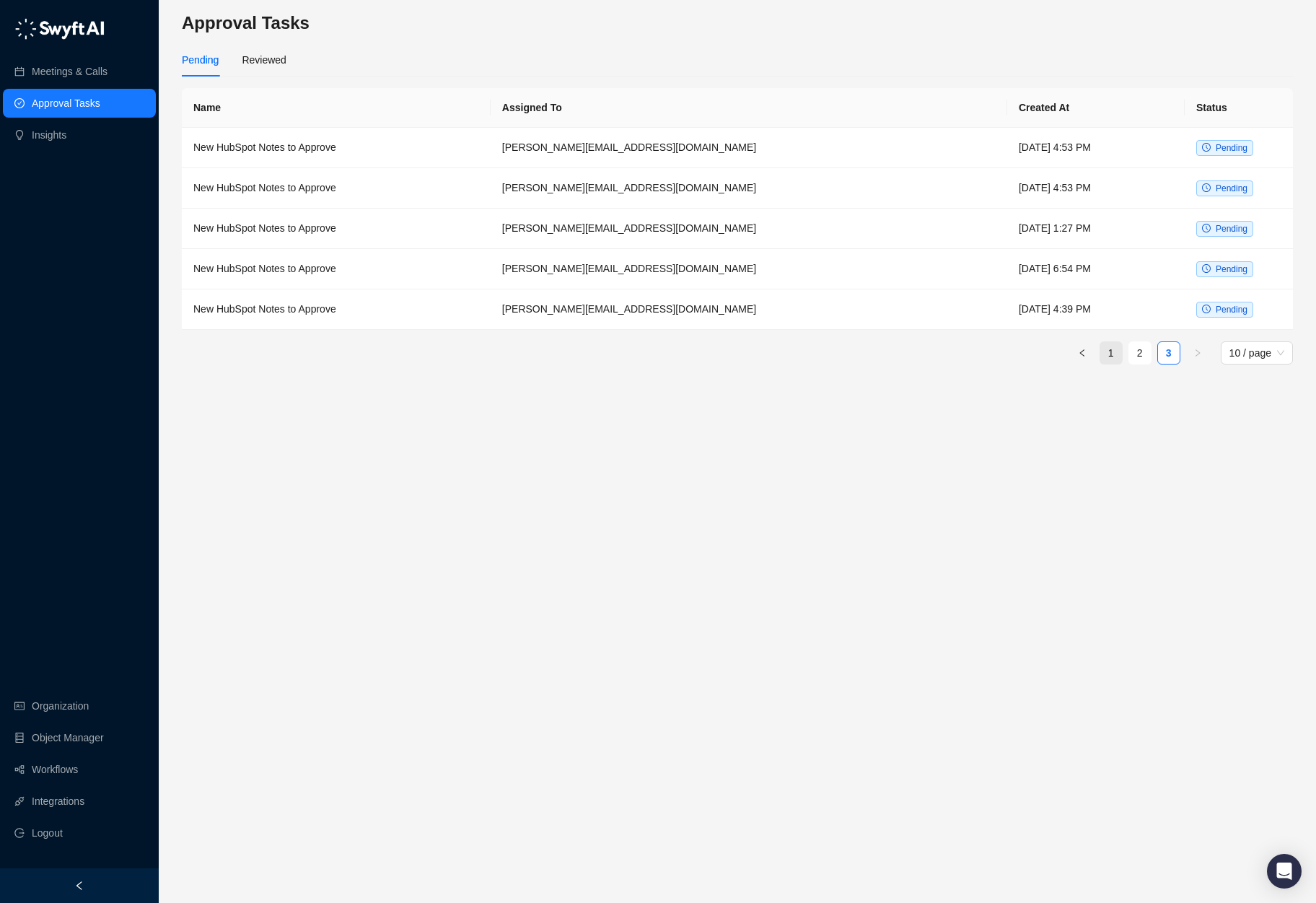
click at [1108, 356] on link "1" at bounding box center [1111, 352] width 22 height 22
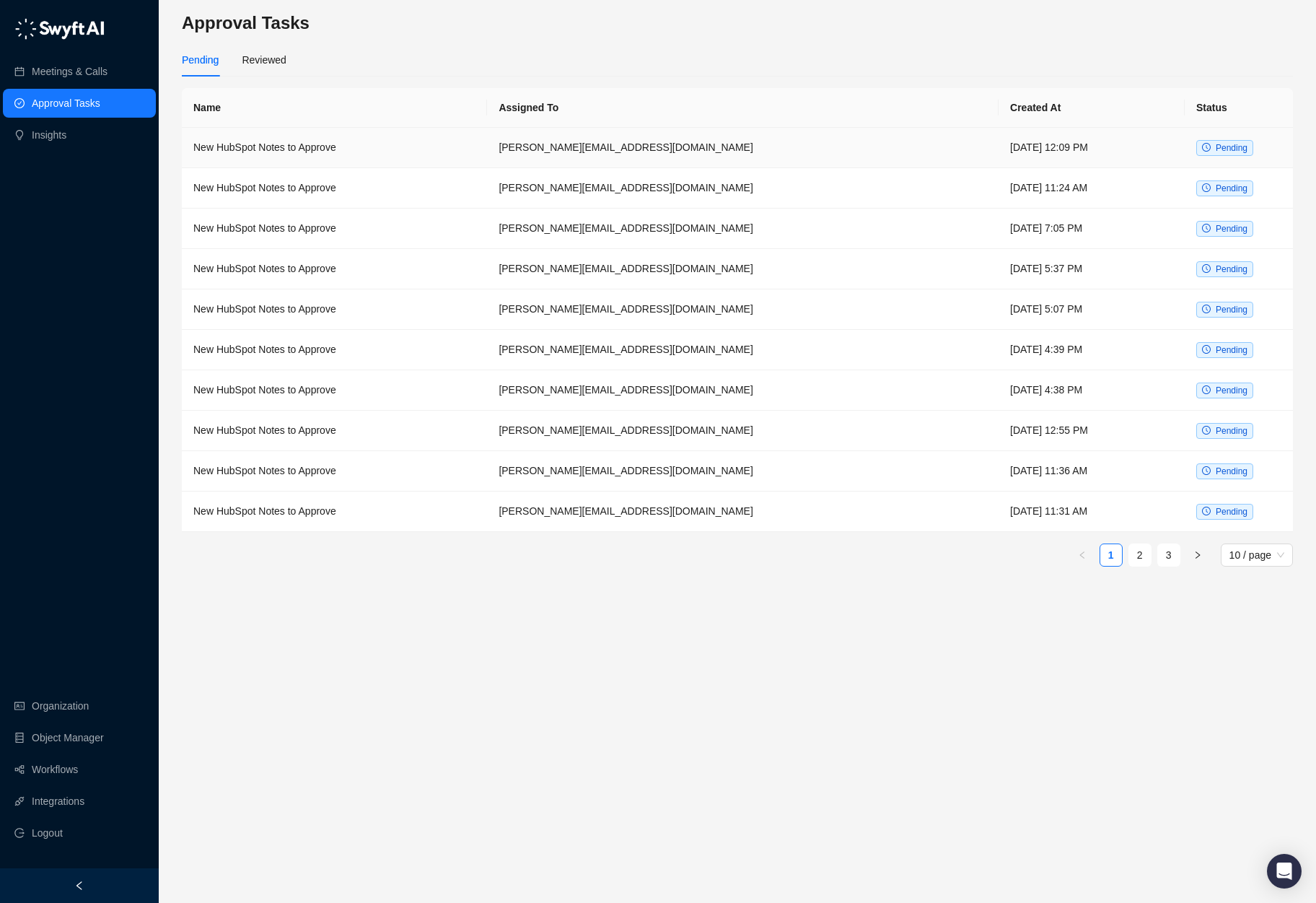
click at [672, 156] on td "nicolas.r@roserocket.com" at bounding box center [742, 148] width 512 height 41
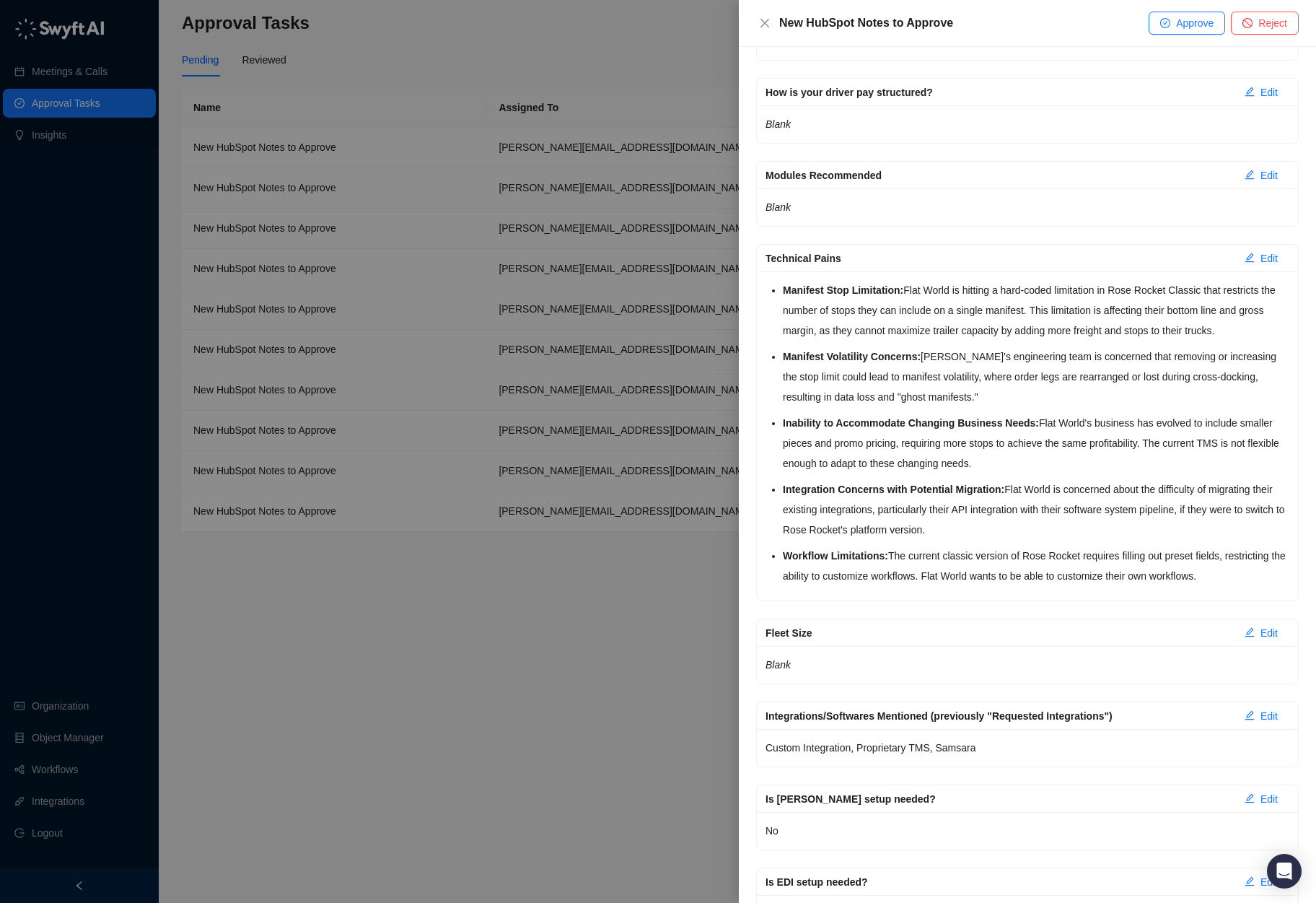
scroll to position [2710, 0]
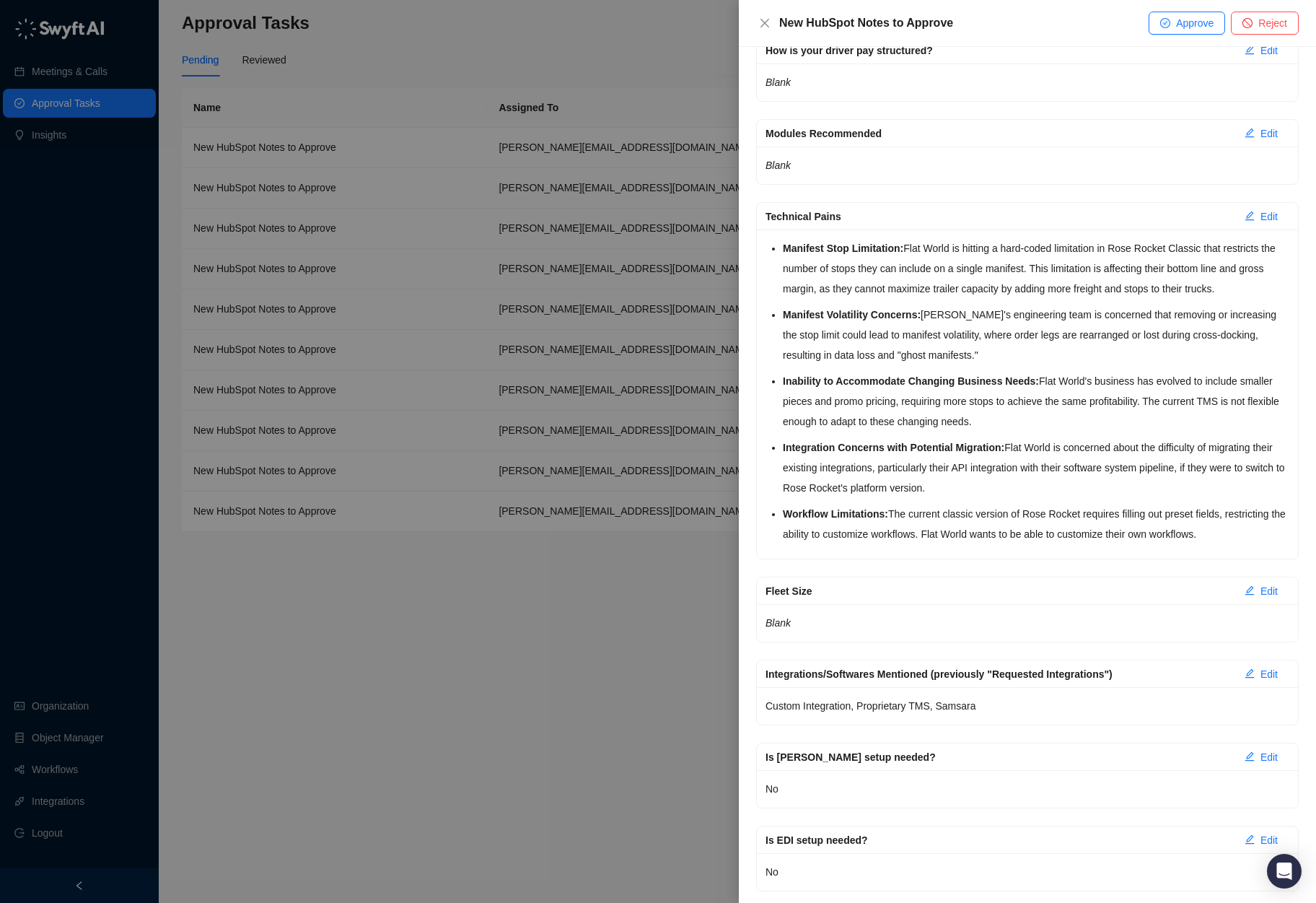
click at [487, 642] on div at bounding box center [658, 452] width 1316 height 903
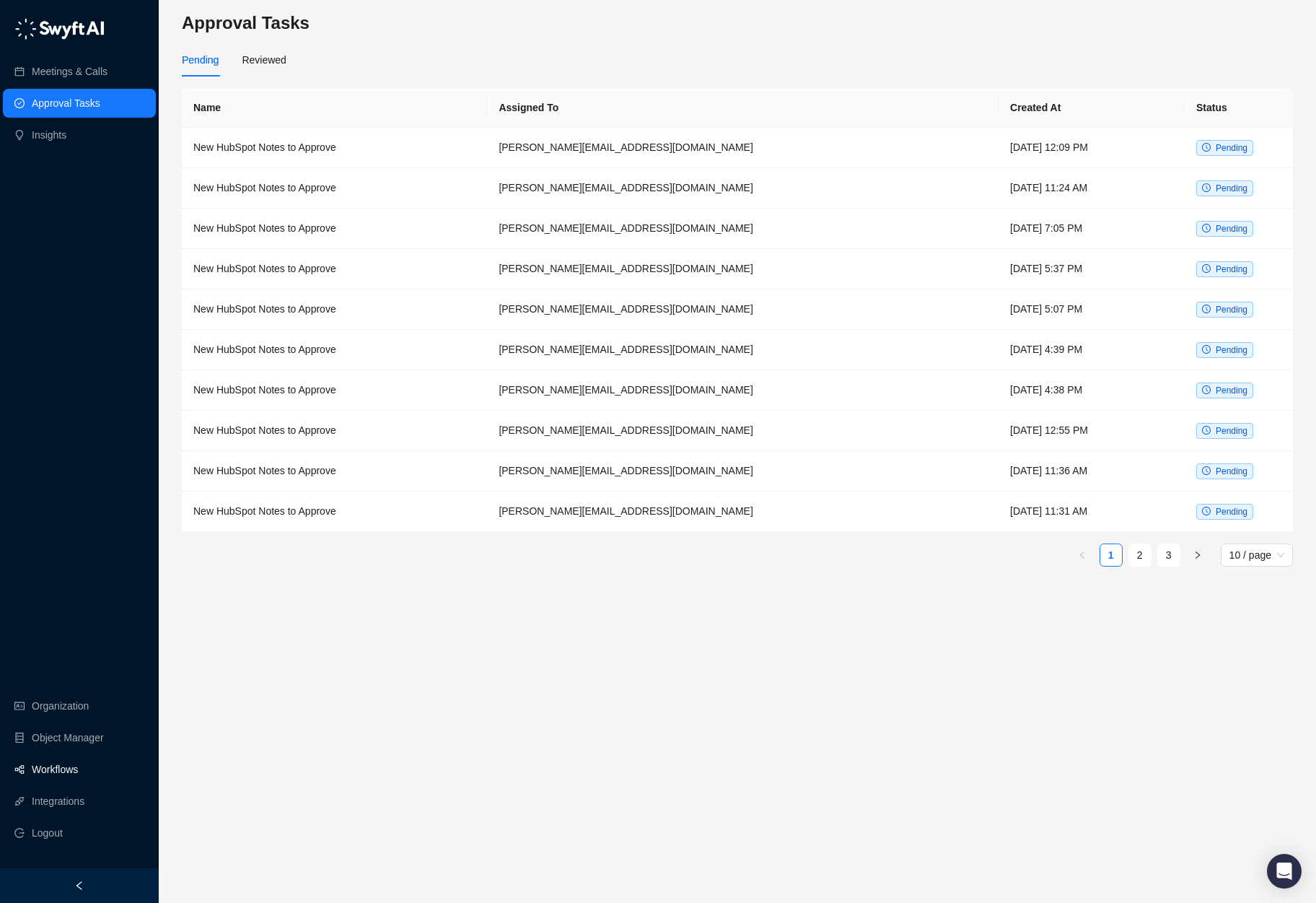
click at [54, 761] on link "Workflows" at bounding box center [55, 769] width 47 height 28
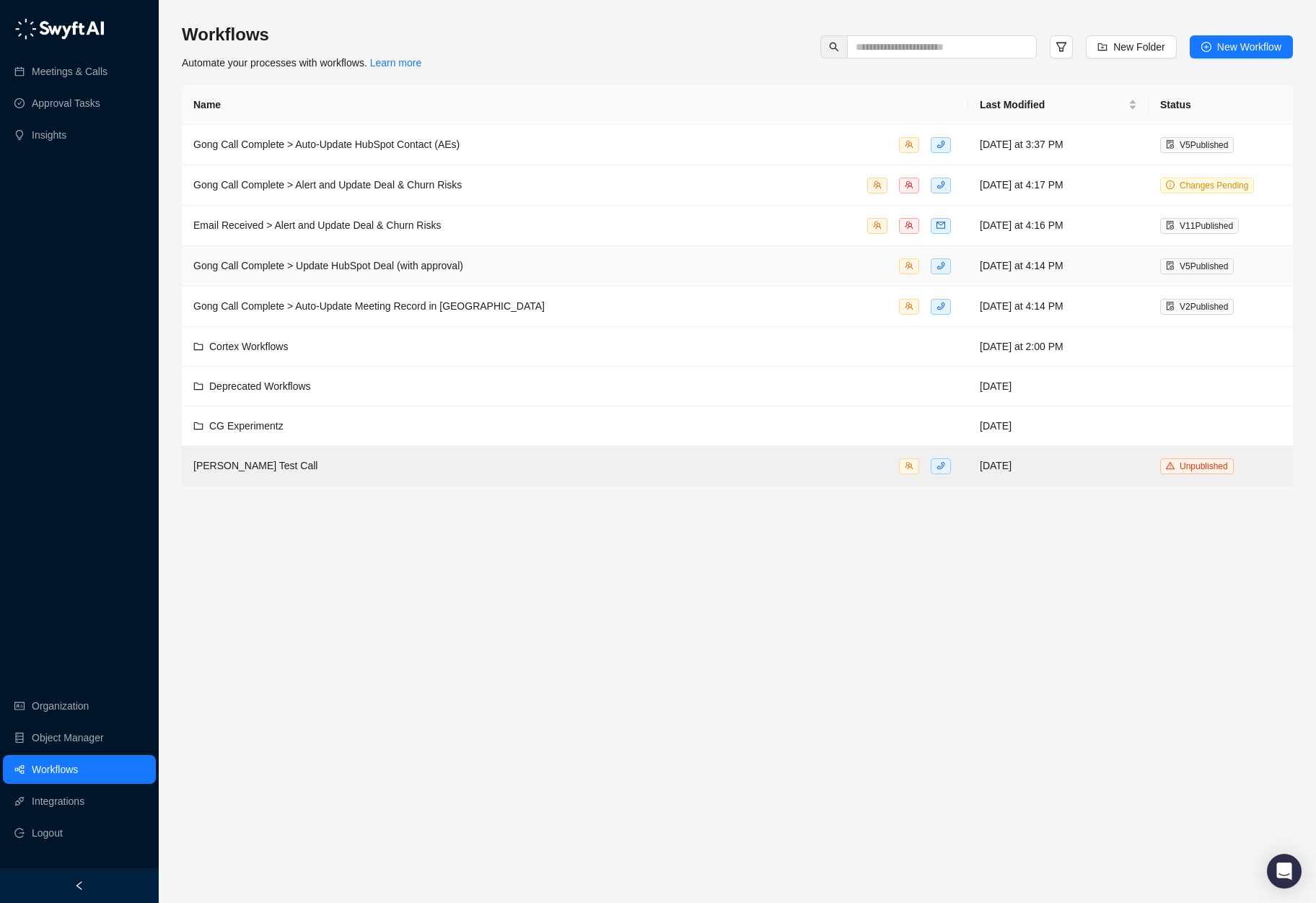
click at [381, 268] on span "Gong Call Complete > Update HubSpot Deal (with approval)" at bounding box center [328, 265] width 270 height 11
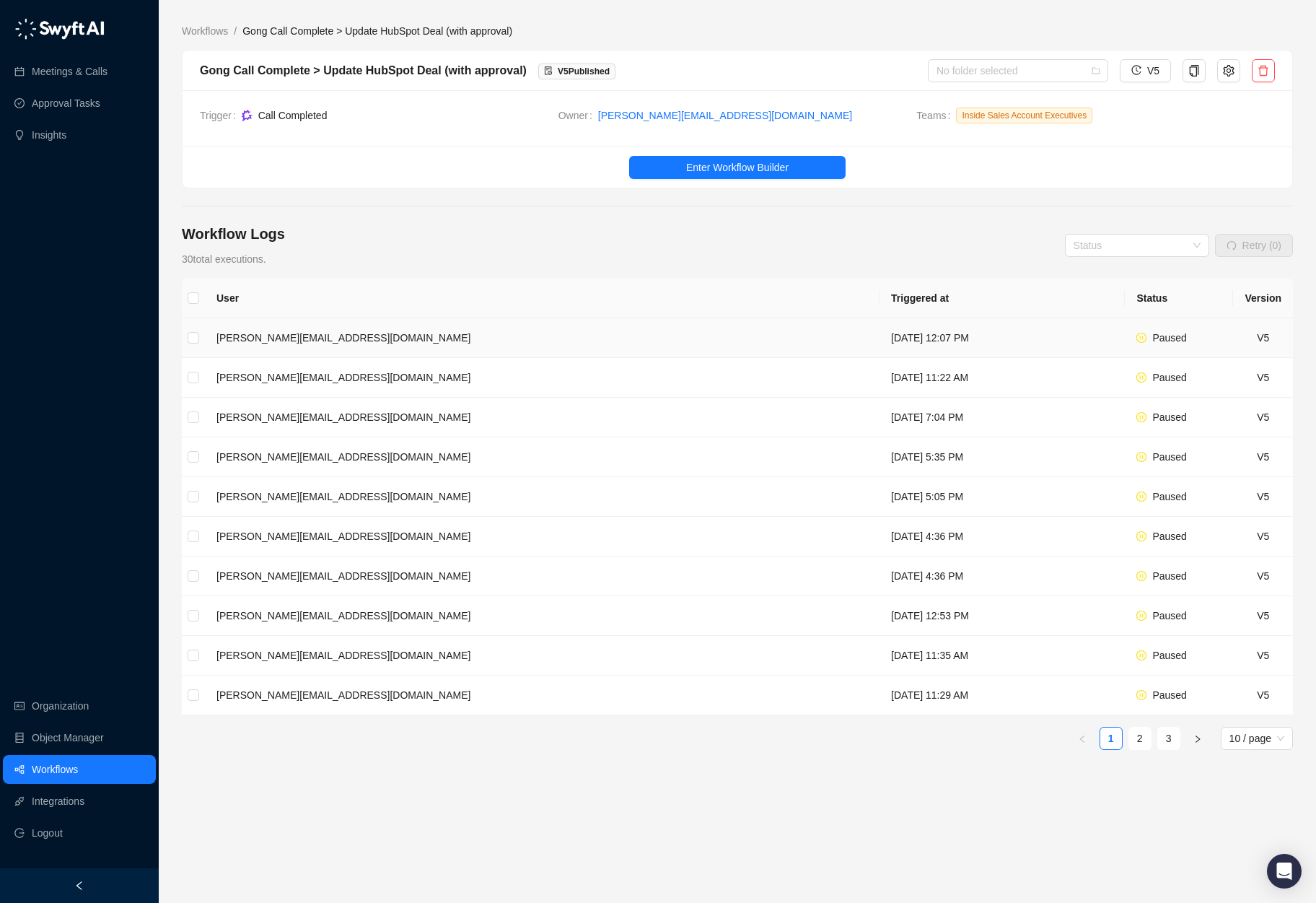
click at [602, 338] on td "nicolas.r@roserocket.com" at bounding box center [542, 338] width 675 height 40
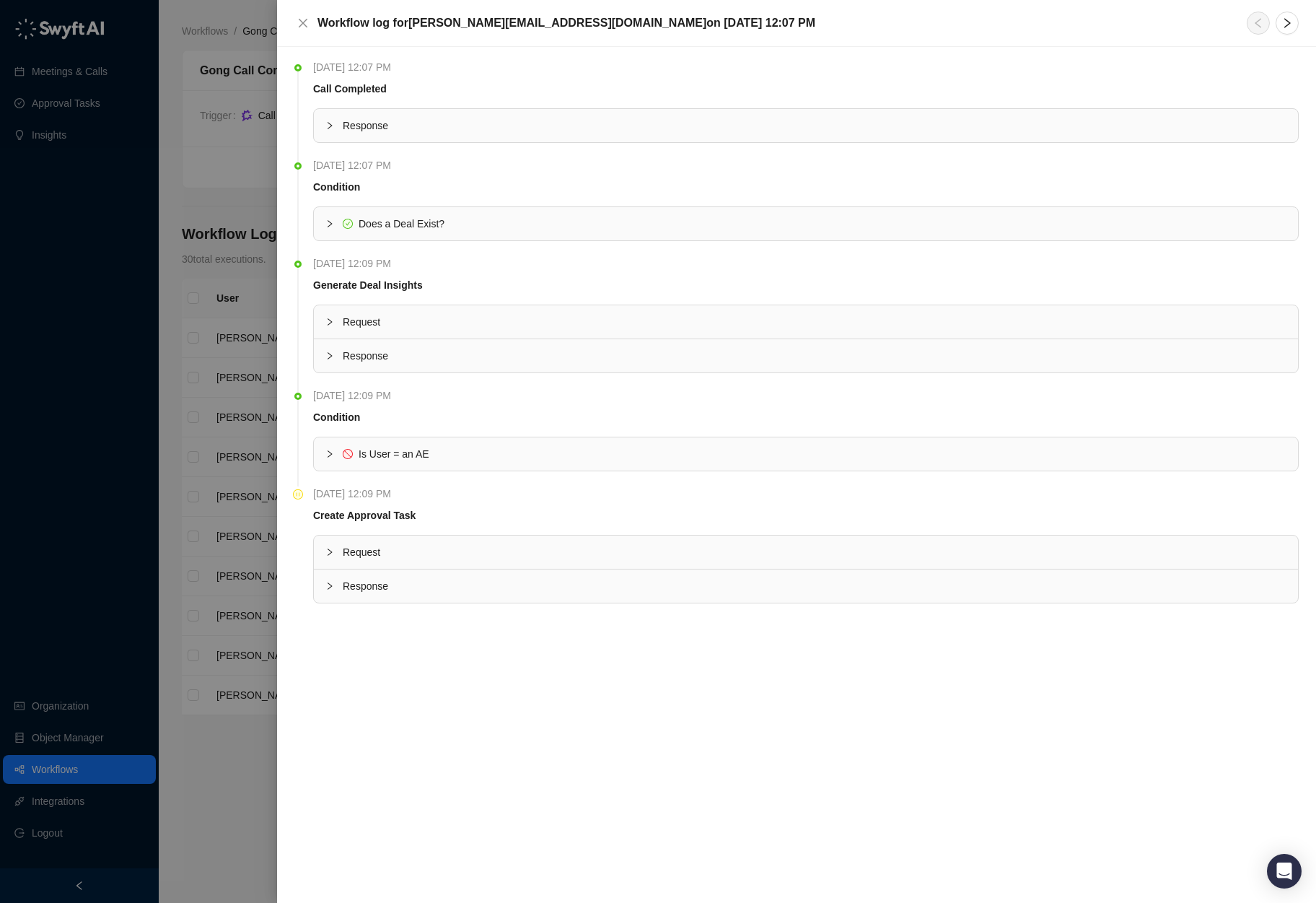
click at [405, 455] on span "Is User = an AE" at bounding box center [394, 453] width 71 height 11
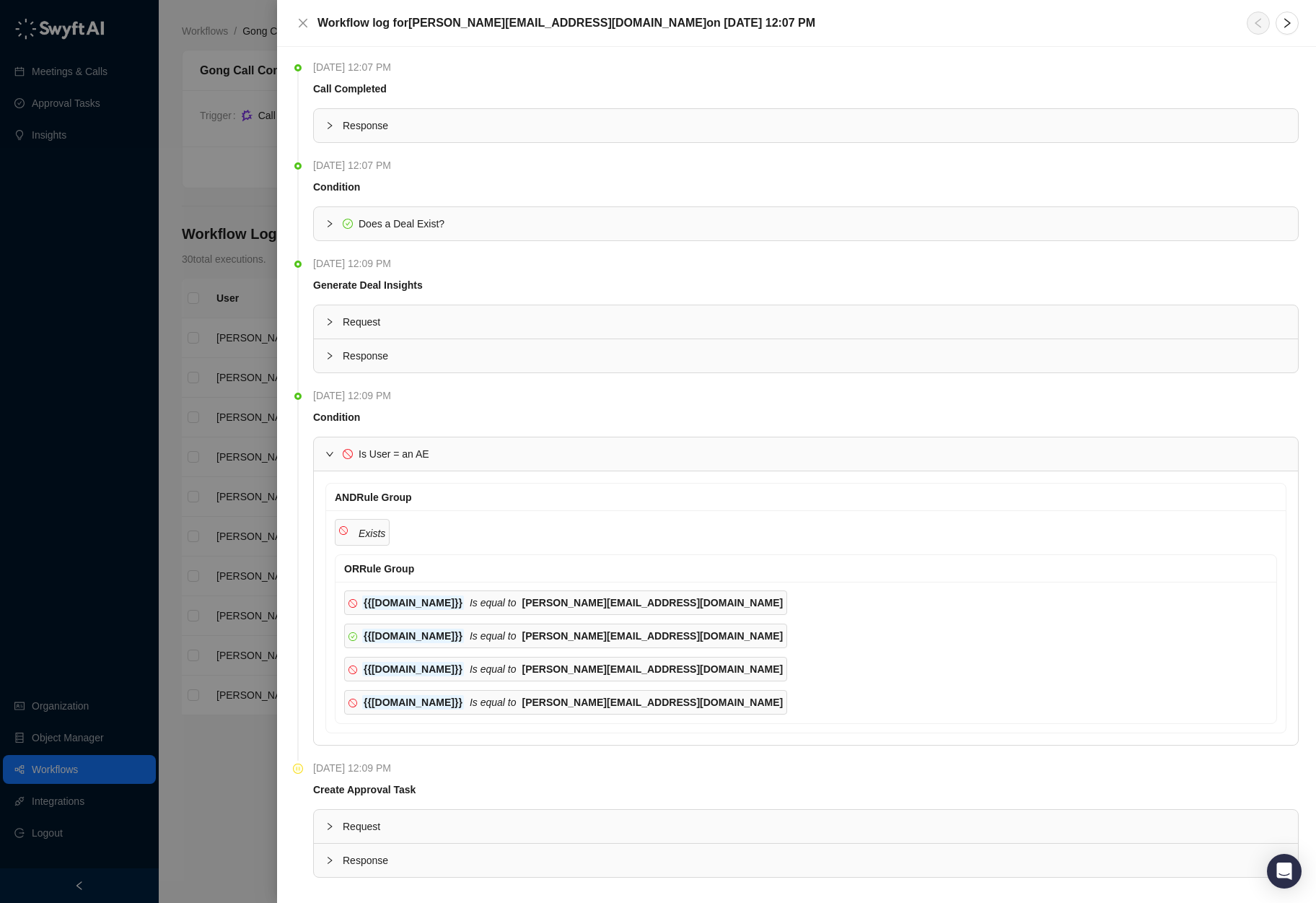
click at [406, 454] on span "Is User = an AE" at bounding box center [394, 453] width 71 height 11
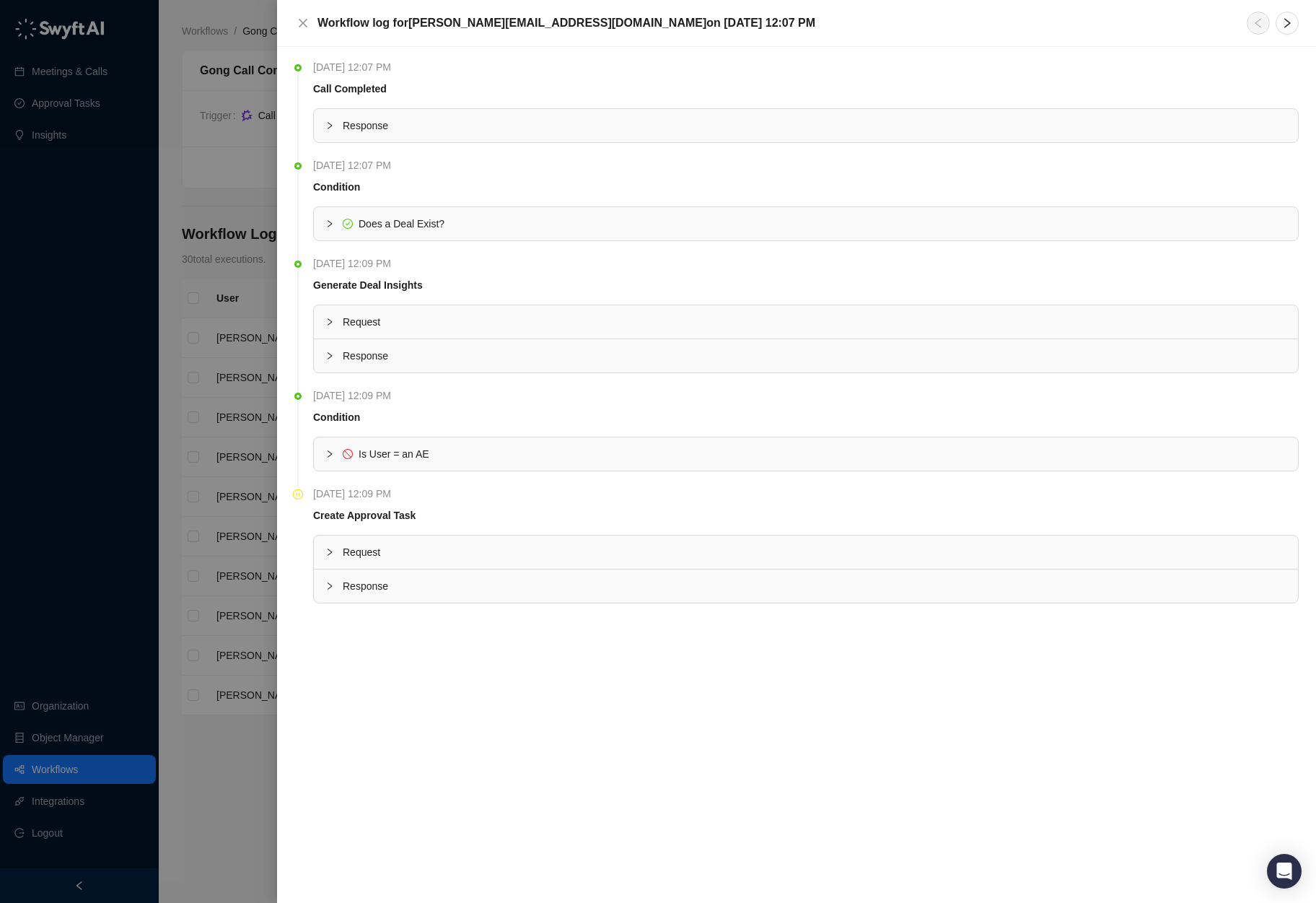
click at [387, 307] on div "Request" at bounding box center [806, 322] width 985 height 33
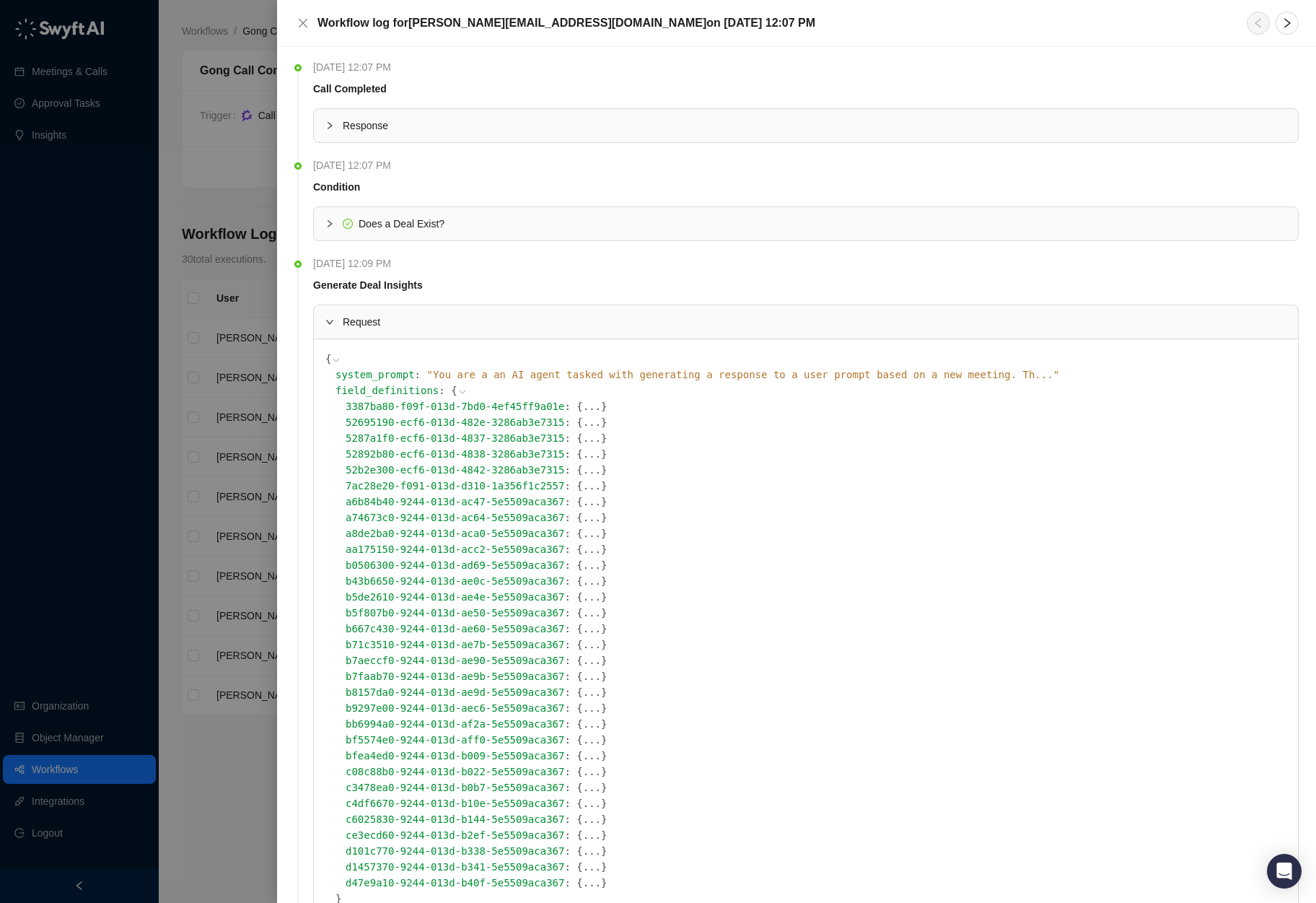
click at [600, 411] on button "..." at bounding box center [592, 407] width 18 height 16
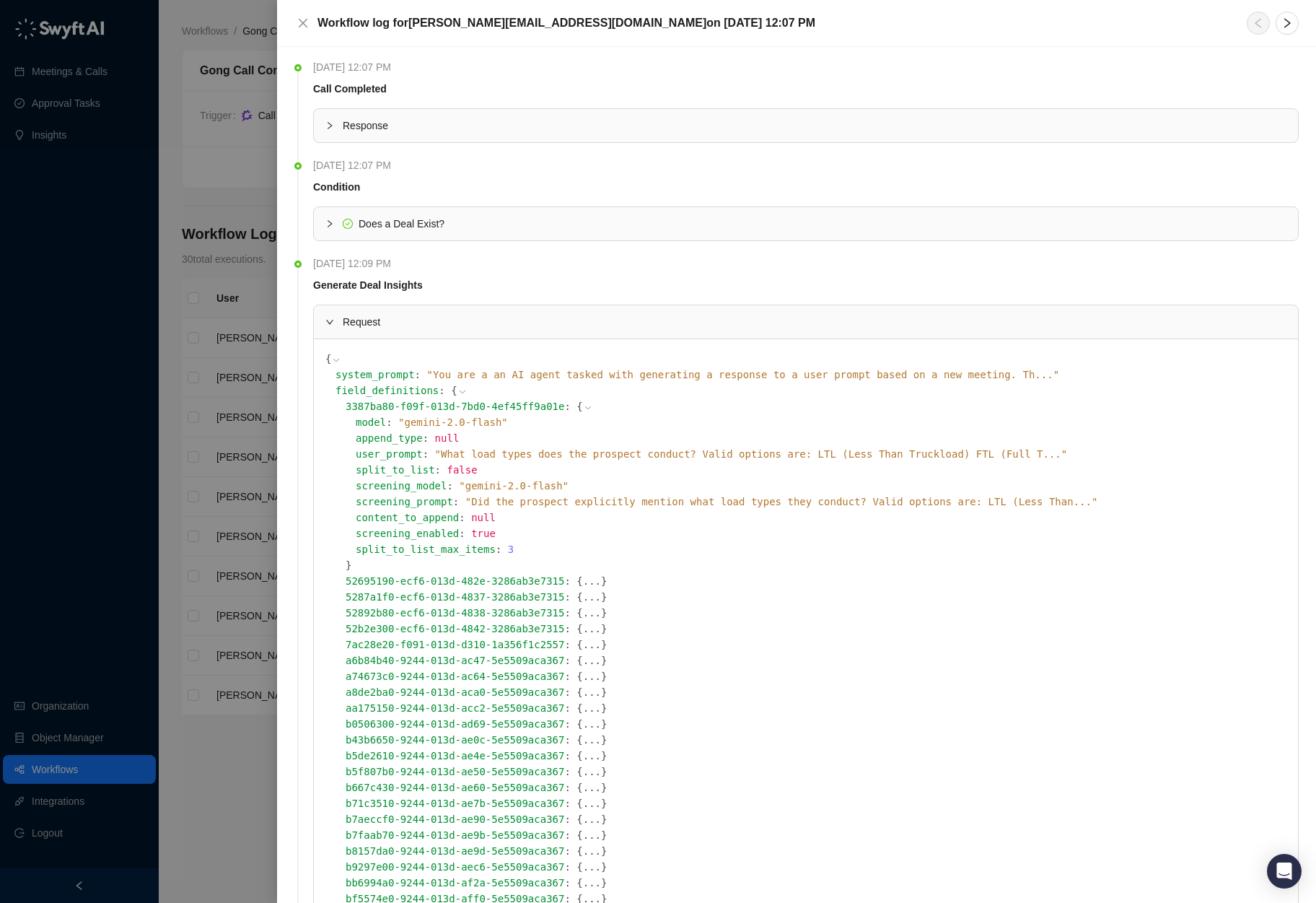
click at [588, 407] on icon at bounding box center [589, 408] width 10 height 10
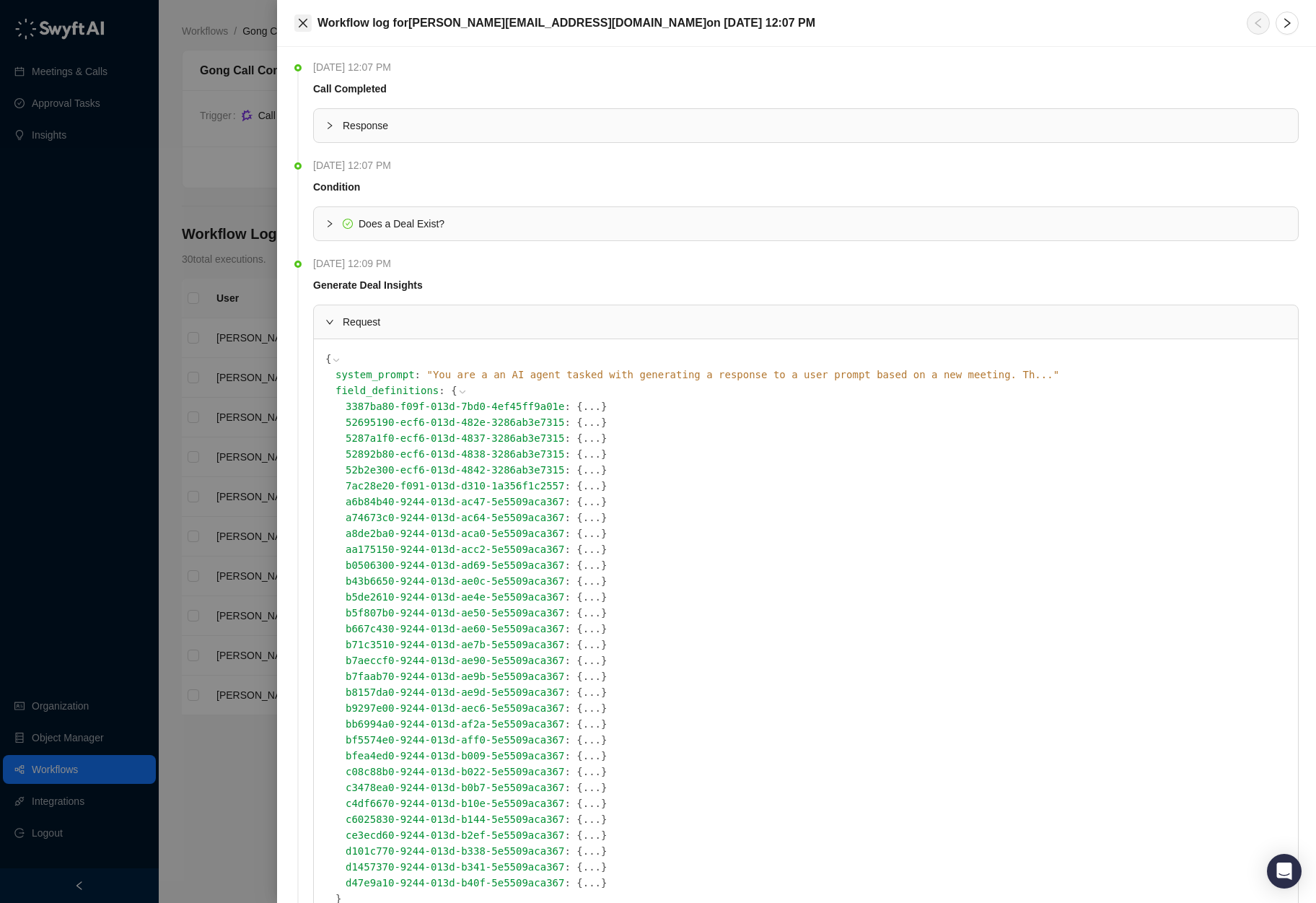
click at [302, 23] on icon "close" at bounding box center [303, 23] width 9 height 9
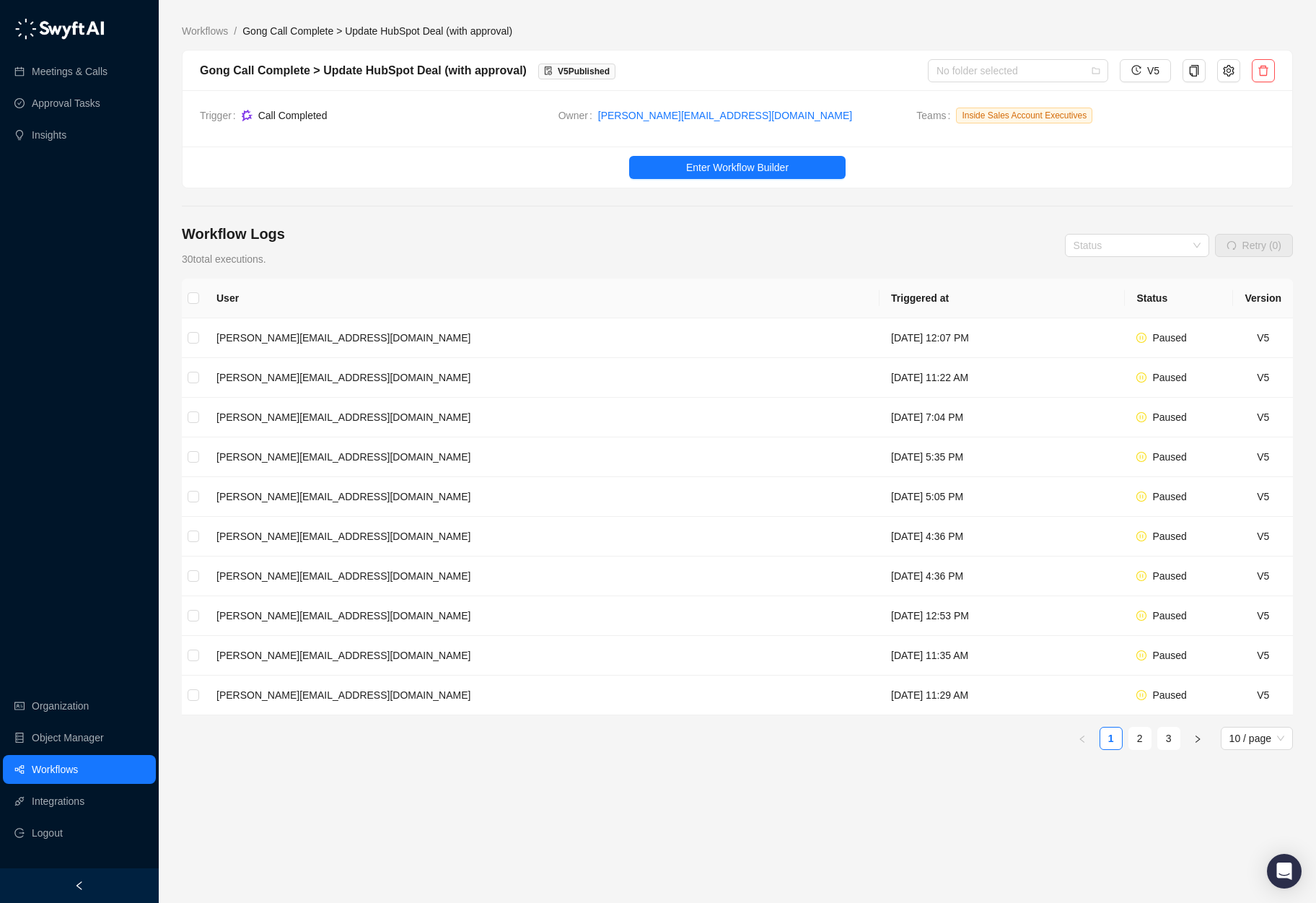
click at [633, 153] on ul "Enter Workflow Builder" at bounding box center [738, 167] width 1110 height 41
click at [704, 166] on span "Enter Workflow Builder" at bounding box center [737, 167] width 103 height 16
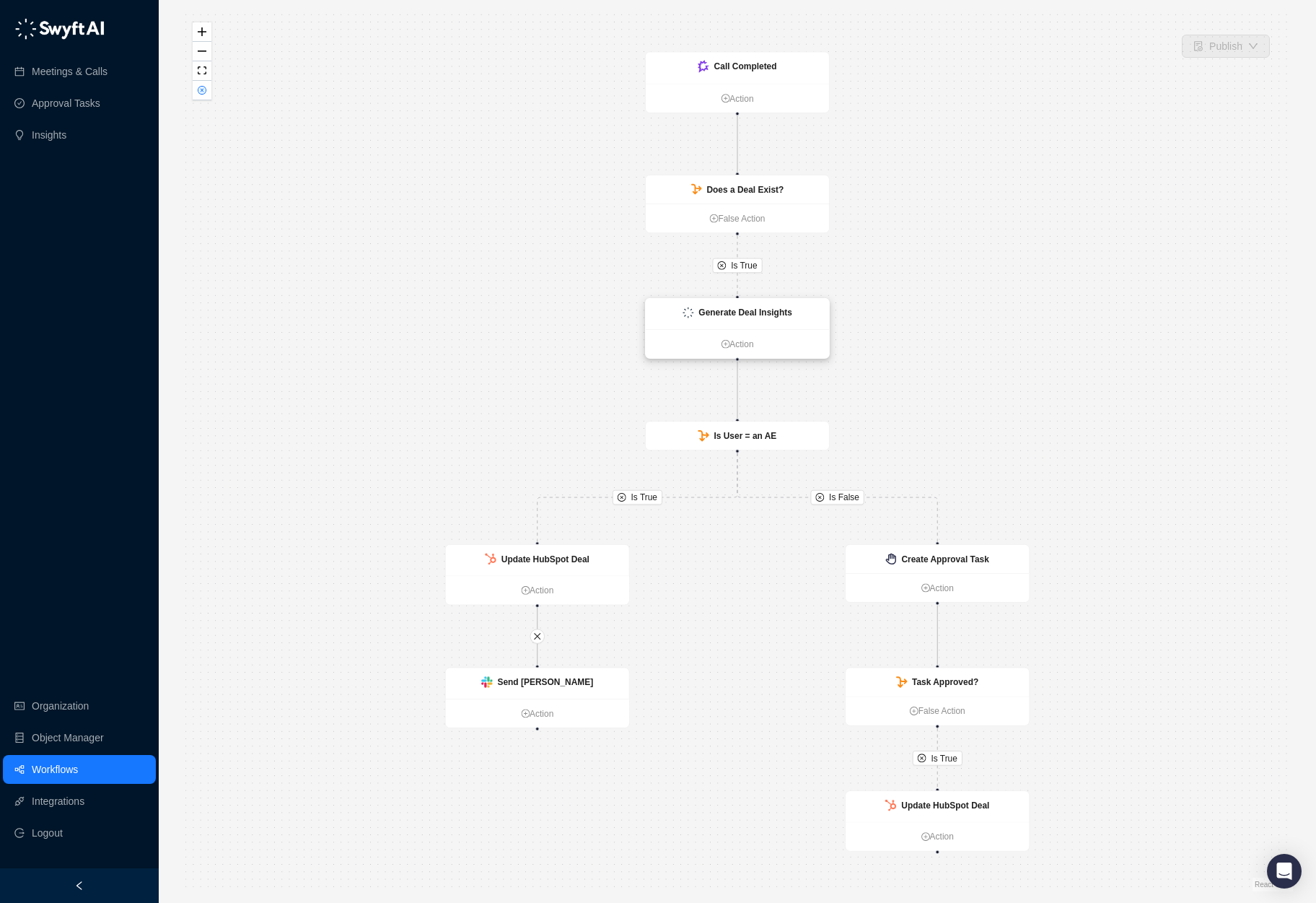
click at [778, 319] on div "Generate Deal Insights" at bounding box center [737, 314] width 183 height 31
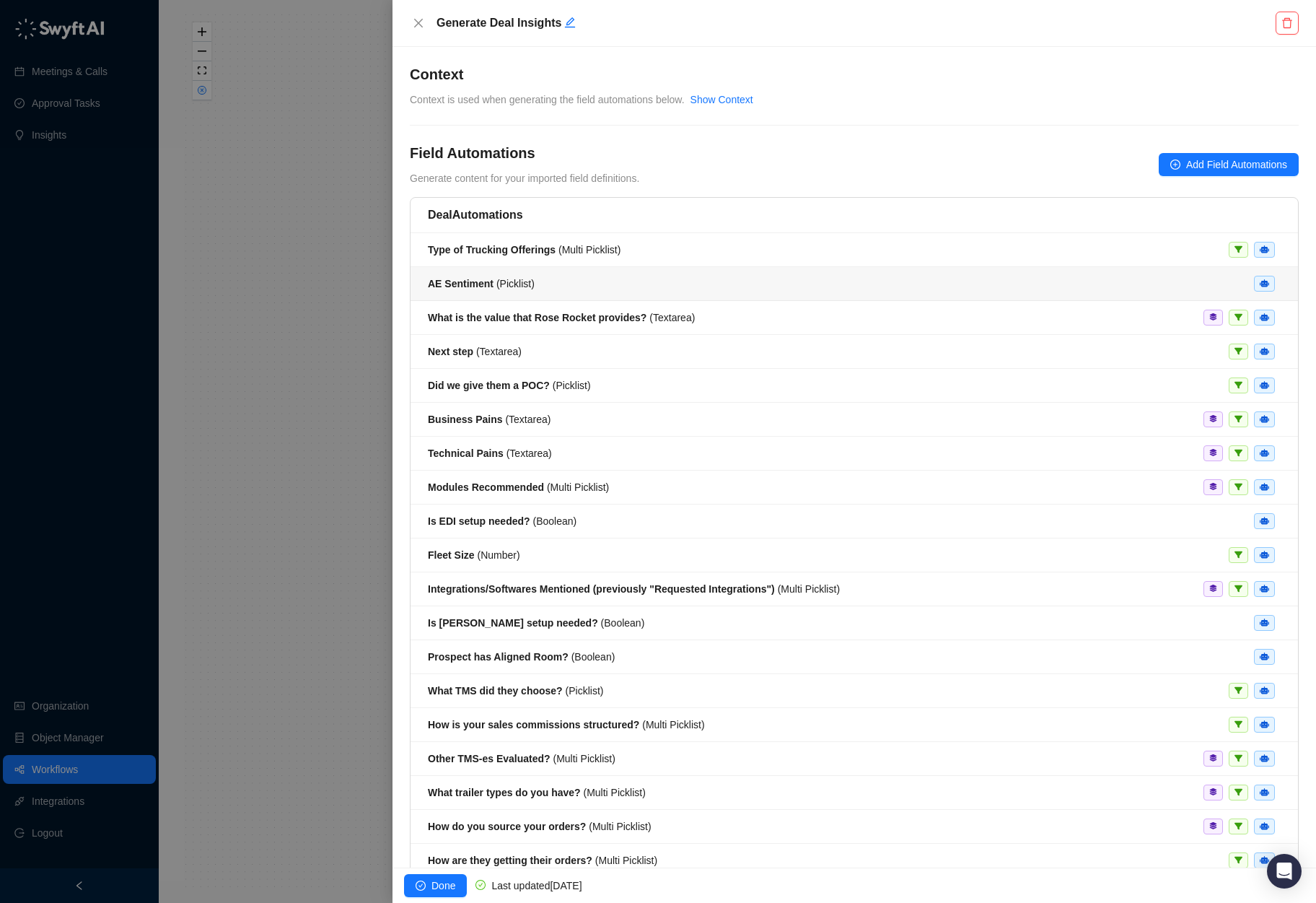
click at [896, 275] on div "AE Sentiment ( Picklist )" at bounding box center [854, 283] width 853 height 16
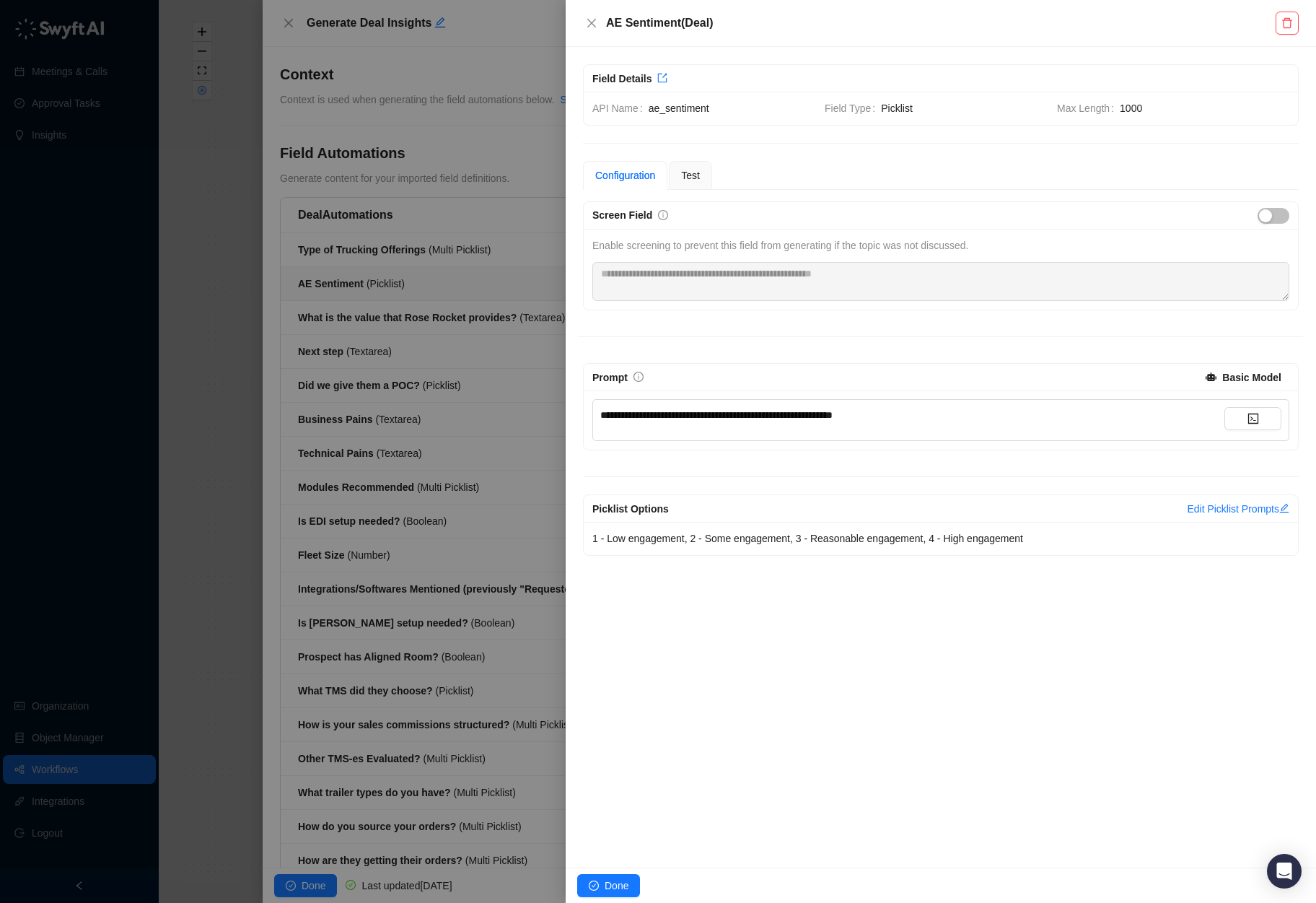
click at [449, 179] on div at bounding box center [658, 452] width 1316 height 903
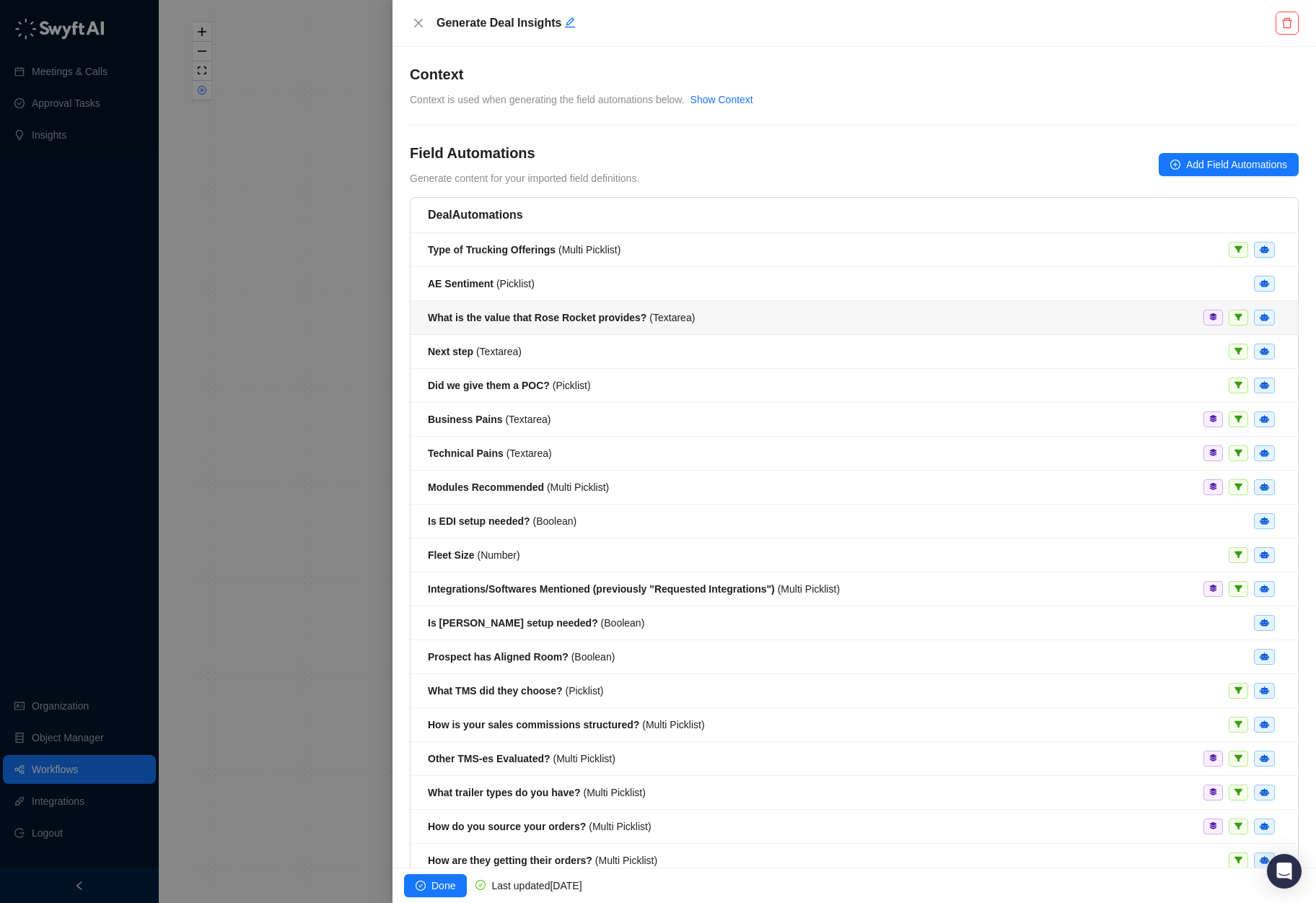
click at [746, 325] on li "What is the value that Rose Rocket provides? ( Textarea )" at bounding box center [854, 318] width 888 height 34
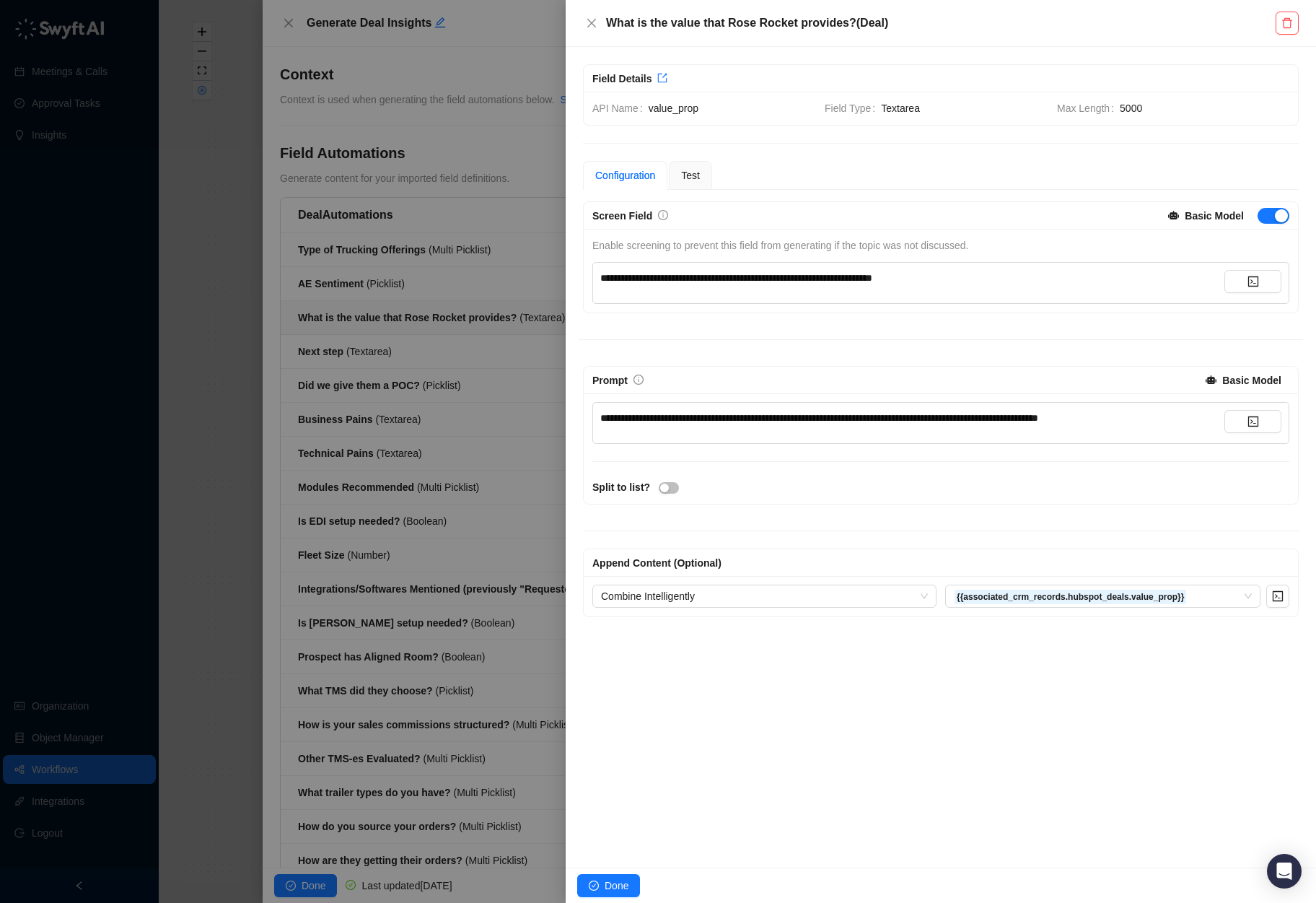
click at [443, 351] on div at bounding box center [658, 452] width 1316 height 903
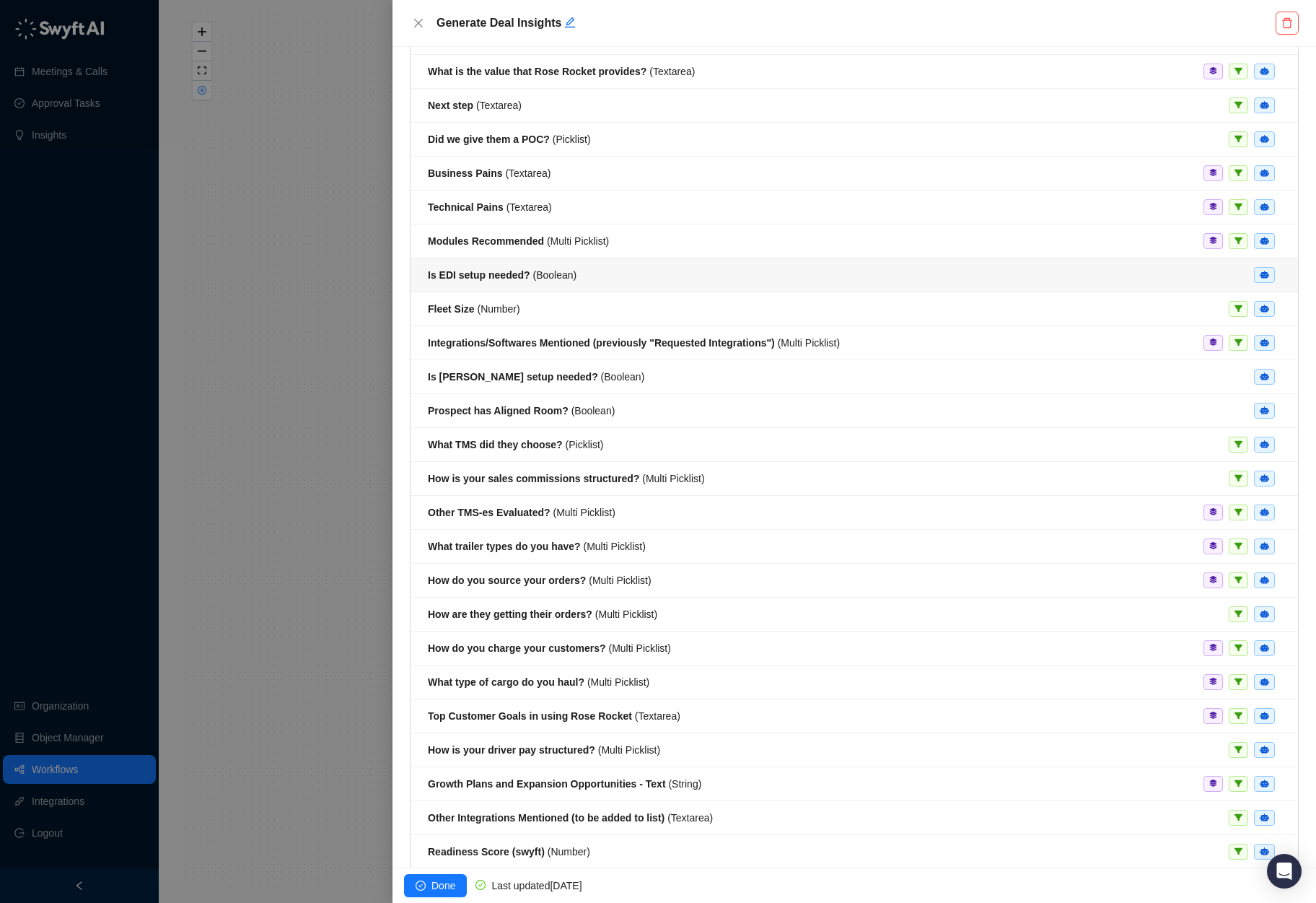
scroll to position [322, 0]
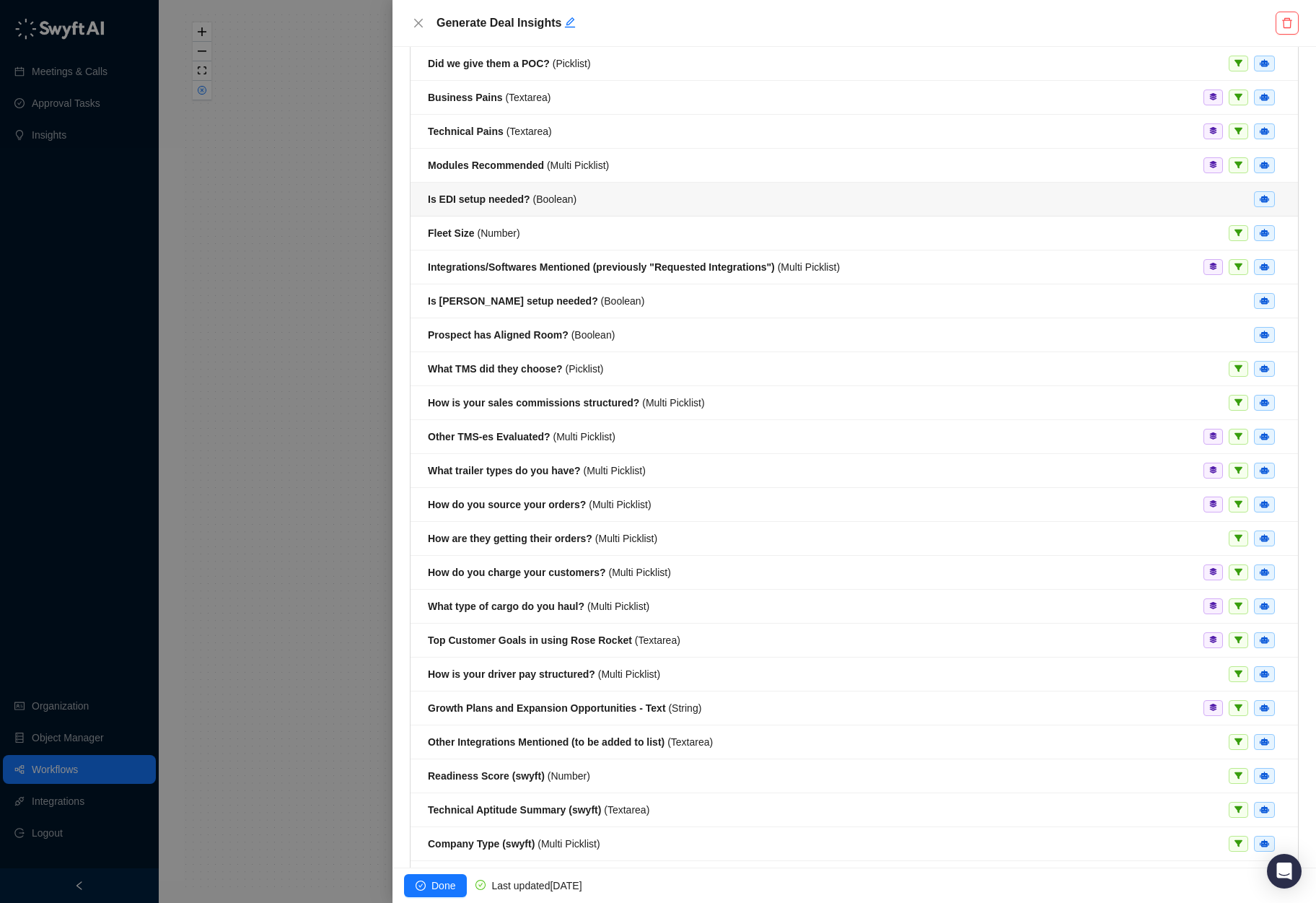
click at [794, 196] on div "Is EDI setup needed? ( Boolean )" at bounding box center [854, 199] width 853 height 16
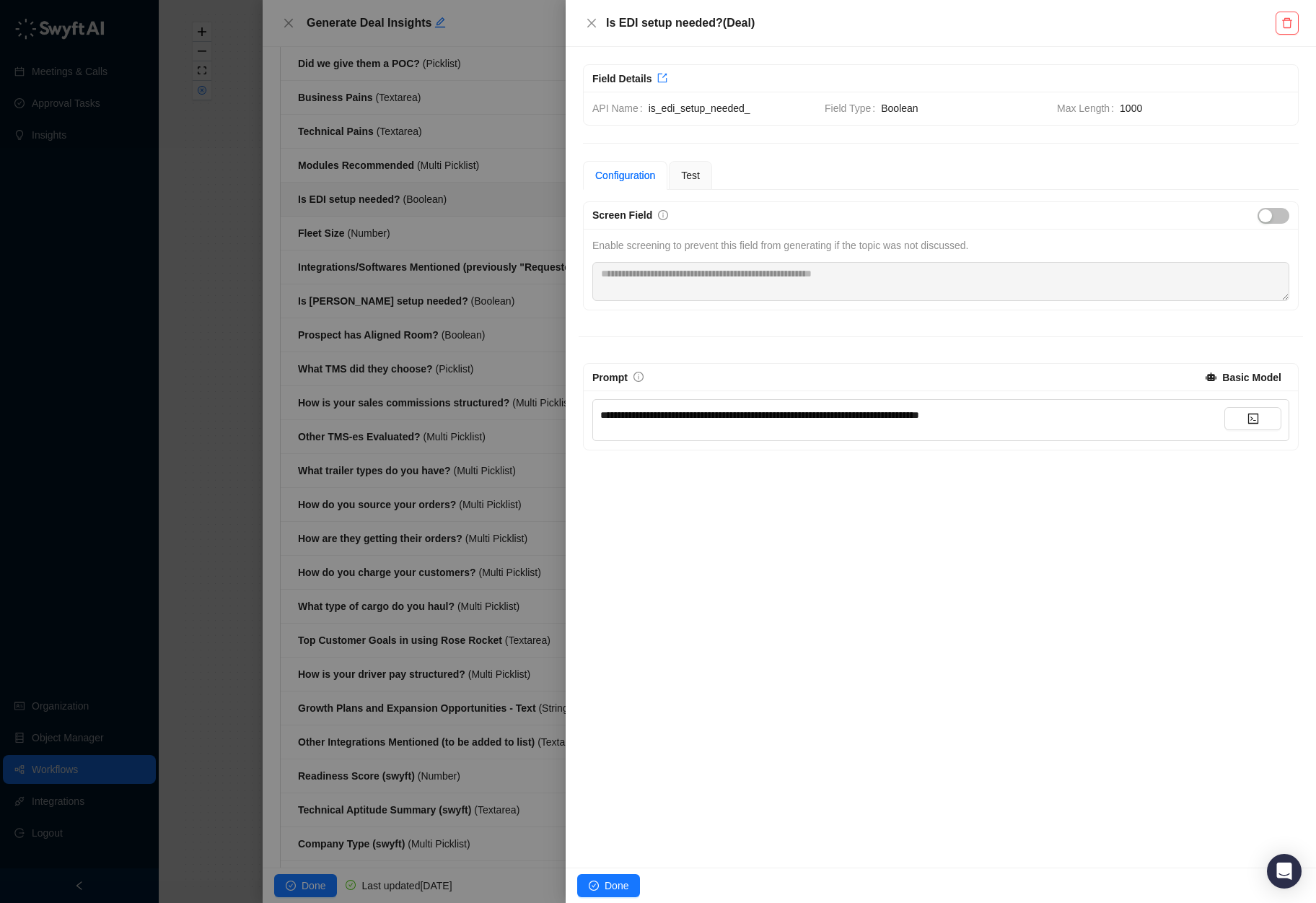
click at [456, 249] on div at bounding box center [658, 452] width 1316 height 903
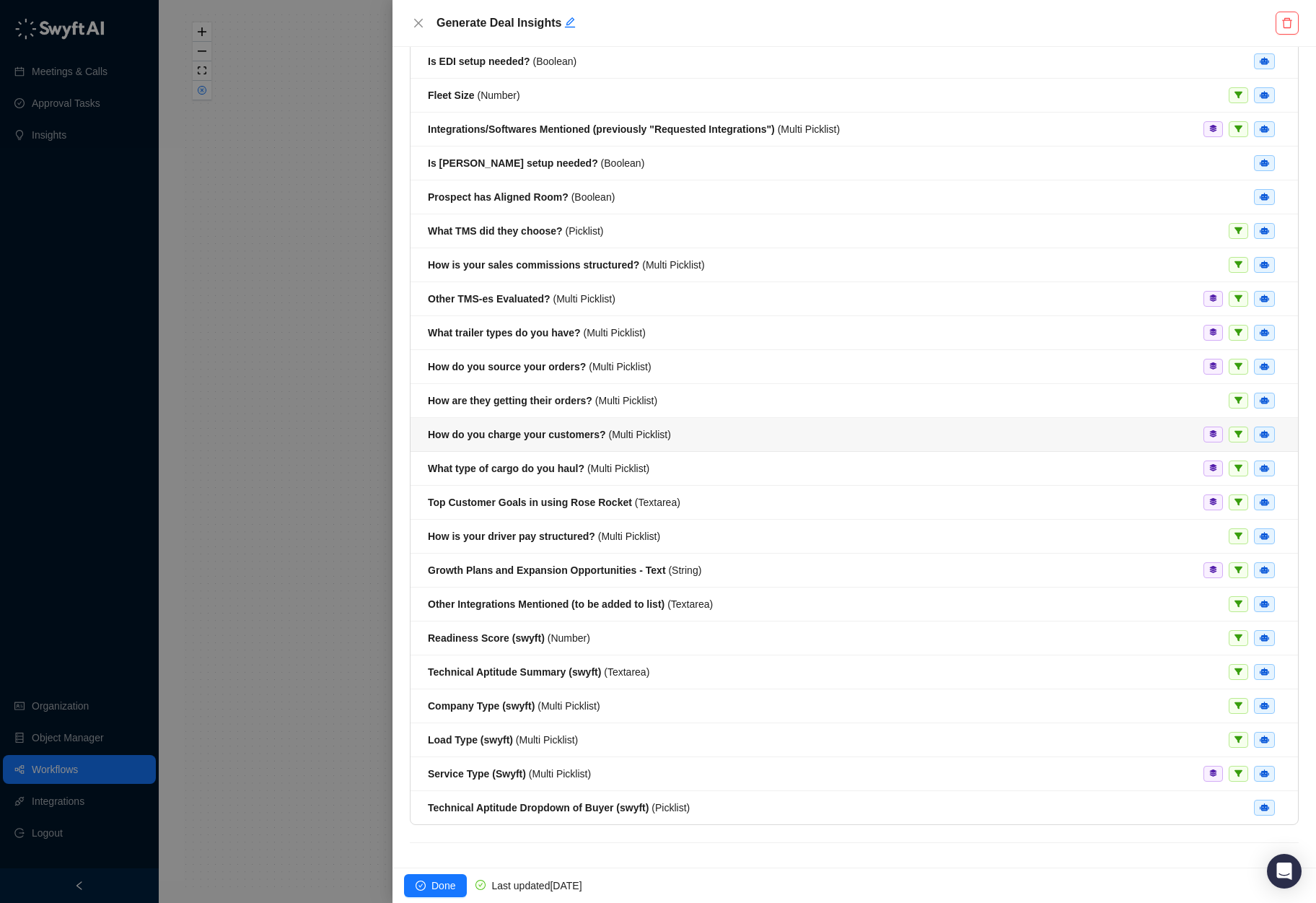
scroll to position [470, 0]
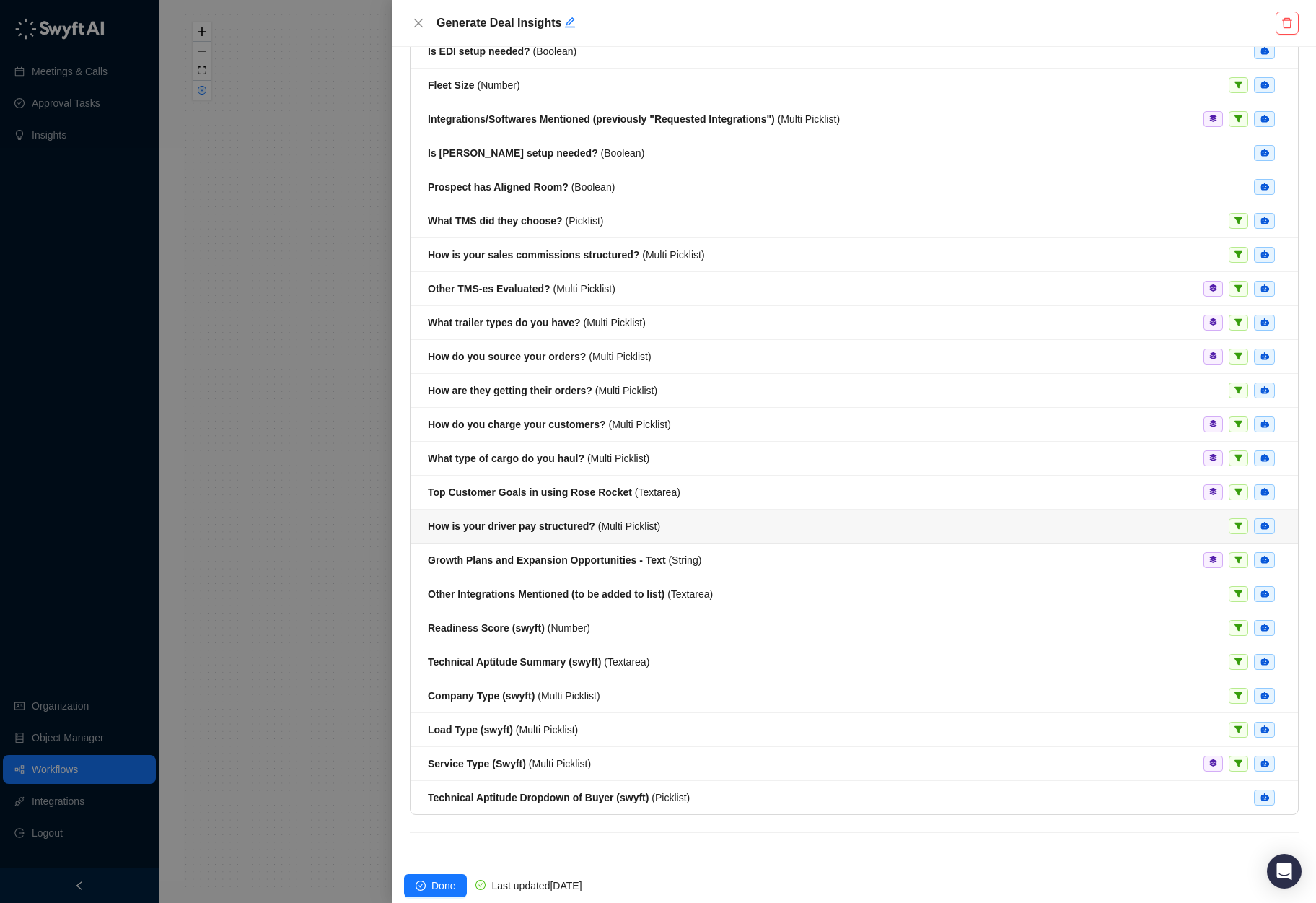
click at [793, 527] on div "How is your driver pay structured? ( Multi Picklist )" at bounding box center [854, 526] width 853 height 16
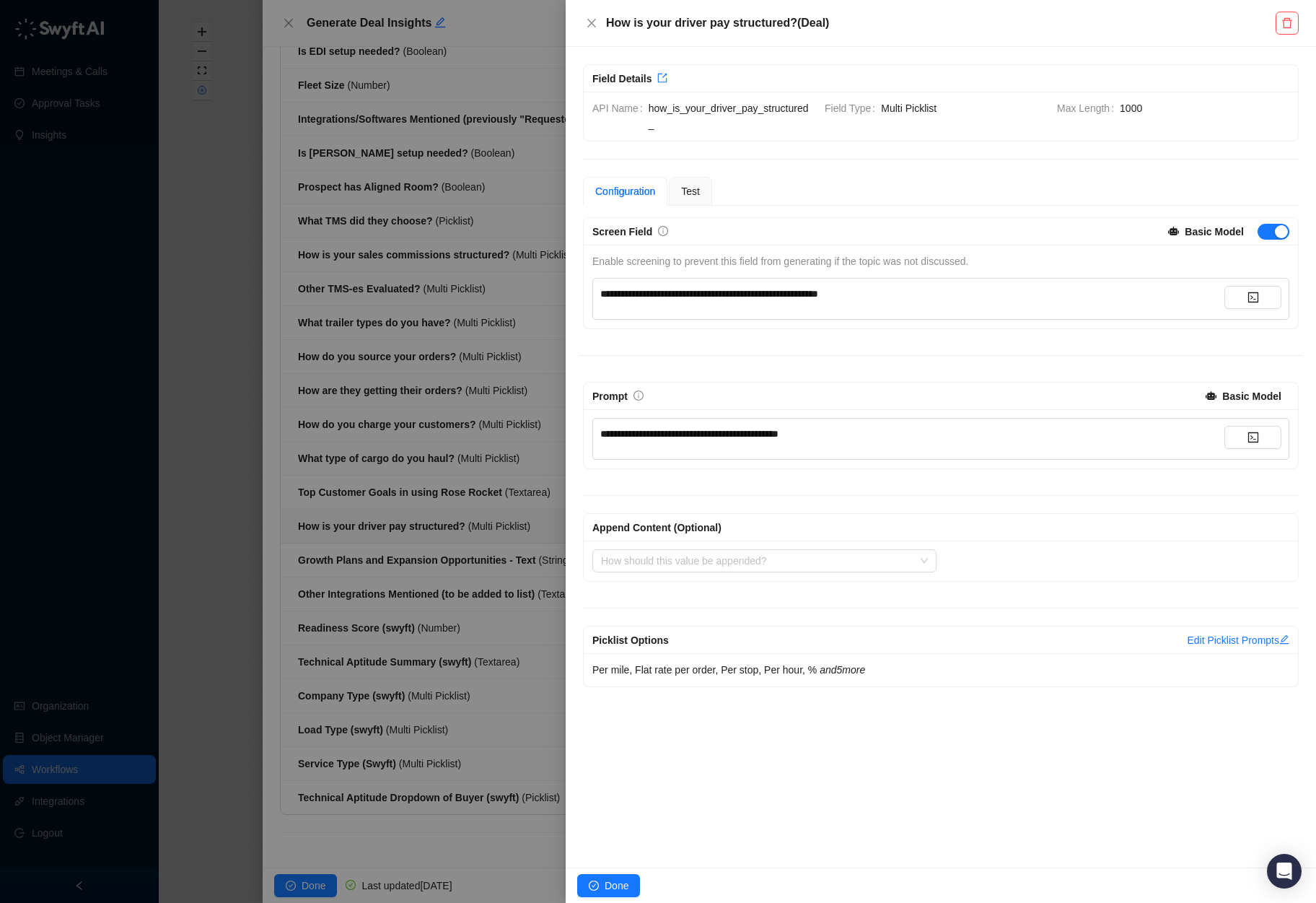
click at [459, 459] on div at bounding box center [658, 452] width 1316 height 903
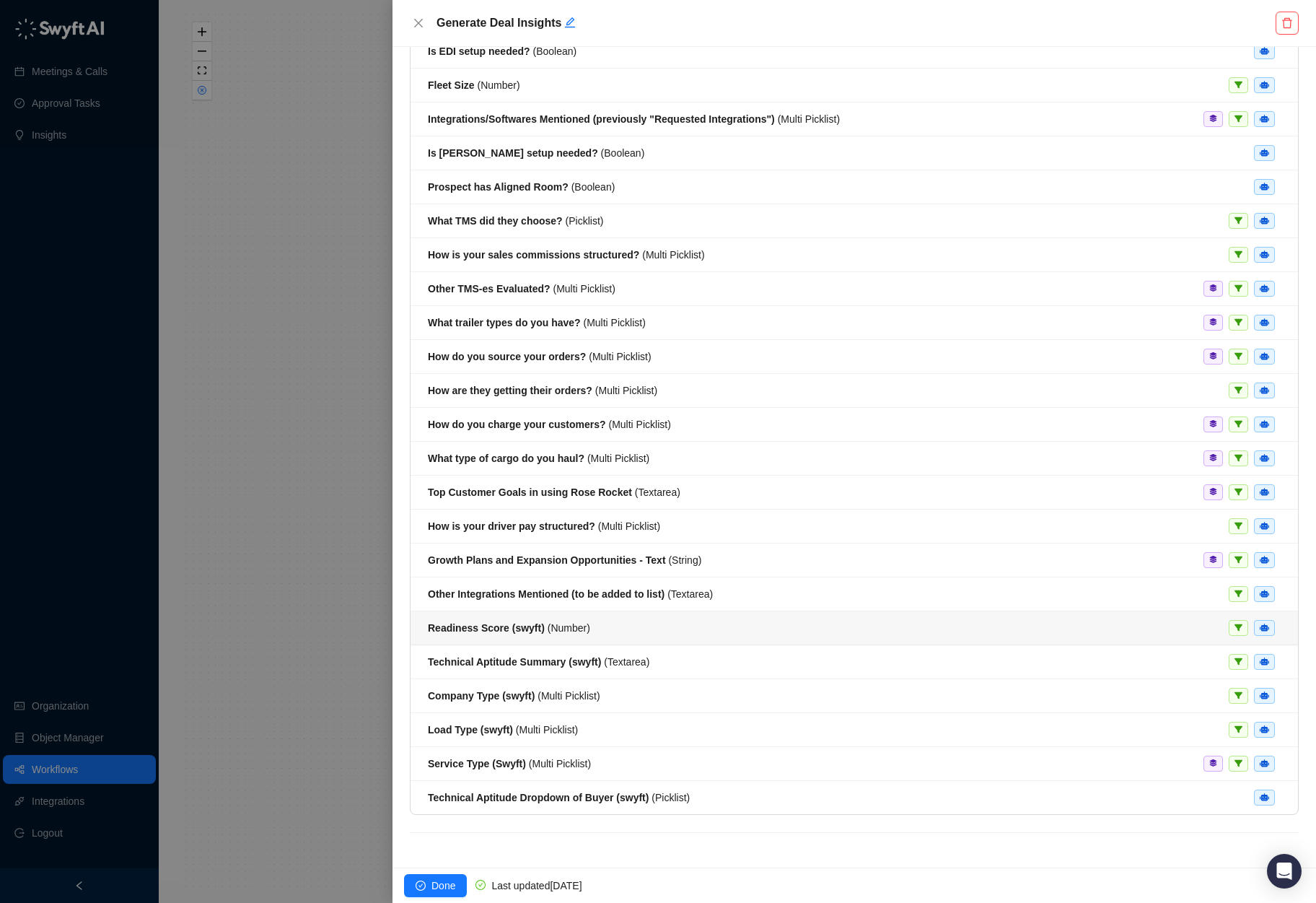
click at [809, 619] on li "Readiness Score (swyft) ( Number )" at bounding box center [854, 628] width 888 height 34
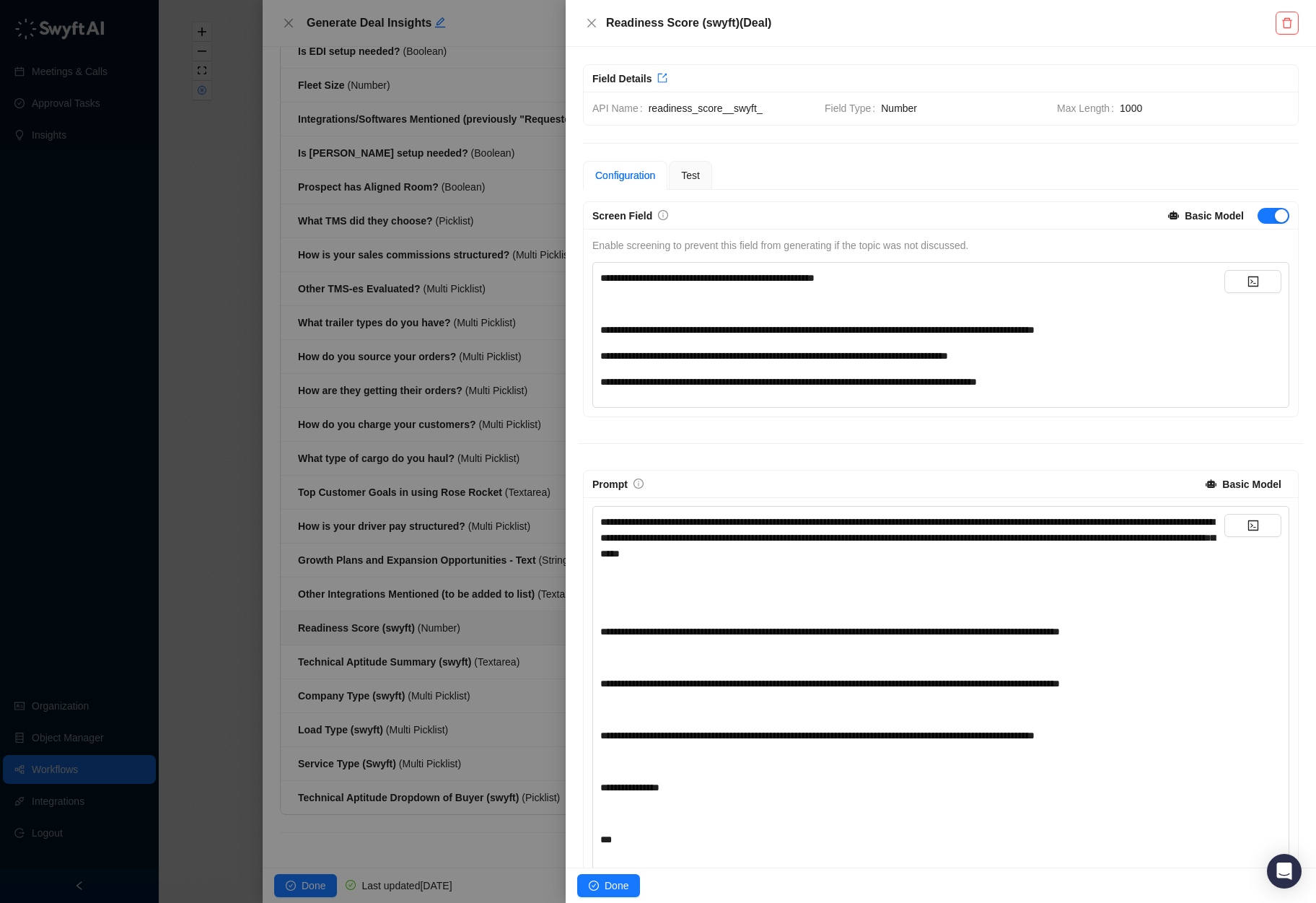
click at [447, 379] on div at bounding box center [658, 452] width 1316 height 903
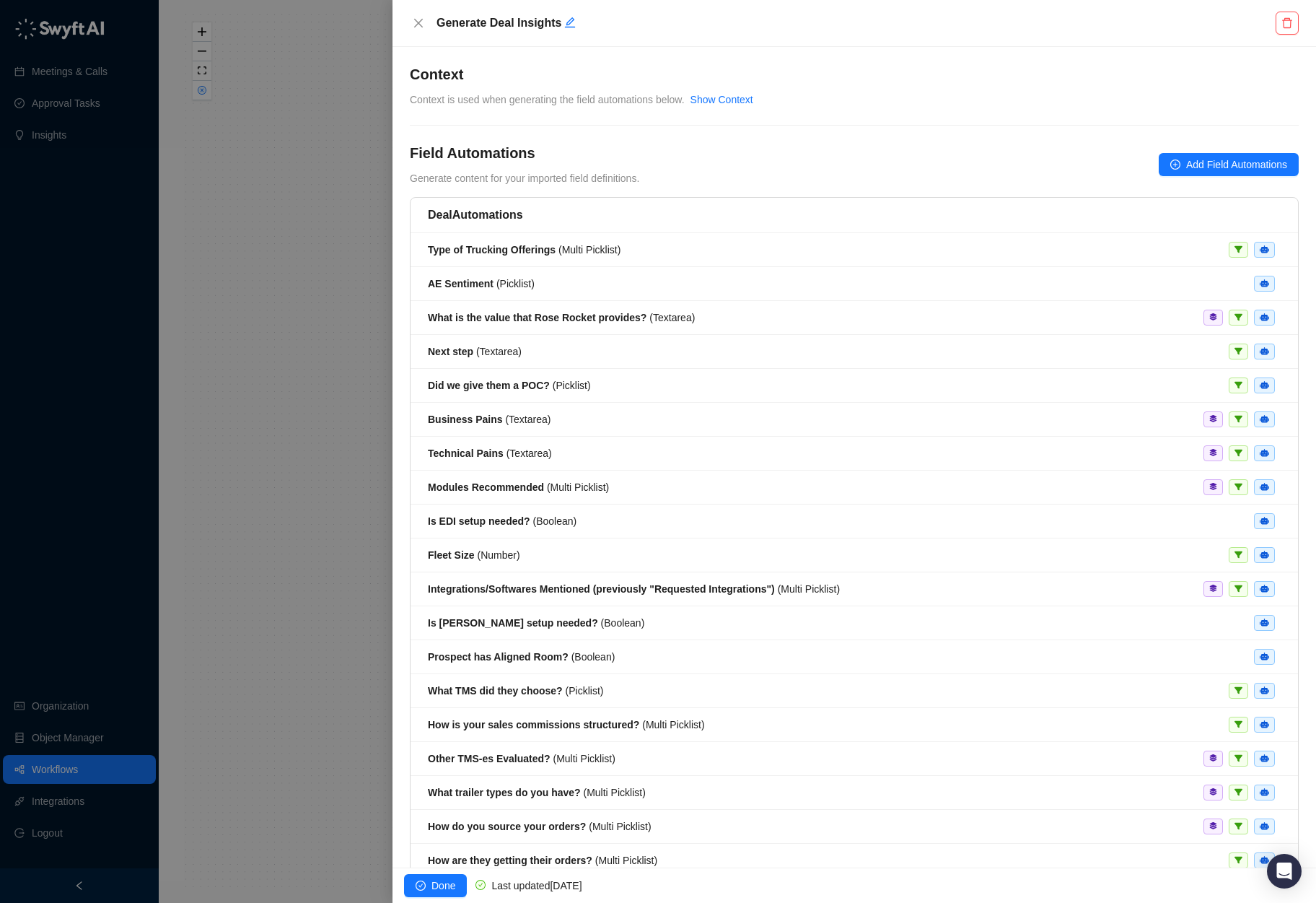
click at [343, 319] on div at bounding box center [658, 452] width 1316 height 903
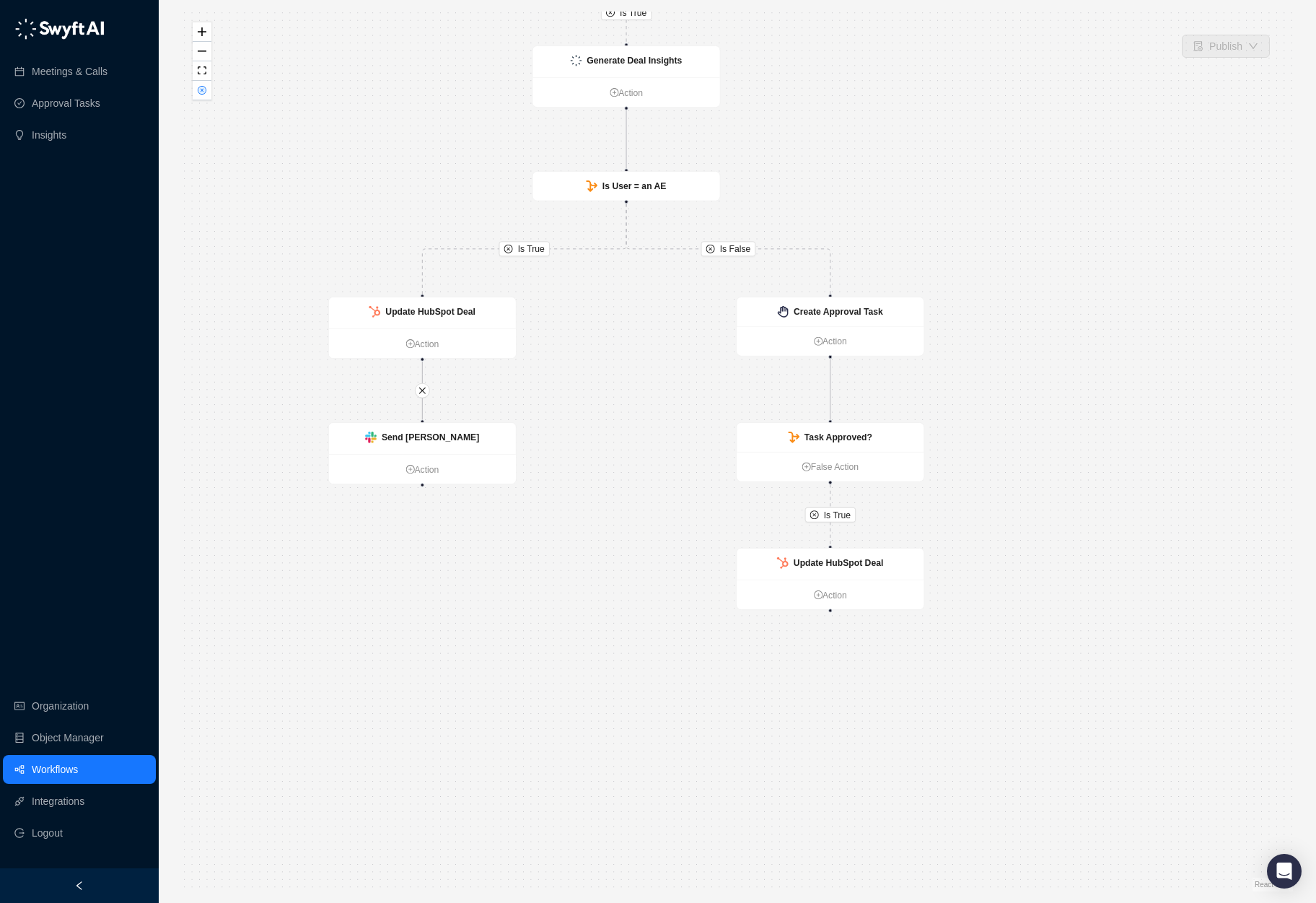
drag, startPoint x: 791, startPoint y: 732, endPoint x: 661, endPoint y: 477, distance: 286.2
click at [661, 477] on div "Is True Is True Is False Is True Call Completed Action Does a Deal Exist? False…" at bounding box center [738, 451] width 1111 height 880
click at [488, 433] on div "Send Slack DM" at bounding box center [419, 433] width 187 height 31
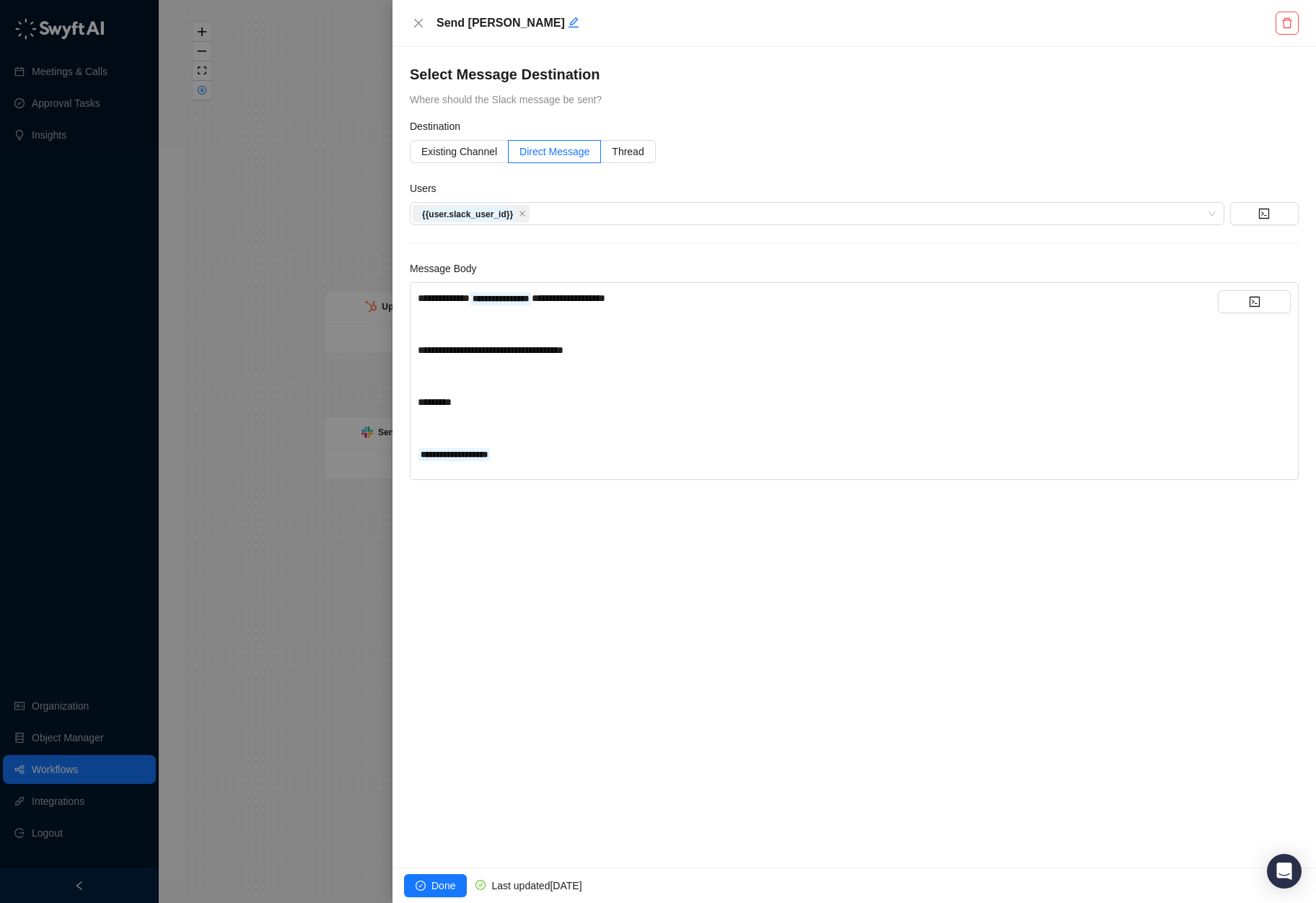
click at [468, 451] on span "**********" at bounding box center [455, 455] width 67 height 9
click at [284, 511] on div at bounding box center [658, 452] width 1316 height 903
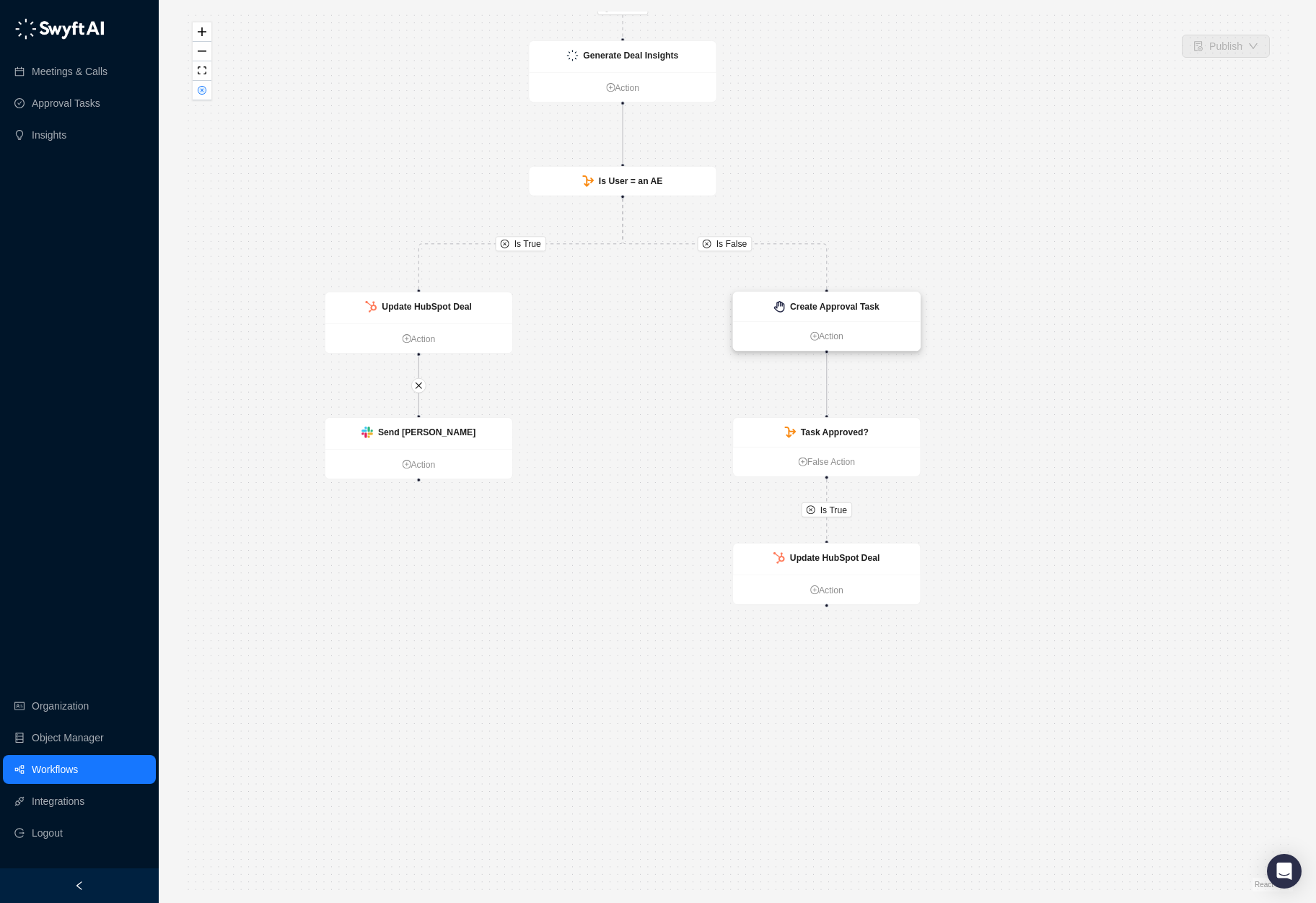
click at [877, 313] on div "Create Approval Task" at bounding box center [835, 306] width 90 height 14
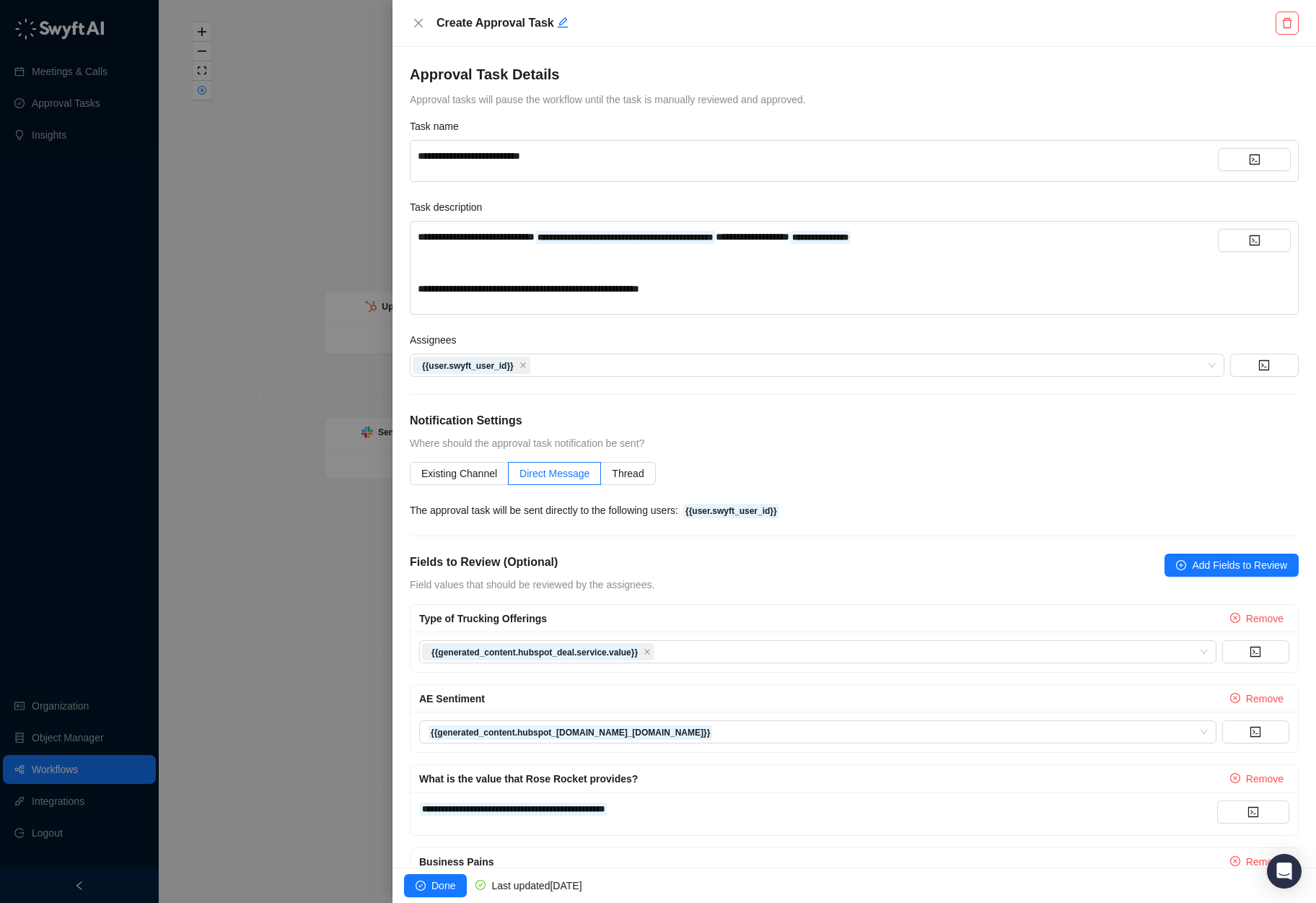
click at [268, 243] on div at bounding box center [658, 452] width 1316 height 903
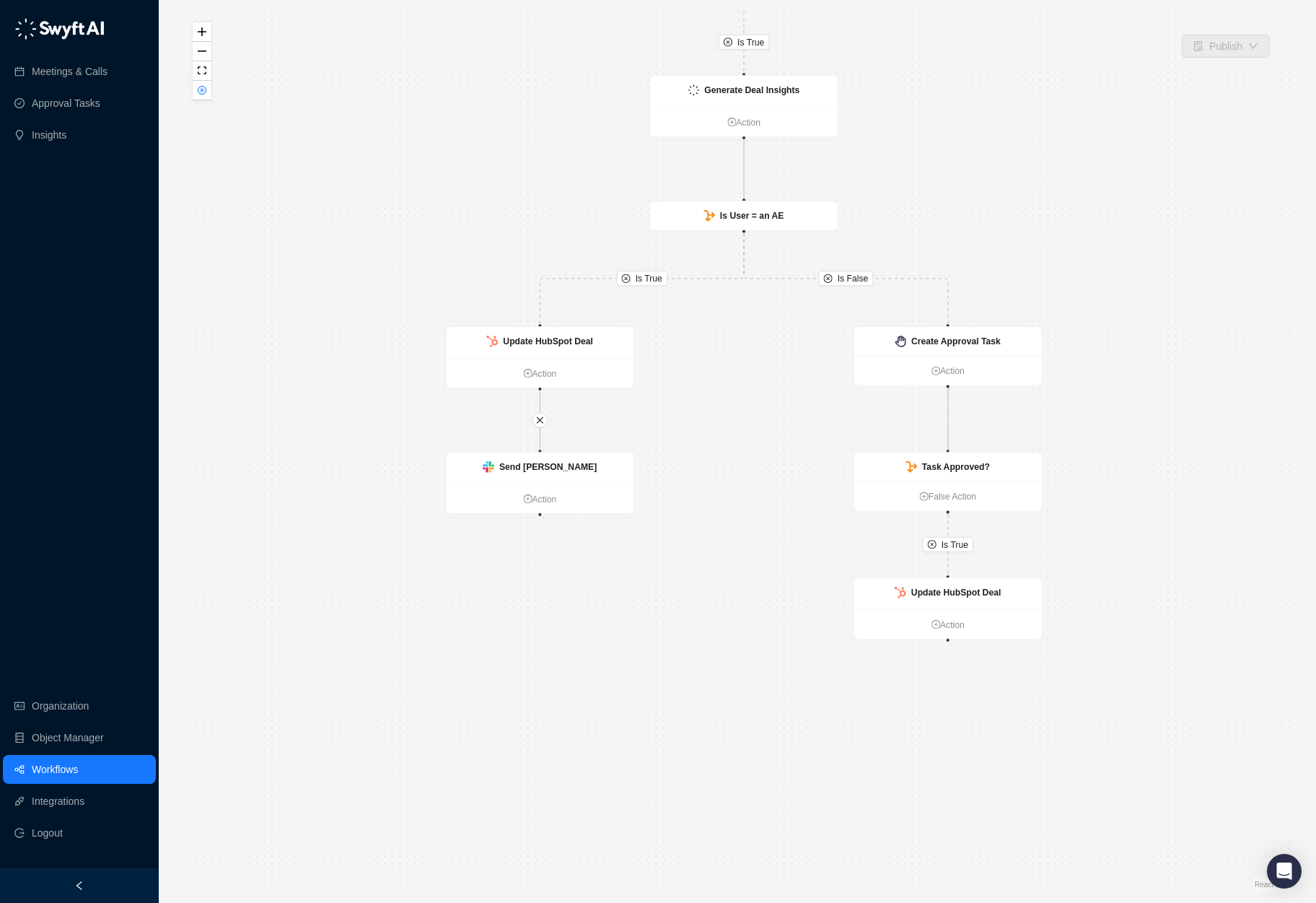
drag, startPoint x: 652, startPoint y: 492, endPoint x: 773, endPoint y: 527, distance: 126.0
click at [773, 527] on div "Is True Is True Is False Is True Call Completed Action Does a Deal Exist? False…" at bounding box center [738, 451] width 1111 height 880
click at [546, 501] on link "Action" at bounding box center [540, 499] width 187 height 14
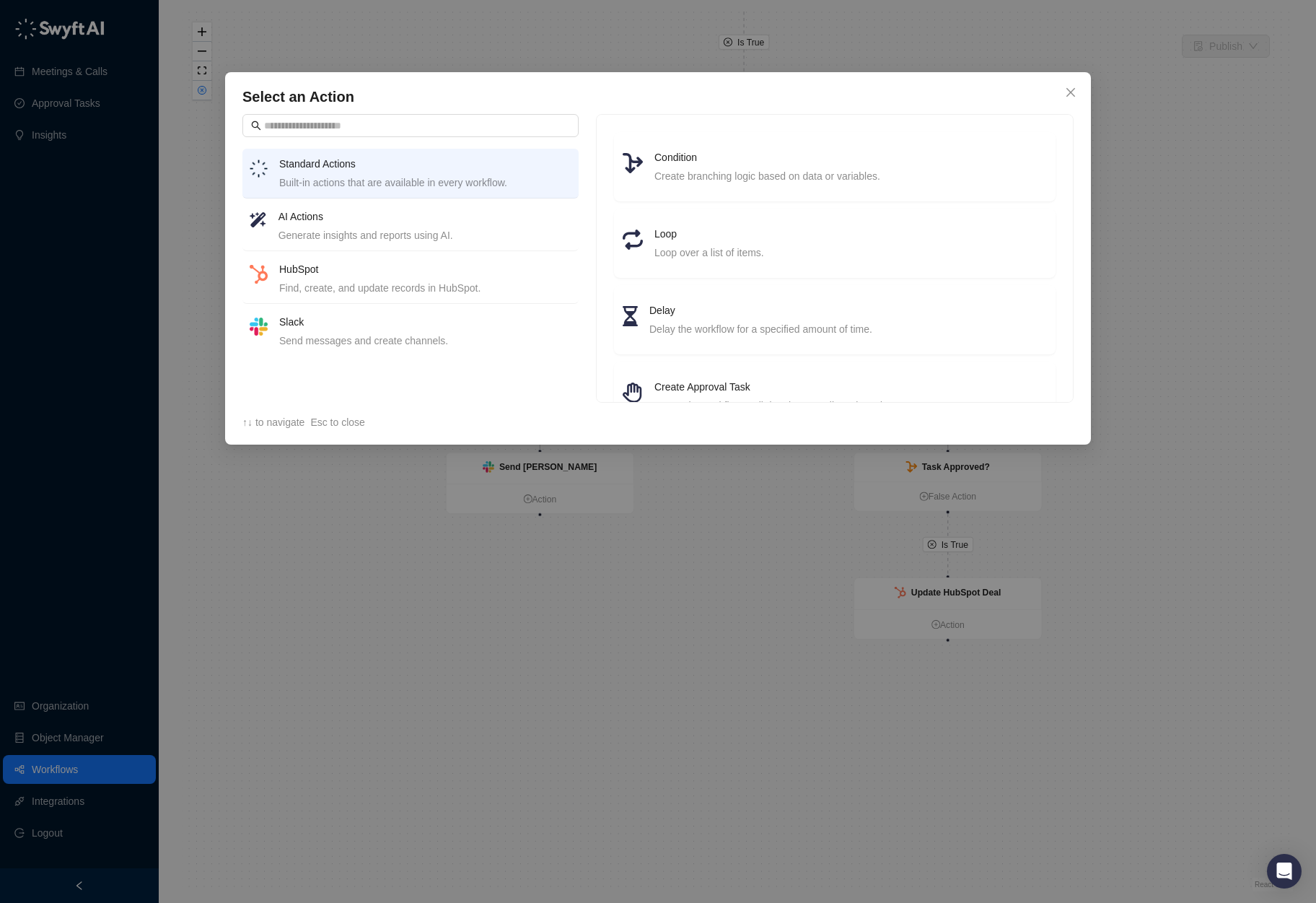
click at [461, 239] on div "Generate insights and reports using AI." at bounding box center [425, 235] width 293 height 16
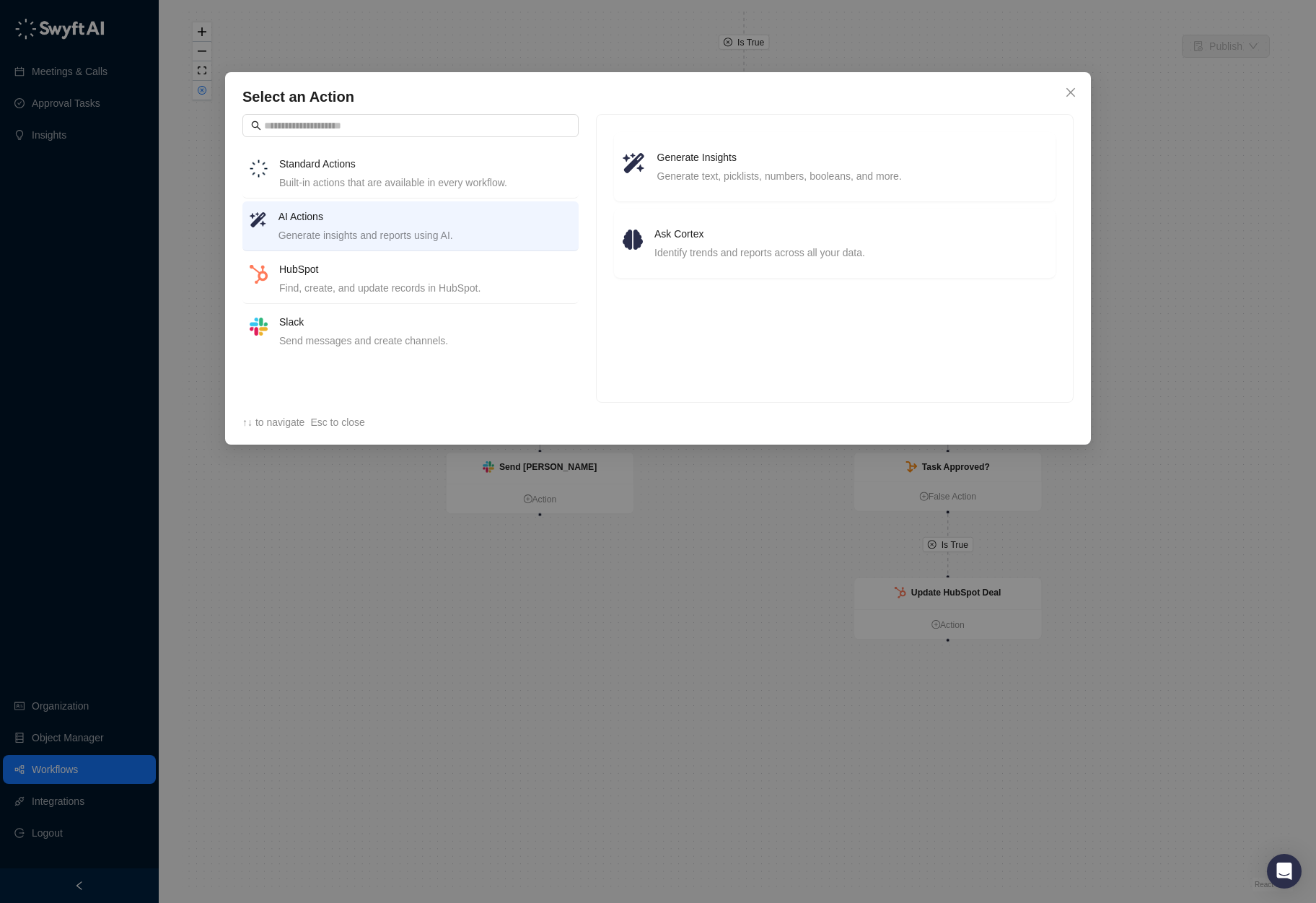
click at [438, 290] on div "Find, create, and update records in HubSpot." at bounding box center [425, 287] width 293 height 16
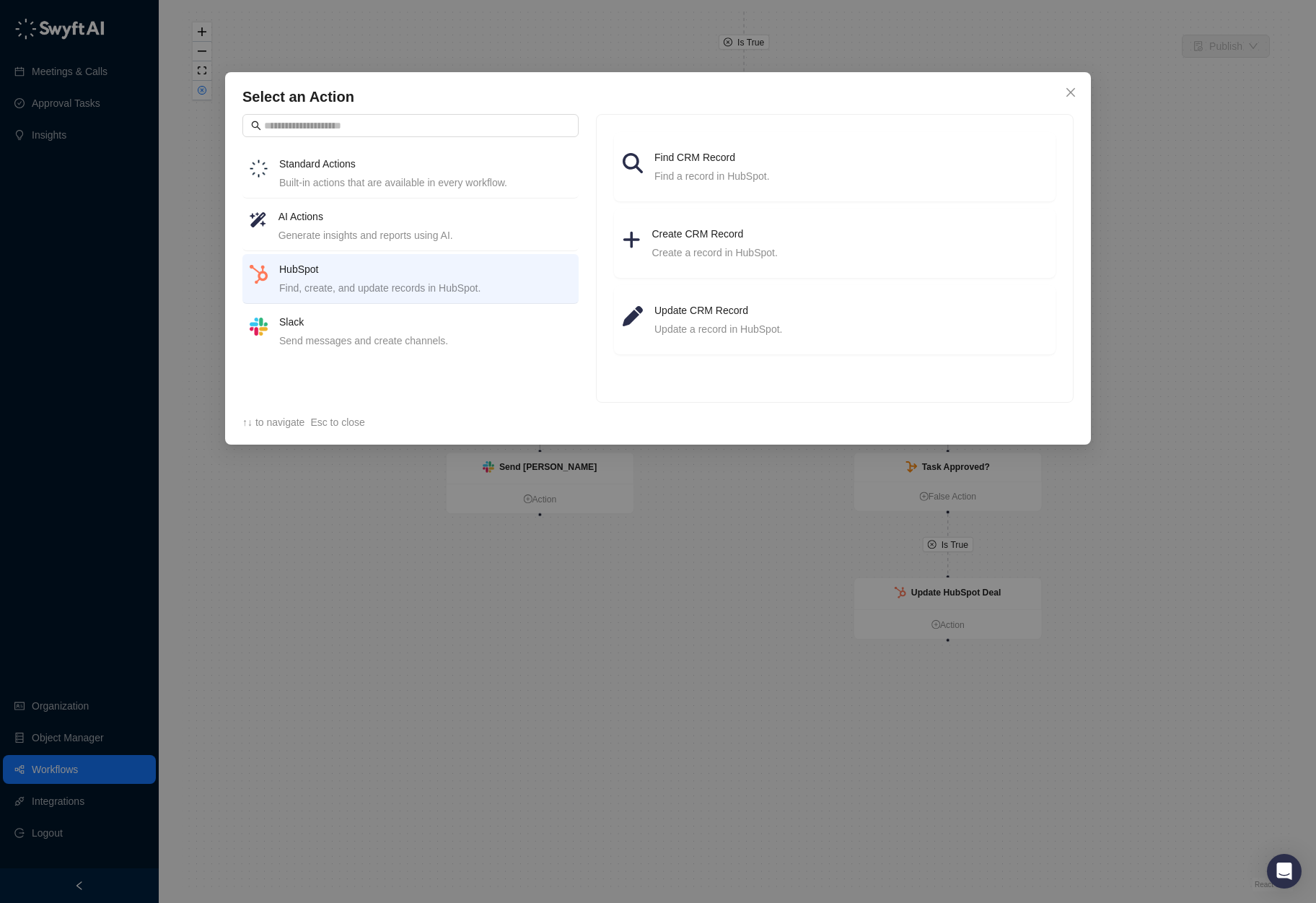
click at [386, 174] on div "Standard Actions Built-in actions that are available in every workflow." at bounding box center [425, 174] width 293 height 35
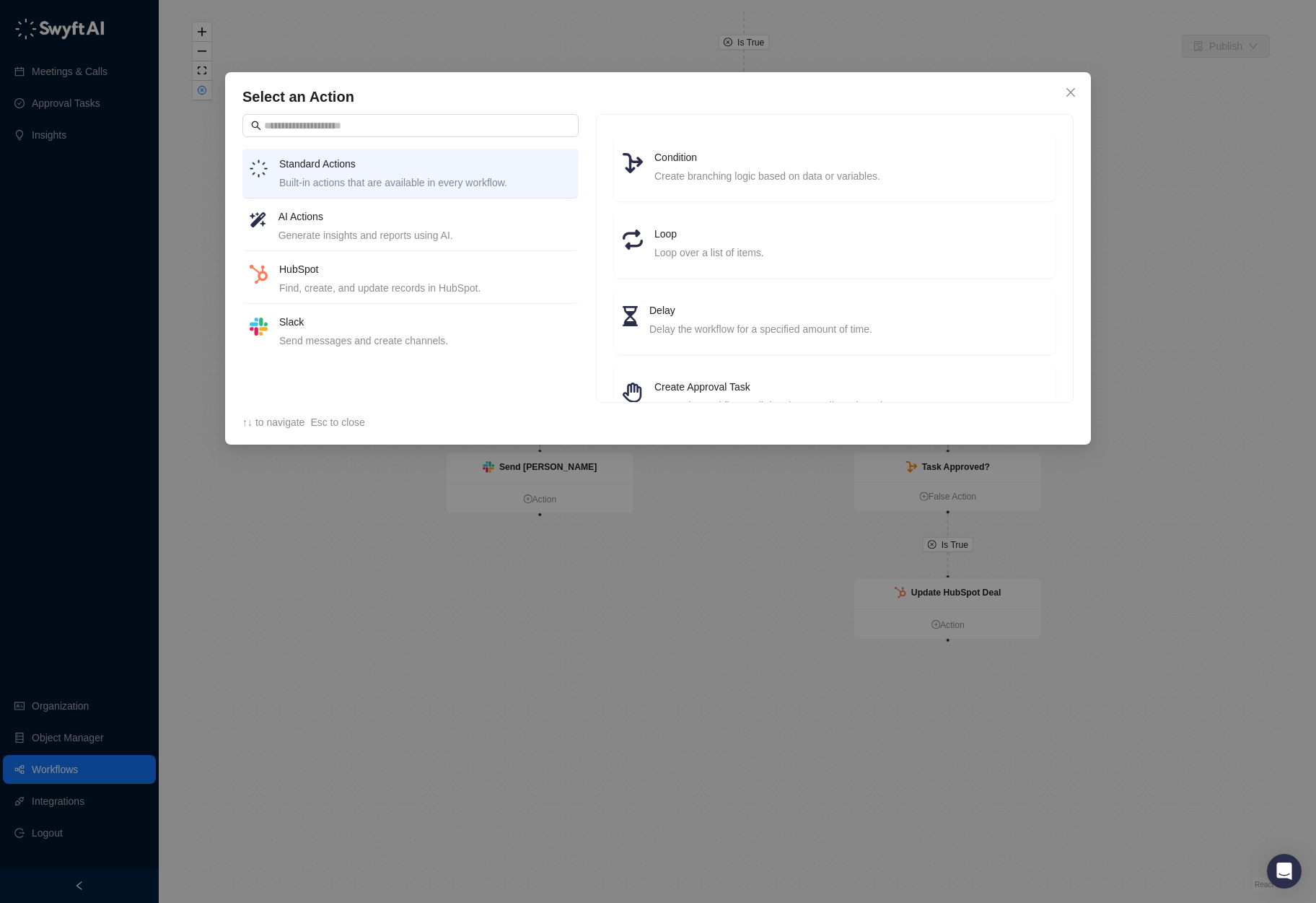
click at [606, 768] on div "Select an Action Standard Actions Built-in actions that are available in every …" at bounding box center [658, 452] width 1316 height 903
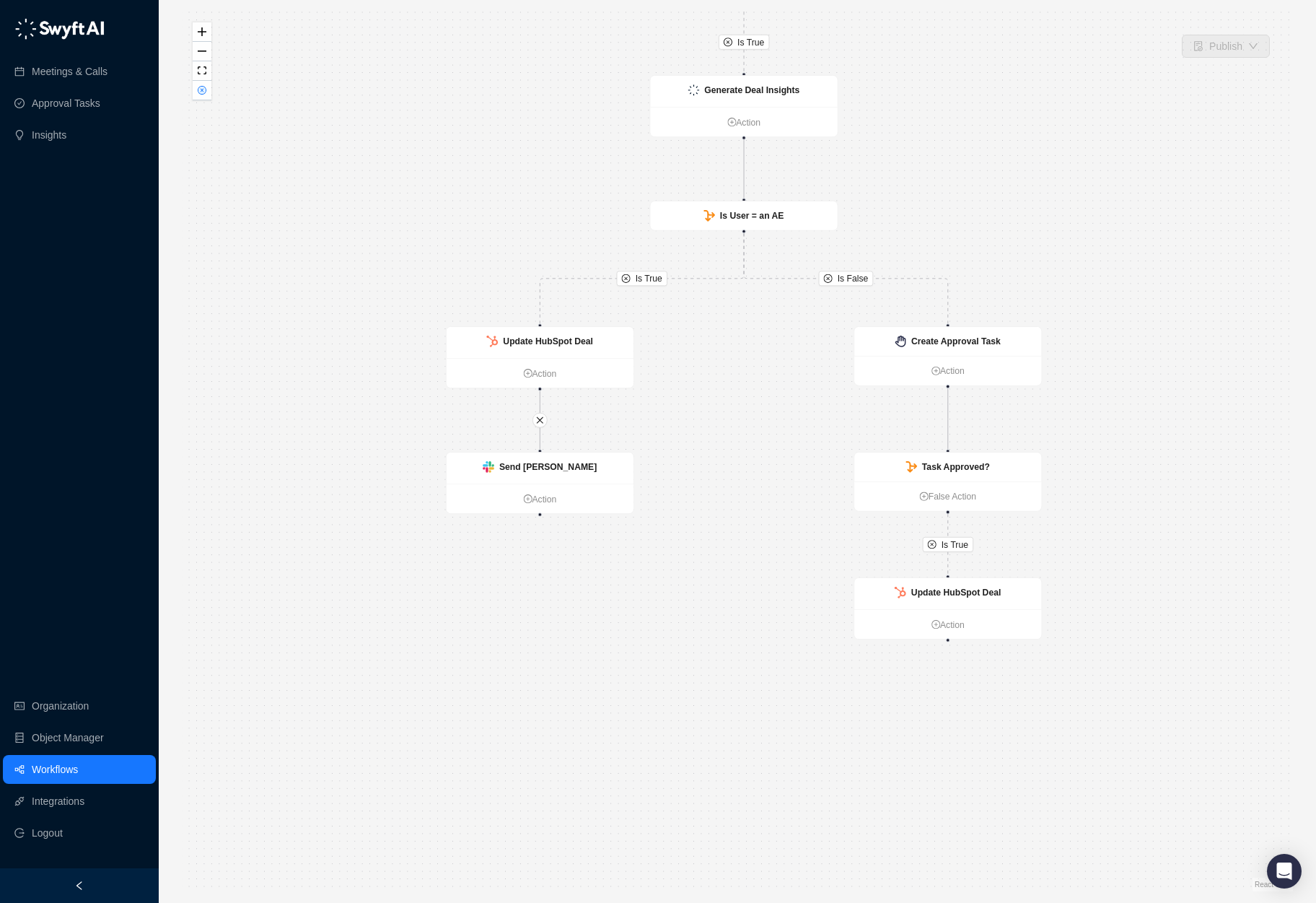
click at [78, 761] on link "Workflows" at bounding box center [55, 769] width 47 height 28
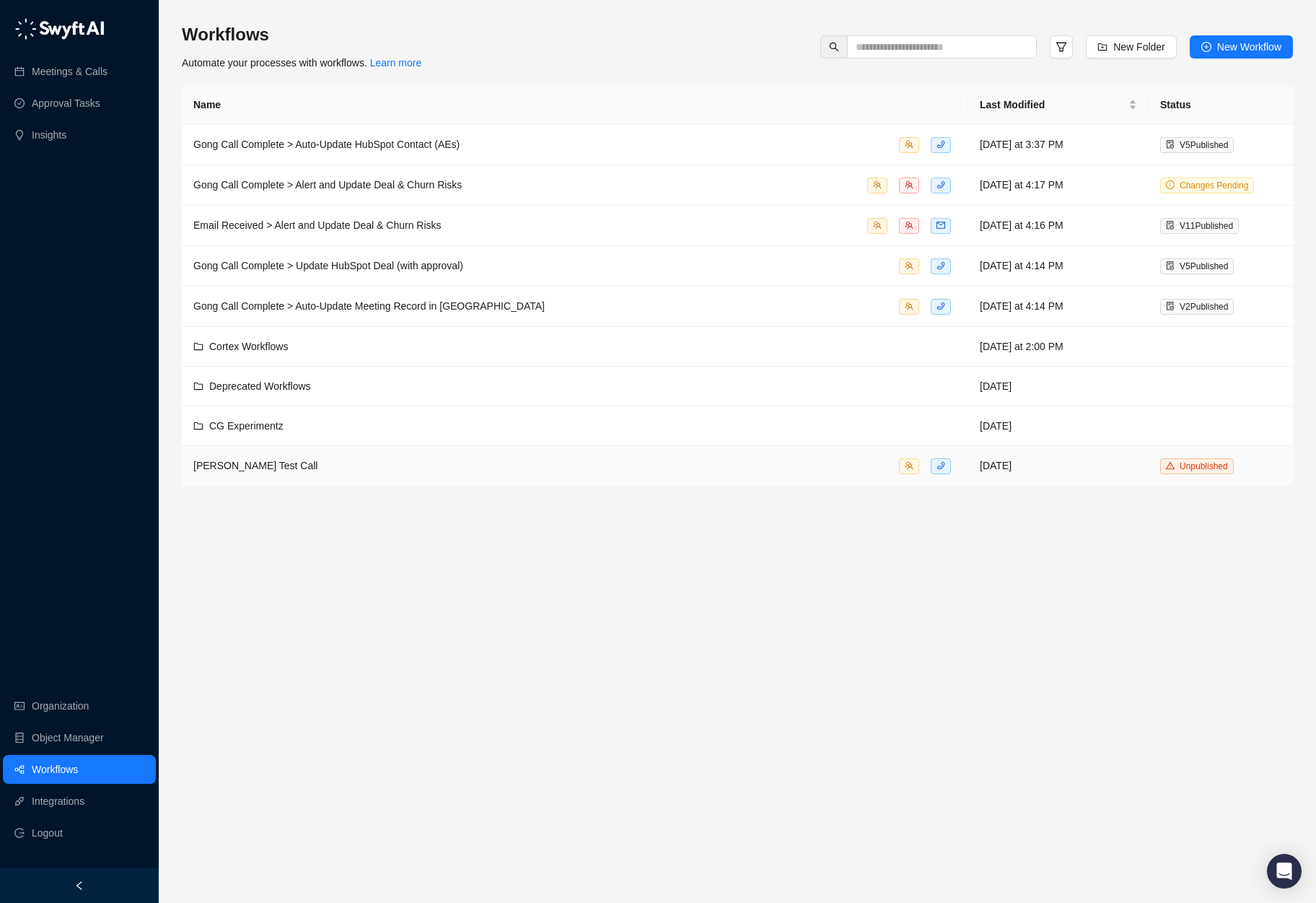
click at [231, 447] on td "Leah Test Call" at bounding box center [576, 466] width 787 height 41
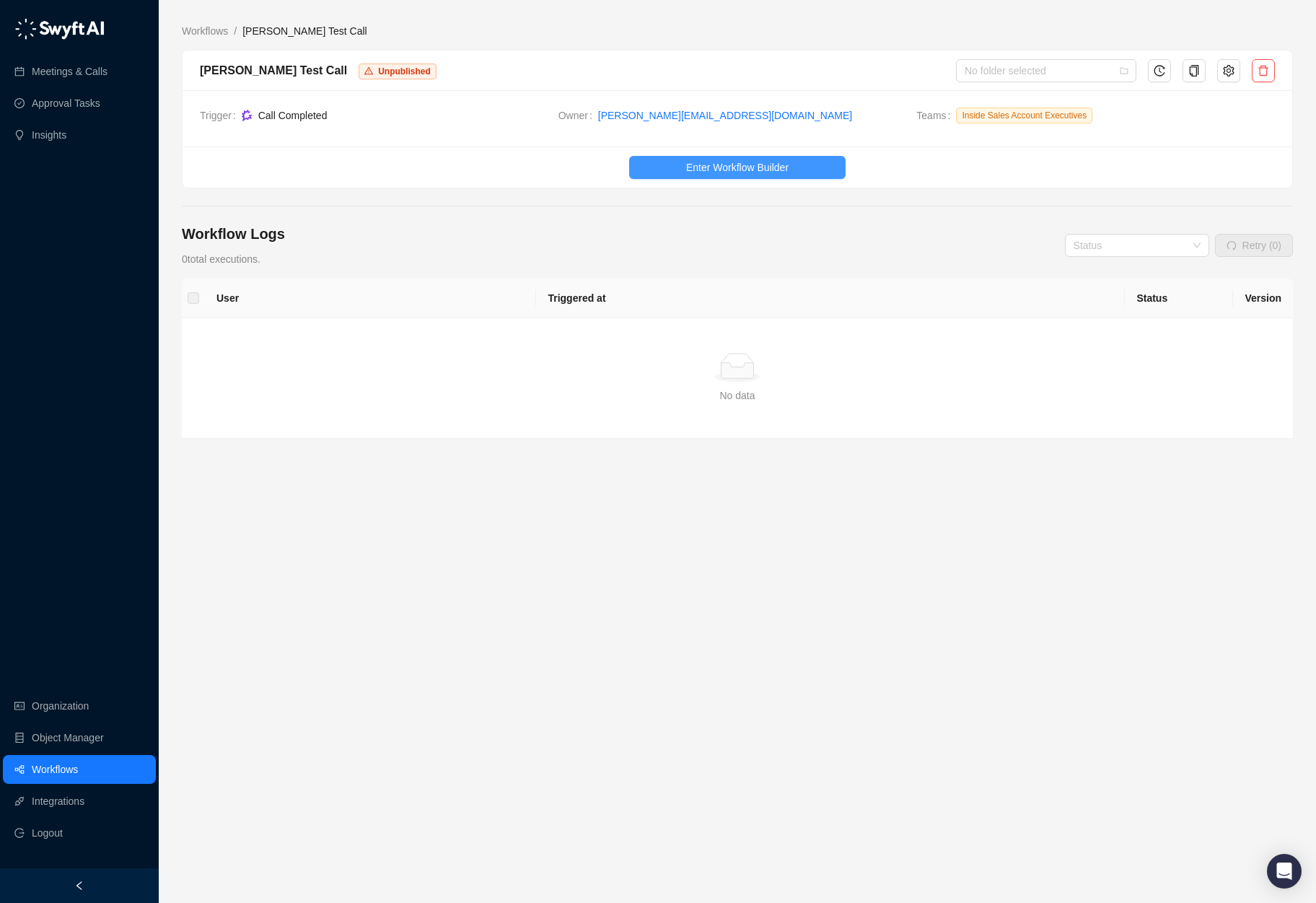
click at [735, 169] on span "Enter Workflow Builder" at bounding box center [737, 167] width 103 height 16
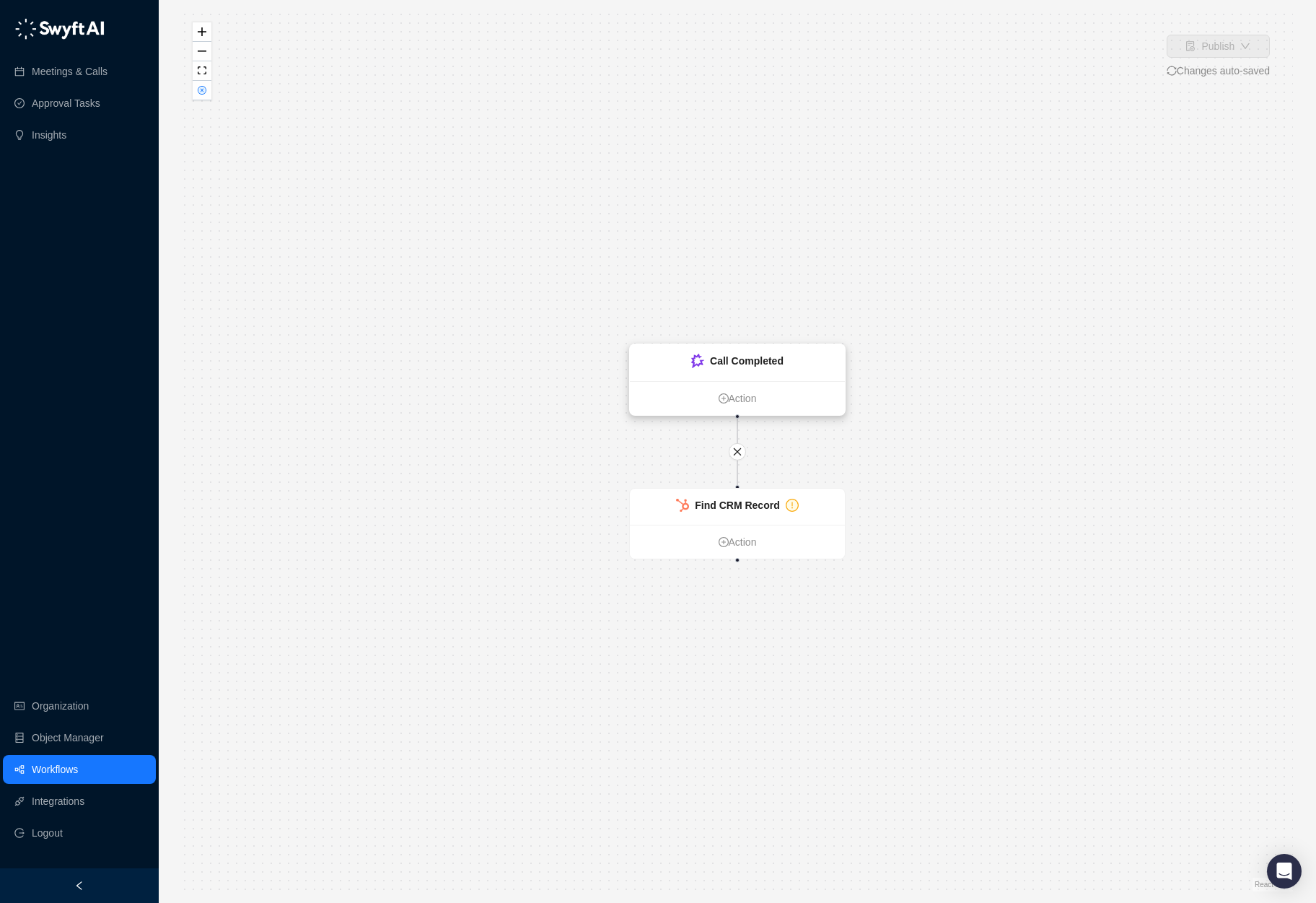
click at [767, 382] on ul "Action" at bounding box center [737, 398] width 215 height 34
click at [733, 356] on strong "Call Completed" at bounding box center [746, 360] width 73 height 11
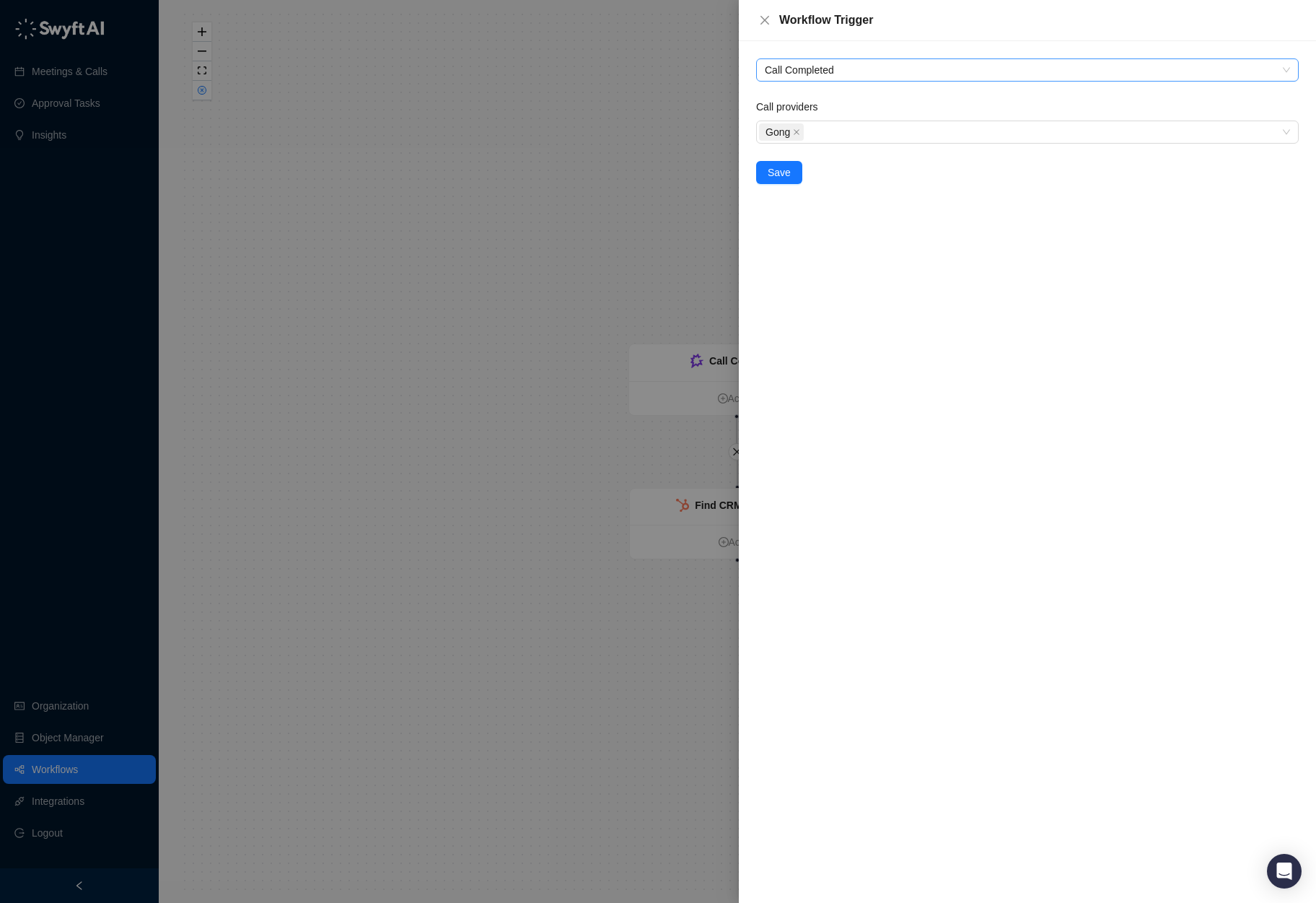
click at [829, 64] on span "Call Completed" at bounding box center [1027, 70] width 526 height 22
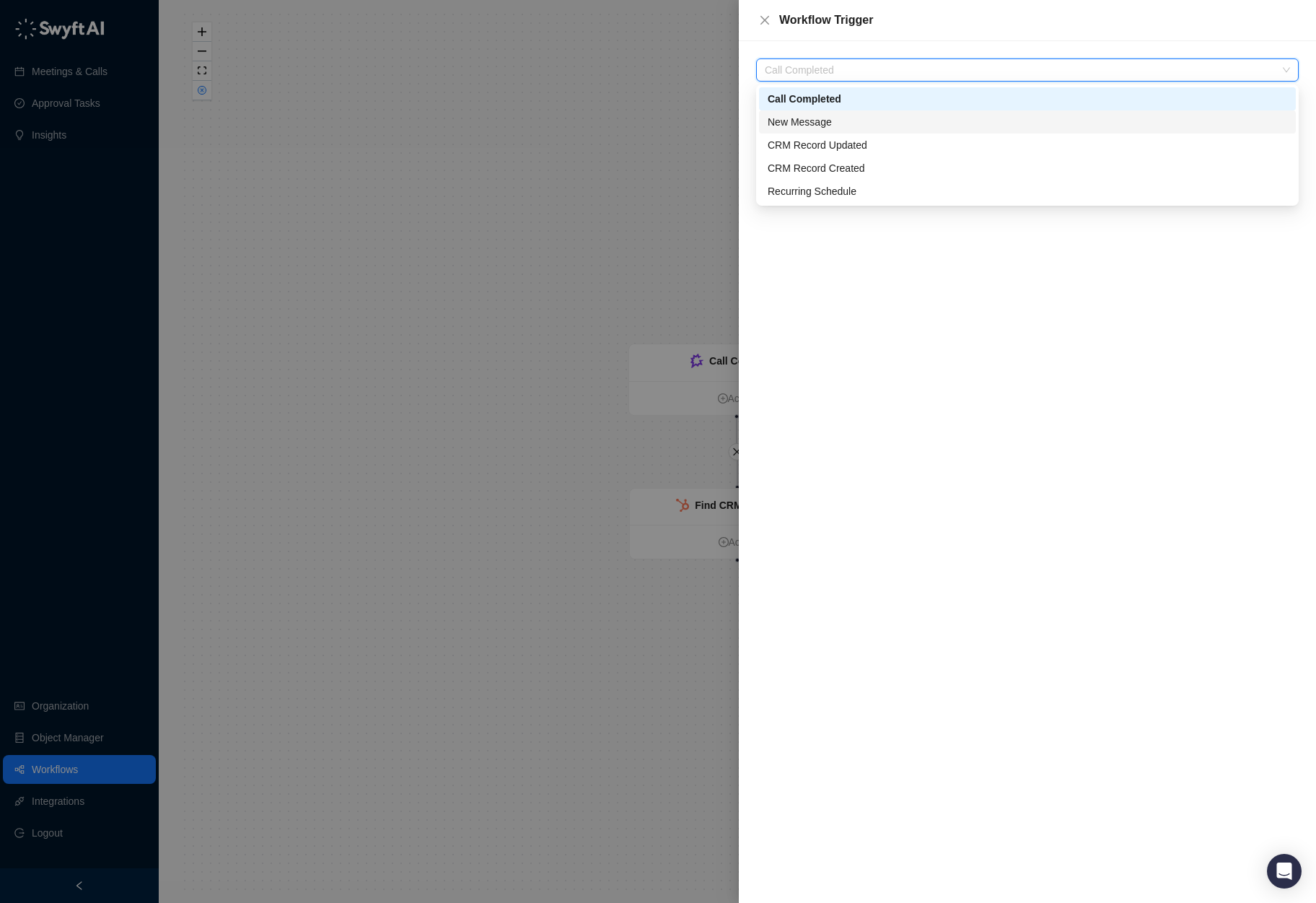
click at [885, 122] on div "New Message" at bounding box center [1028, 122] width 519 height 16
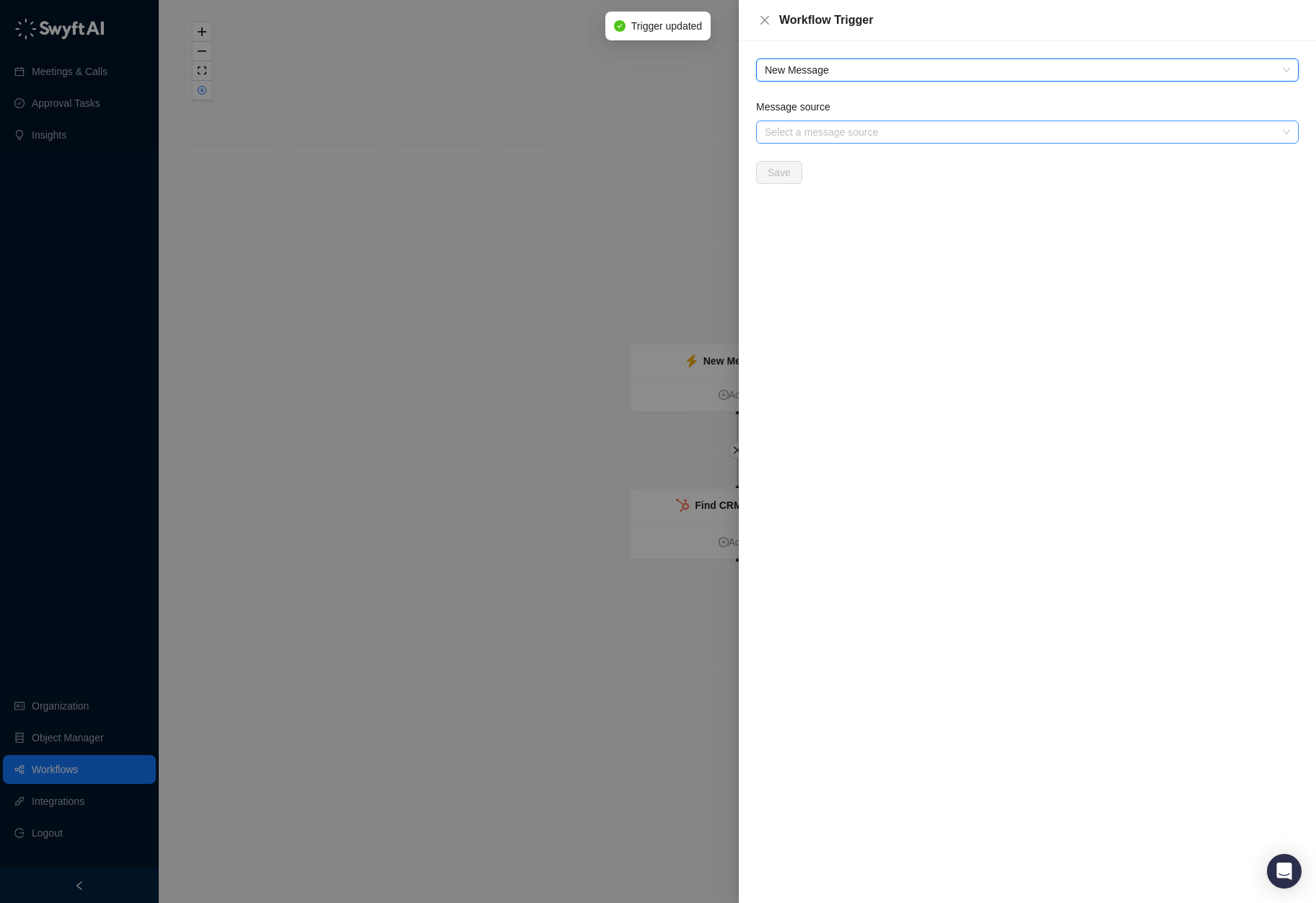
click at [834, 126] on input "Message source" at bounding box center [1023, 131] width 517 height 22
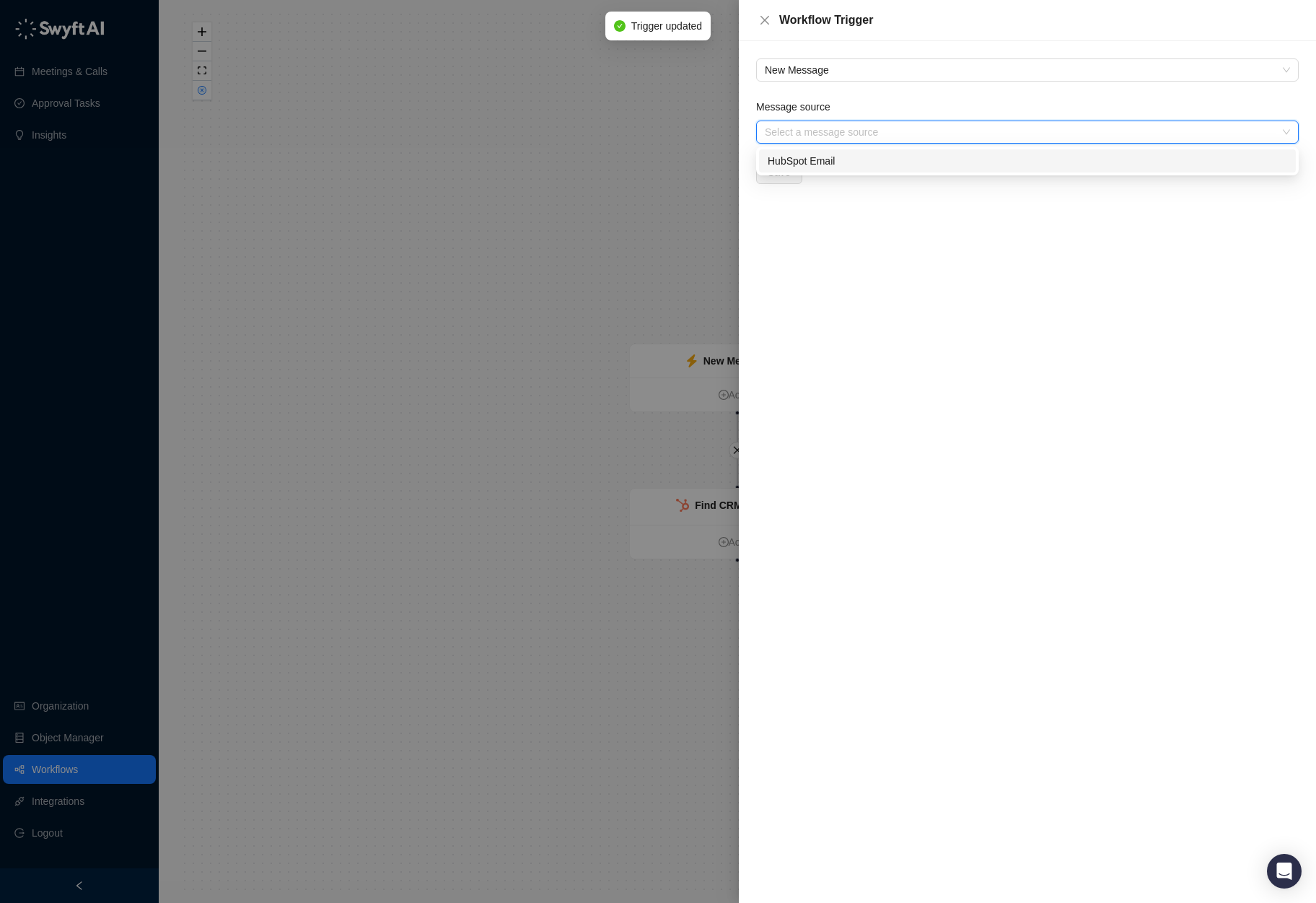
click at [1052, 270] on div "New Message Message source Select a message source Save" at bounding box center [1027, 472] width 577 height 862
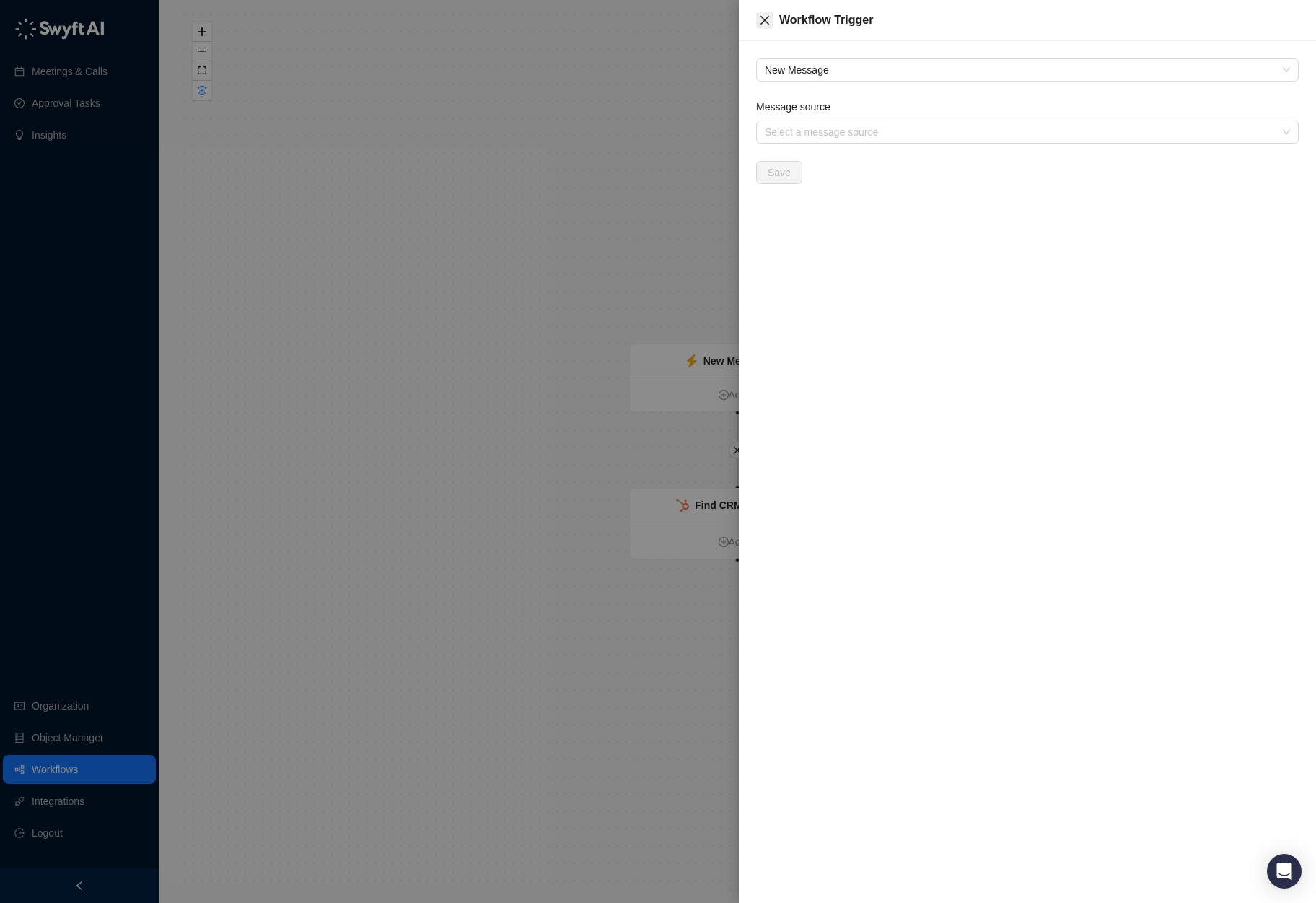
click at [766, 27] on button "Close" at bounding box center [765, 20] width 17 height 17
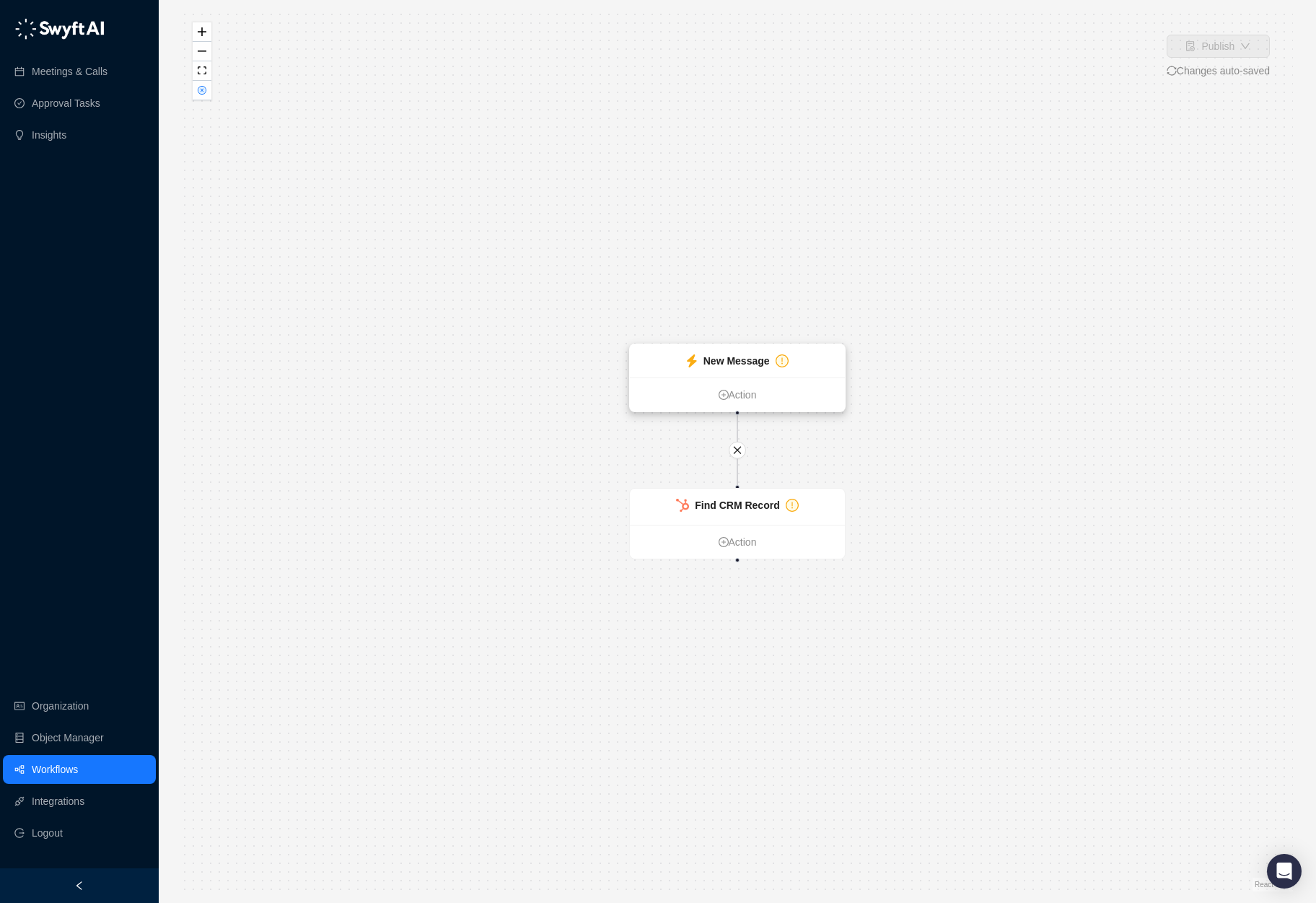
click at [746, 356] on strong "New Message" at bounding box center [736, 360] width 66 height 11
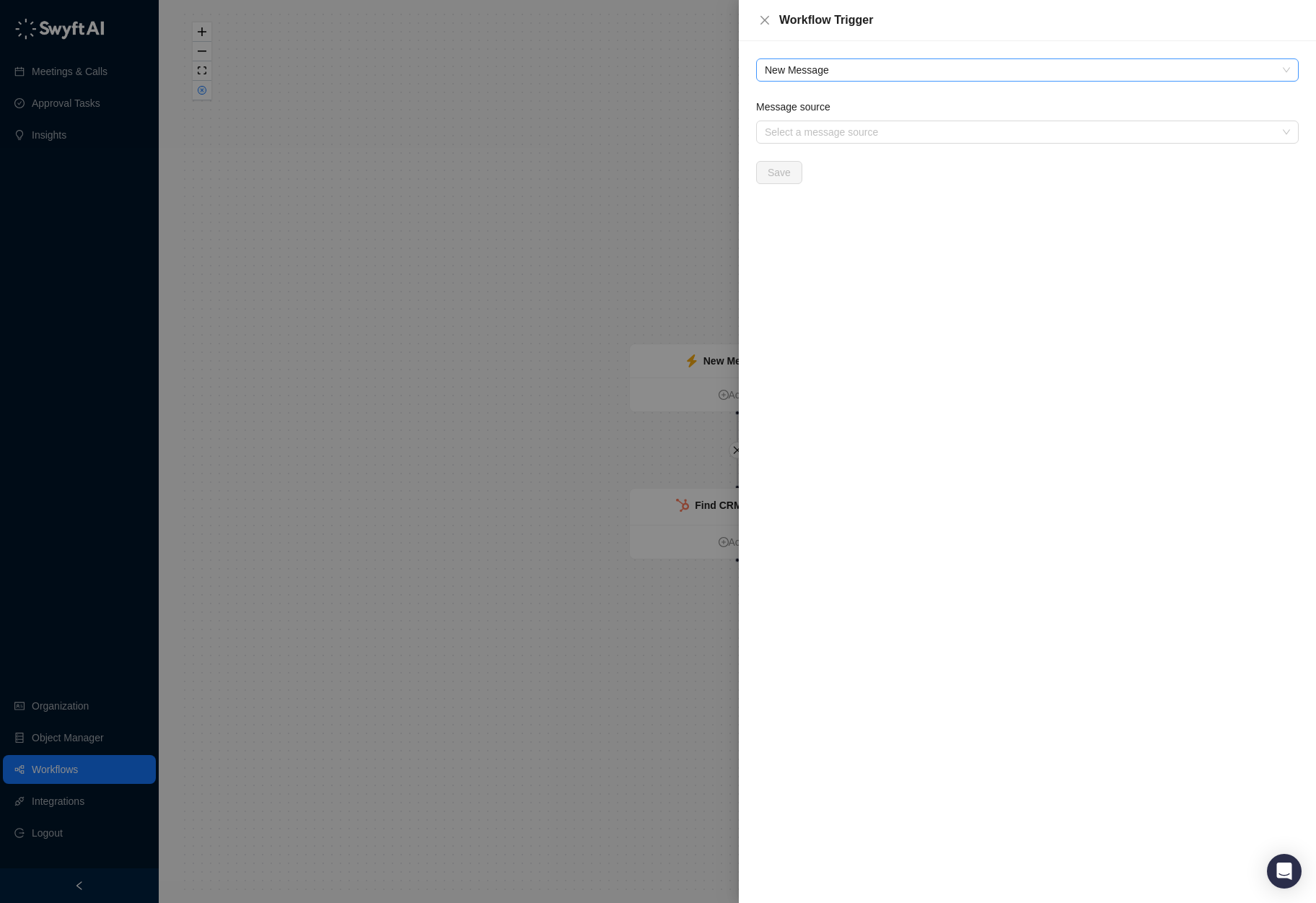
click at [897, 80] on span "New Message" at bounding box center [1027, 70] width 526 height 22
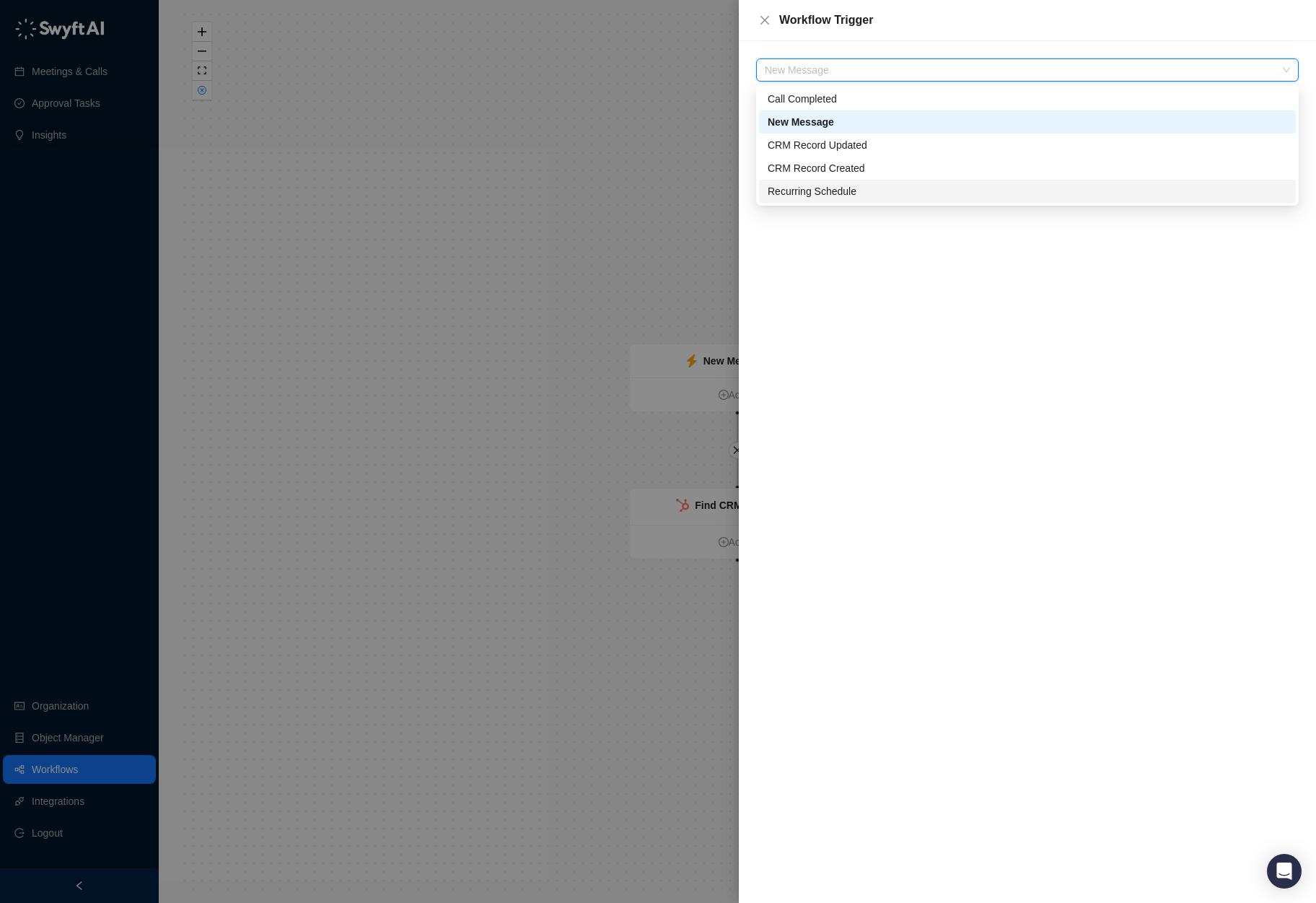
click at [886, 198] on div "Recurring Schedule" at bounding box center [1028, 191] width 519 height 16
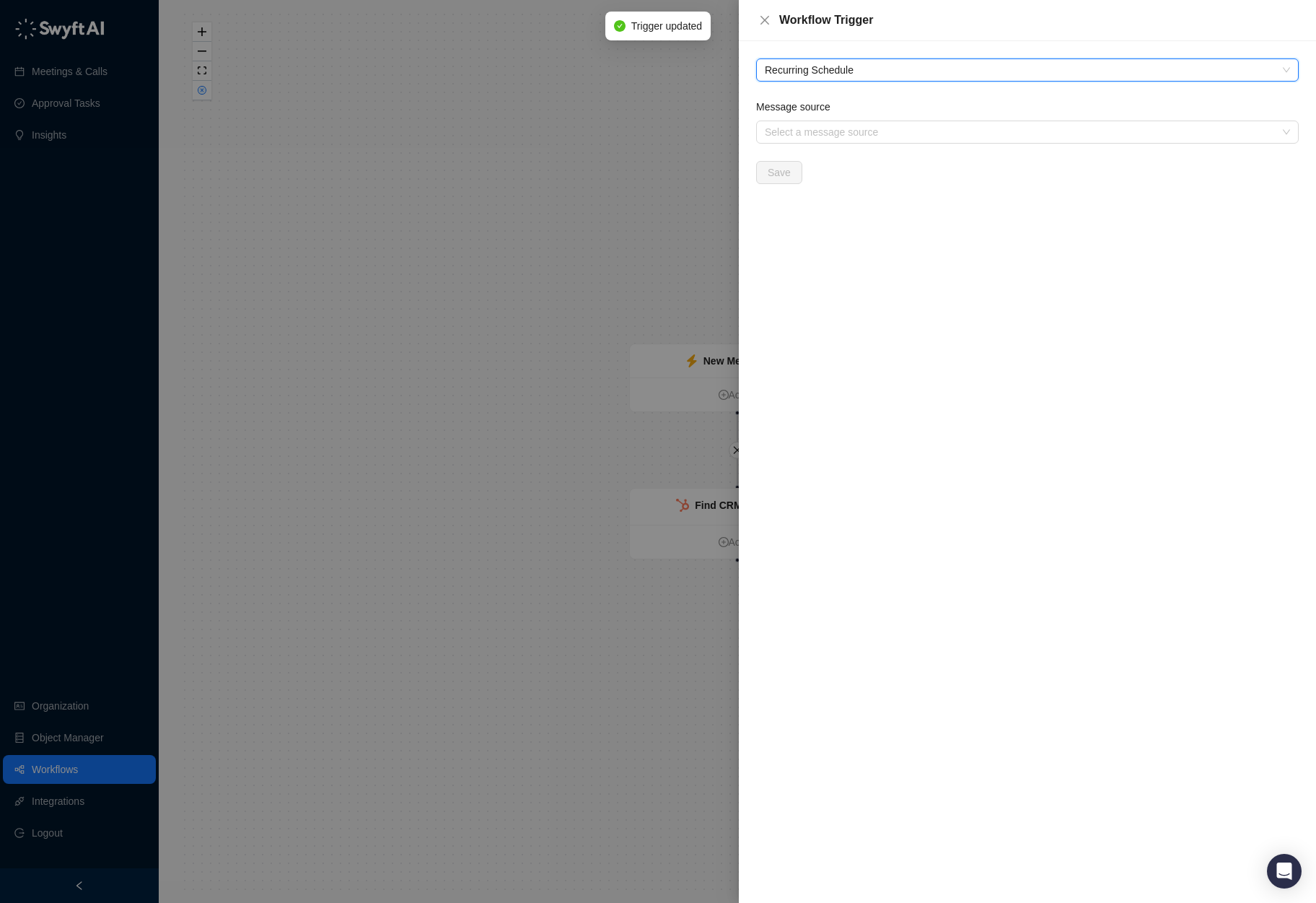
click at [869, 75] on span "Recurring Schedule" at bounding box center [1027, 70] width 526 height 22
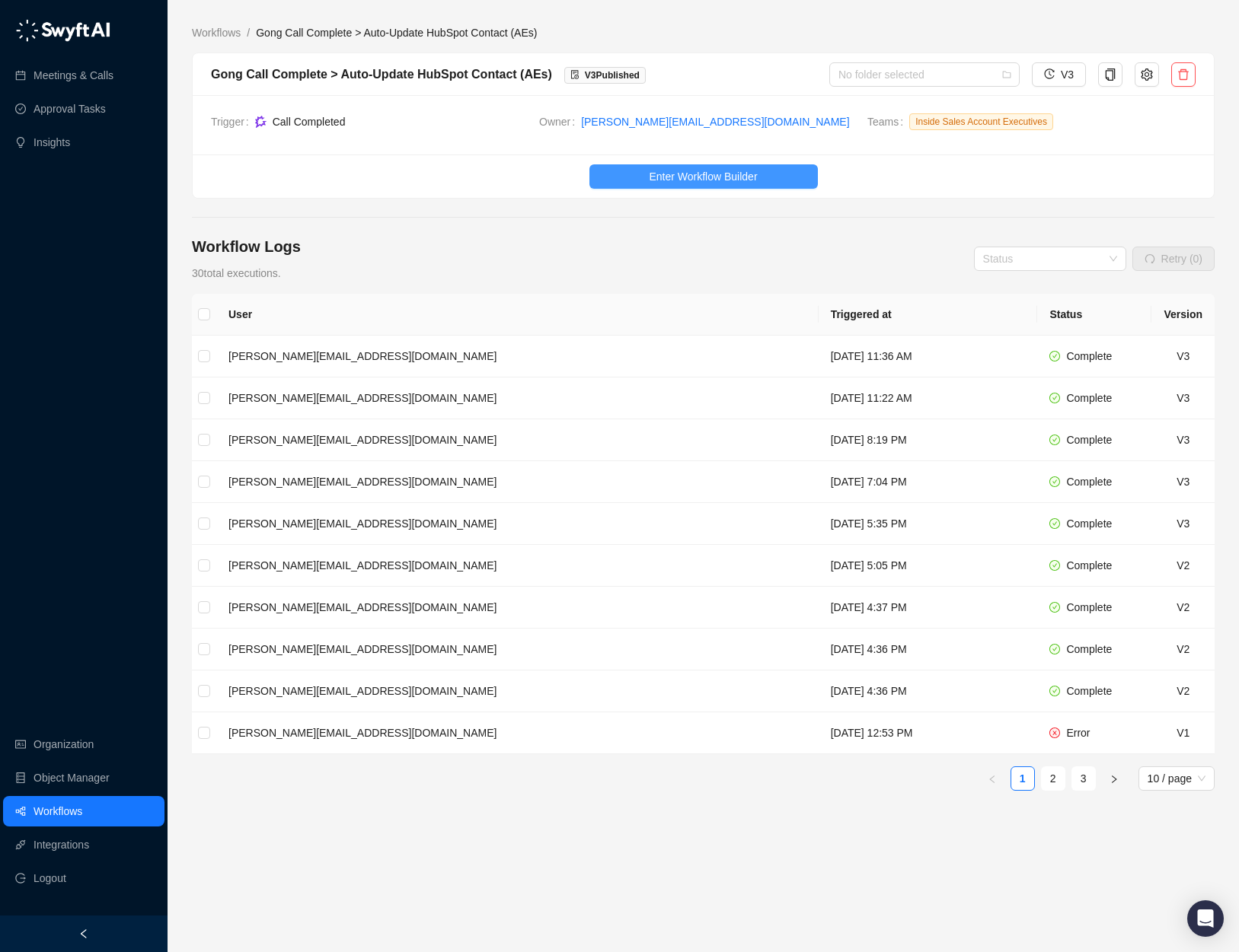
click at [694, 174] on span "Enter Workflow Builder" at bounding box center [702, 177] width 108 height 16
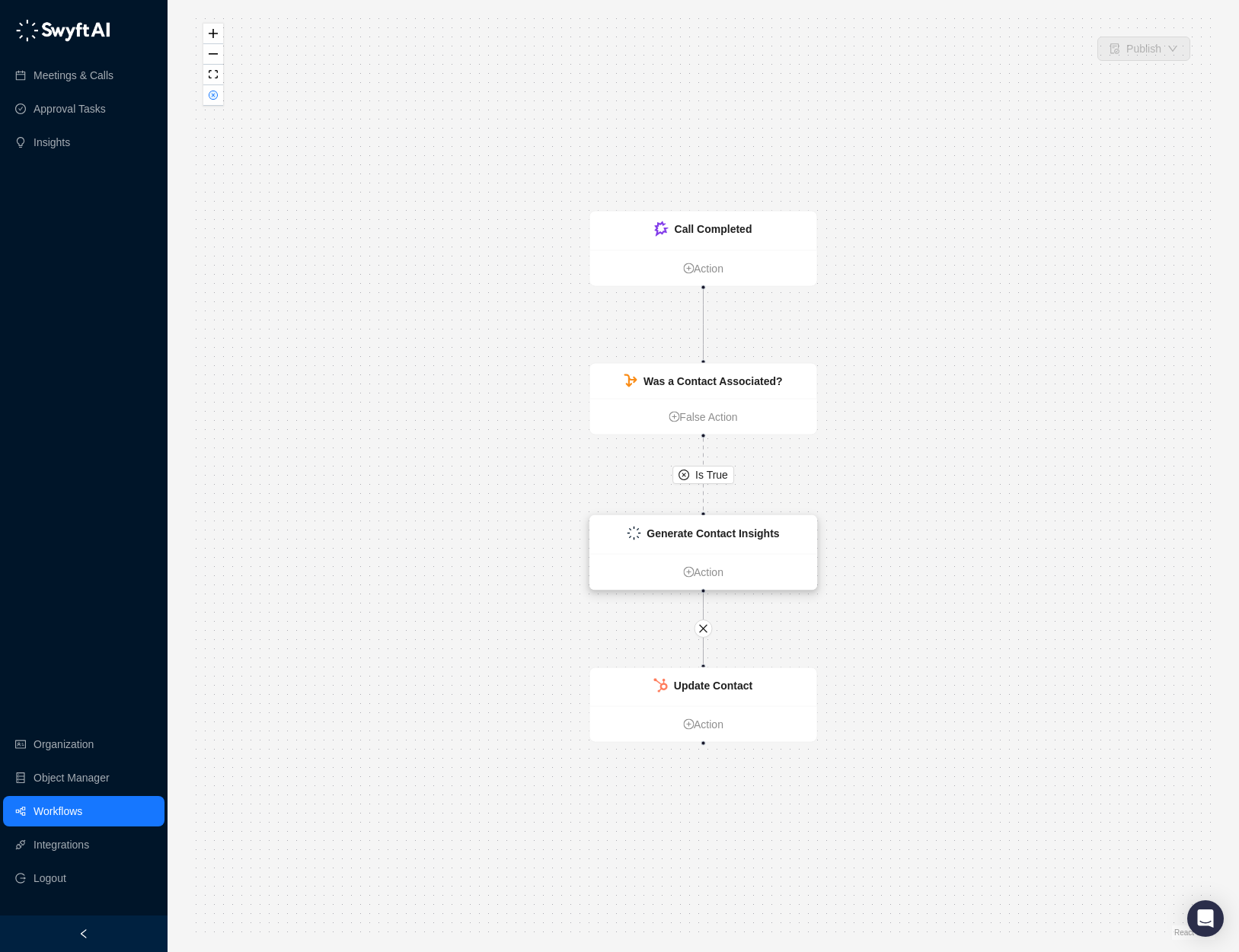
click at [734, 560] on ul "Action" at bounding box center [703, 572] width 227 height 35
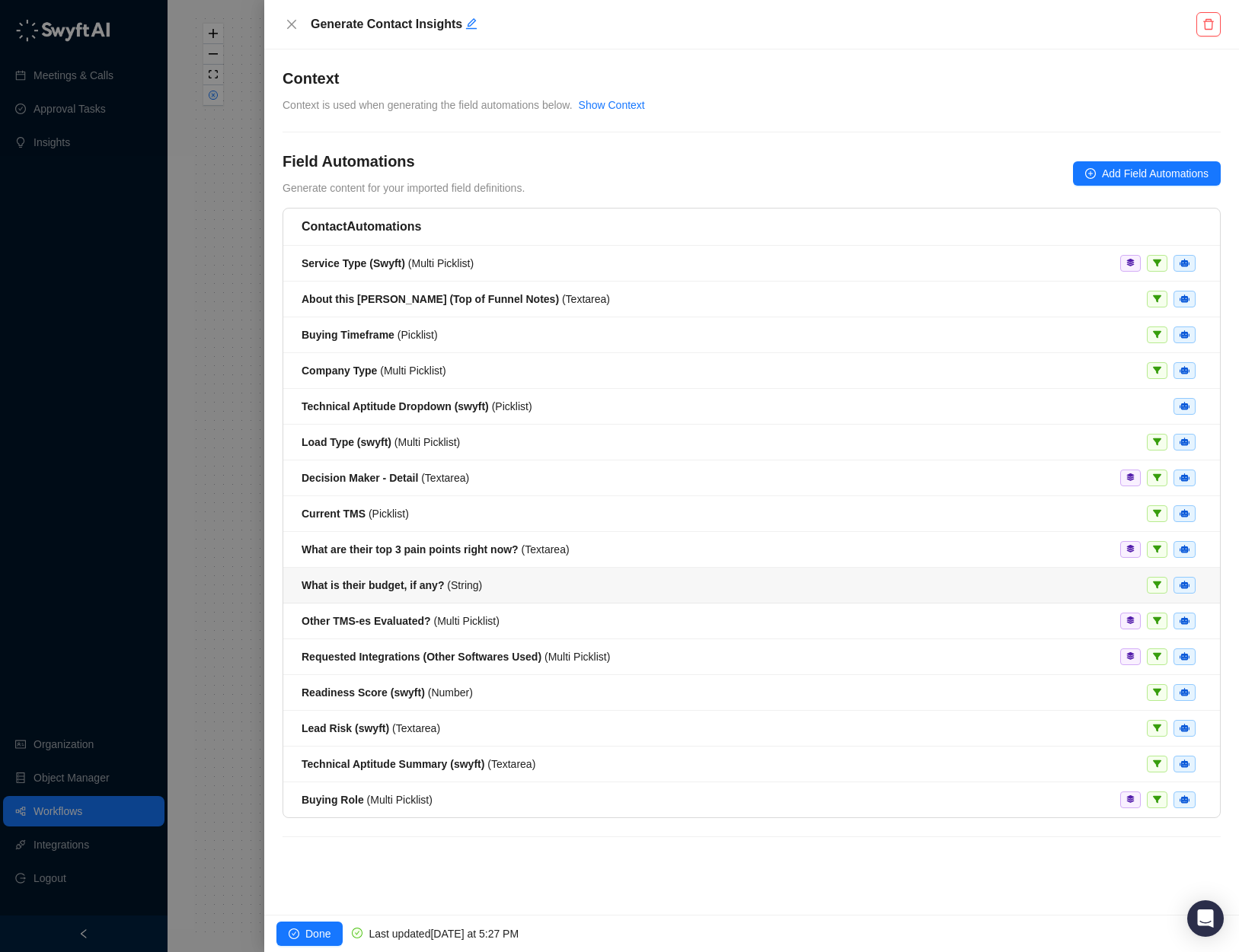
click at [482, 550] on strong "What are their top 3 pain points right now?" at bounding box center [410, 549] width 217 height 12
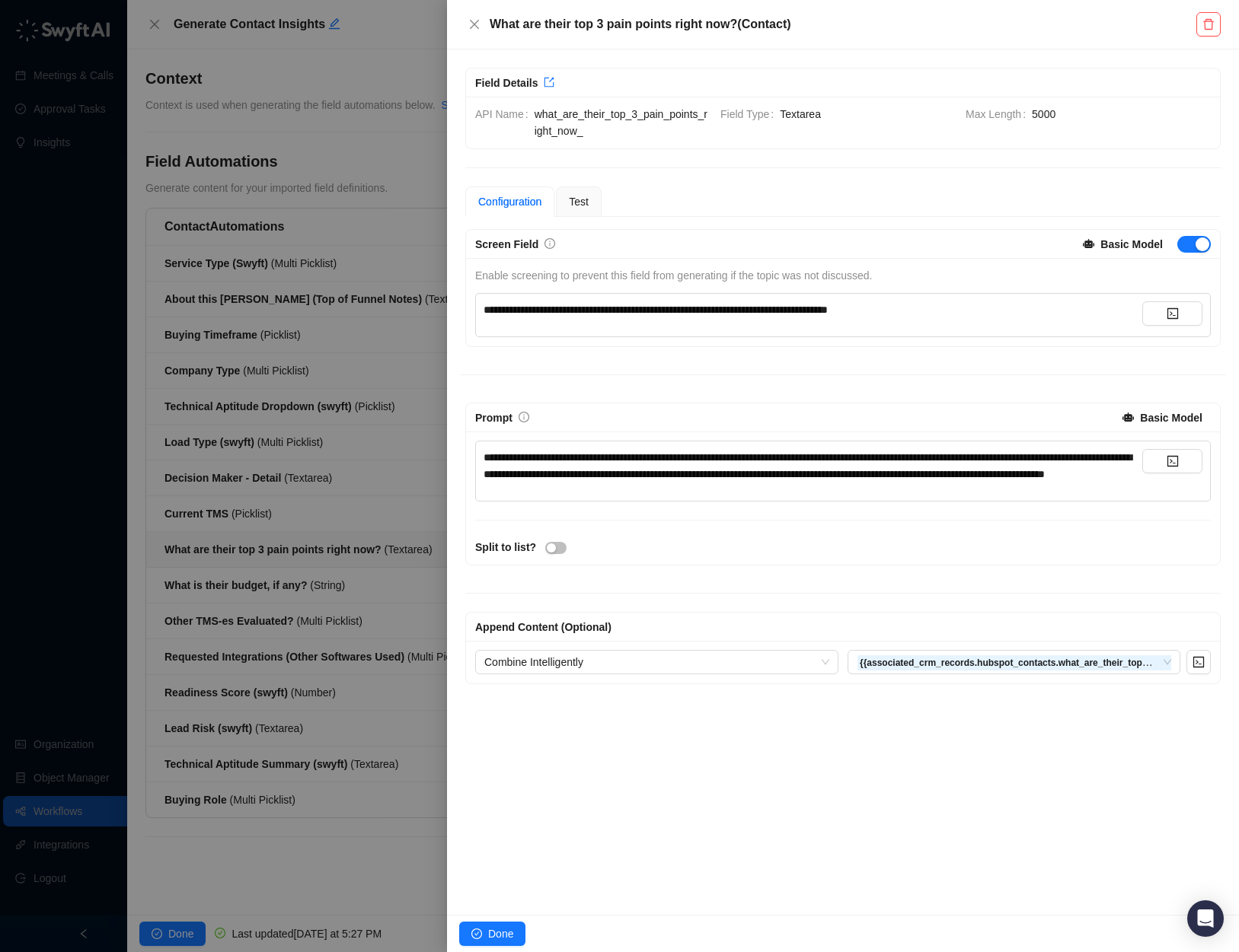
click at [611, 474] on span "**********" at bounding box center [807, 466] width 648 height 27
click at [899, 564] on div "**********" at bounding box center [843, 498] width 754 height 133
click at [472, 927] on button "Done" at bounding box center [492, 934] width 66 height 25
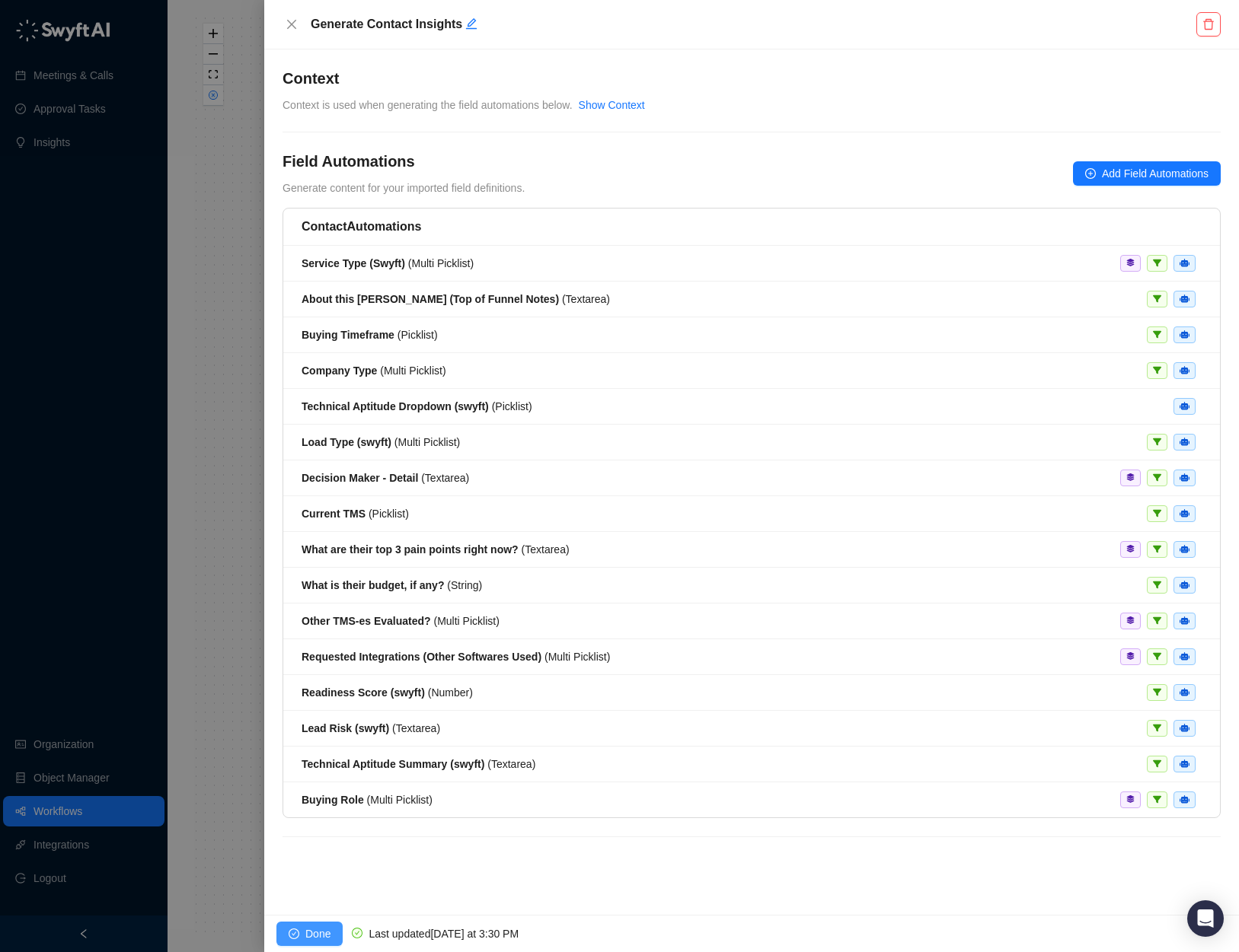
click at [305, 927] on span "Done" at bounding box center [318, 934] width 25 height 16
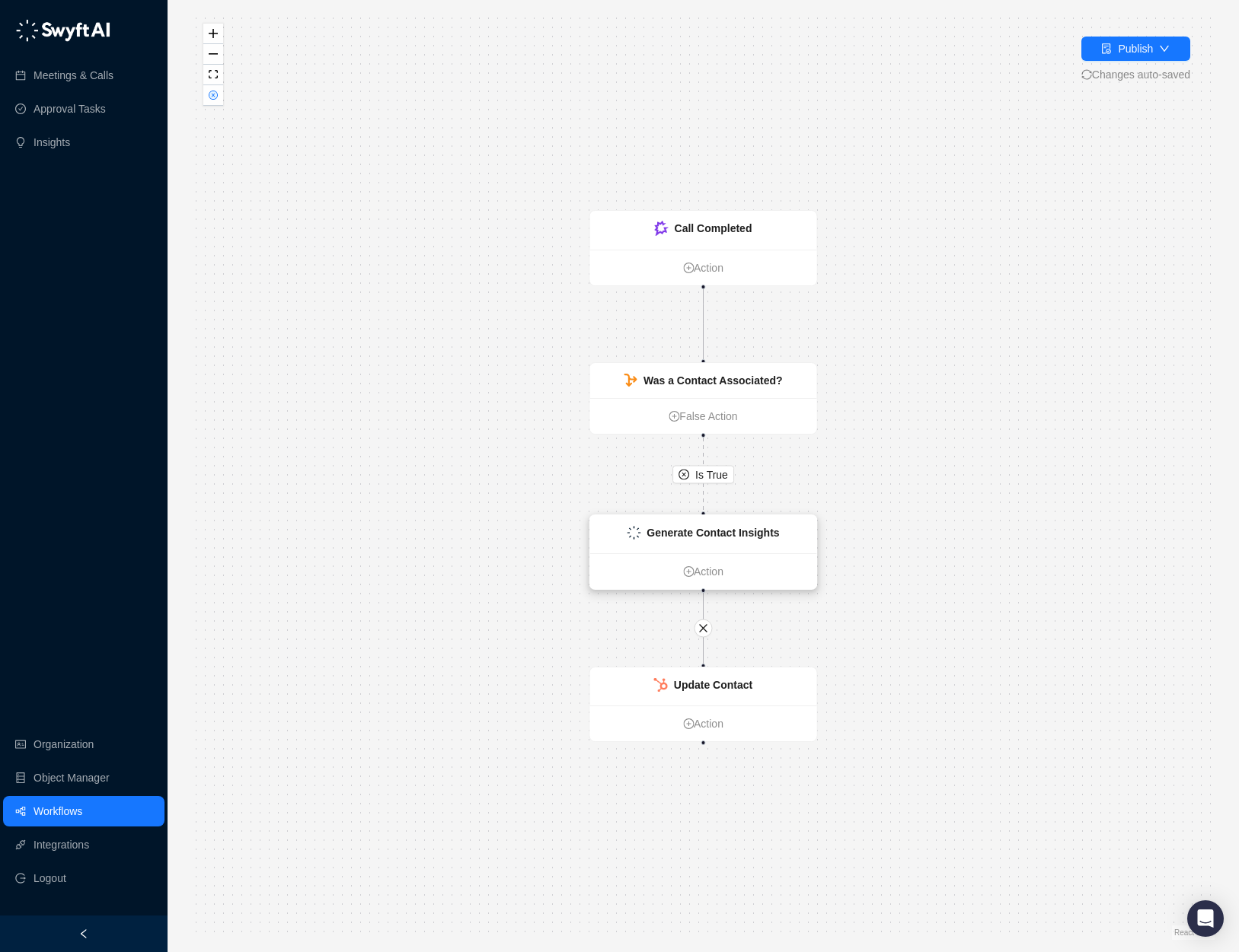
click at [736, 538] on strong "Generate Contact Insights" at bounding box center [713, 532] width 133 height 12
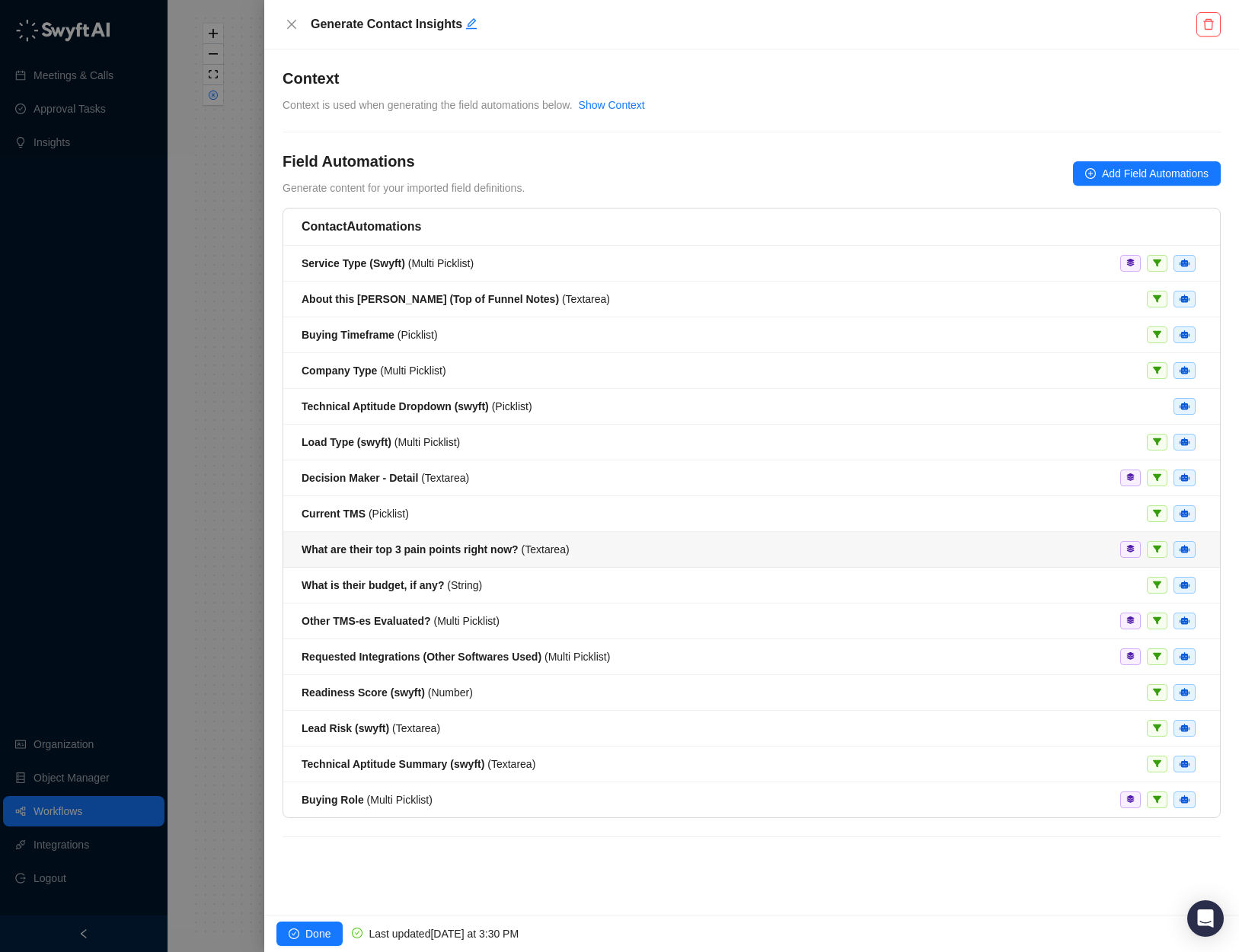
click at [666, 542] on div "What are their top 3 pain points right now? ( Textarea )" at bounding box center [751, 550] width 899 height 16
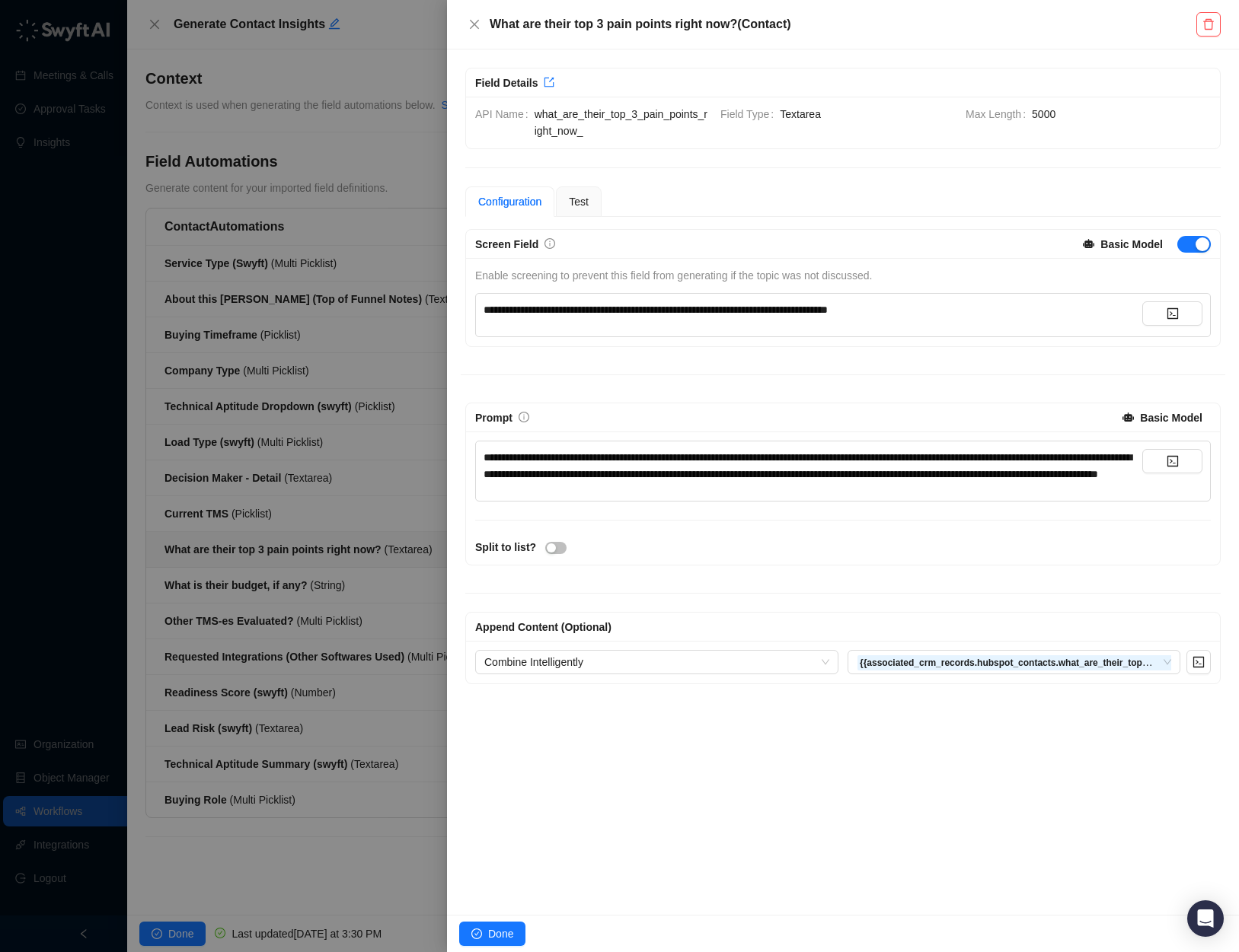
click at [351, 514] on div at bounding box center [619, 476] width 1239 height 952
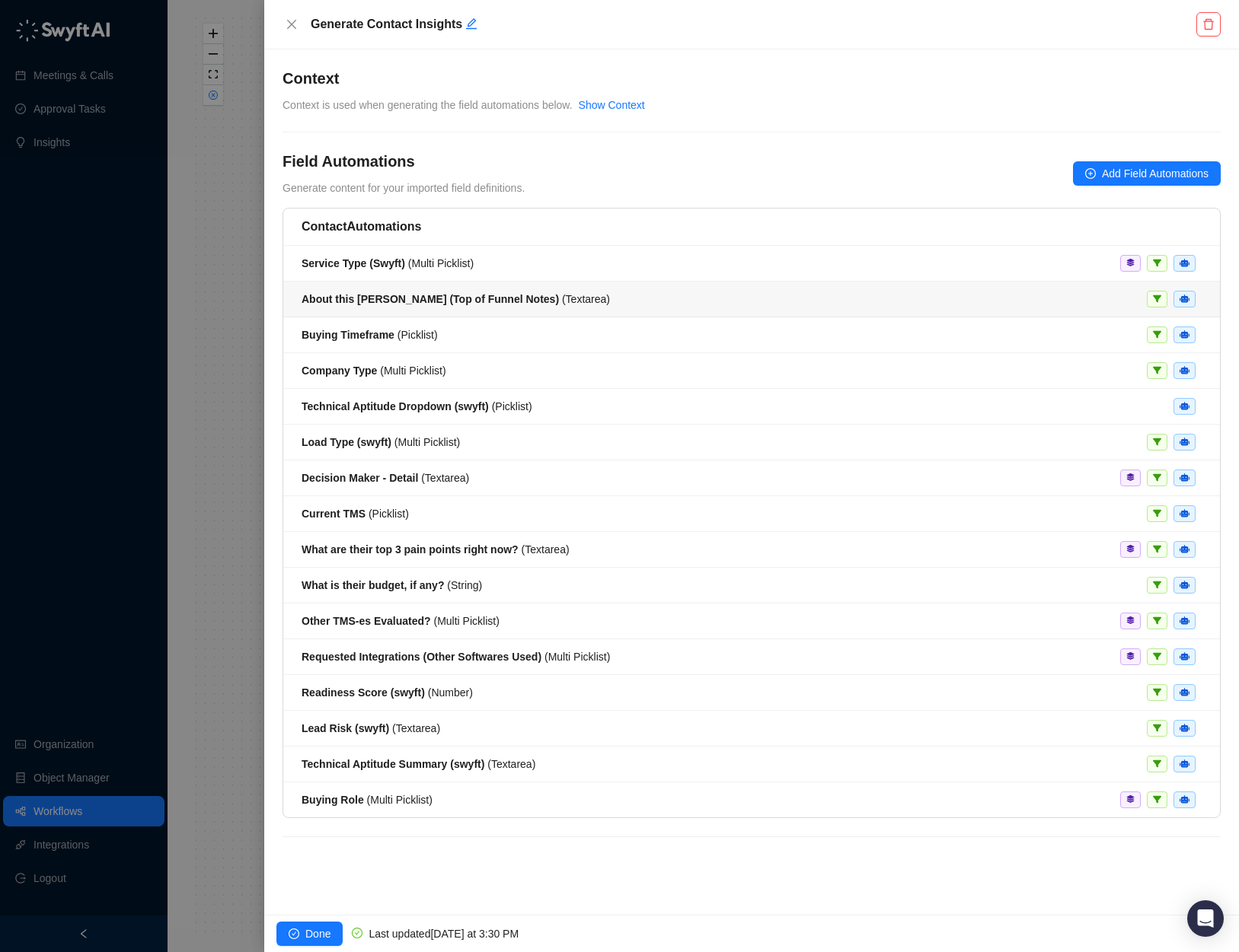
click at [539, 301] on span "About this SAL (Top of Funnel Notes) ( Textarea )" at bounding box center [455, 299] width 309 height 12
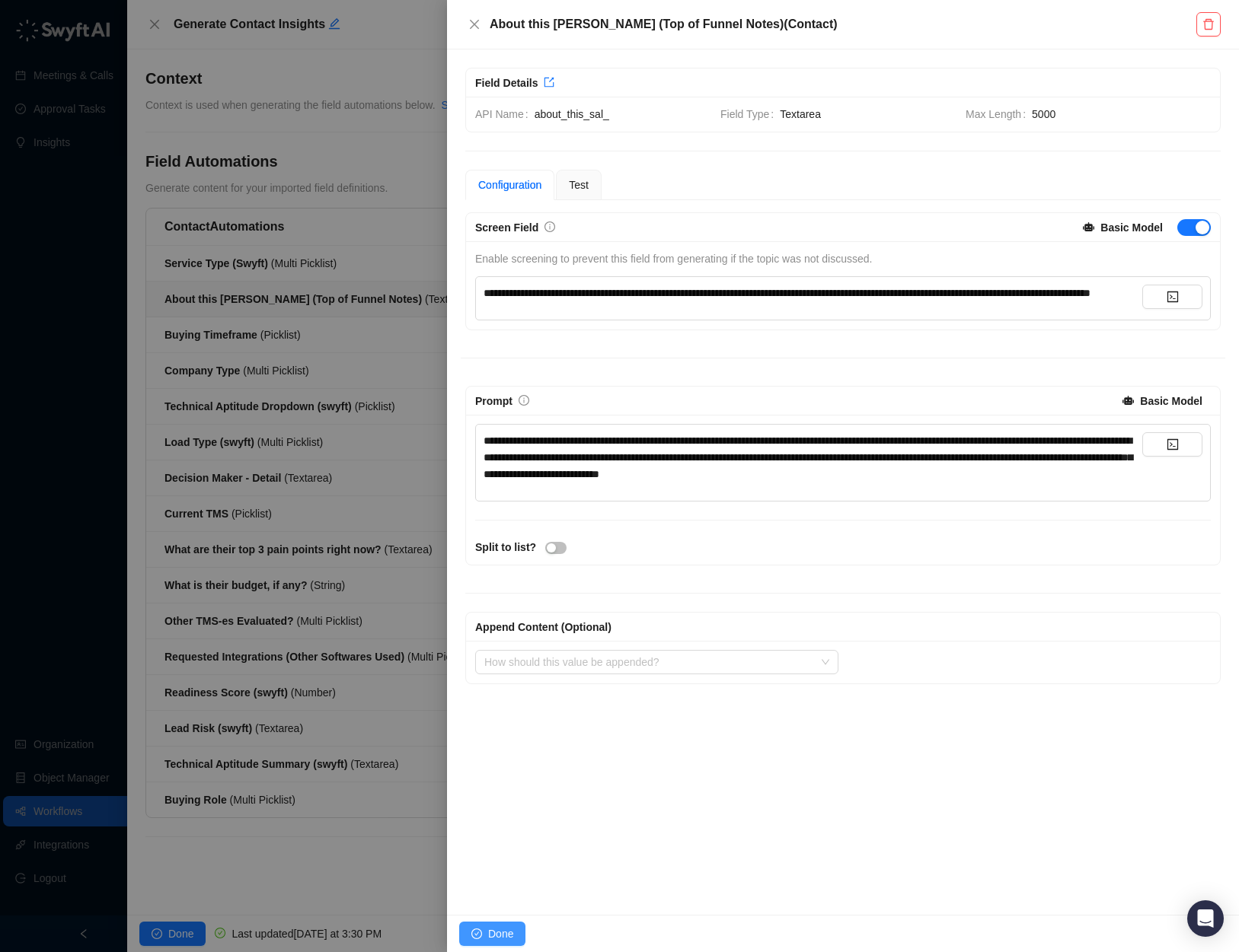
click at [492, 940] on span "Done" at bounding box center [501, 934] width 25 height 16
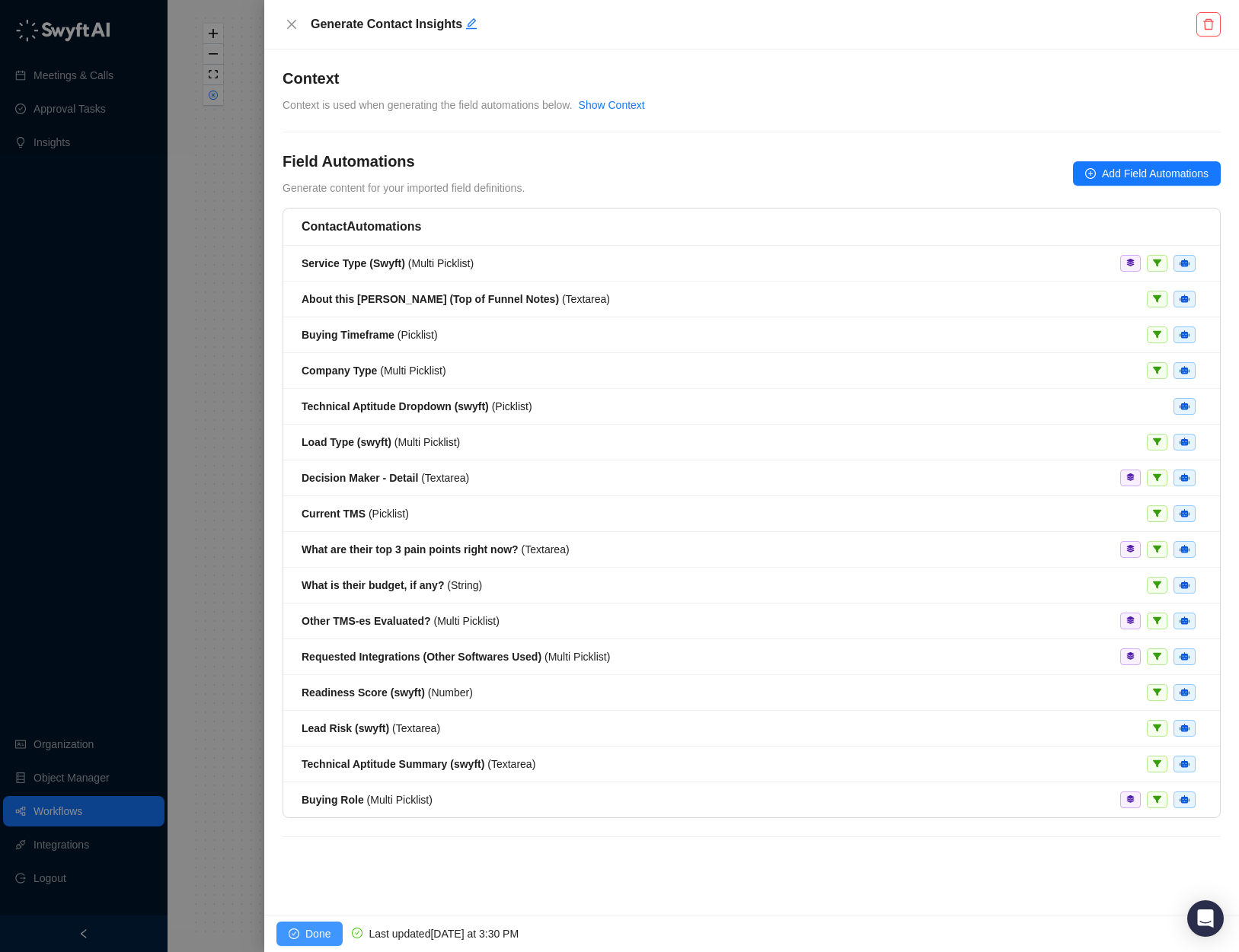
click at [311, 930] on span "Done" at bounding box center [318, 934] width 25 height 16
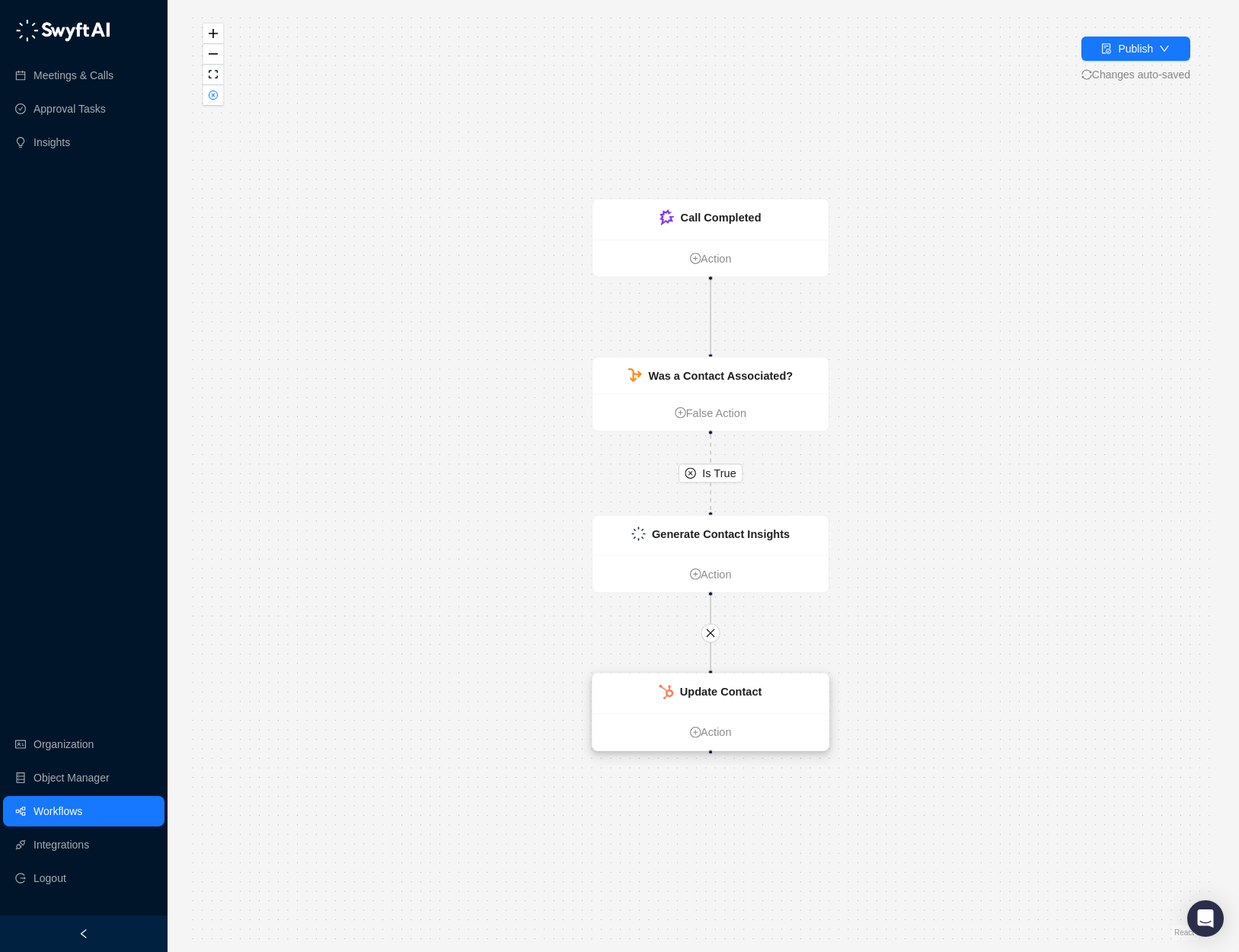
click at [746, 685] on strong "Update Contact" at bounding box center [721, 692] width 82 height 13
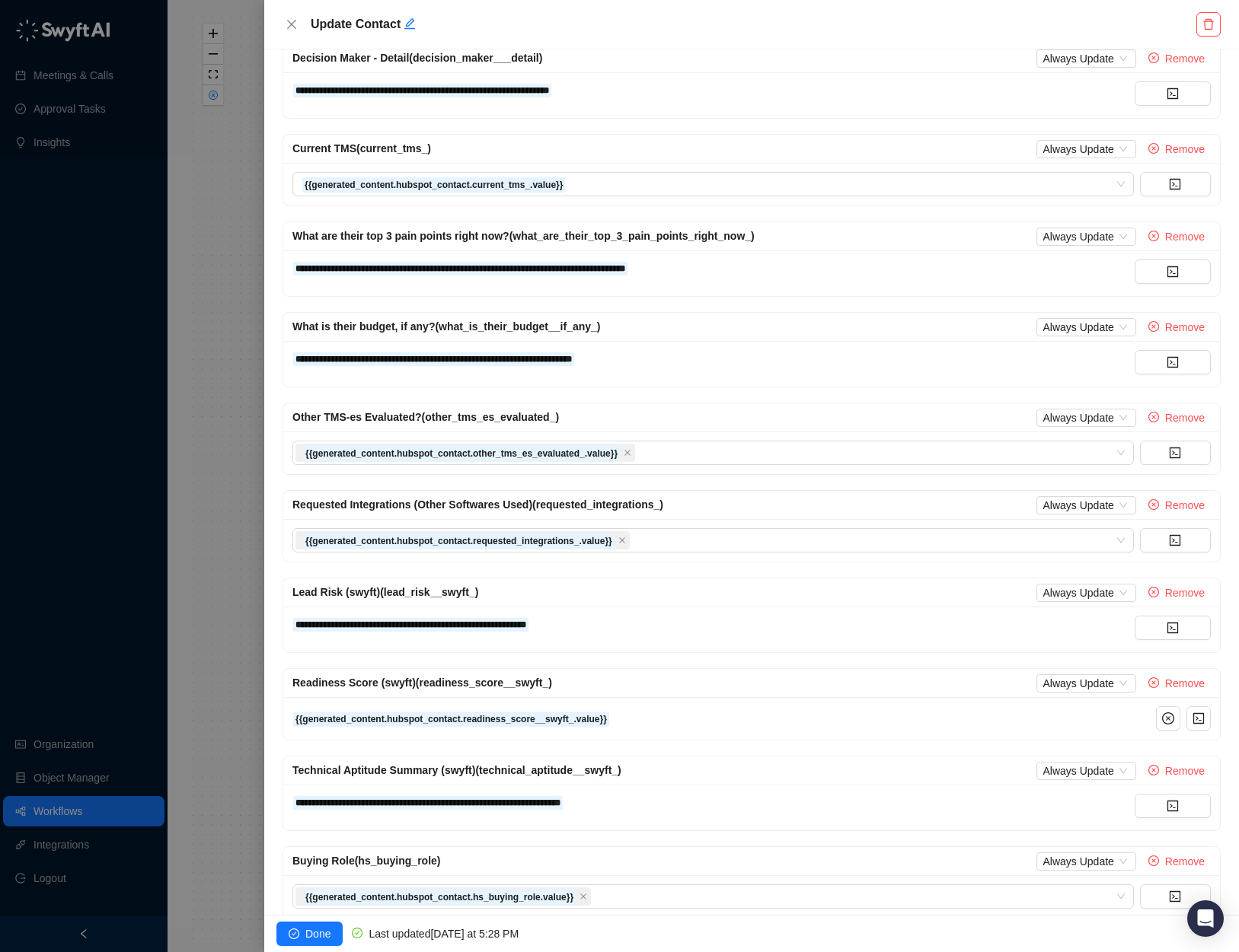
scroll to position [806, 0]
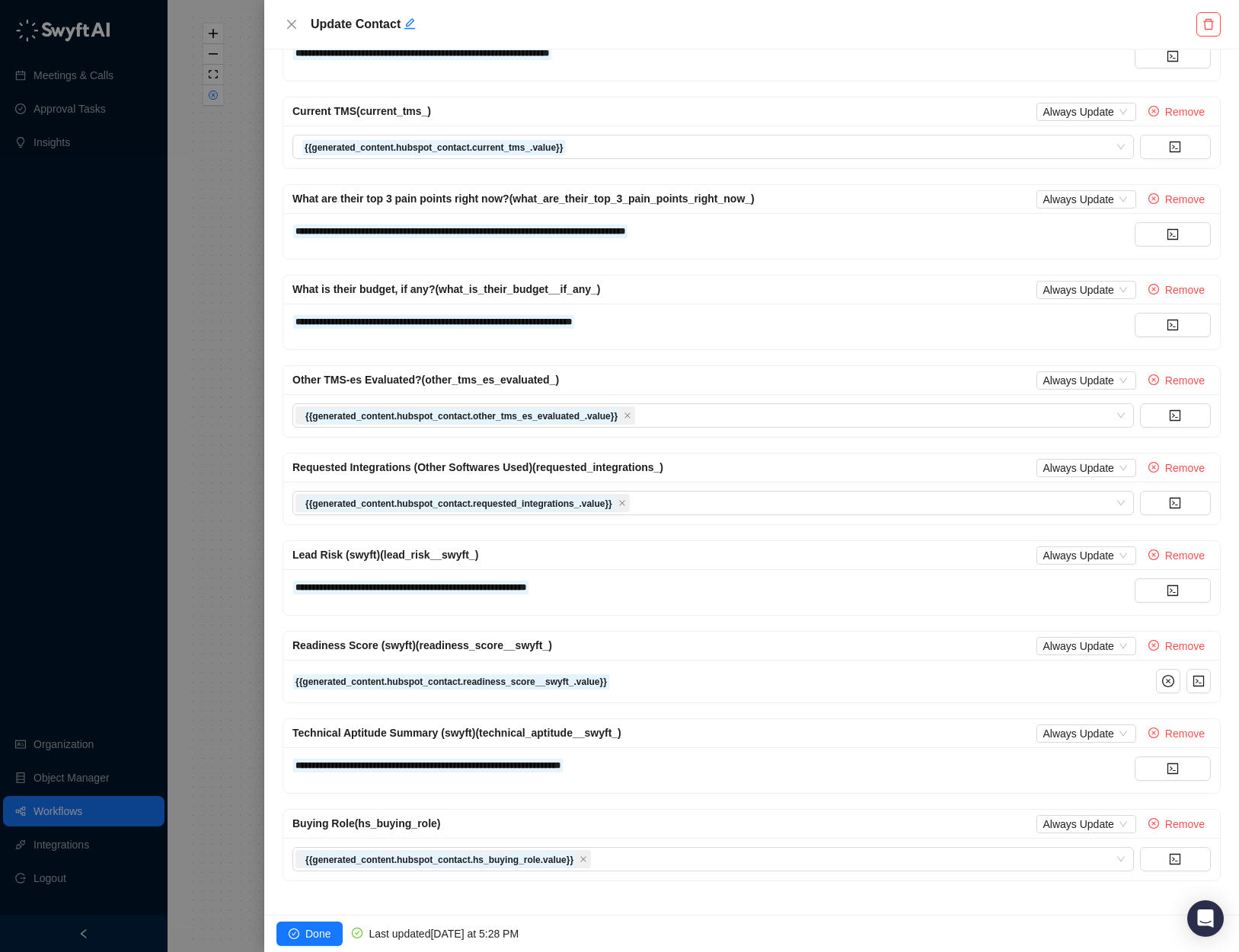
click at [214, 461] on div at bounding box center [619, 476] width 1239 height 952
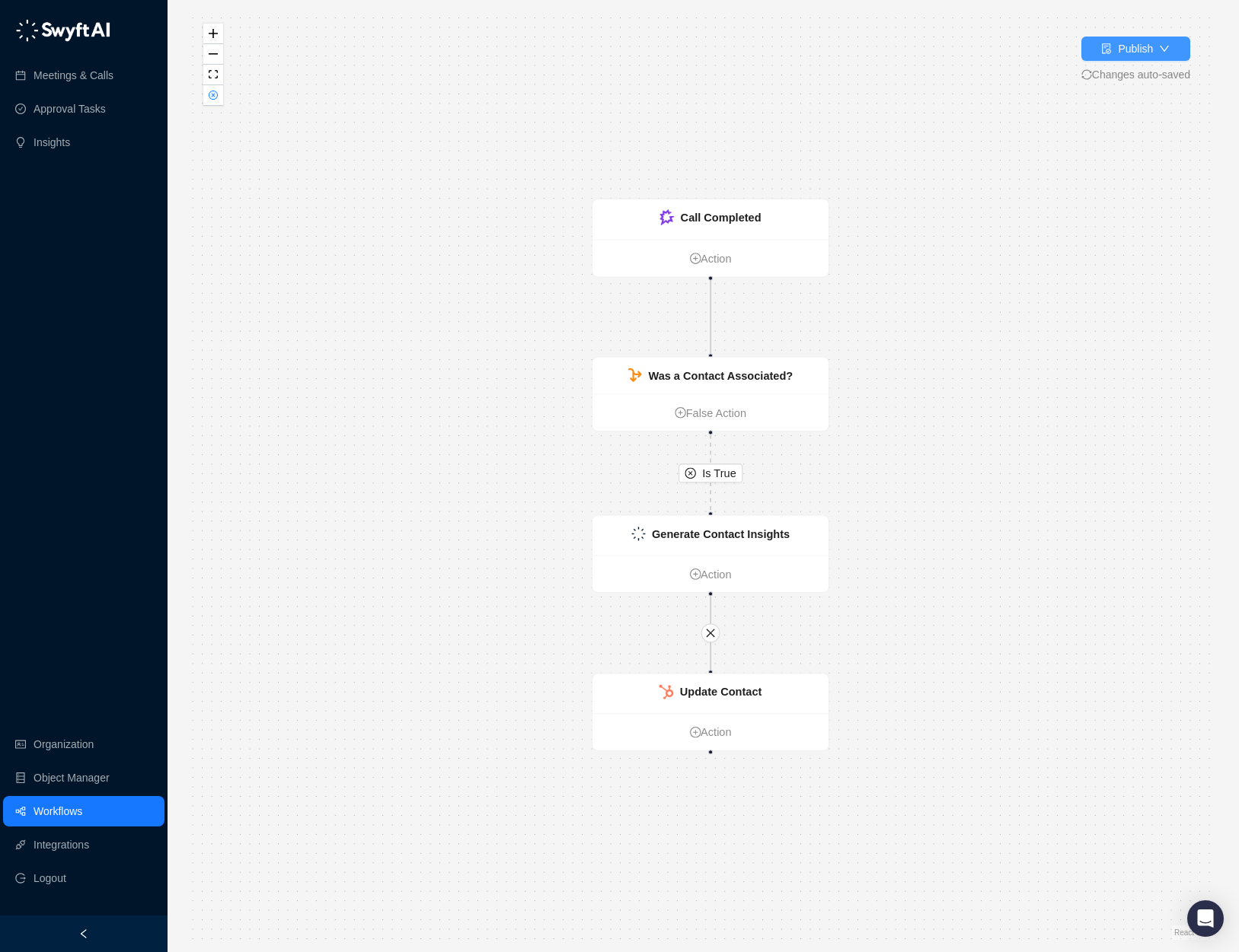
click at [1140, 51] on div "Publish" at bounding box center [1135, 48] width 35 height 16
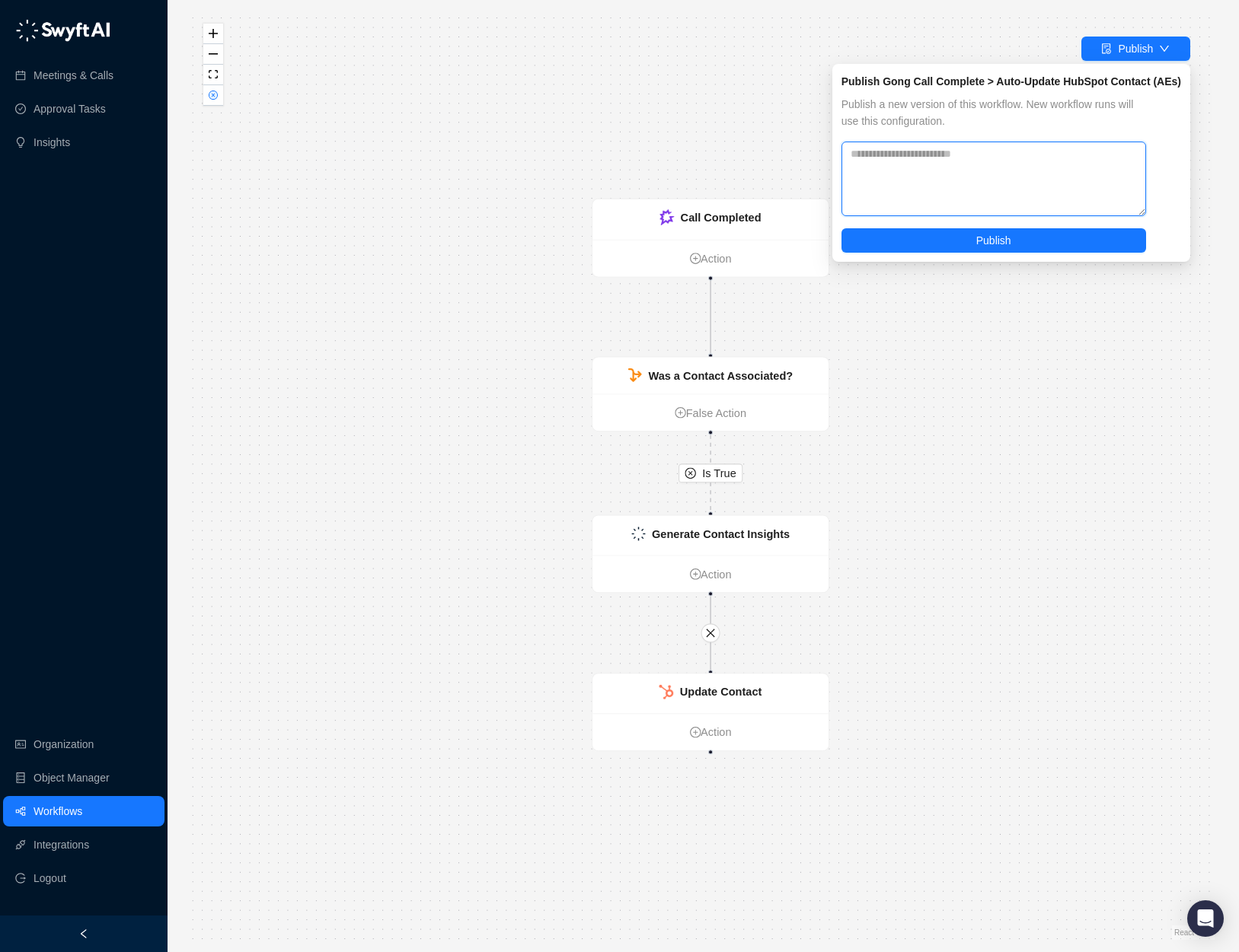
click at [970, 174] on textarea at bounding box center [993, 179] width 304 height 75
type textarea "*"
type textarea "**********"
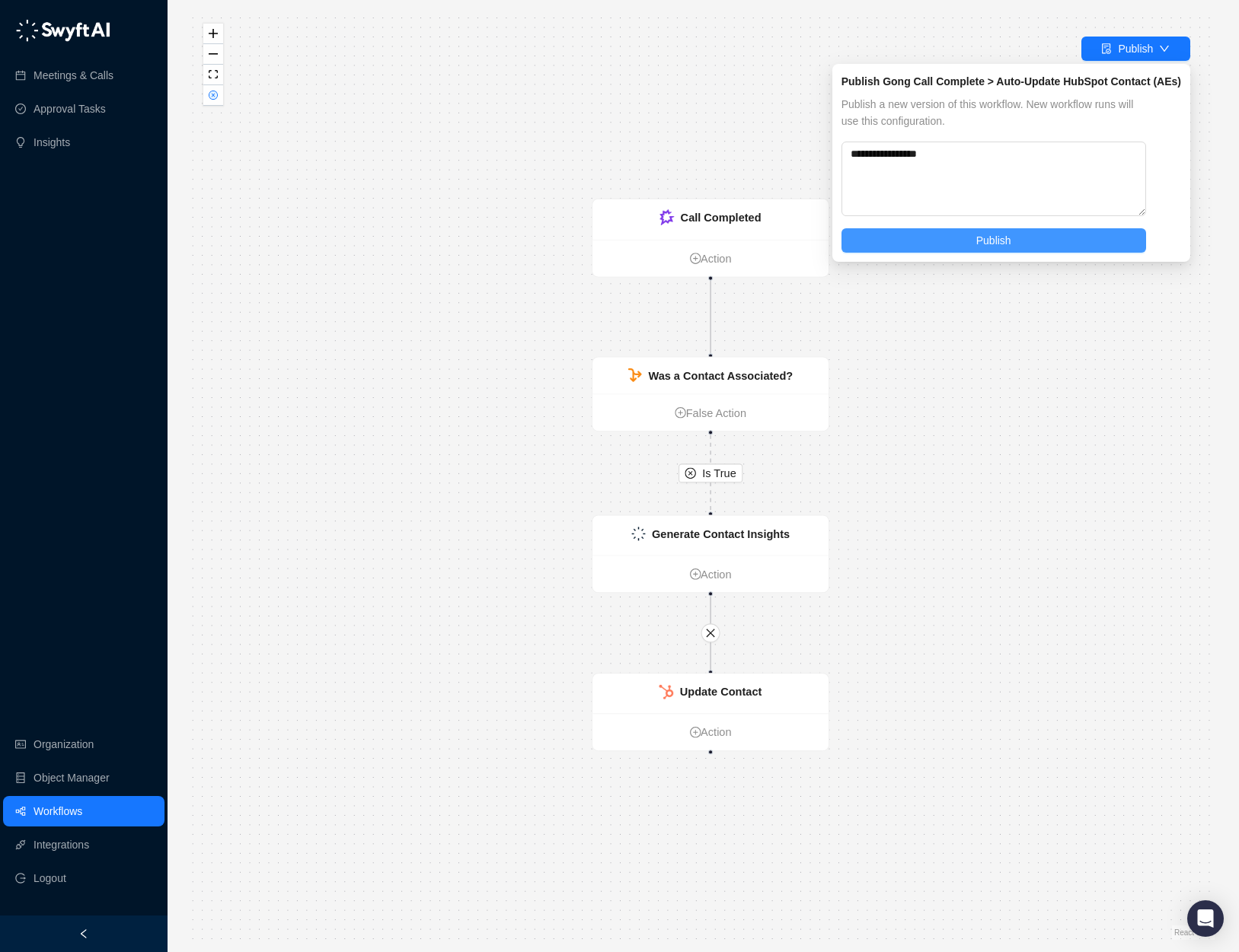
click at [1039, 232] on button "Publish" at bounding box center [993, 240] width 304 height 25
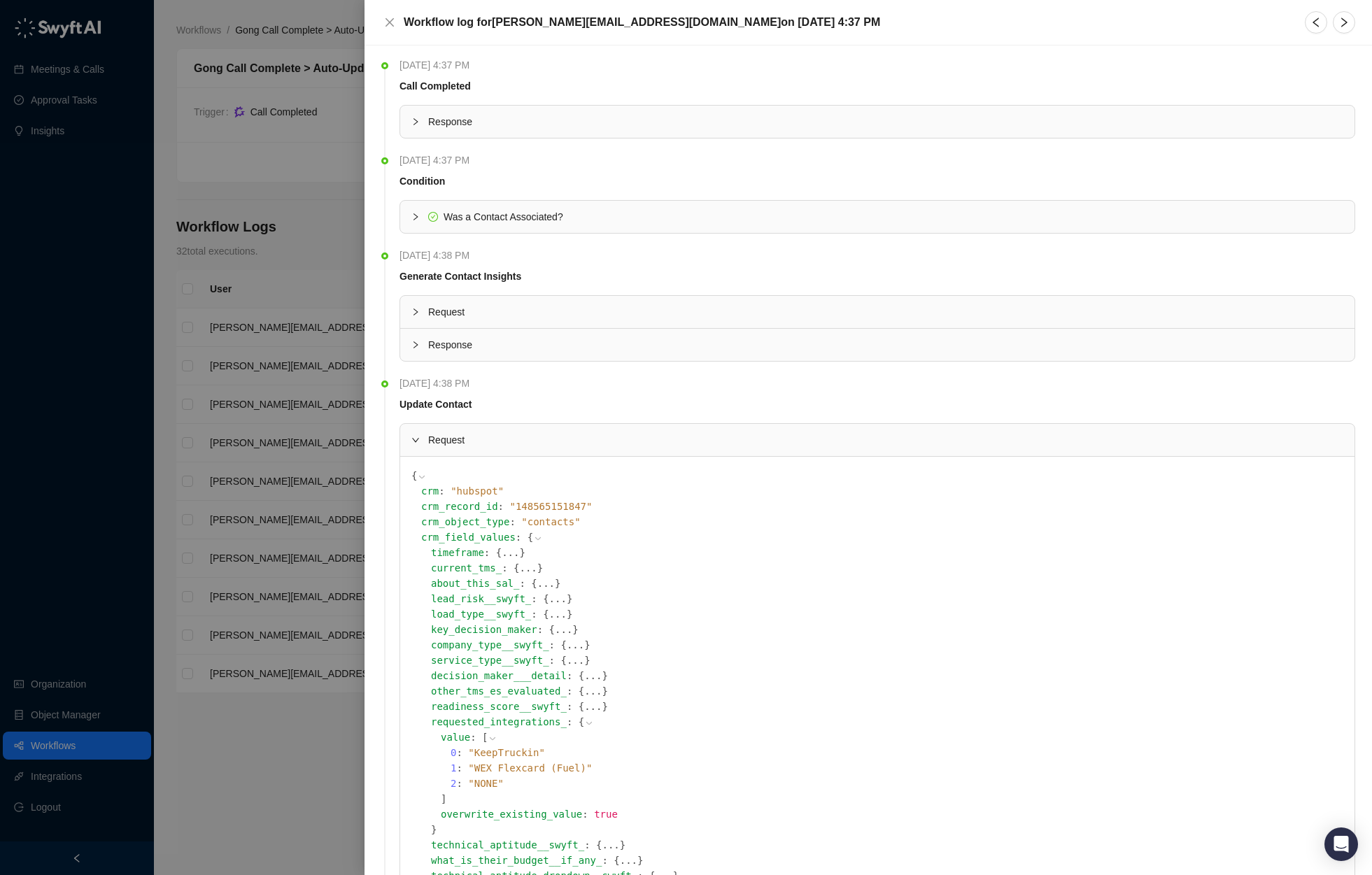
click at [300, 204] on div at bounding box center [686, 438] width 1372 height 875
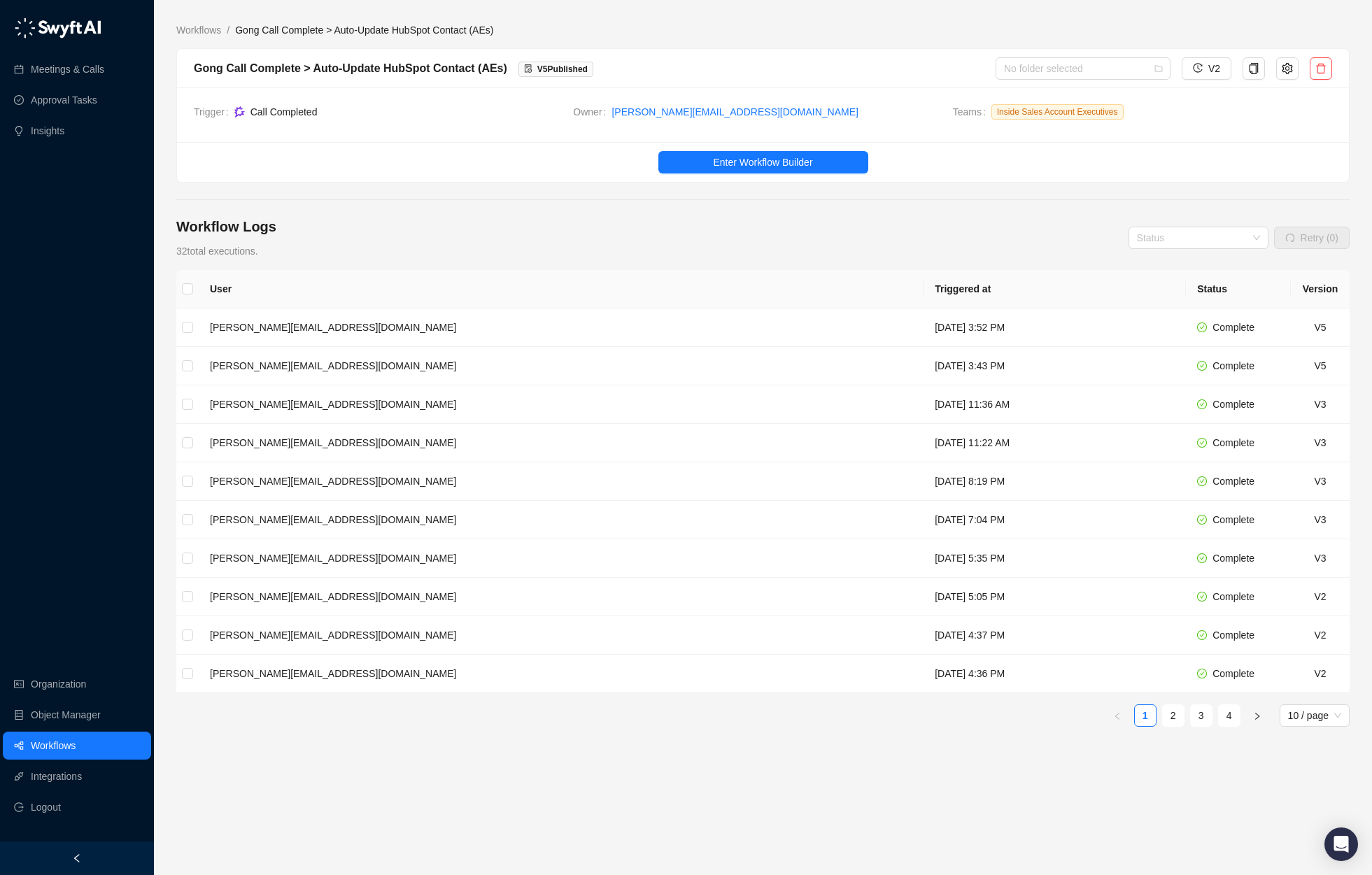
drag, startPoint x: 916, startPoint y: 156, endPoint x: 1027, endPoint y: 155, distance: 111.0
click at [1016, 153] on ul "Enter Workflow Builder" at bounding box center [763, 162] width 1172 height 40
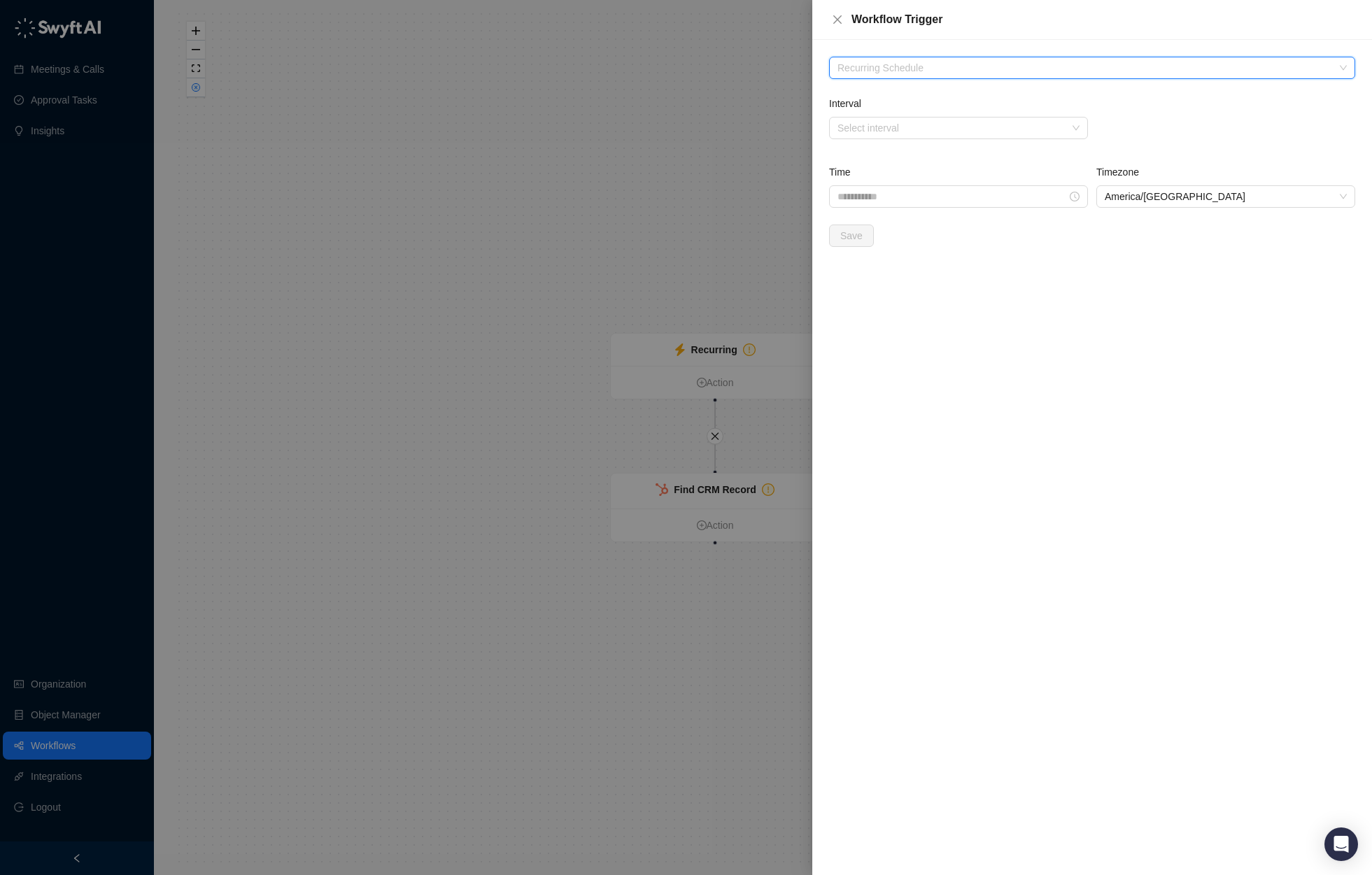
click at [933, 69] on span "Recurring Schedule" at bounding box center [1092, 68] width 509 height 21
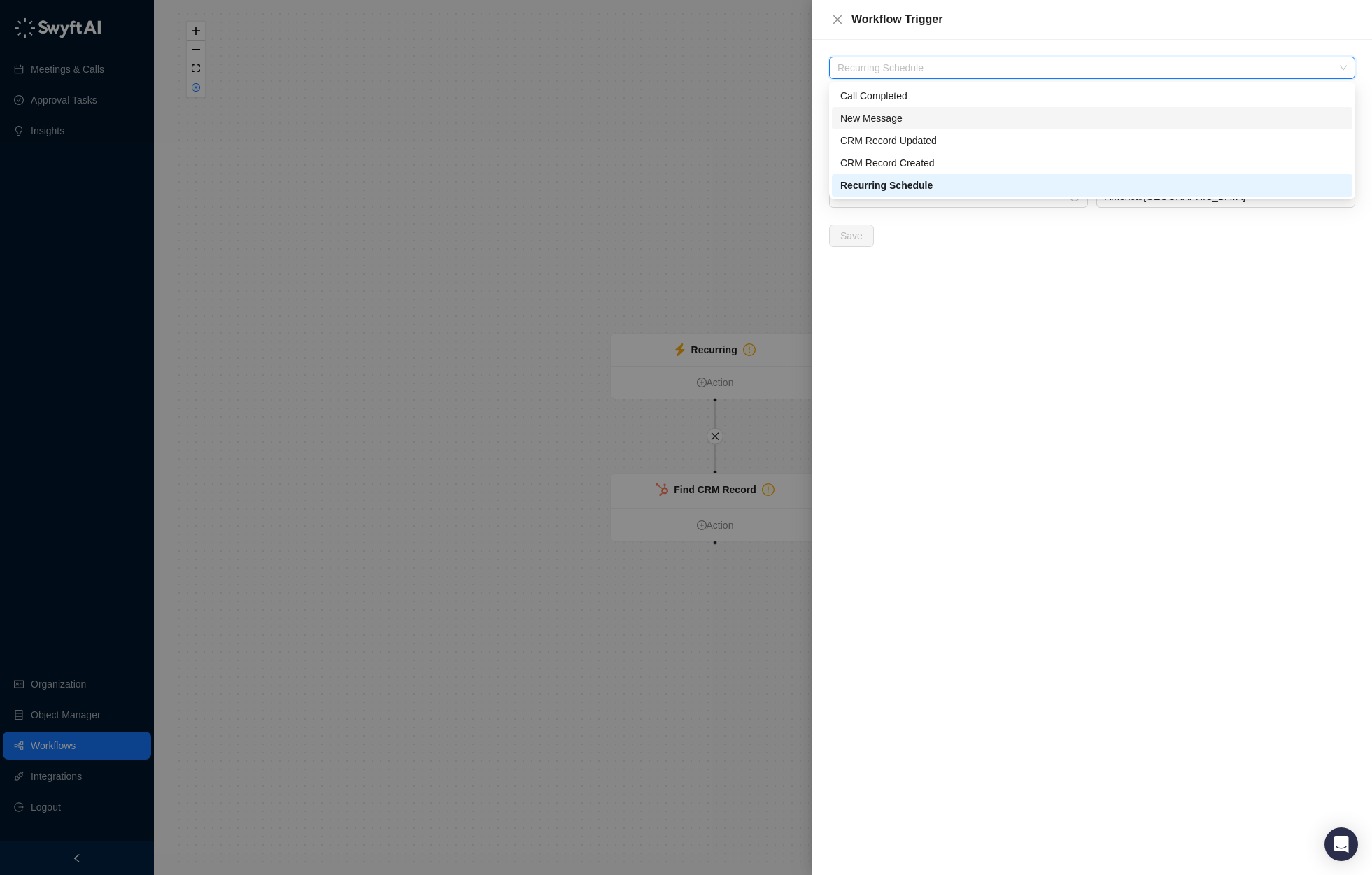
click at [944, 118] on div "New Message" at bounding box center [1092, 118] width 504 height 15
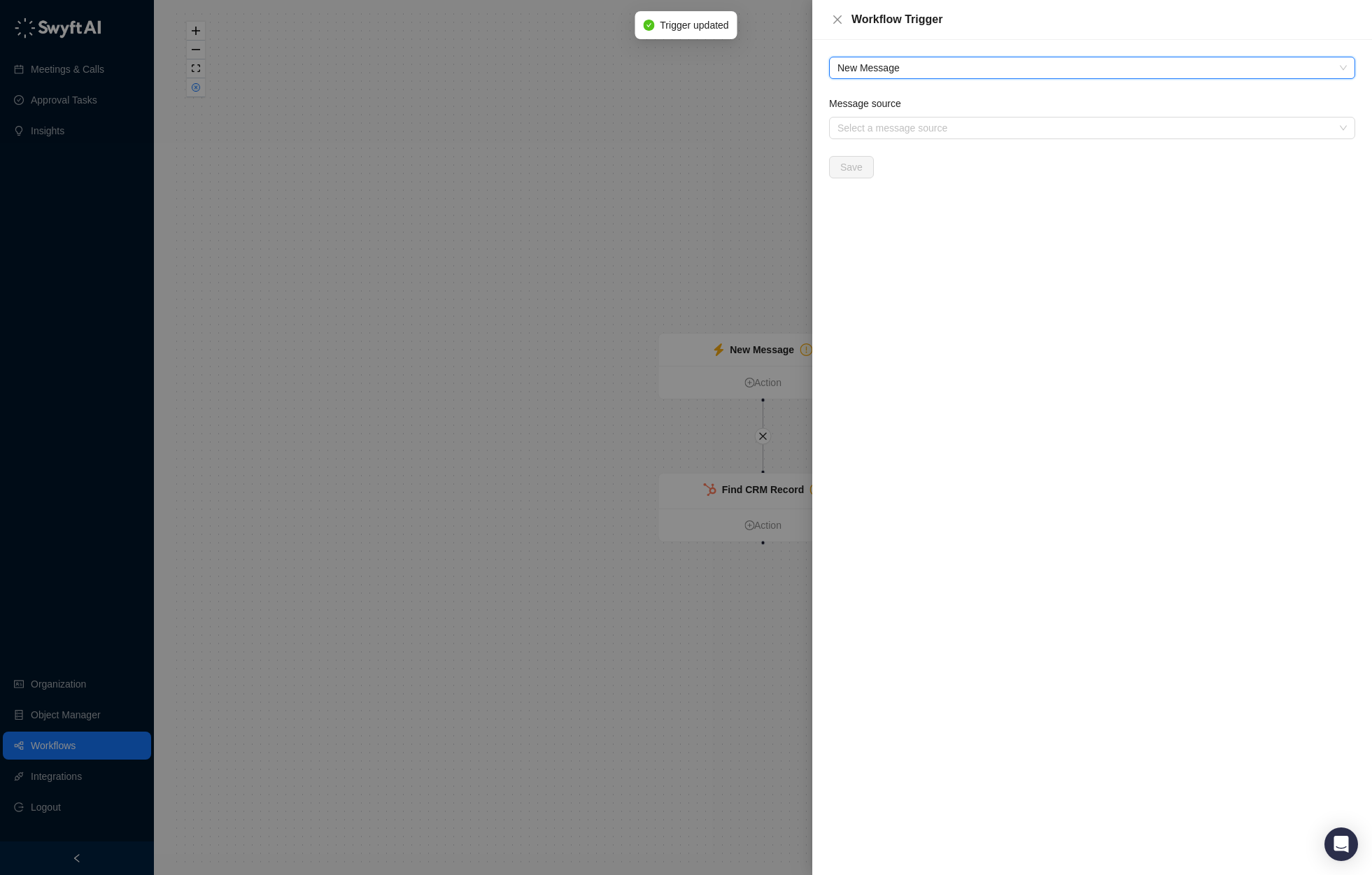
click at [971, 141] on form "Message source Select a message source Save" at bounding box center [1092, 137] width 526 height 83
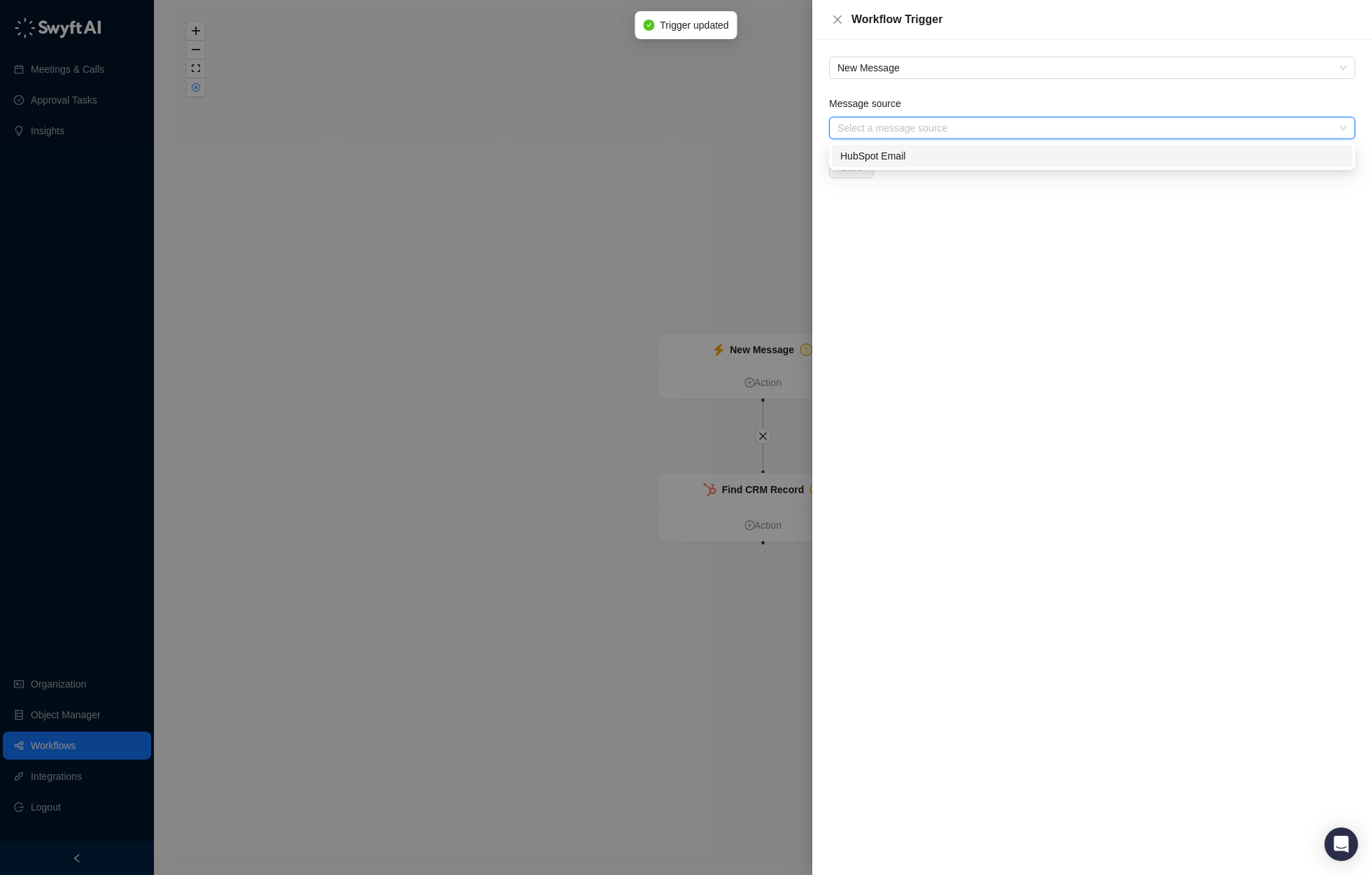
click at [972, 135] on input "Message source" at bounding box center [1088, 127] width 501 height 21
click at [1029, 151] on div "HubSpot Email" at bounding box center [1092, 156] width 504 height 15
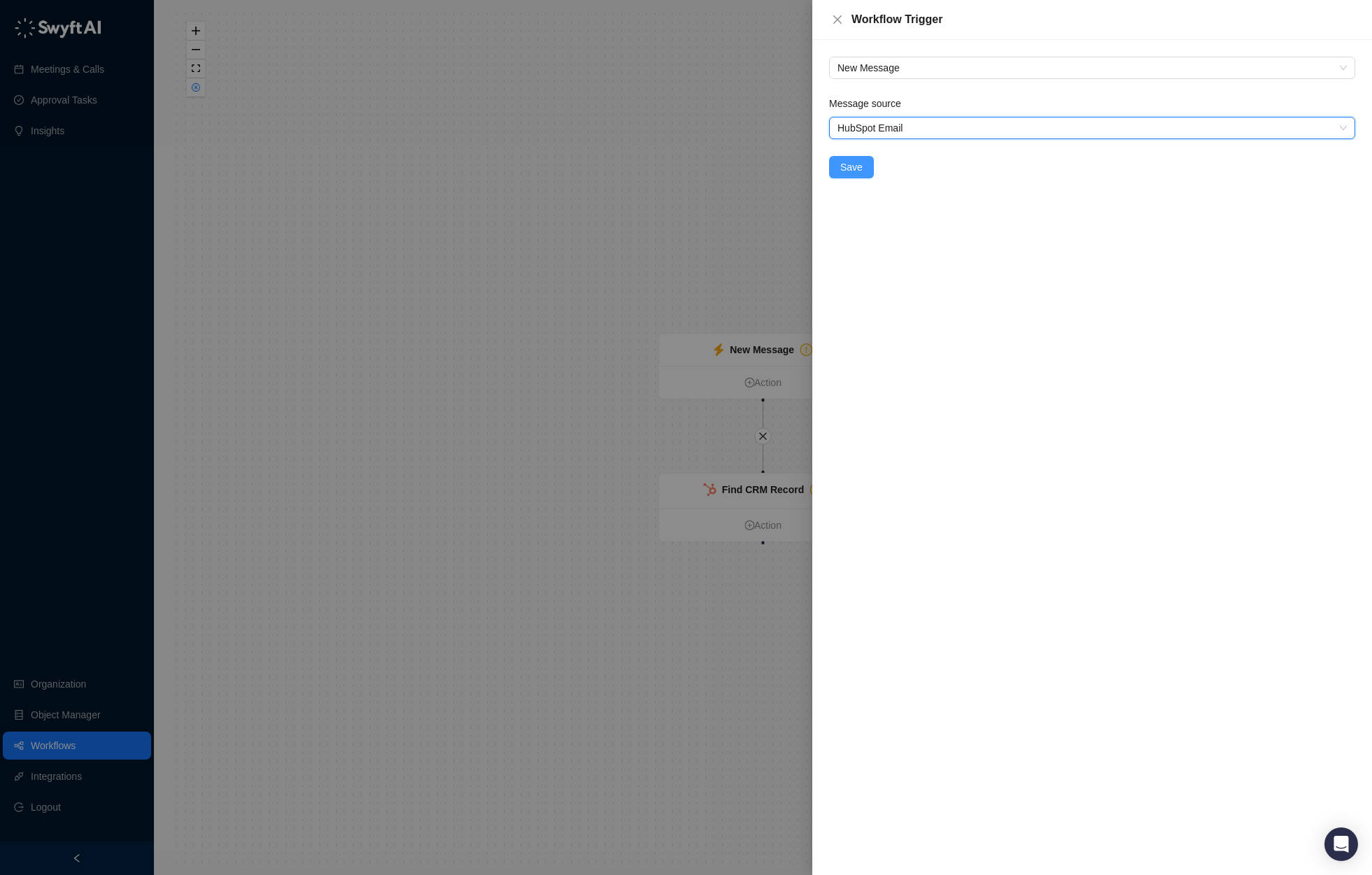
click at [840, 167] on span "Save" at bounding box center [851, 167] width 23 height 15
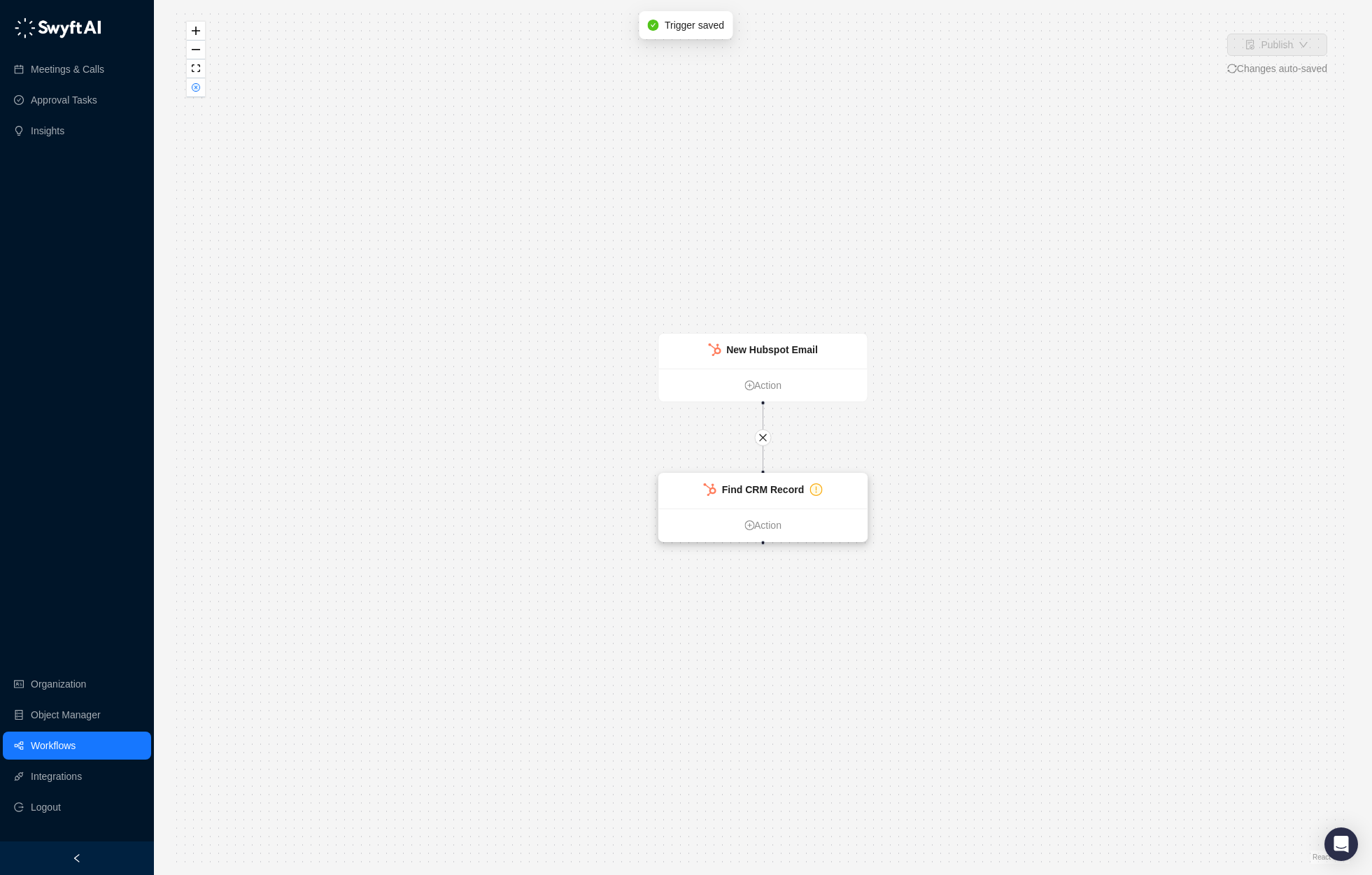
click at [767, 478] on div "Find CRM Record" at bounding box center [763, 491] width 208 height 35
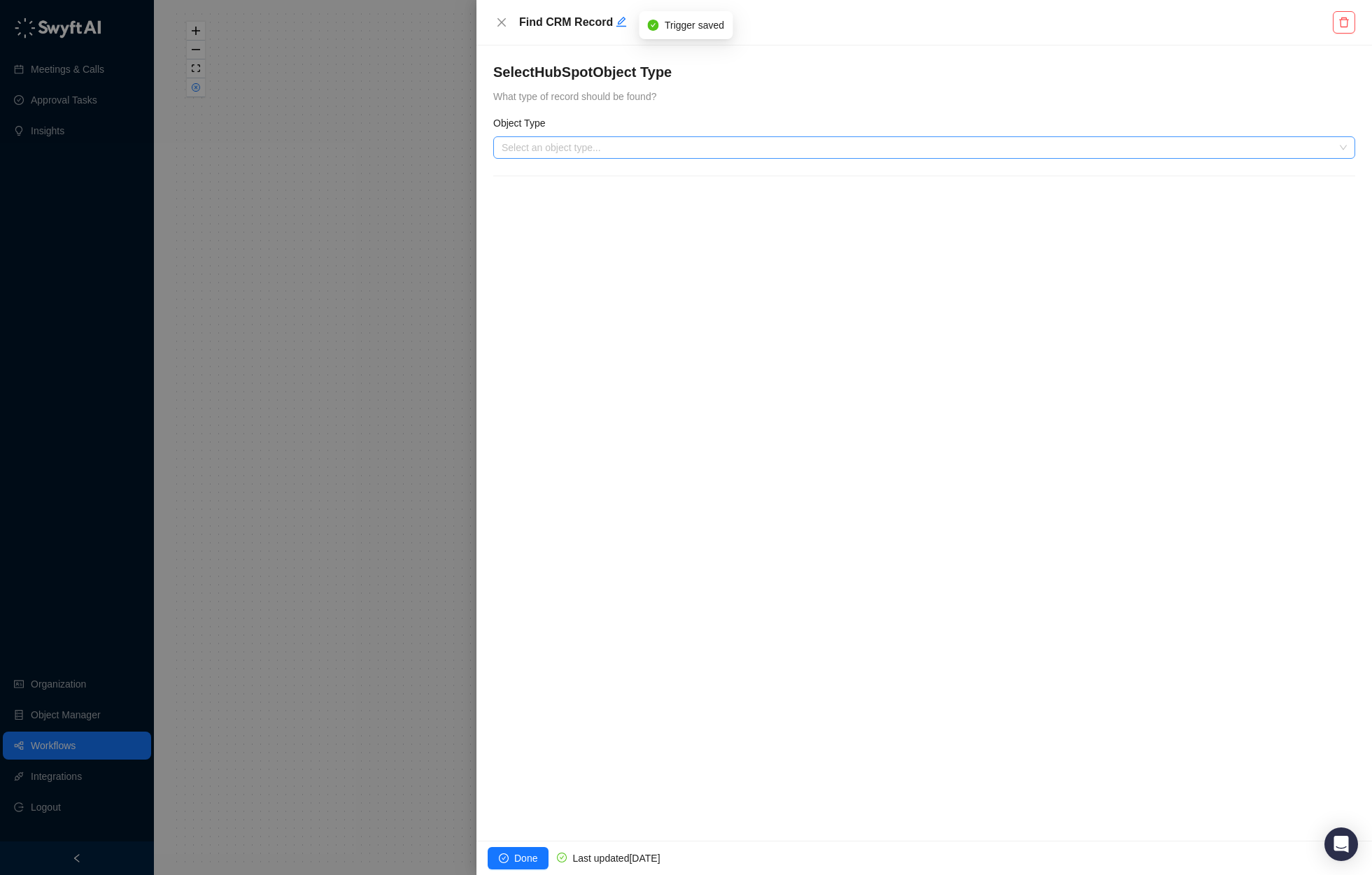
click at [555, 150] on input "search" at bounding box center [920, 147] width 837 height 21
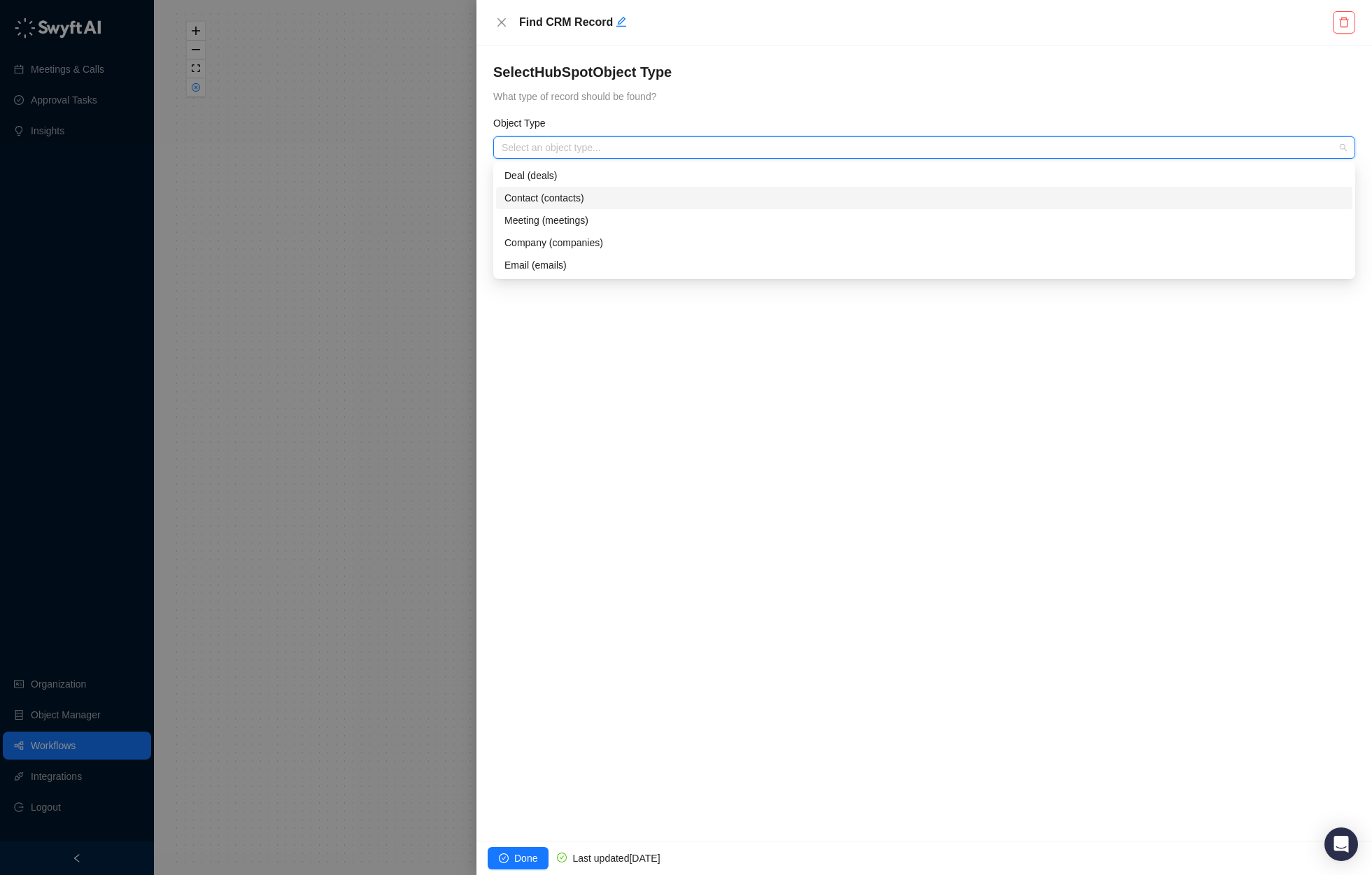
click at [700, 190] on div "Contact (contacts)" at bounding box center [924, 197] width 839 height 15
